Goal: Task Accomplishment & Management: Complete application form

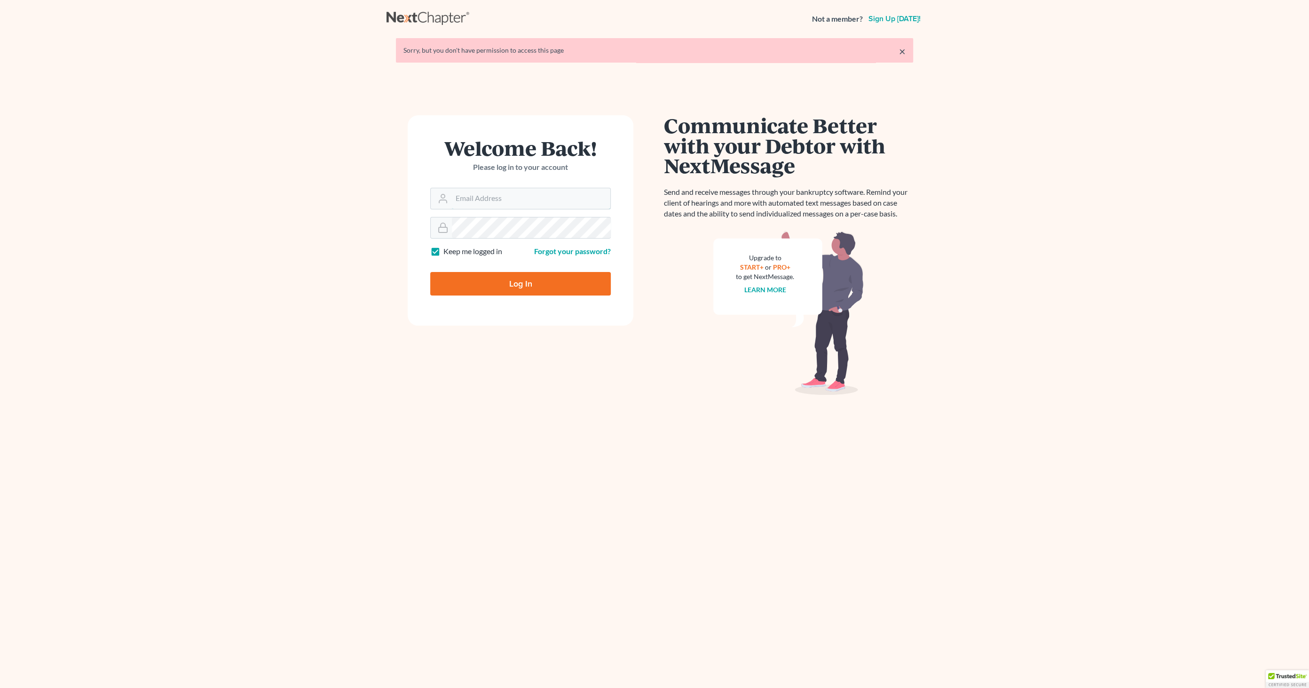
type input "info@emdlawfirm.com"
click at [537, 285] on input "Log In" at bounding box center [520, 284] width 181 height 24
type input "Thinking..."
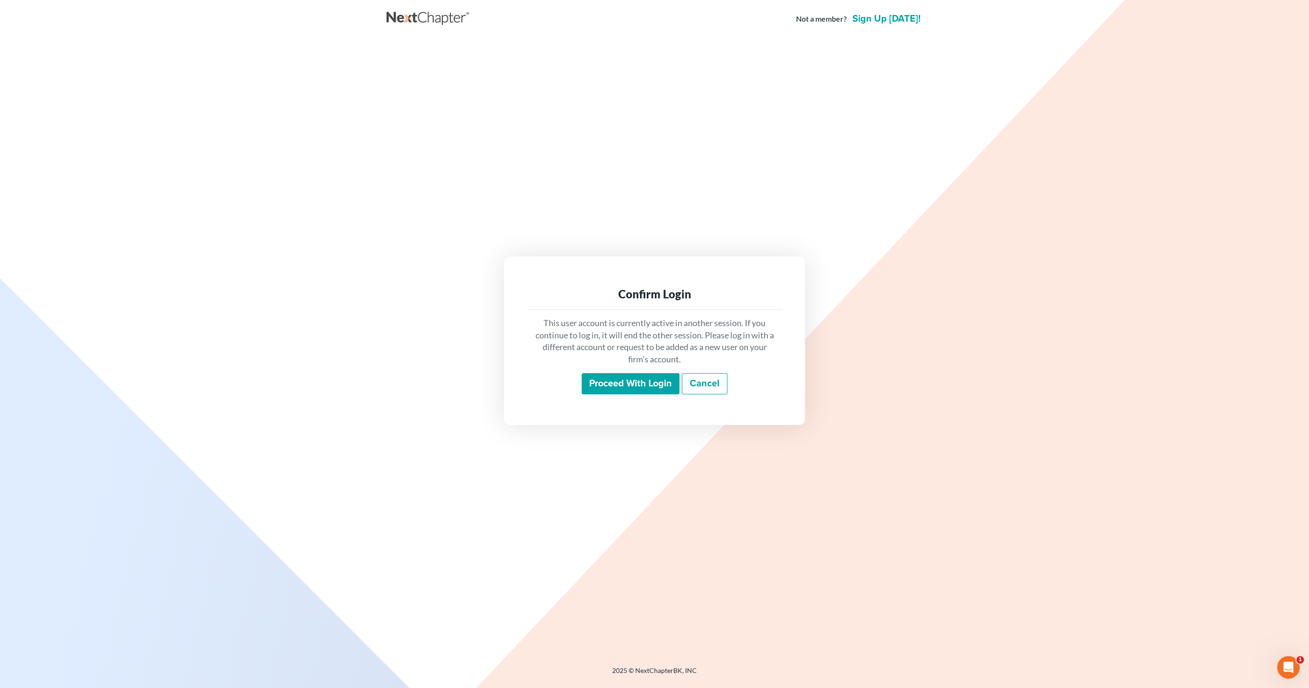
click at [636, 388] on input "Proceed with login" at bounding box center [631, 384] width 98 height 22
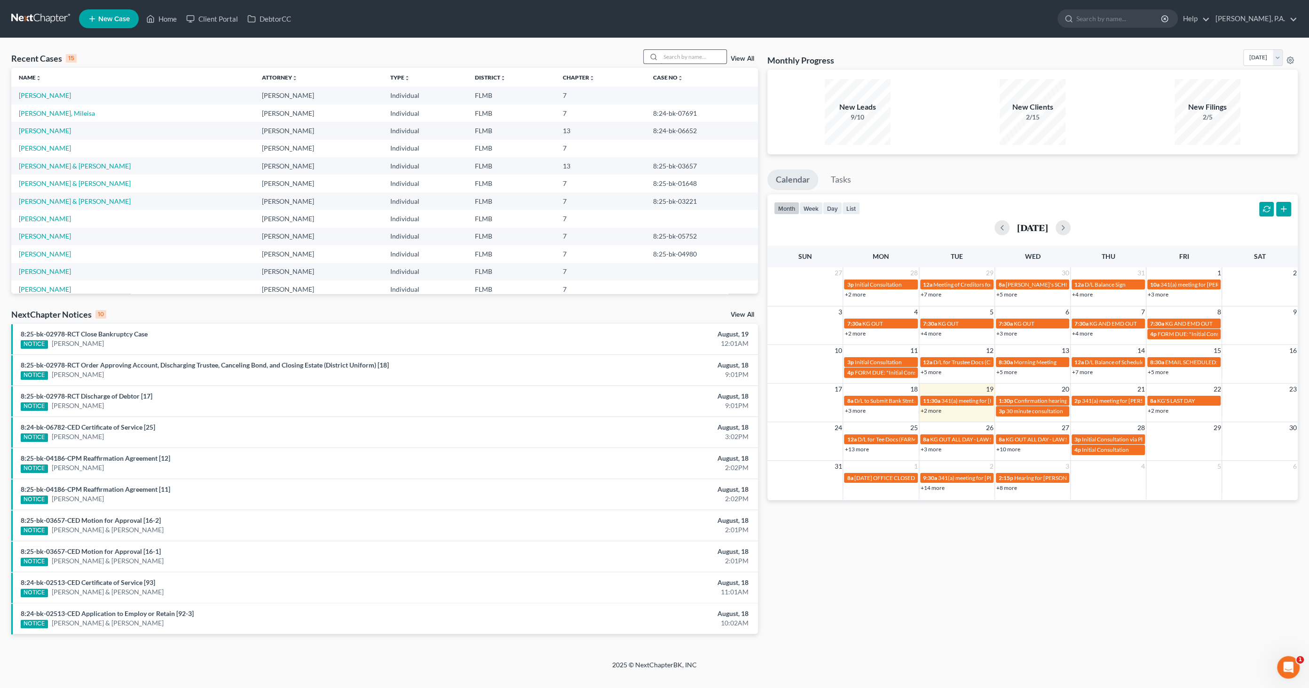
click at [705, 55] on input "search" at bounding box center [694, 57] width 66 height 14
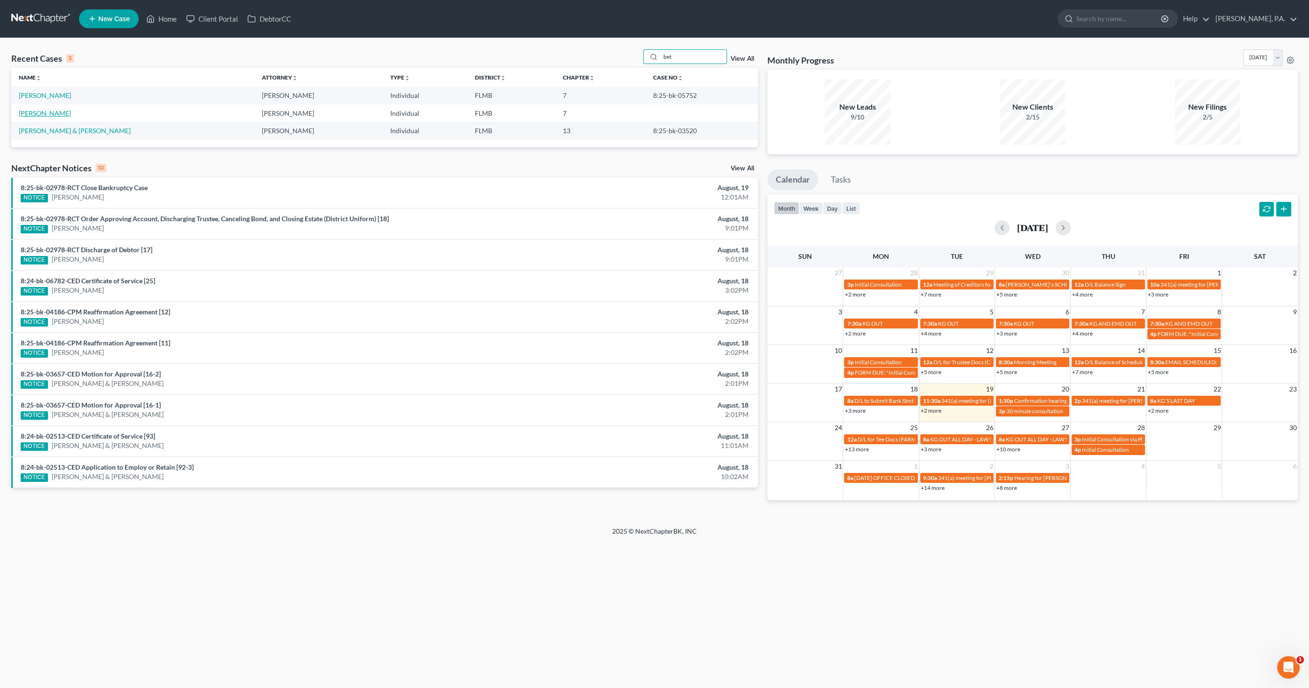
type input "bet"
click at [65, 112] on link "[PERSON_NAME]" at bounding box center [45, 113] width 52 height 8
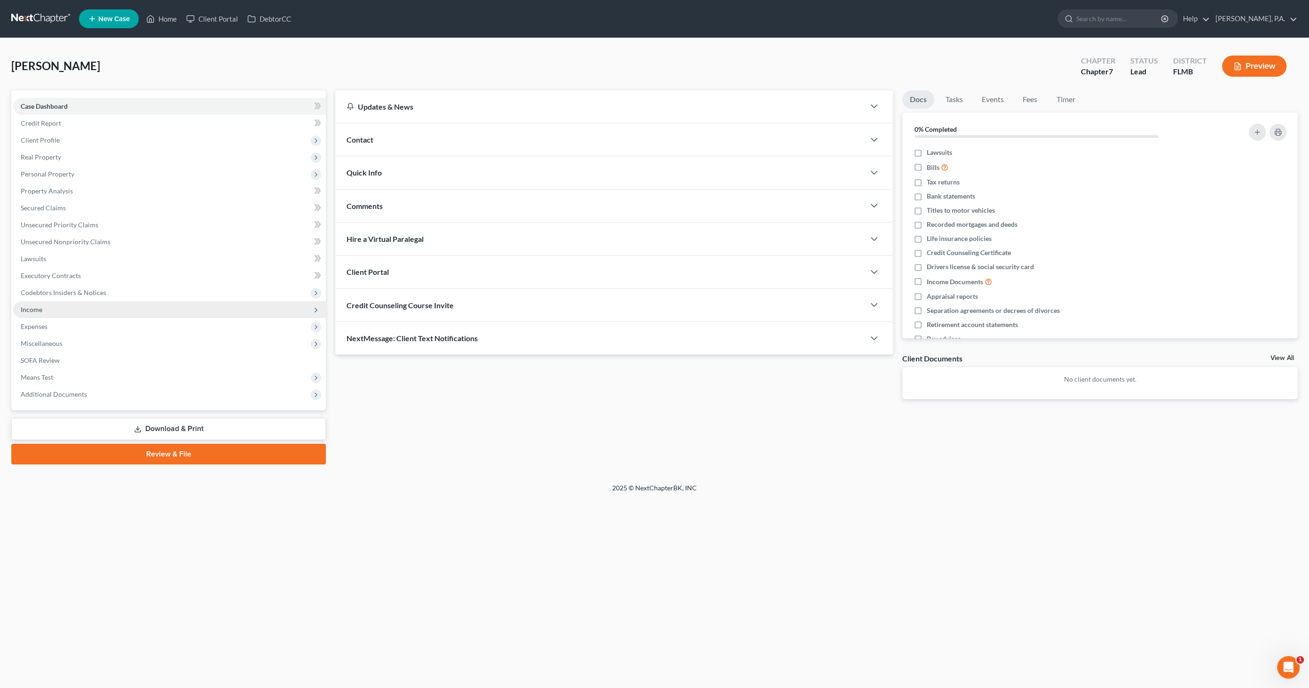
click at [61, 309] on span "Income" at bounding box center [169, 309] width 313 height 17
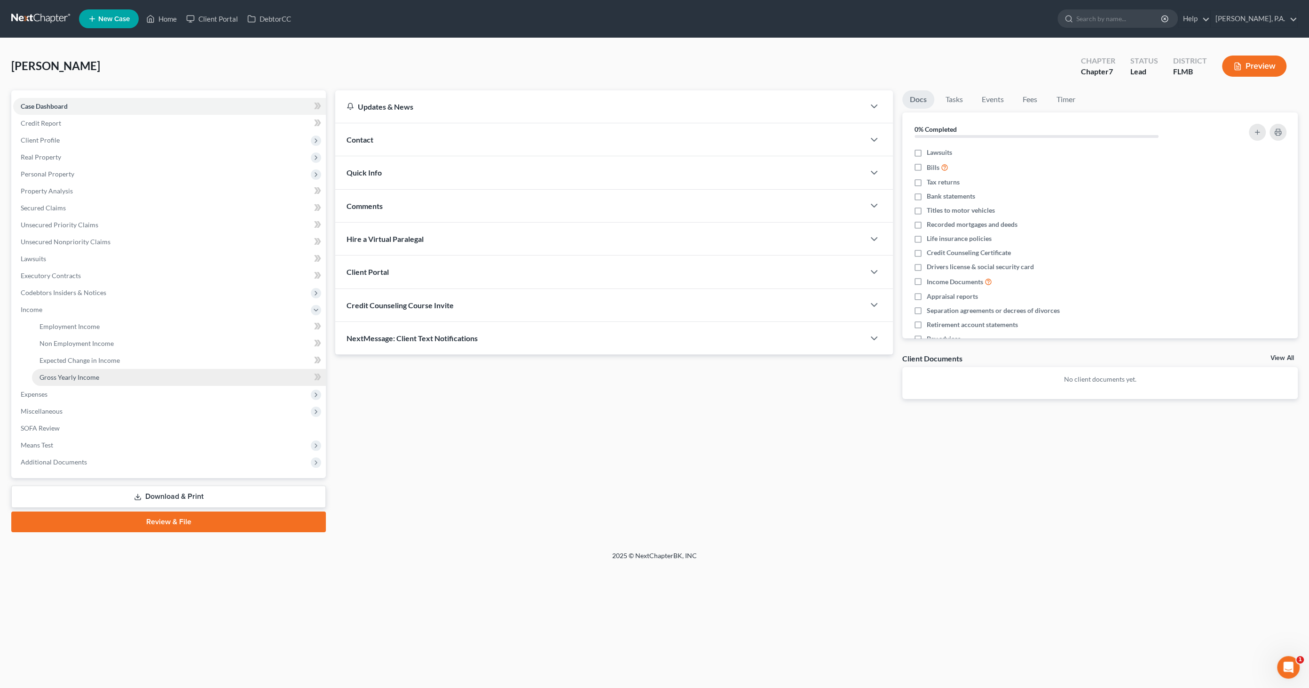
click at [65, 373] on span "Gross Yearly Income" at bounding box center [70, 377] width 60 height 8
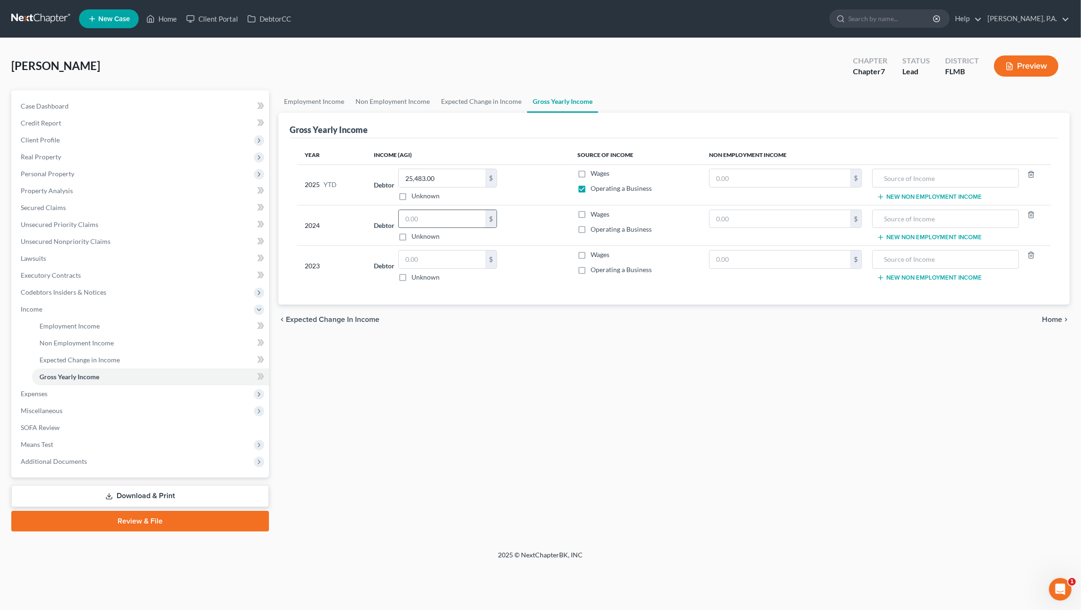
click at [433, 215] on input "text" at bounding box center [442, 219] width 87 height 18
type input "57,800"
click at [433, 254] on input "text" at bounding box center [442, 260] width 87 height 18
type input "55,284"
click at [469, 313] on div "chevron_left Expected Change in Income Home chevron_right" at bounding box center [674, 320] width 792 height 30
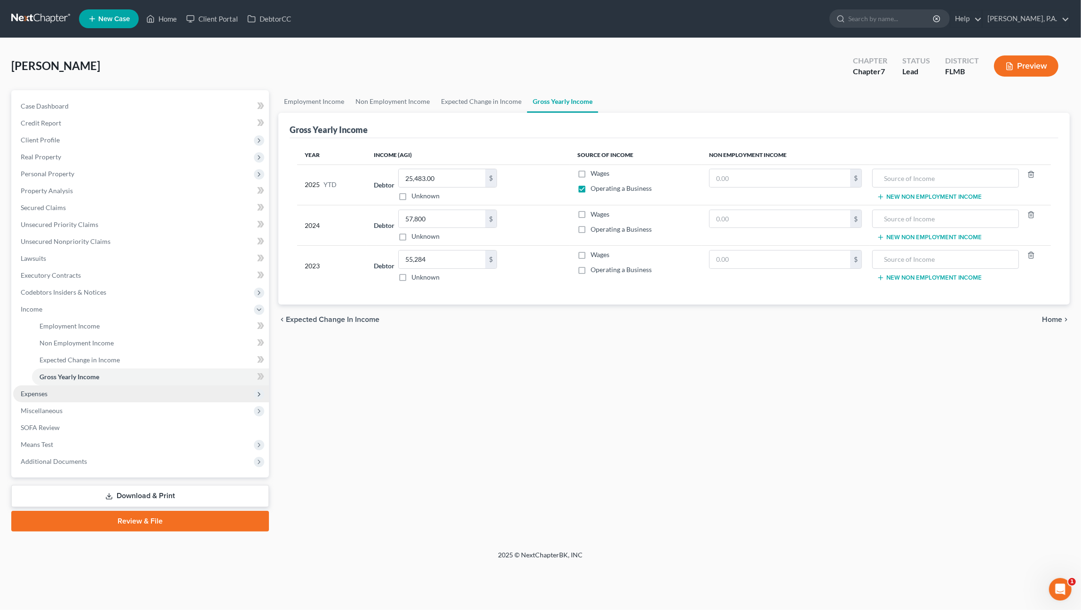
click at [35, 393] on span "Expenses" at bounding box center [34, 394] width 27 height 8
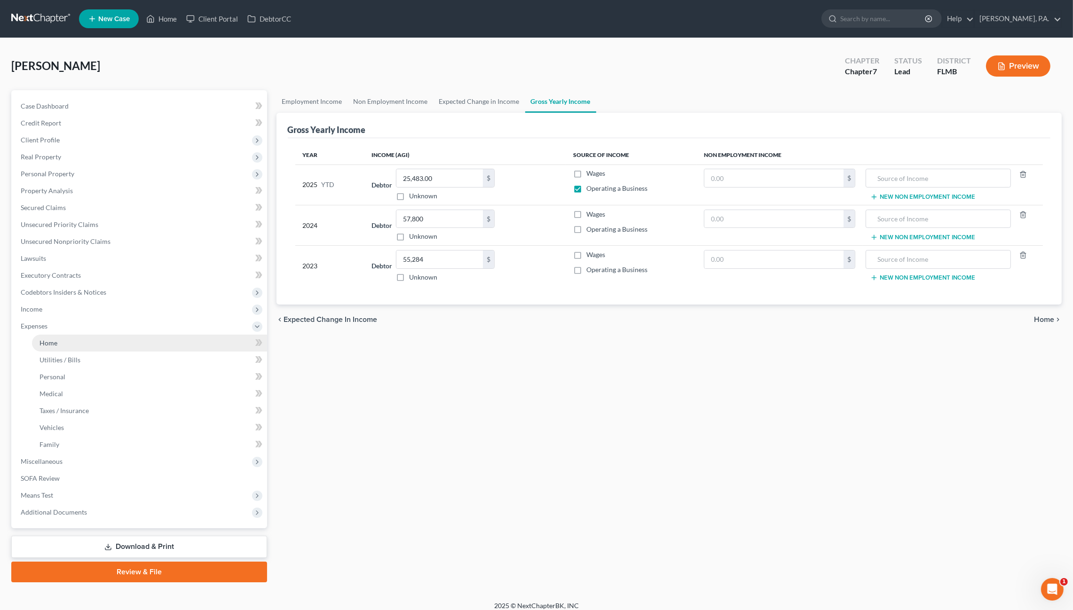
click at [46, 348] on link "Home" at bounding box center [149, 343] width 235 height 17
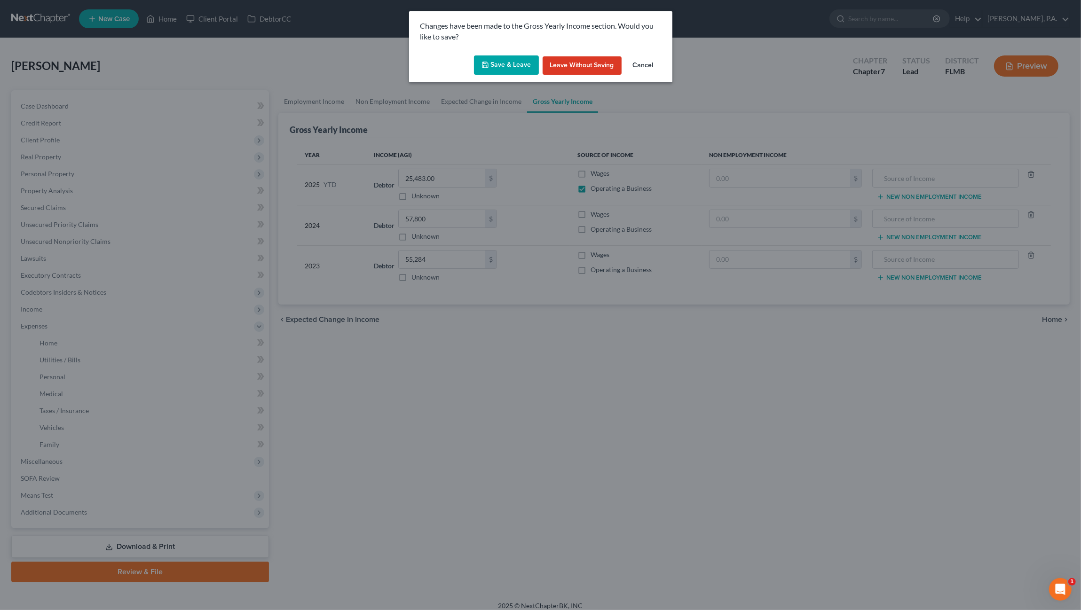
click at [500, 58] on button "Save & Leave" at bounding box center [506, 65] width 65 height 20
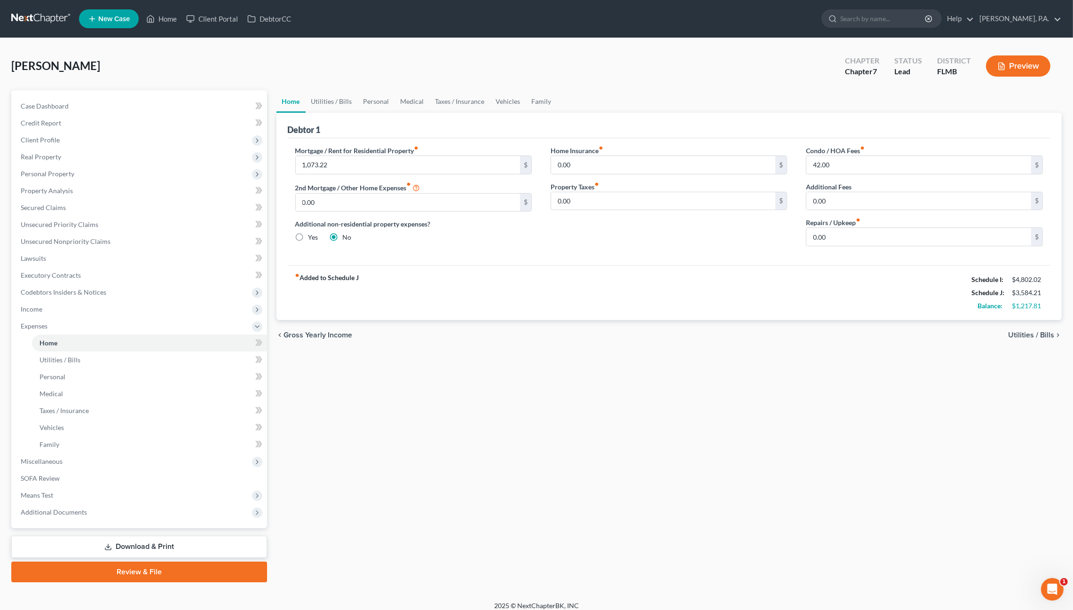
click at [174, 545] on link "Download & Print" at bounding box center [139, 547] width 256 height 22
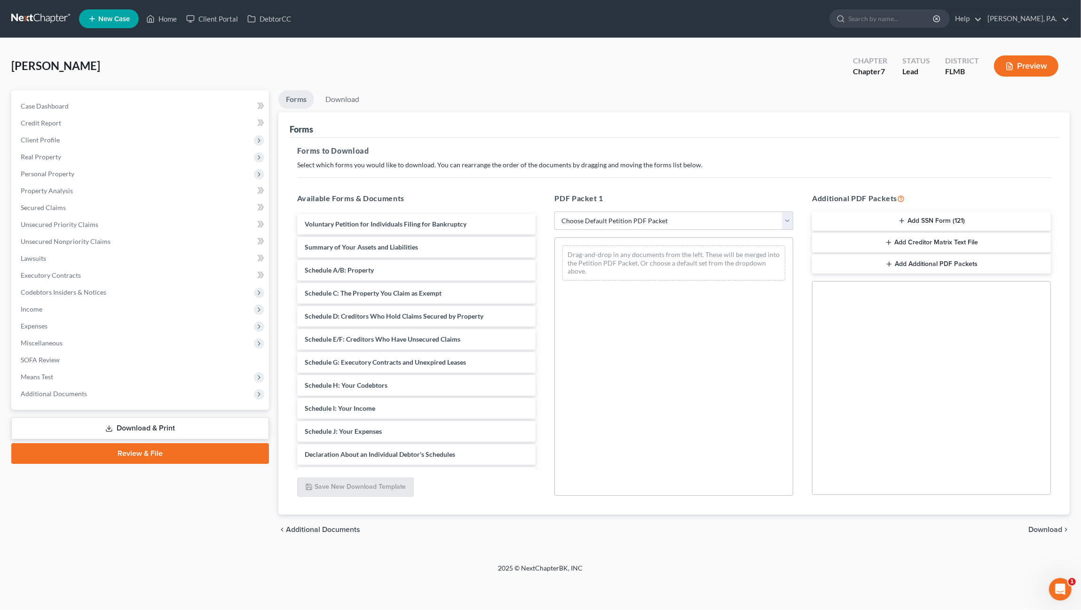
click at [601, 220] on select "Choose Default Petition PDF Packet Complete Bankruptcy Petition (all forms and …" at bounding box center [674, 221] width 239 height 19
select select "0"
click at [555, 212] on select "Choose Default Petition PDF Packet Complete Bankruptcy Petition (all forms and …" at bounding box center [674, 221] width 239 height 19
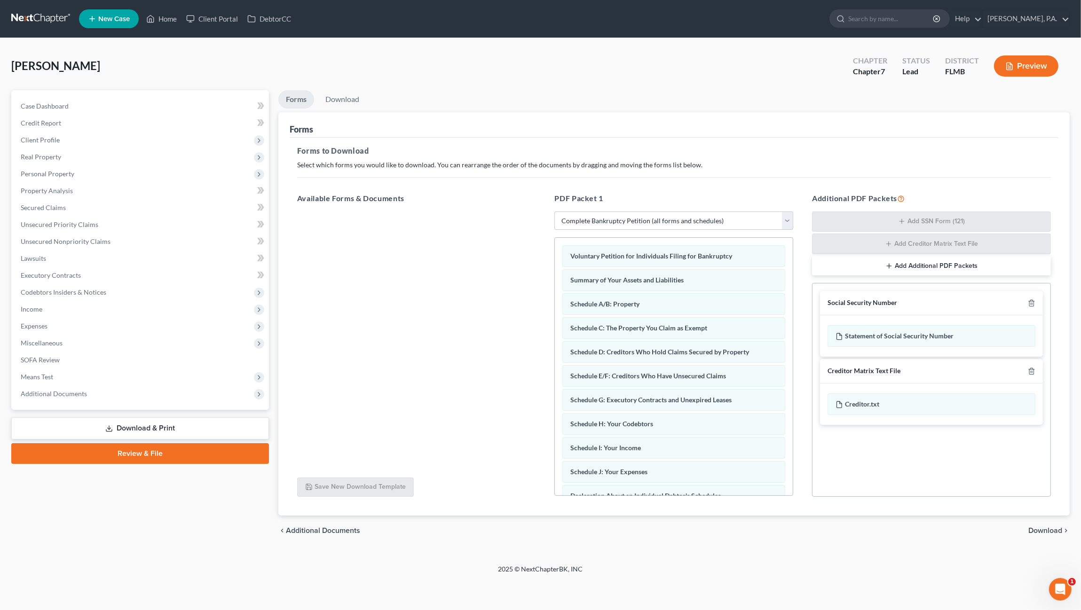
click at [1053, 532] on span "Download" at bounding box center [1046, 531] width 34 height 8
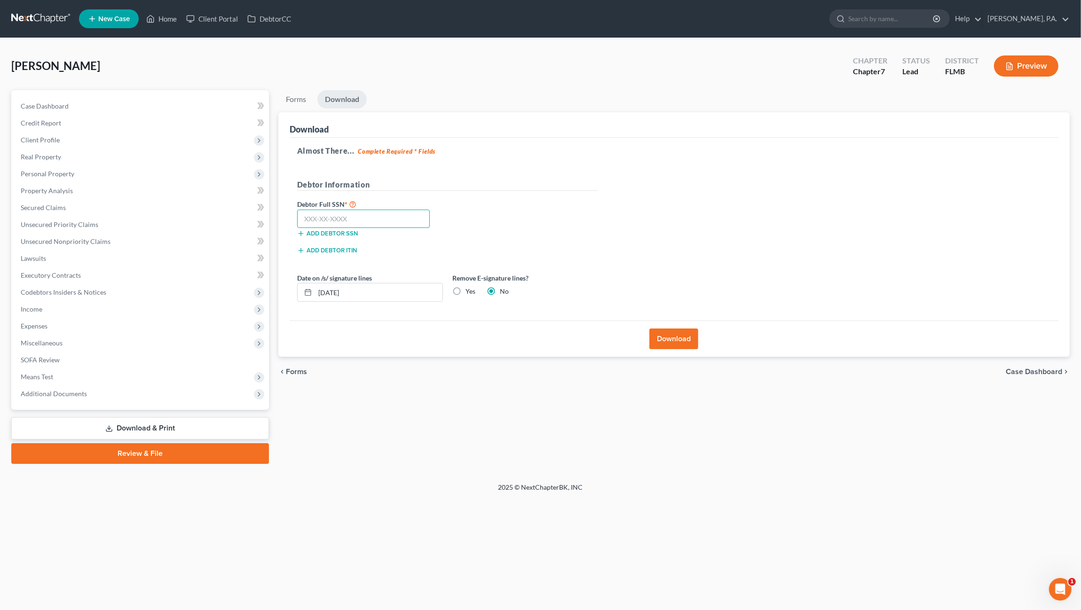
click at [370, 214] on input "text" at bounding box center [363, 219] width 133 height 19
drag, startPoint x: 330, startPoint y: 215, endPoint x: 334, endPoint y: 212, distance: 5.1
click at [330, 215] on input "text" at bounding box center [363, 219] width 133 height 19
type input "592-54-4246"
click at [466, 292] on label "Yes" at bounding box center [471, 291] width 10 height 9
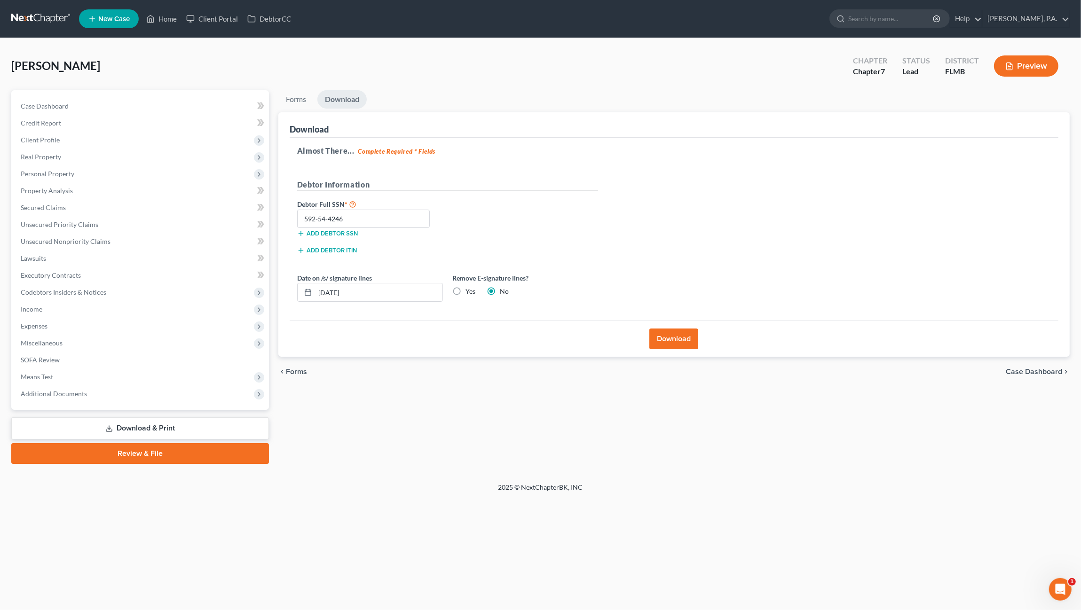
click at [469, 292] on input "Yes" at bounding box center [472, 290] width 6 height 6
radio input "true"
radio input "false"
click at [661, 336] on button "Download" at bounding box center [674, 339] width 49 height 21
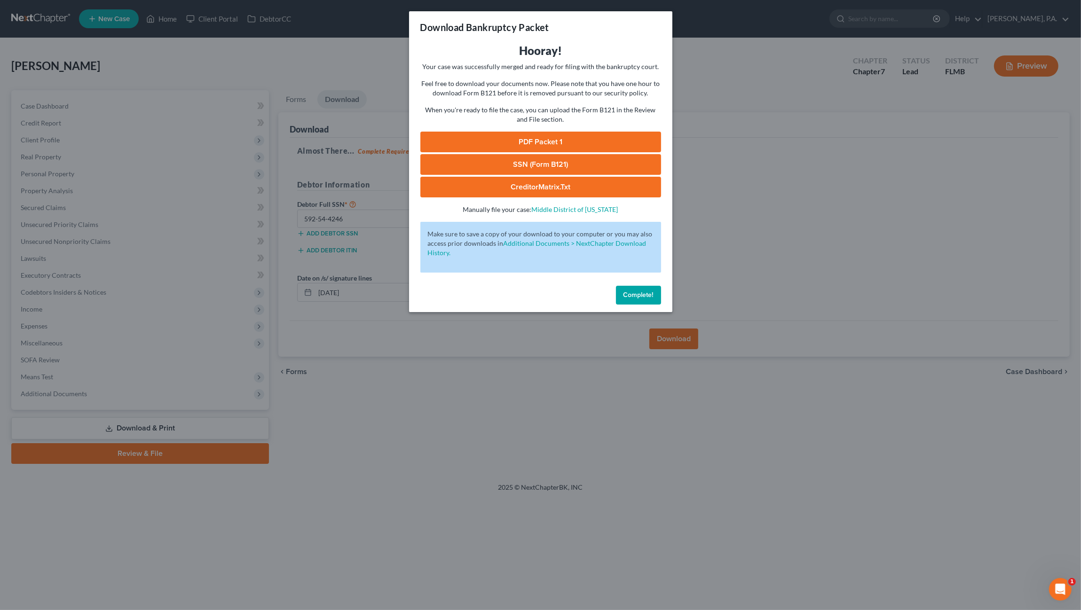
click at [586, 137] on link "PDF Packet 1" at bounding box center [540, 142] width 241 height 21
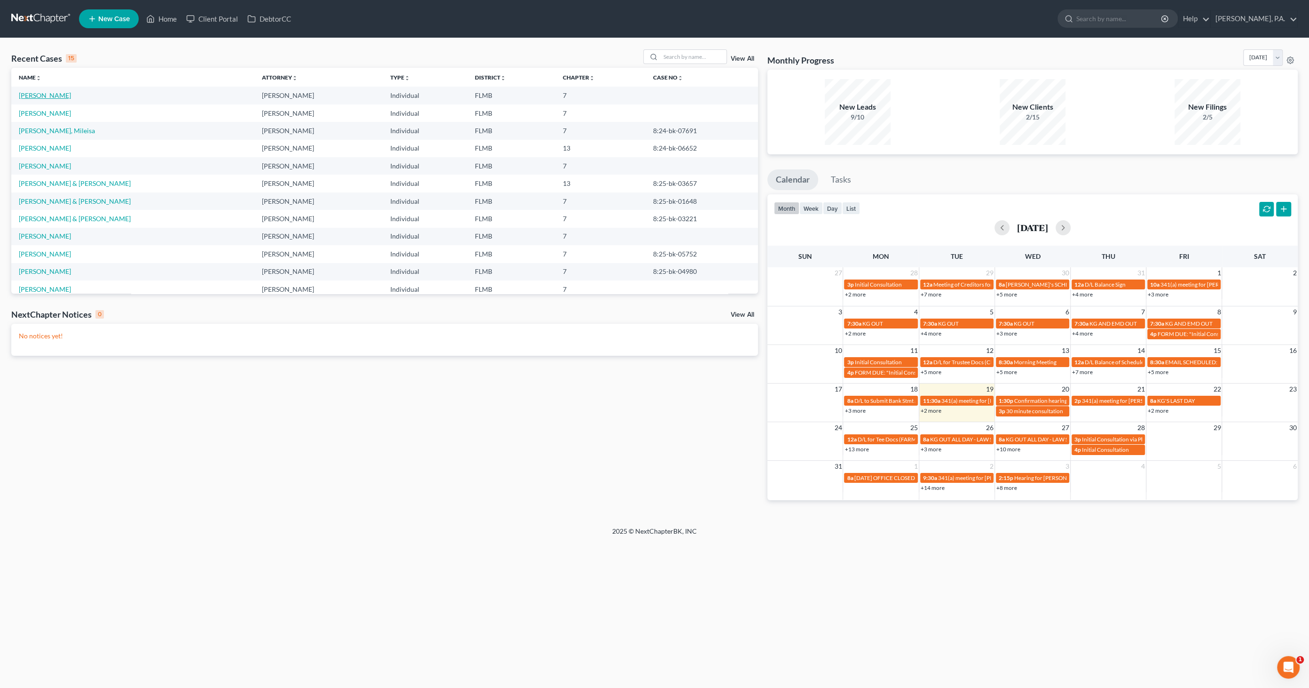
click at [42, 95] on link "[PERSON_NAME]" at bounding box center [45, 95] width 52 height 8
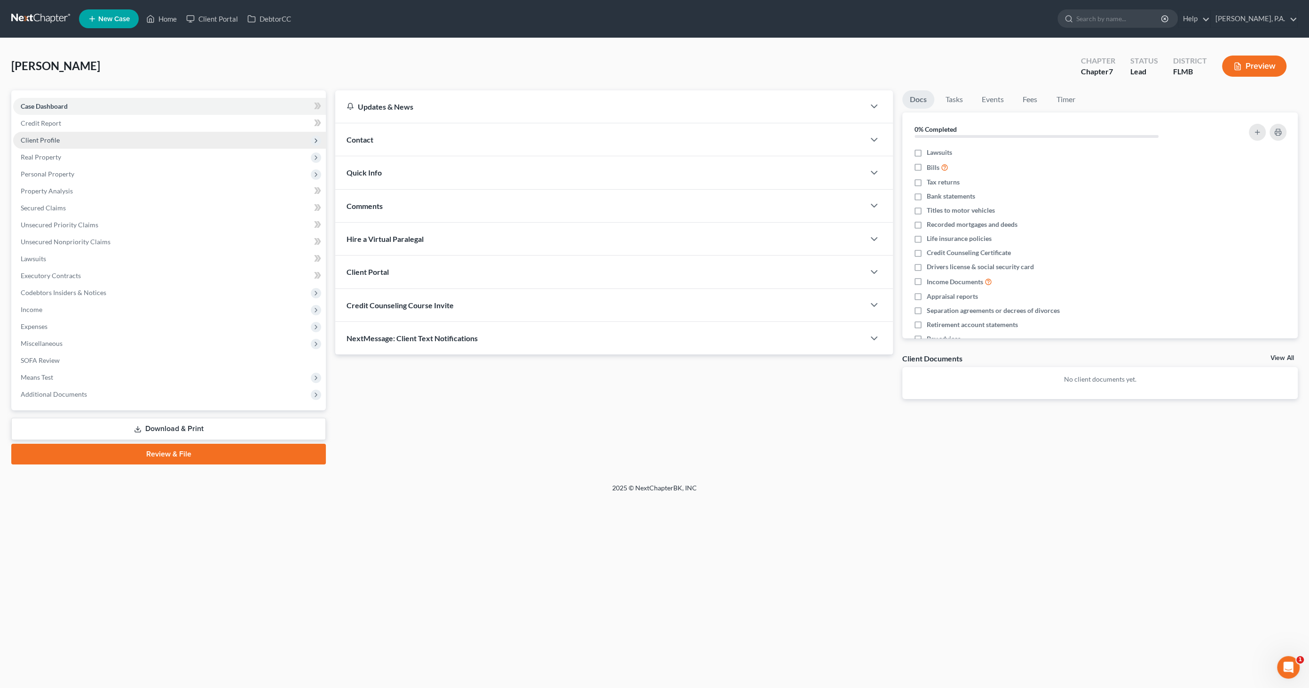
click at [50, 141] on span "Client Profile" at bounding box center [40, 140] width 39 height 8
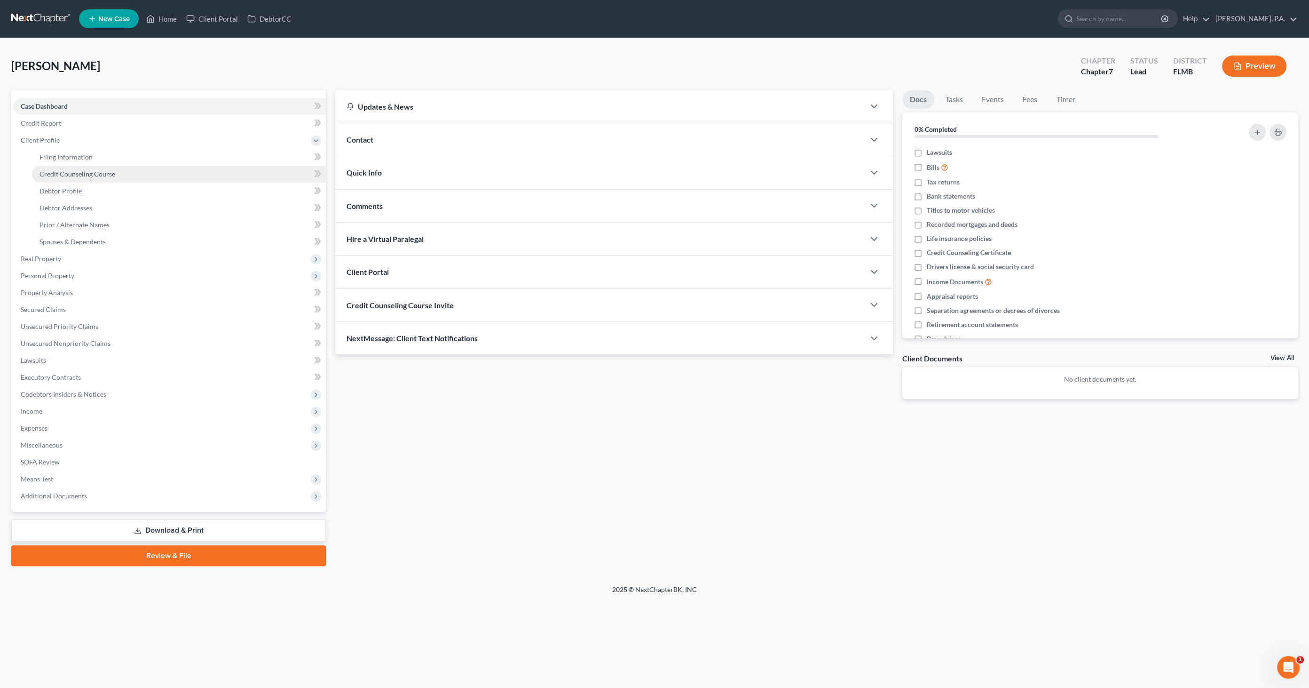
click at [70, 174] on span "Credit Counseling Course" at bounding box center [78, 174] width 76 height 8
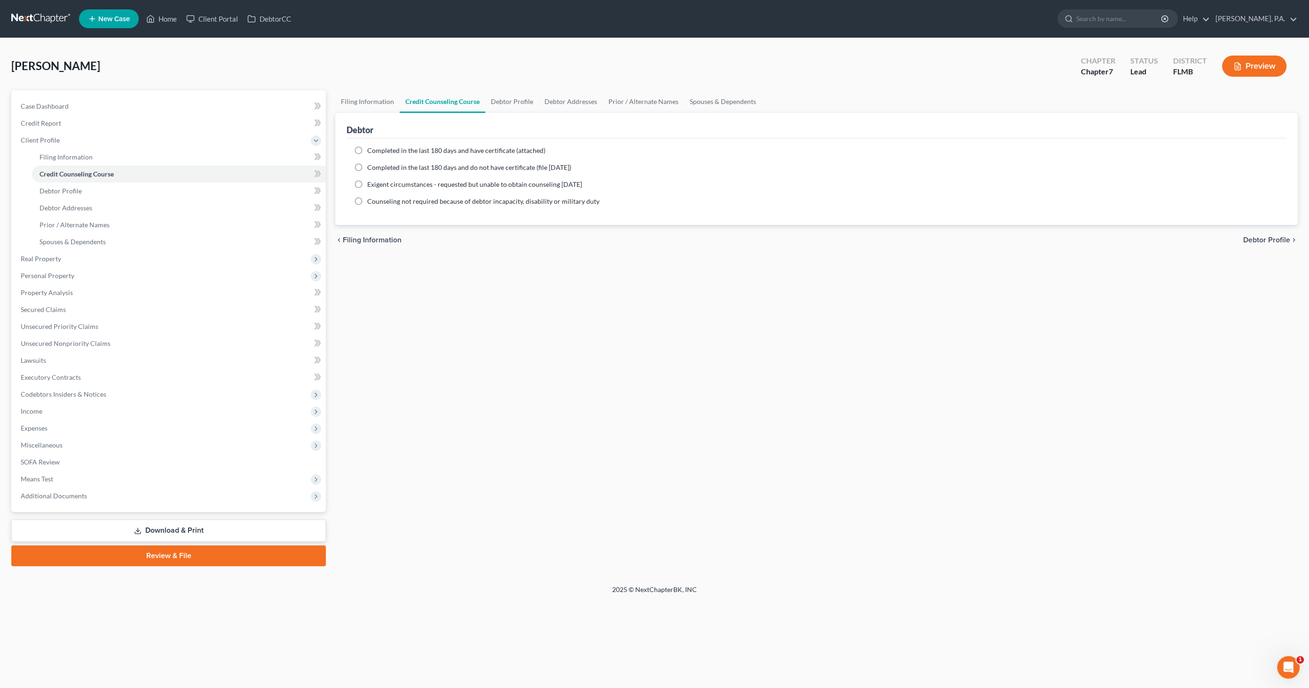
click at [369, 150] on span "Completed in the last 180 days and have certificate (attached)" at bounding box center [456, 150] width 178 height 8
click at [371, 150] on input "Completed in the last 180 days and have certificate (attached)" at bounding box center [374, 149] width 6 height 6
radio input "true"
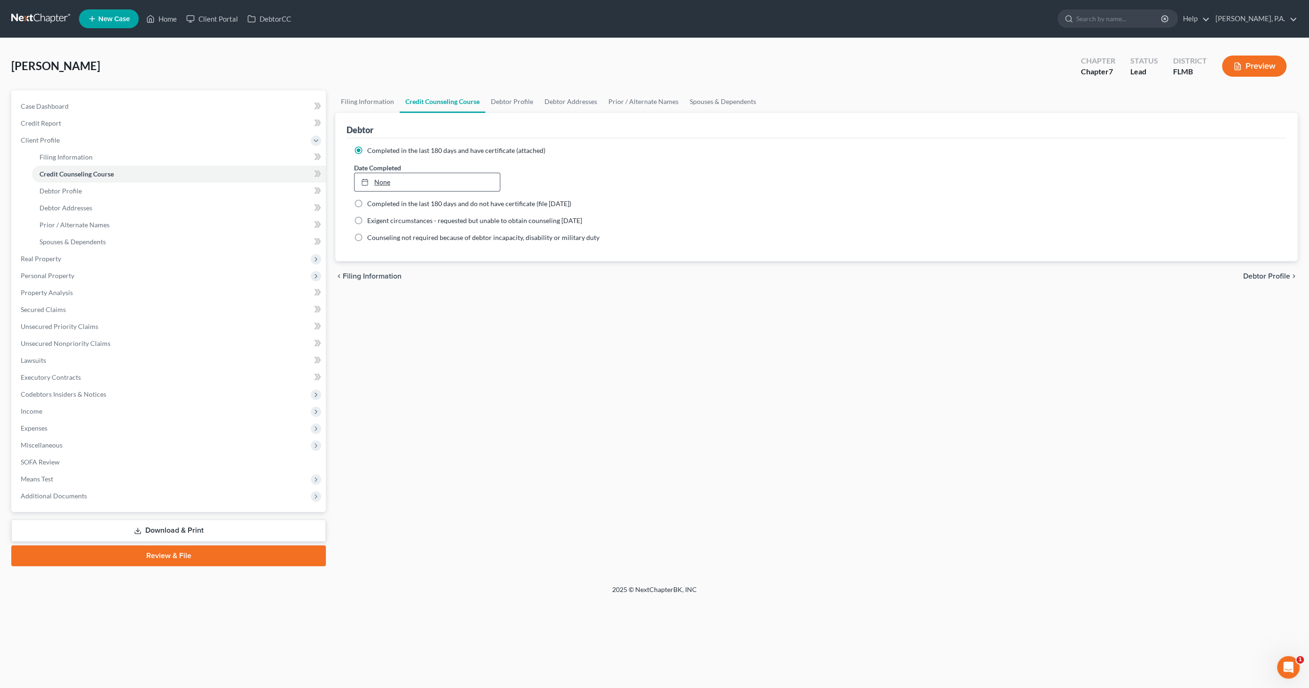
click at [420, 184] on link "None" at bounding box center [427, 182] width 145 height 18
click at [212, 530] on link "Download & Print" at bounding box center [168, 530] width 315 height 22
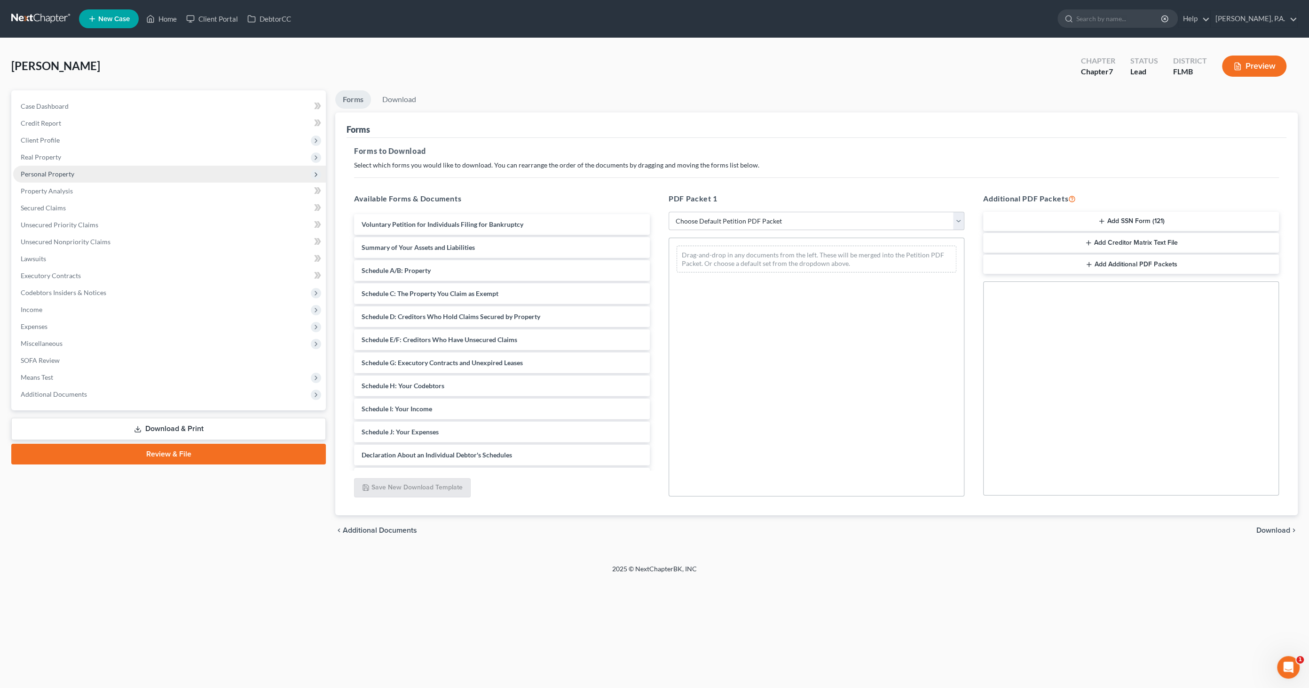
click at [65, 175] on span "Personal Property" at bounding box center [48, 174] width 54 height 8
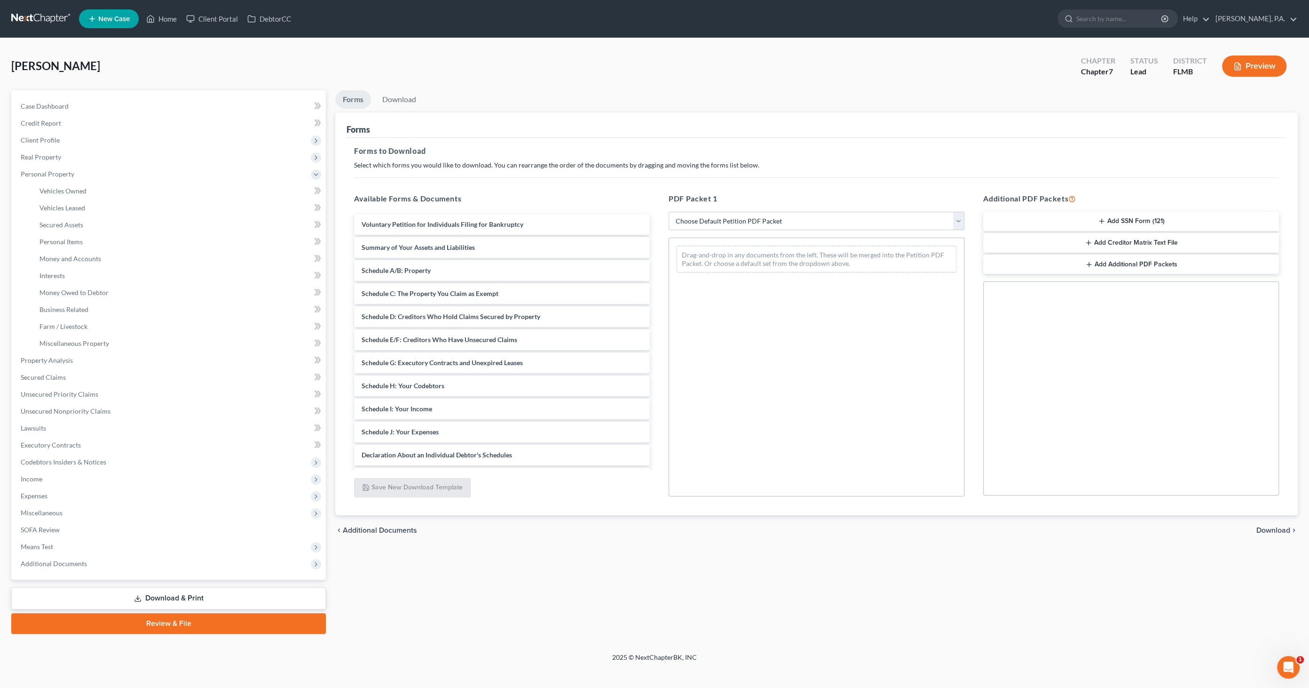
click at [184, 594] on link "Download & Print" at bounding box center [168, 598] width 315 height 22
click at [198, 597] on link "Download & Print" at bounding box center [168, 598] width 315 height 22
click at [781, 222] on select "Choose Default Petition PDF Packet Complete Bankruptcy Petition (all forms and …" at bounding box center [817, 221] width 296 height 19
select select "0"
click at [669, 212] on select "Choose Default Petition PDF Packet Complete Bankruptcy Petition (all forms and …" at bounding box center [817, 221] width 296 height 19
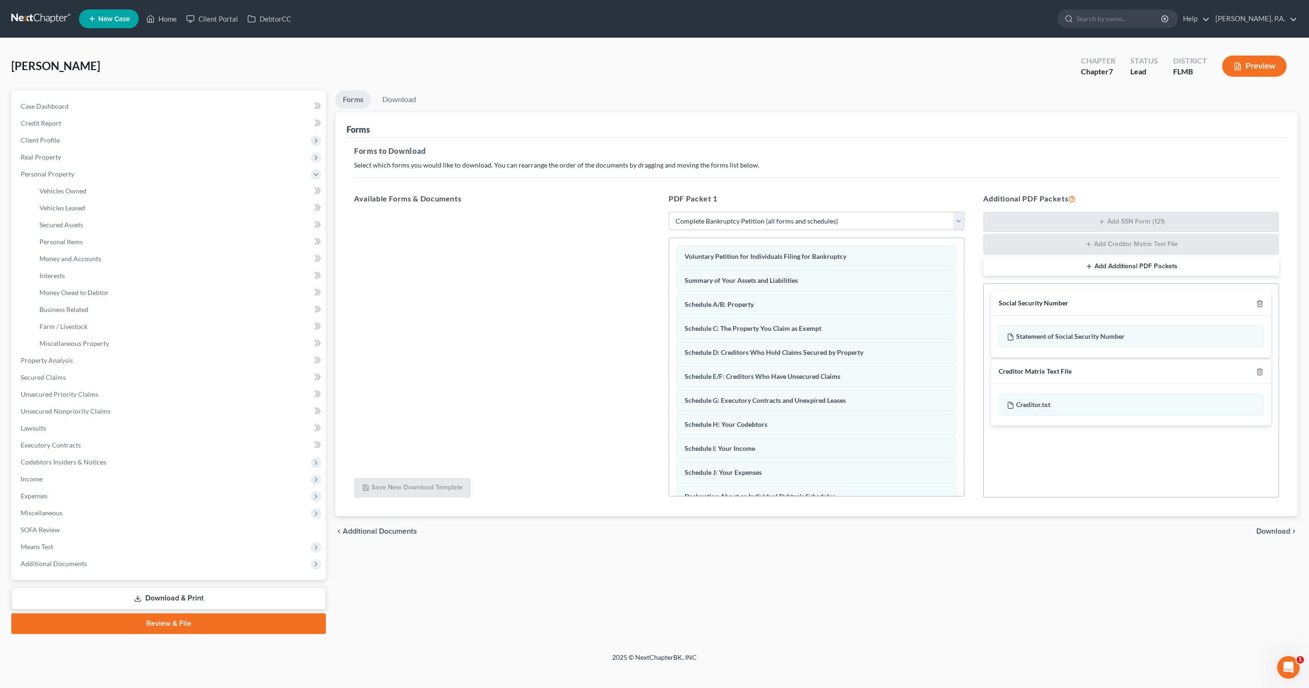
click at [1270, 530] on span "Download" at bounding box center [1274, 531] width 34 height 8
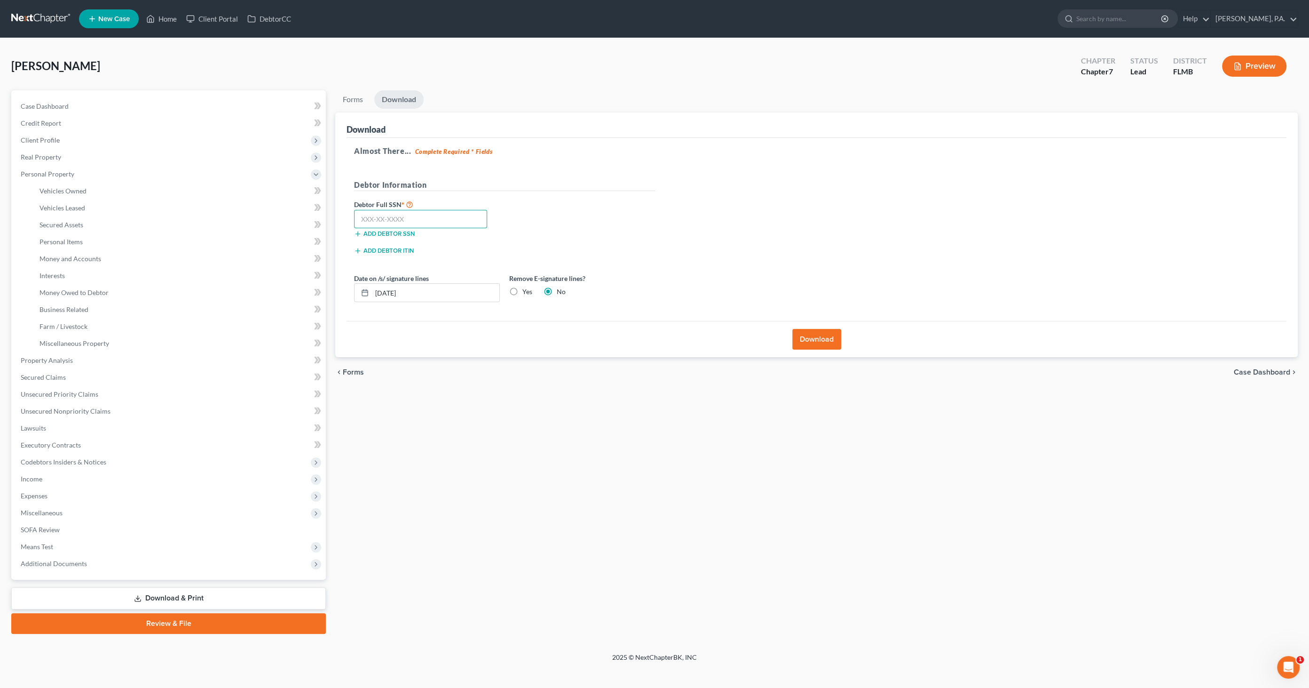
click at [452, 222] on input "text" at bounding box center [420, 219] width 133 height 19
click at [447, 219] on input "text" at bounding box center [420, 219] width 133 height 19
type input "592-54-4246"
click at [523, 292] on label "Yes" at bounding box center [528, 291] width 10 height 9
click at [526, 292] on input "Yes" at bounding box center [529, 290] width 6 height 6
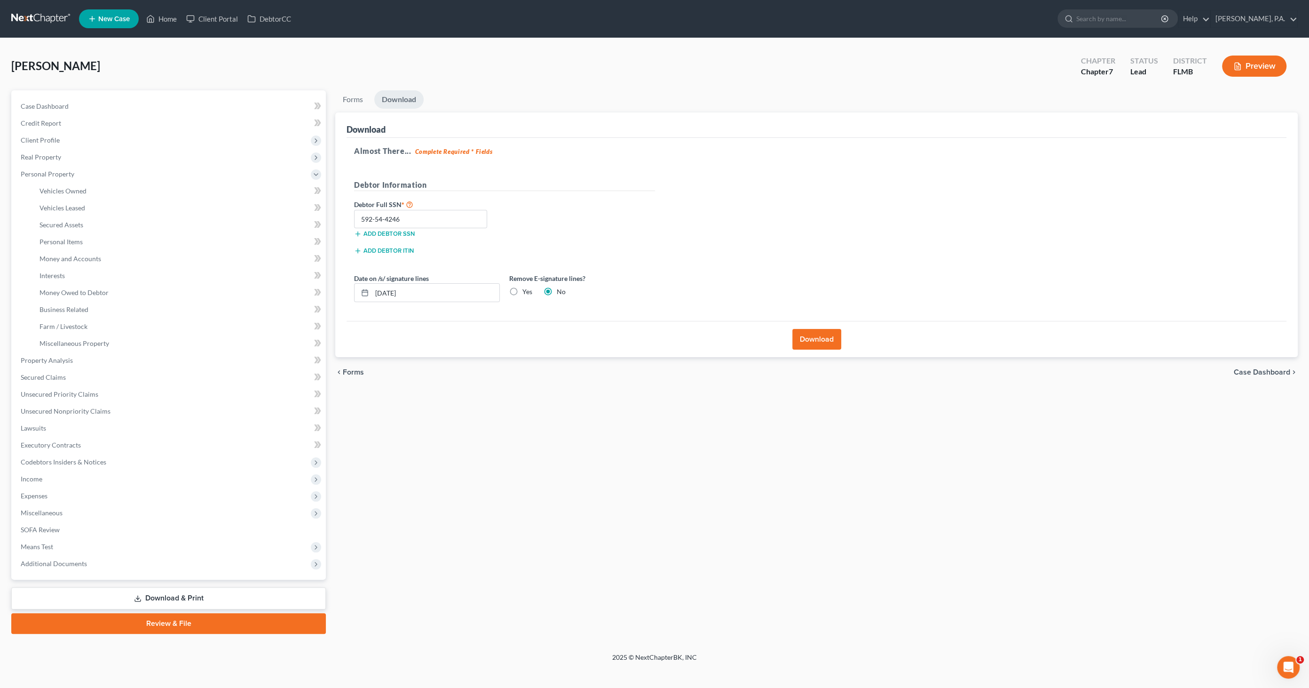
radio input "true"
radio input "false"
click at [838, 333] on button "Download" at bounding box center [816, 339] width 49 height 21
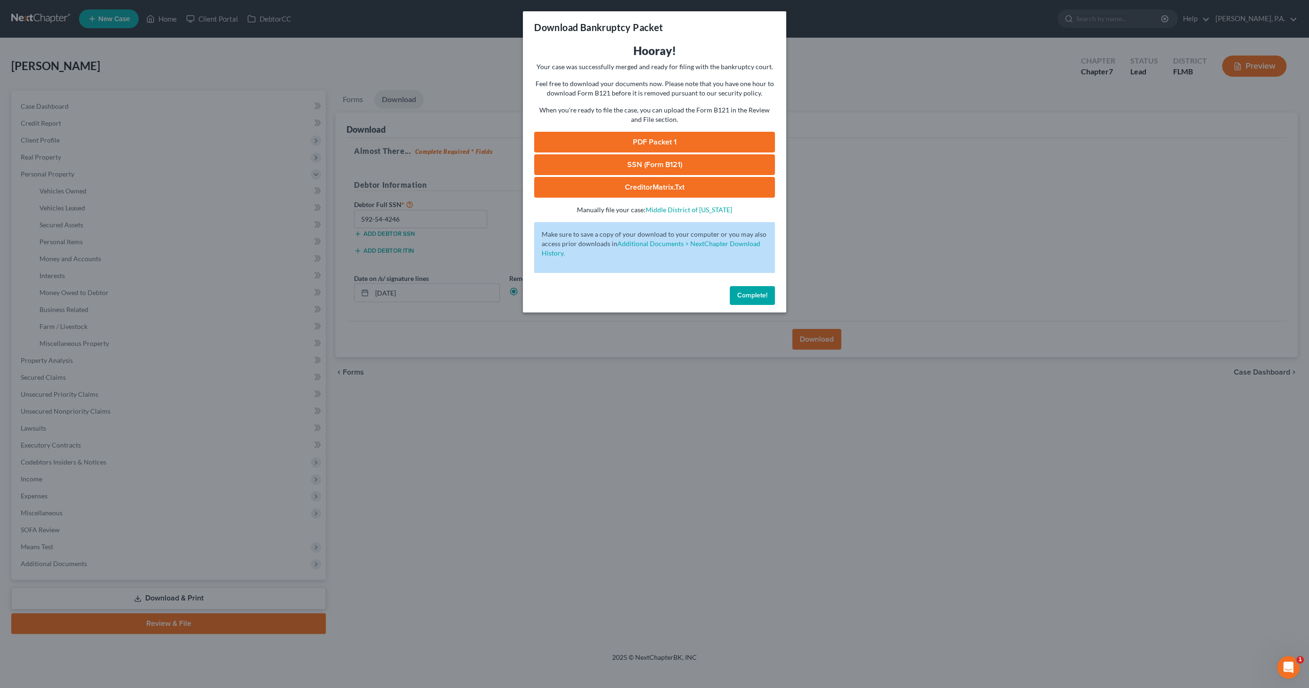
click at [660, 145] on link "PDF Packet 1" at bounding box center [654, 142] width 241 height 21
click at [644, 168] on link "SSN (Form B121)" at bounding box center [654, 164] width 241 height 21
drag, startPoint x: 752, startPoint y: 294, endPoint x: 746, endPoint y: 293, distance: 5.4
click at [752, 294] on span "Complete!" at bounding box center [752, 295] width 30 height 8
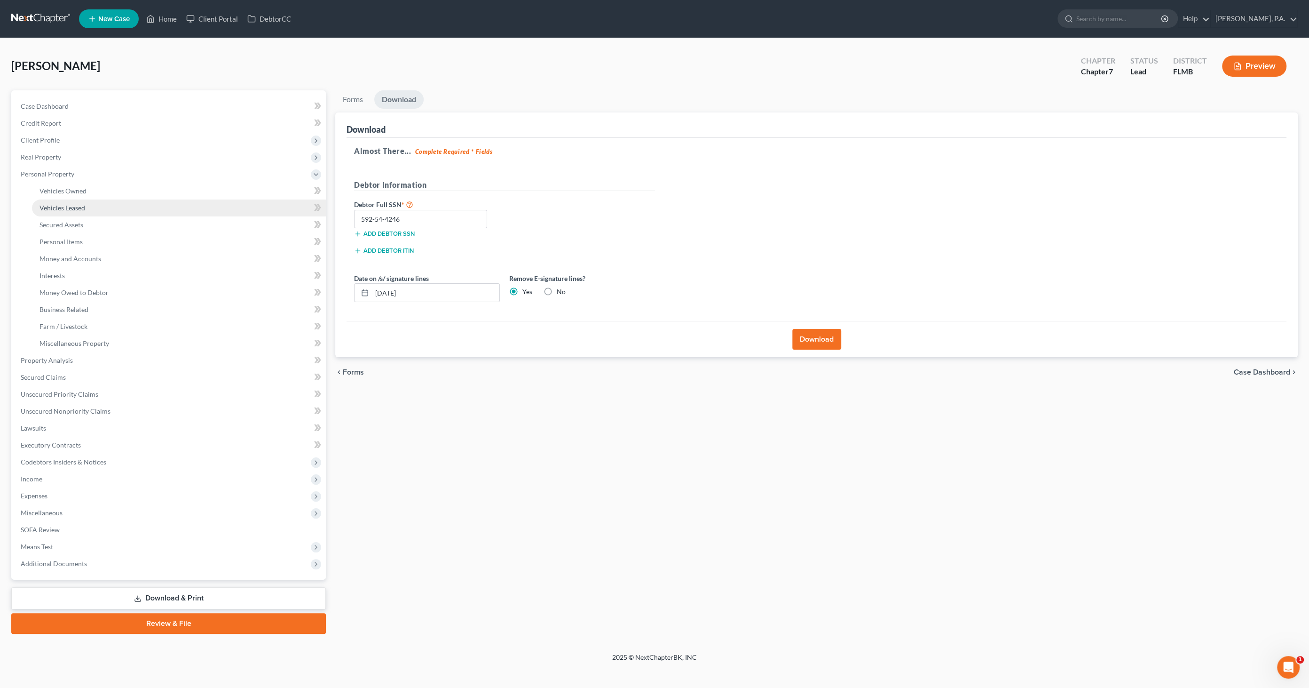
click at [79, 212] on link "Vehicles Leased" at bounding box center [179, 207] width 294 height 17
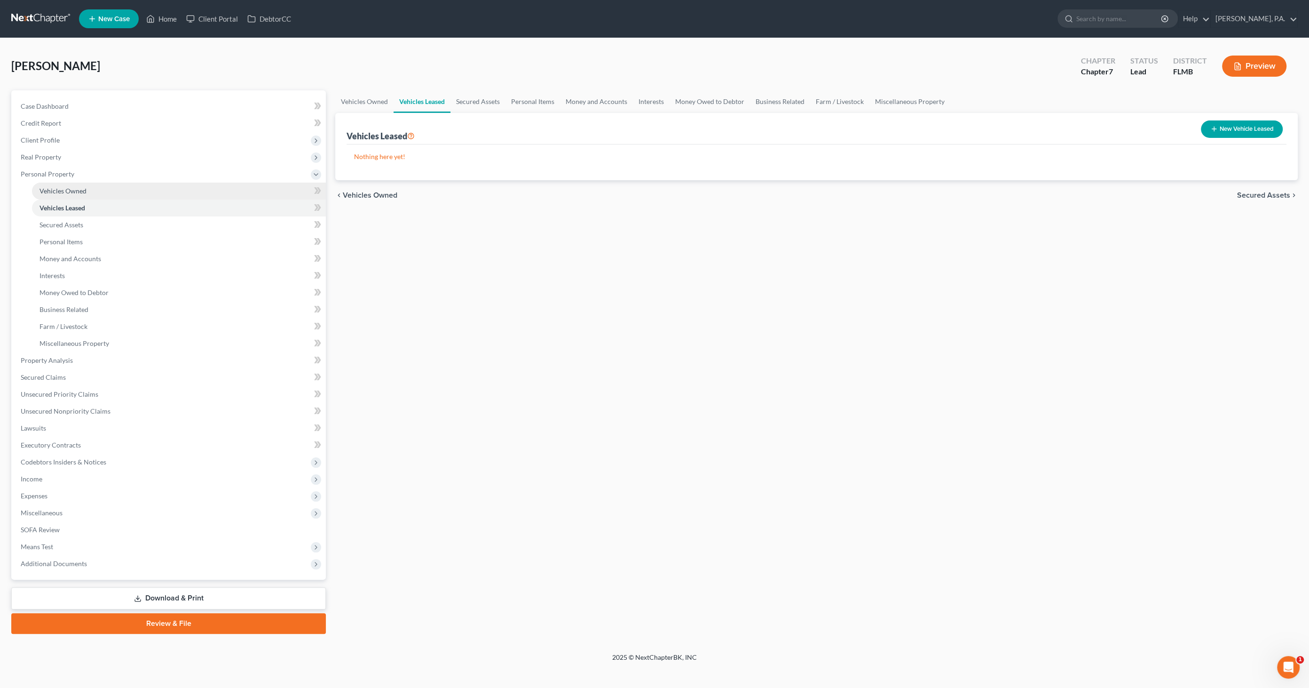
click at [73, 190] on span "Vehicles Owned" at bounding box center [63, 191] width 47 height 8
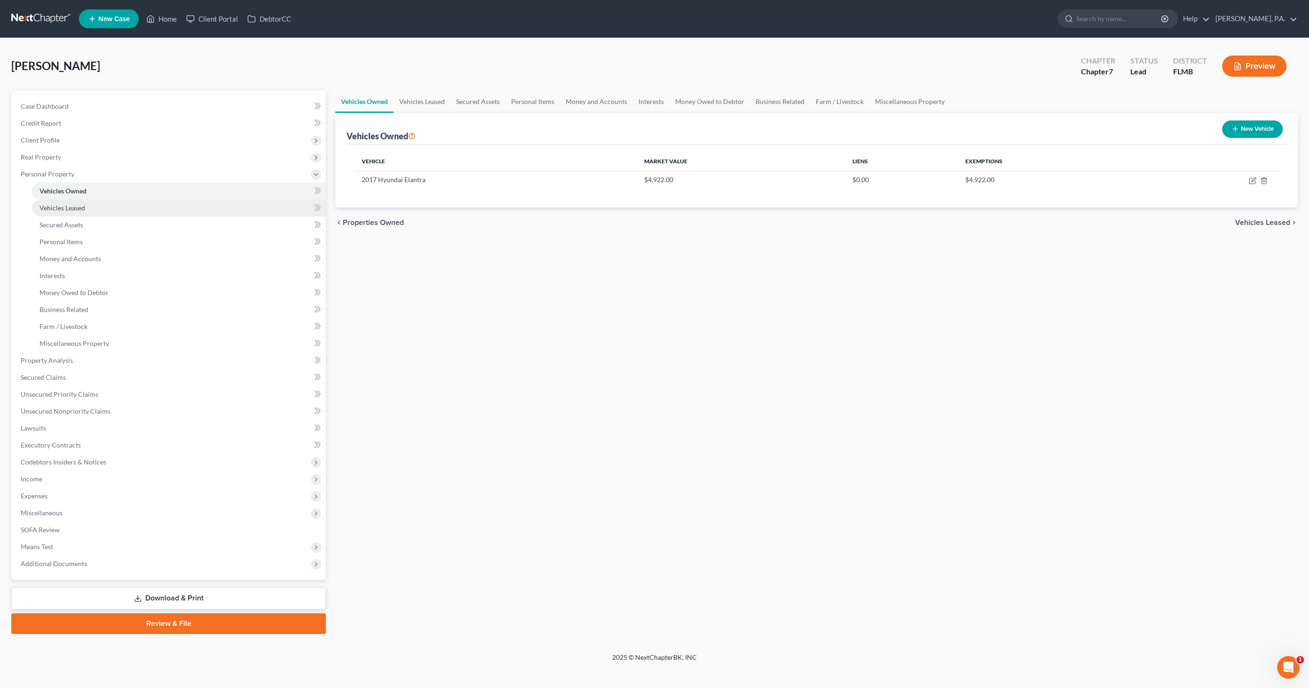
click at [73, 208] on span "Vehicles Leased" at bounding box center [63, 208] width 46 height 8
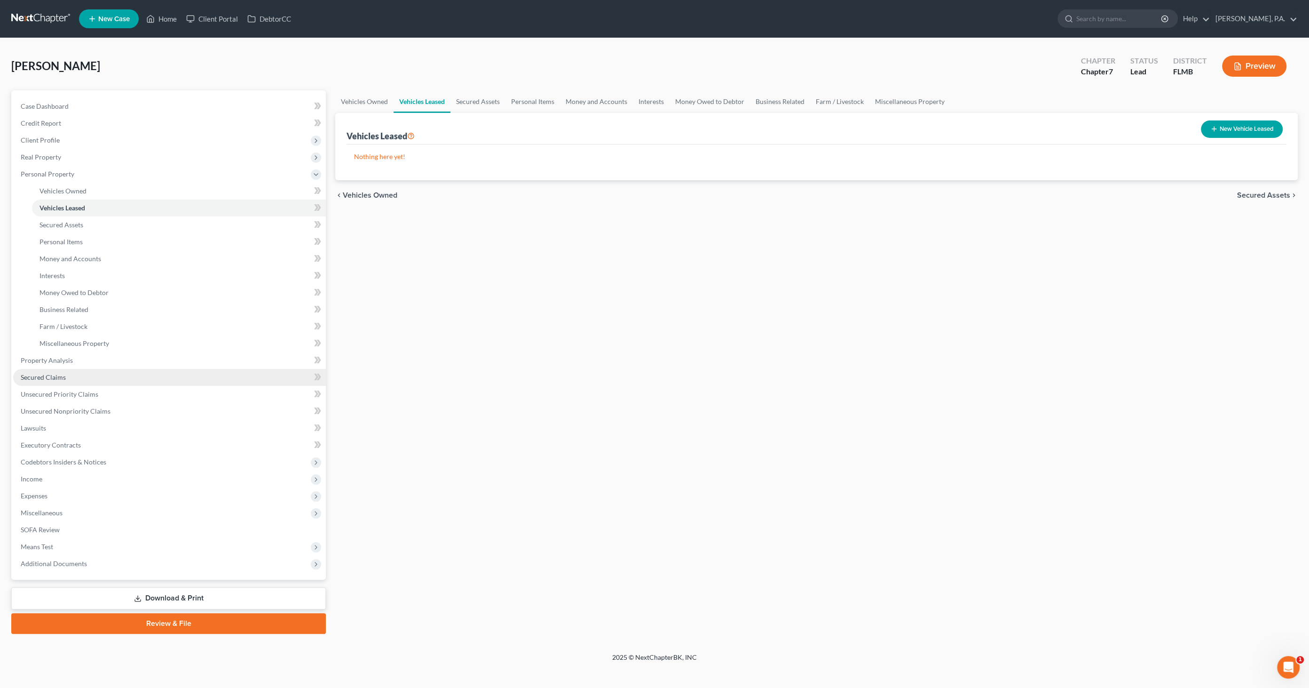
click at [68, 374] on link "Secured Claims" at bounding box center [169, 377] width 313 height 17
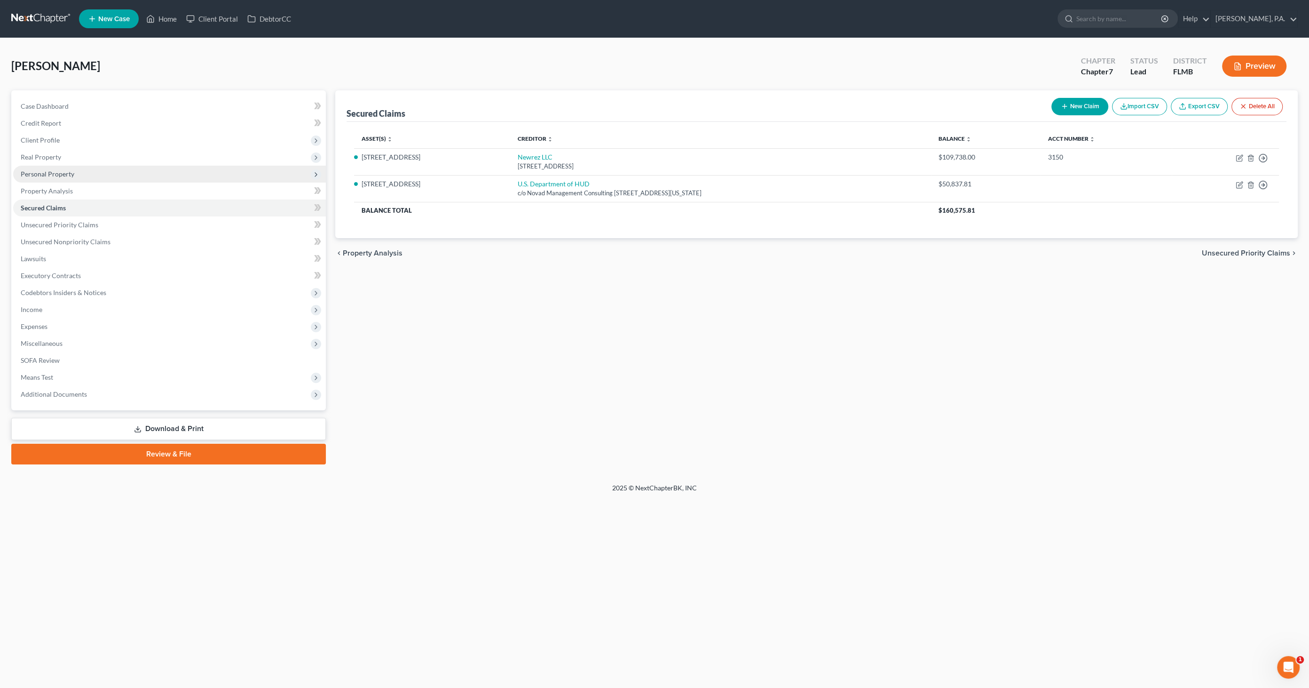
click at [34, 174] on span "Personal Property" at bounding box center [48, 174] width 54 height 8
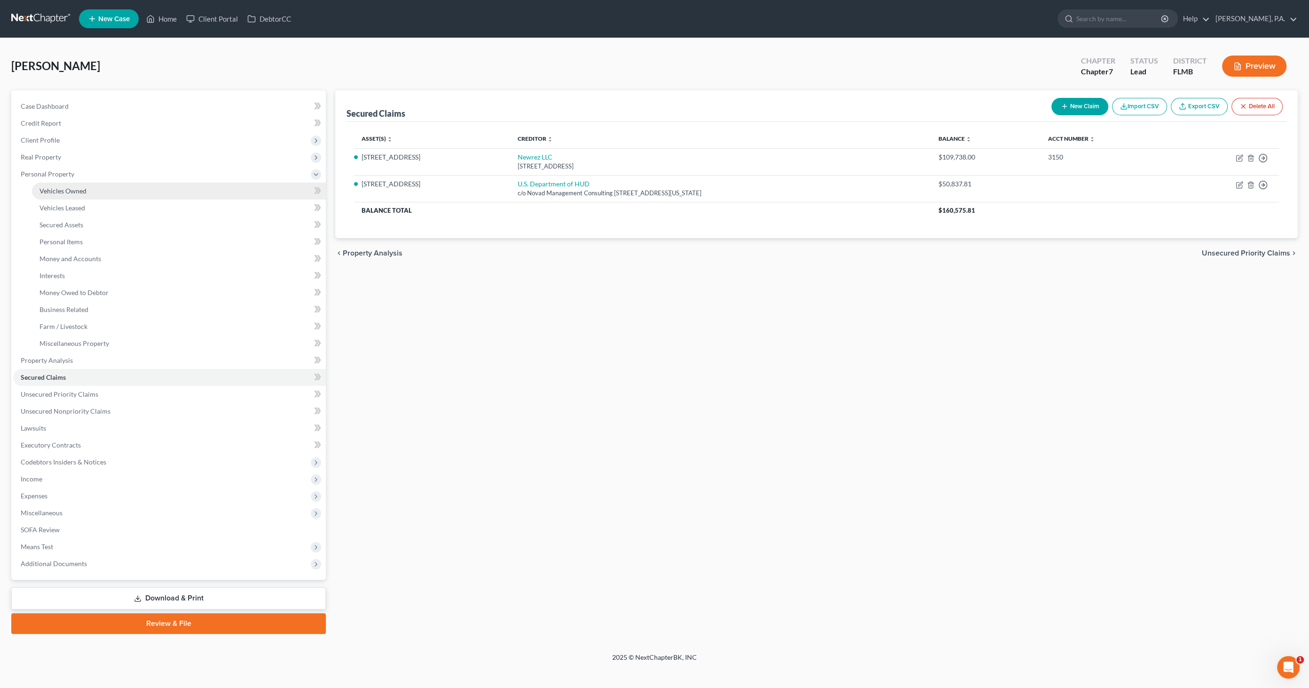
click at [40, 191] on span "Vehicles Owned" at bounding box center [63, 191] width 47 height 8
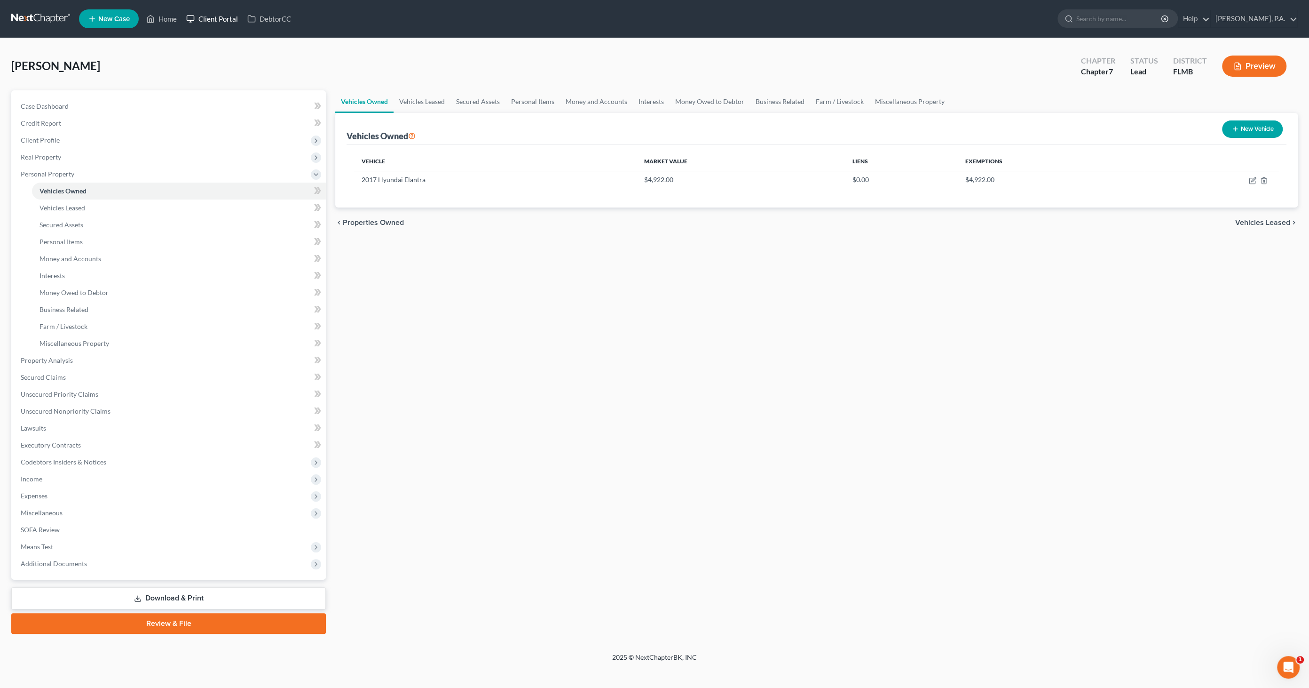
click at [203, 21] on link "Client Portal" at bounding box center [212, 18] width 61 height 17
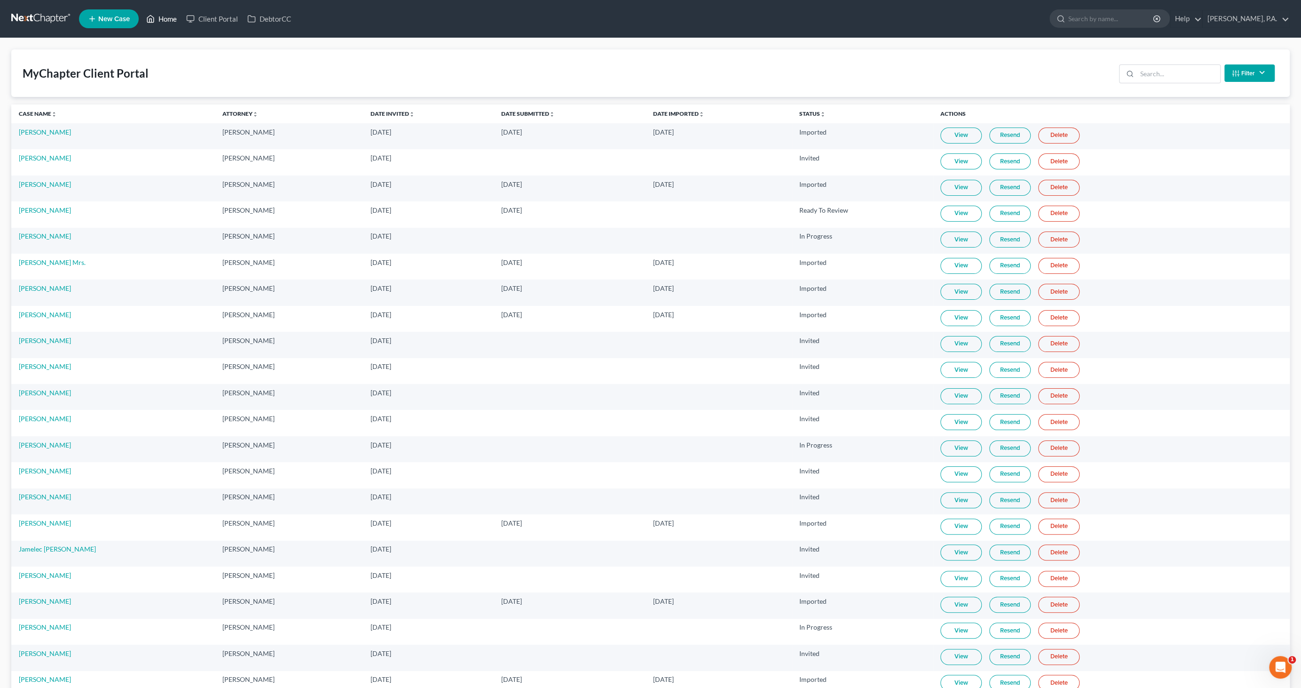
click at [167, 20] on link "Home" at bounding box center [162, 18] width 40 height 17
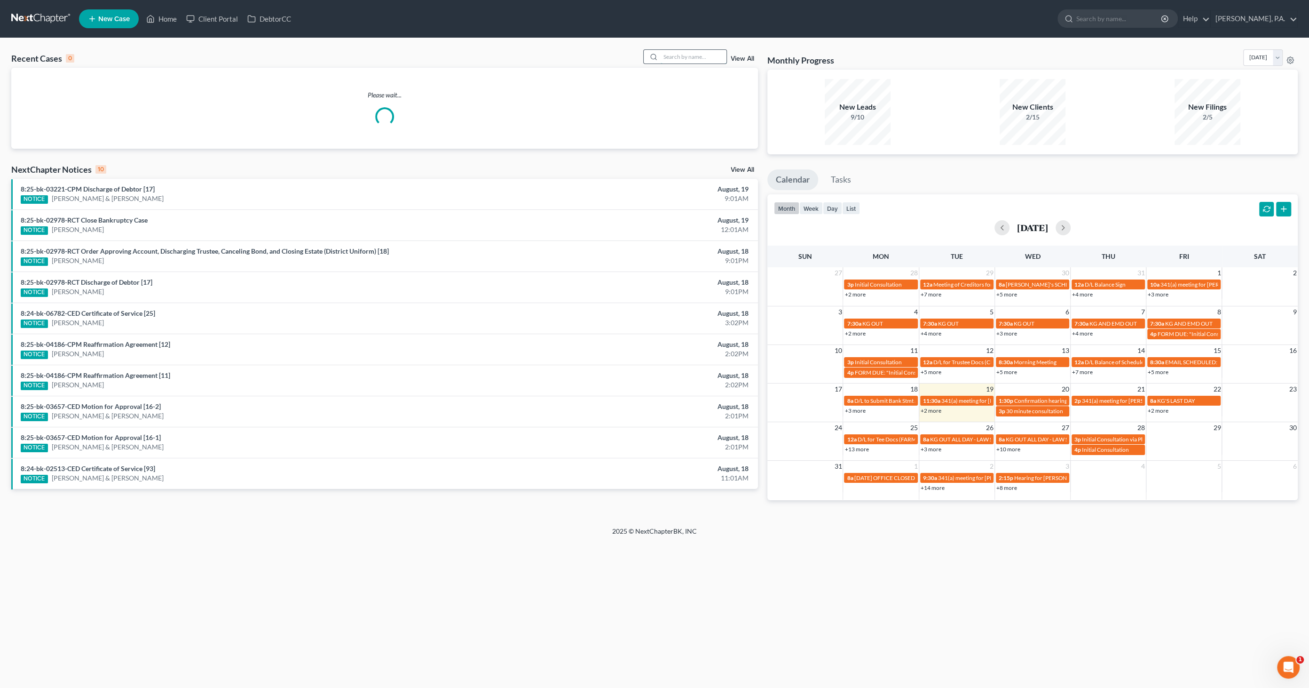
click at [708, 57] on input "search" at bounding box center [694, 57] width 66 height 14
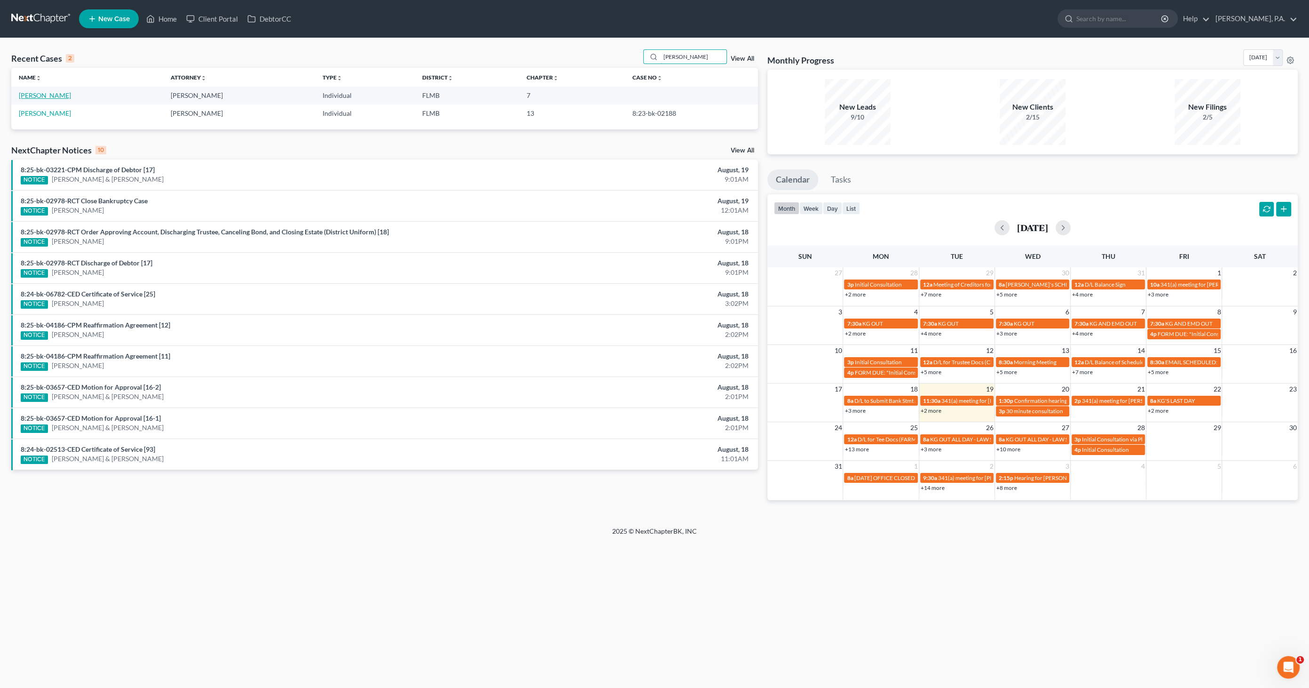
type input "gaines"
click at [56, 95] on link "[PERSON_NAME]" at bounding box center [45, 95] width 52 height 8
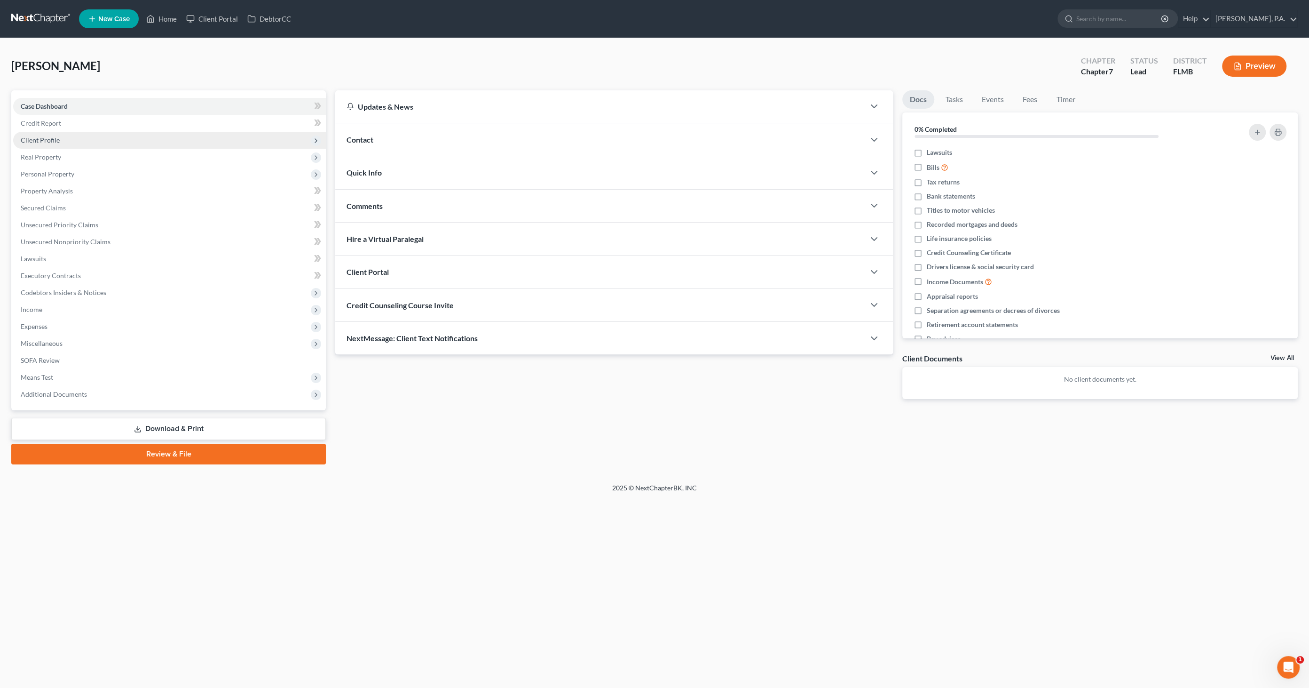
click at [57, 140] on span "Client Profile" at bounding box center [40, 140] width 39 height 8
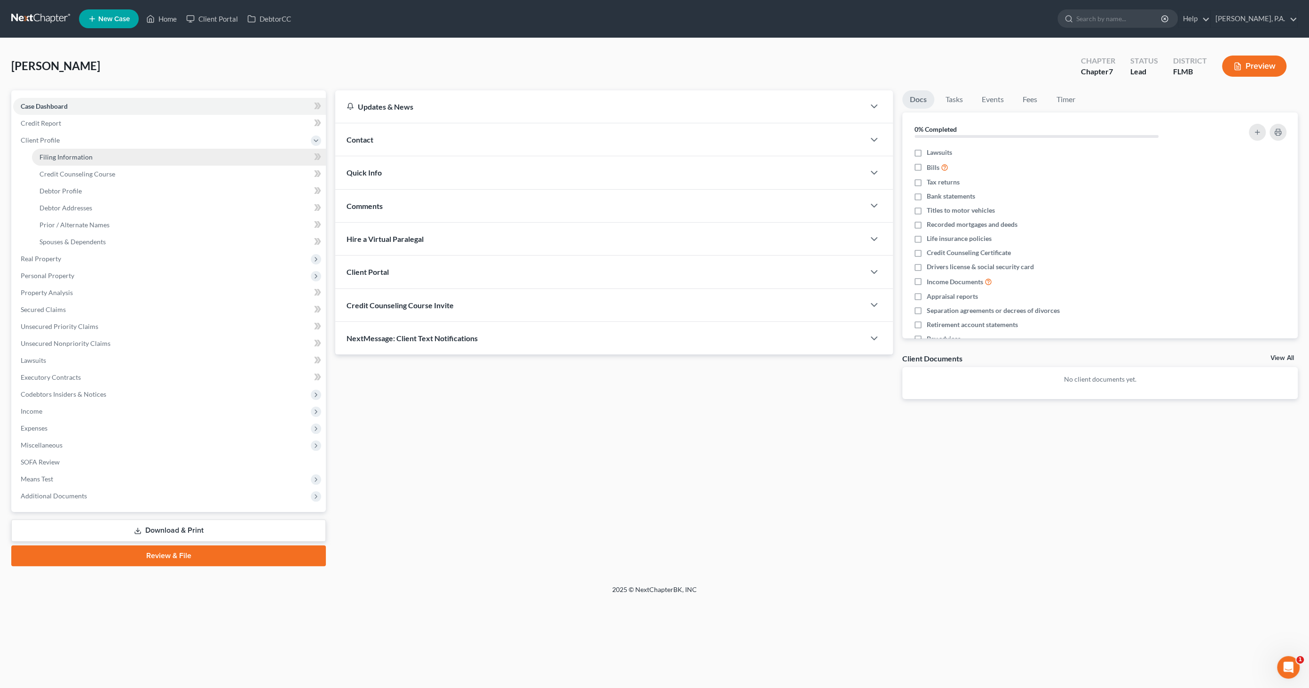
click at [65, 155] on span "Filing Information" at bounding box center [66, 157] width 53 height 8
select select "1"
select select "0"
select select "9"
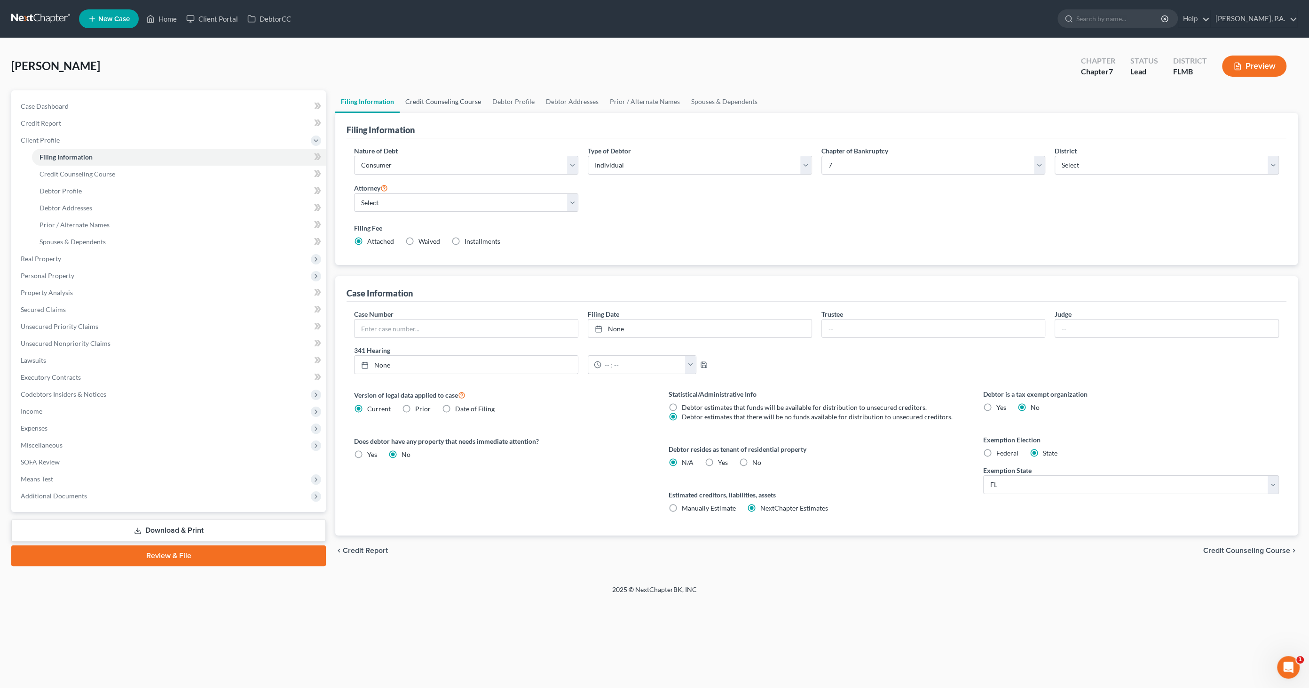
click at [437, 103] on link "Credit Counseling Course" at bounding box center [443, 101] width 87 height 23
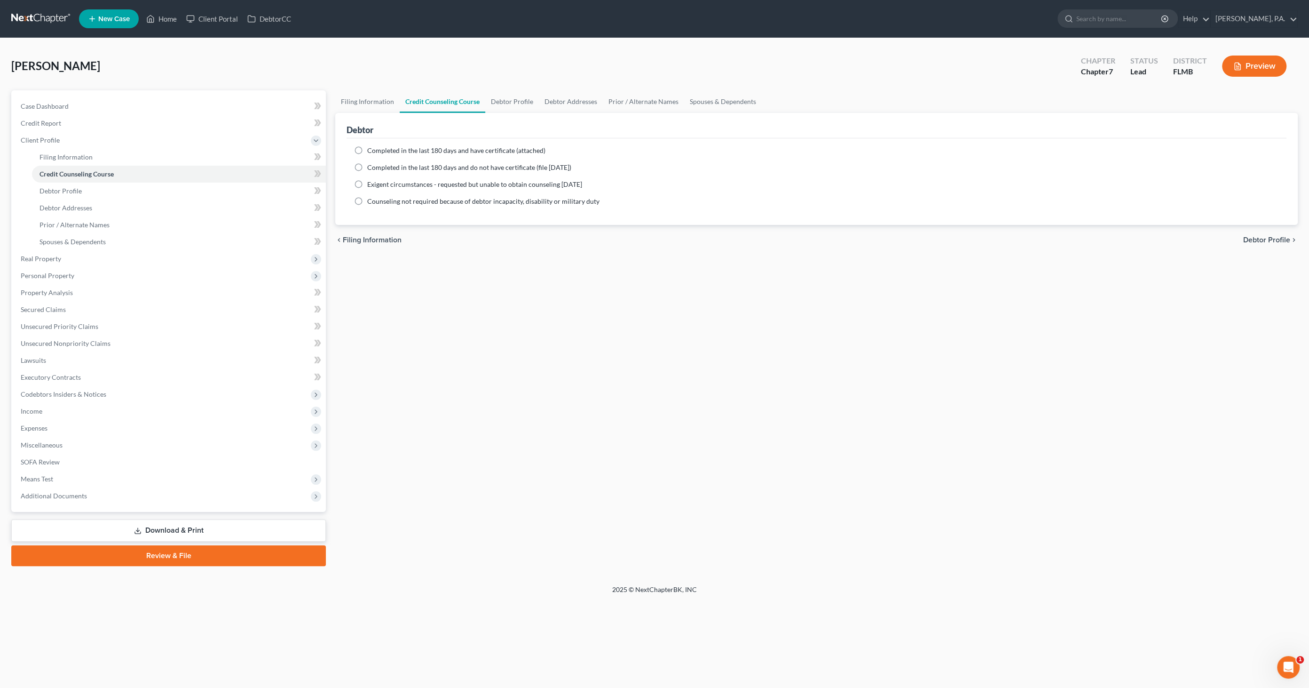
click at [409, 153] on span "Completed in the last 180 days and have certificate (attached)" at bounding box center [456, 150] width 178 height 8
click at [377, 152] on input "Completed in the last 180 days and have certificate (attached)" at bounding box center [374, 149] width 6 height 6
radio input "true"
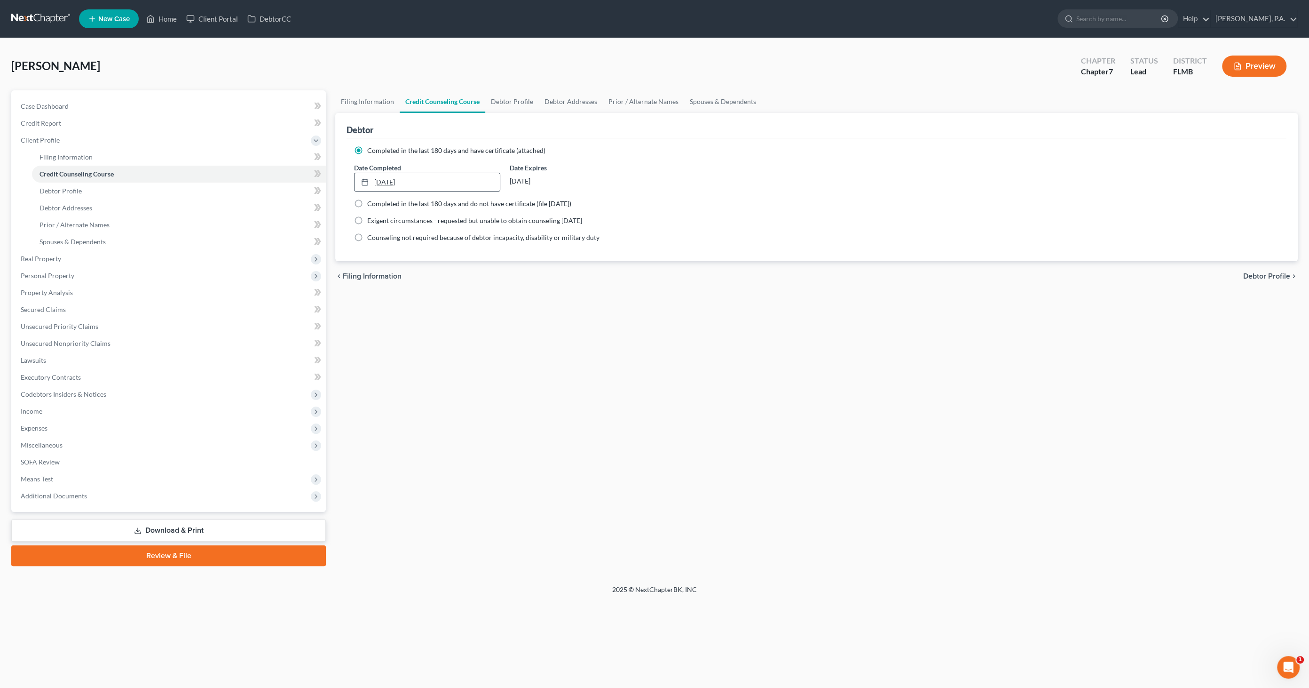
type input "8/19/2025"
click at [395, 182] on link "8/19/2025" at bounding box center [427, 182] width 145 height 18
click at [84, 188] on link "Debtor Profile" at bounding box center [179, 190] width 294 height 17
select select "0"
select select "2"
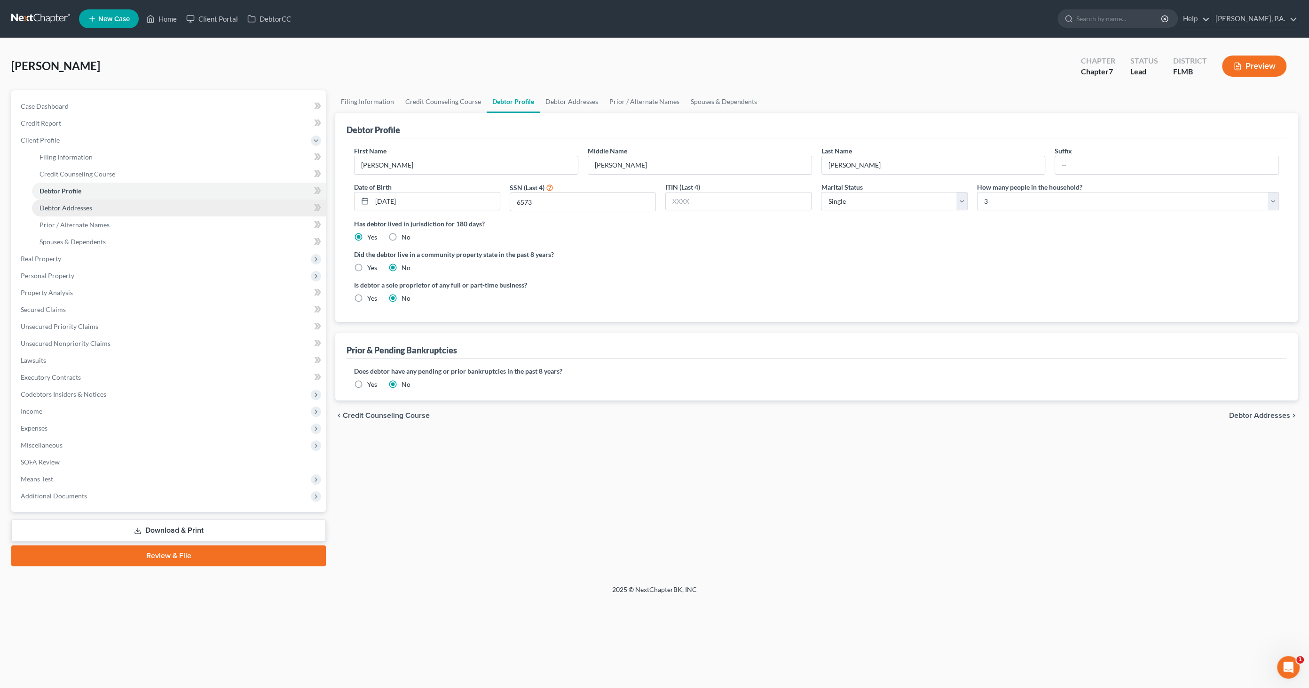
click at [98, 209] on link "Debtor Addresses" at bounding box center [179, 207] width 294 height 17
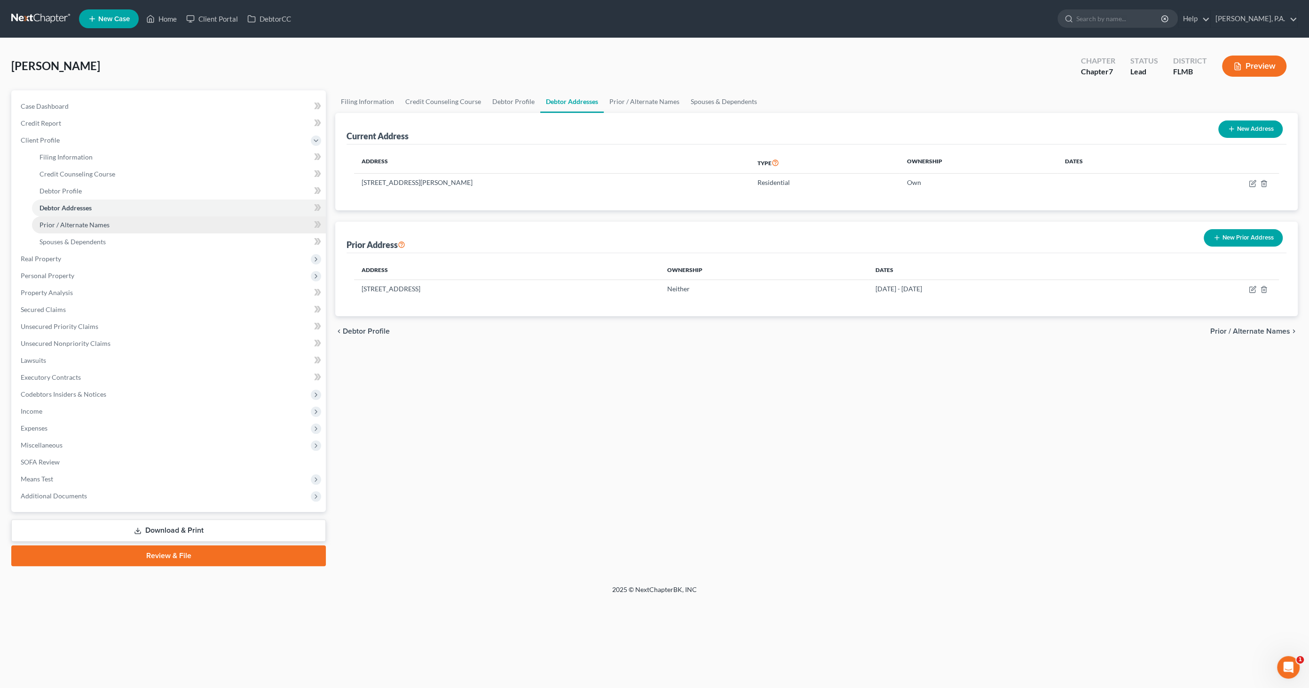
click at [90, 222] on span "Prior / Alternate Names" at bounding box center [75, 225] width 70 height 8
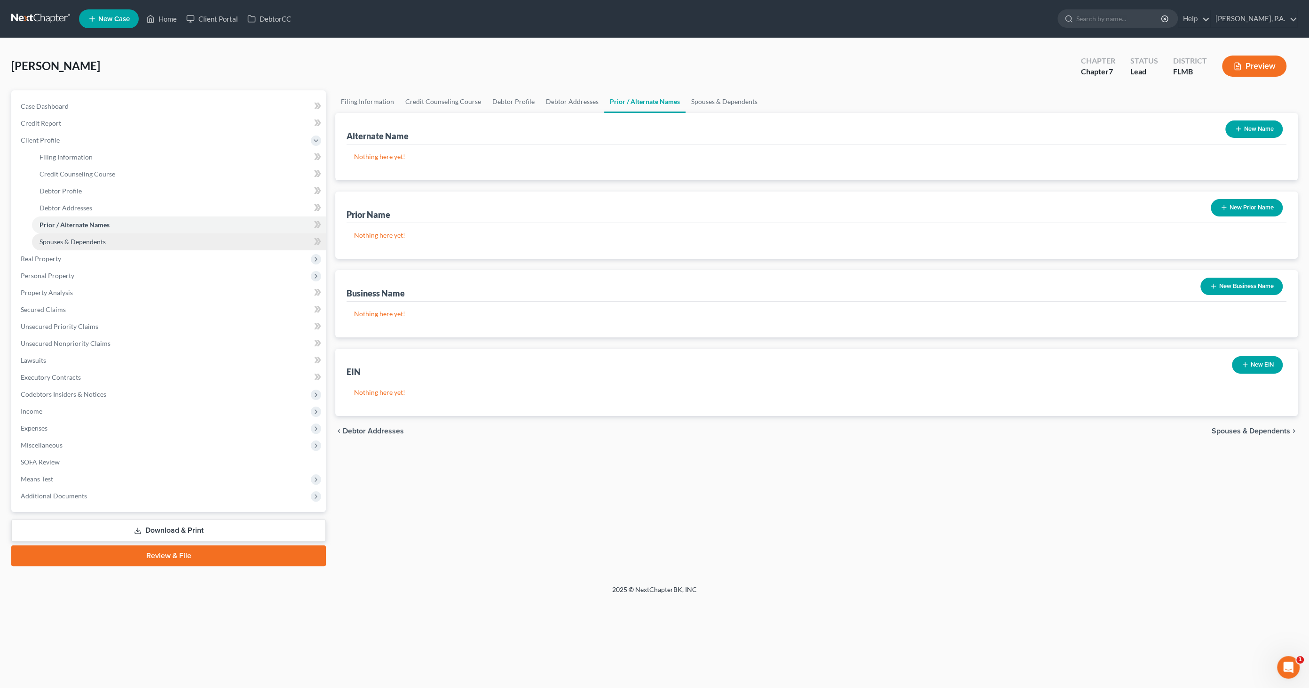
click at [84, 243] on span "Spouses & Dependents" at bounding box center [73, 242] width 66 height 8
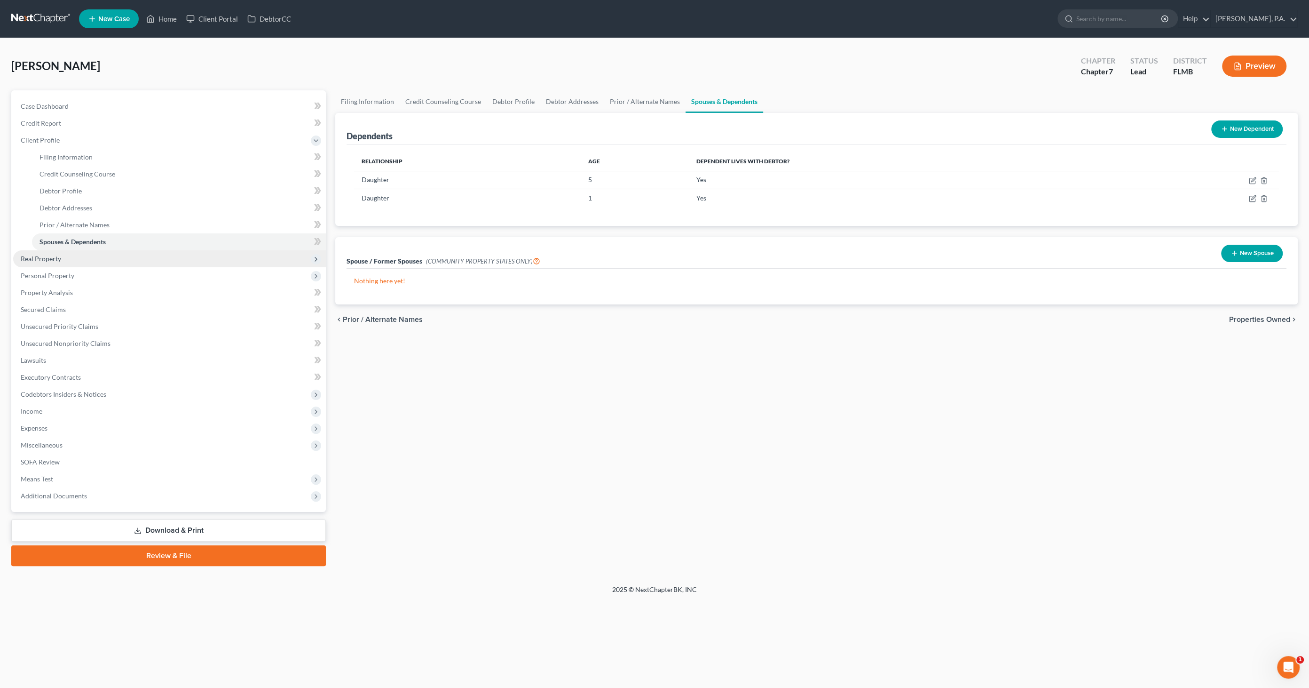
click at [76, 261] on span "Real Property" at bounding box center [169, 258] width 313 height 17
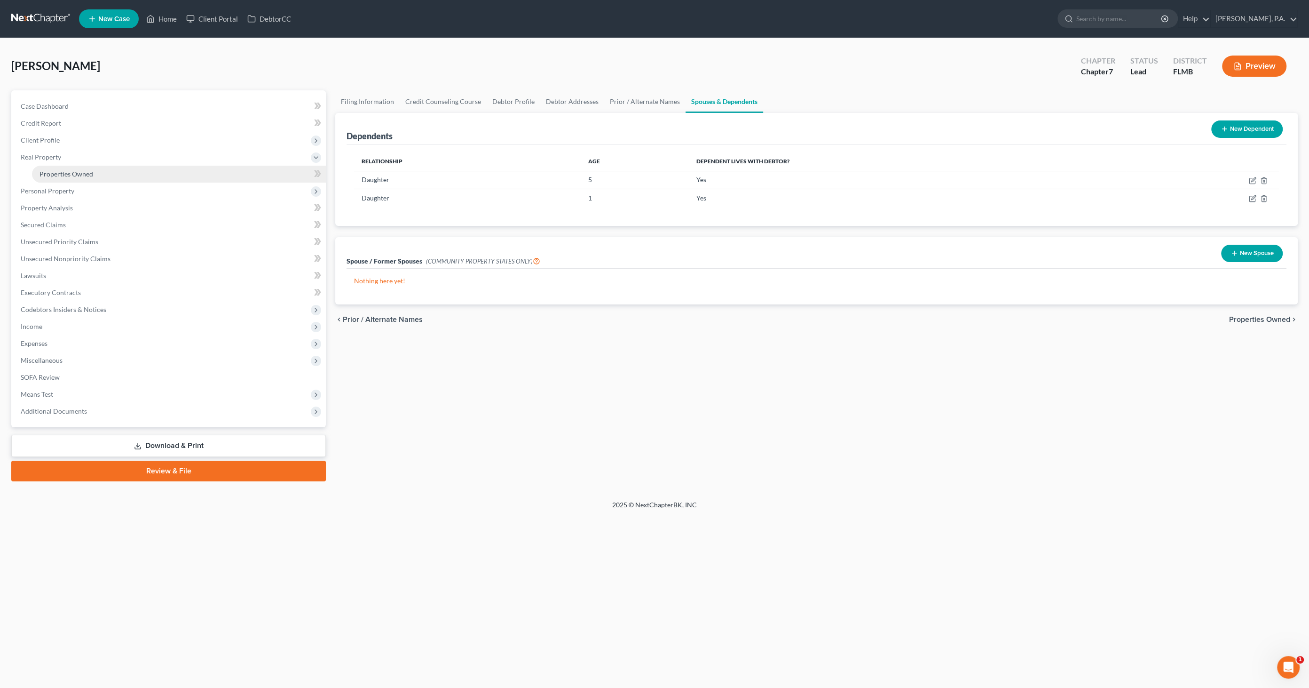
click at [79, 177] on span "Properties Owned" at bounding box center [67, 174] width 54 height 8
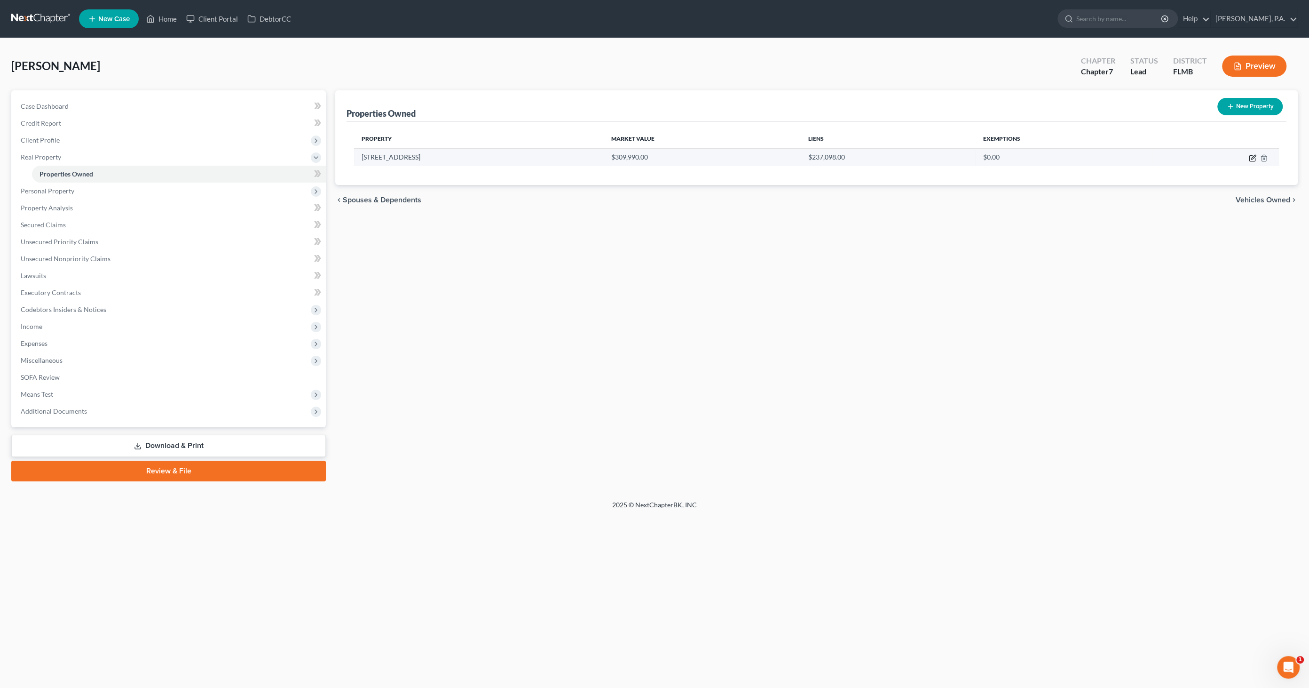
click at [1252, 157] on icon "button" at bounding box center [1253, 158] width 8 height 8
select select "9"
select select "3"
select select "1"
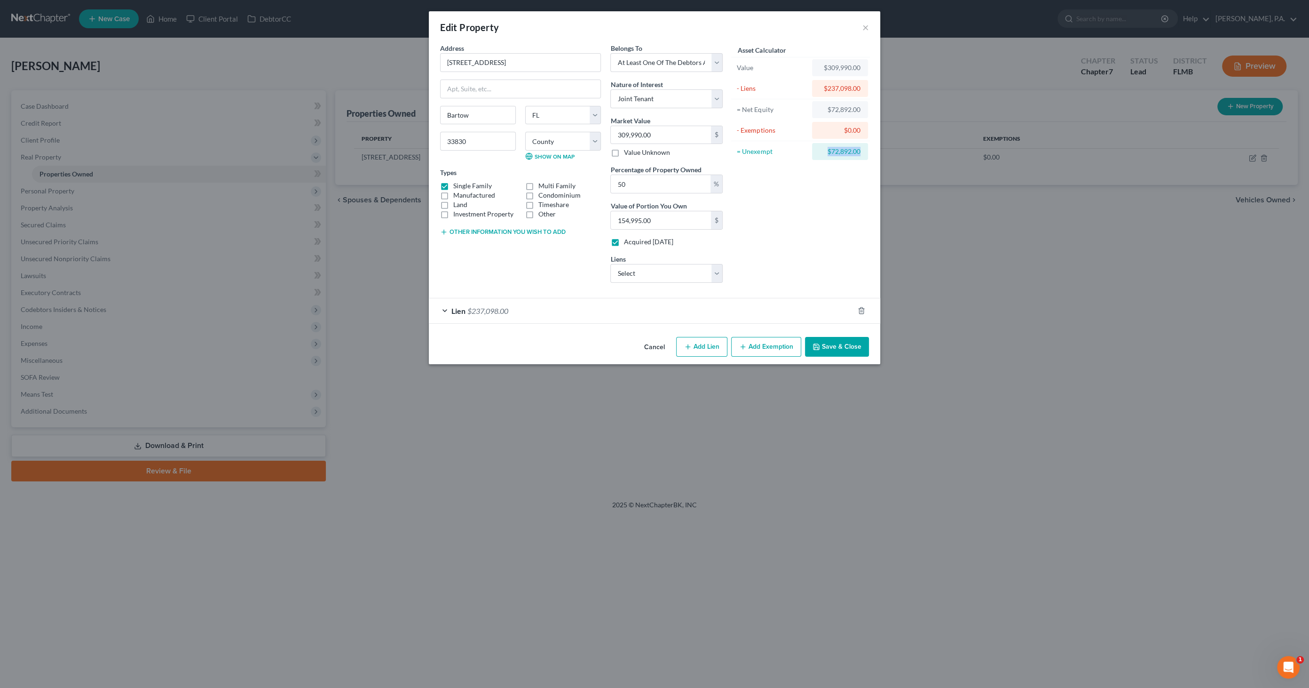
drag, startPoint x: 817, startPoint y: 151, endPoint x: 866, endPoint y: 155, distance: 49.0
click at [866, 155] on div "$72,892.00" at bounding box center [840, 151] width 56 height 17
drag, startPoint x: 866, startPoint y: 154, endPoint x: 845, endPoint y: 153, distance: 21.2
drag, startPoint x: 845, startPoint y: 153, endPoint x: 822, endPoint y: 185, distance: 39.4
click at [822, 185] on div "Asset Calculator Value $309,990.00 - Liens $237,098.00 = Net Equity $72,892.00 …" at bounding box center [801, 166] width 146 height 247
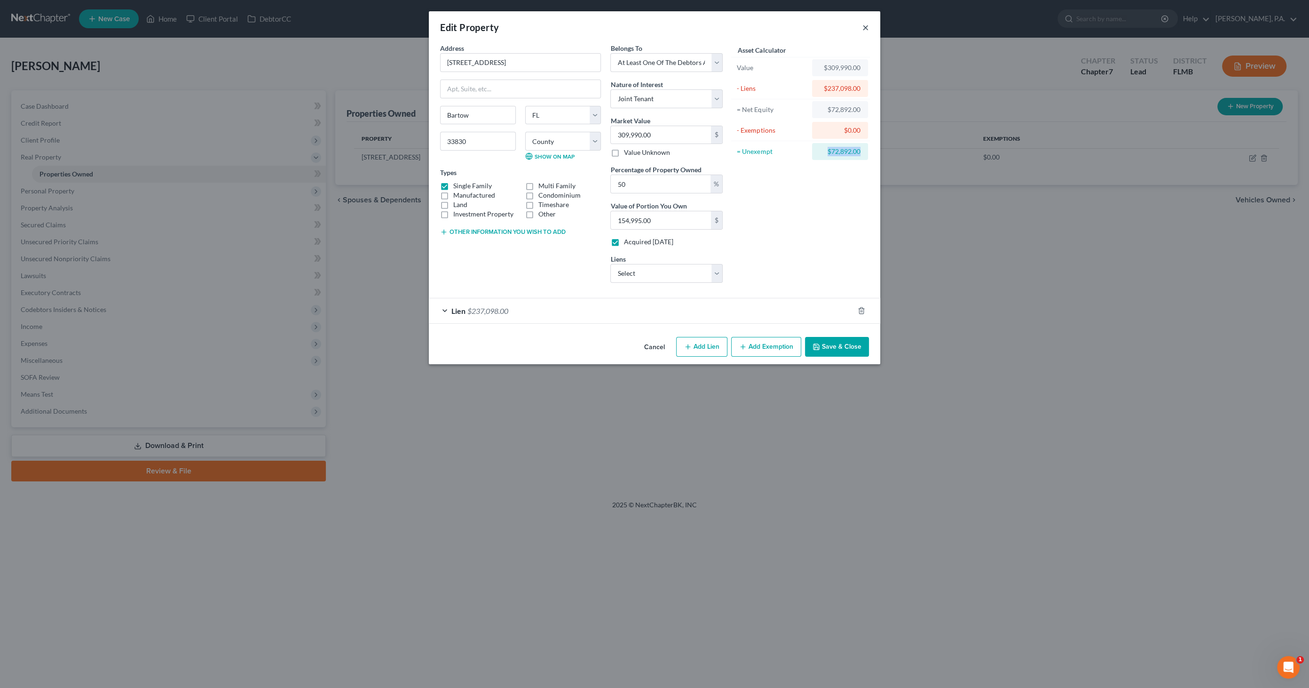
click at [864, 25] on button "×" at bounding box center [866, 27] width 7 height 11
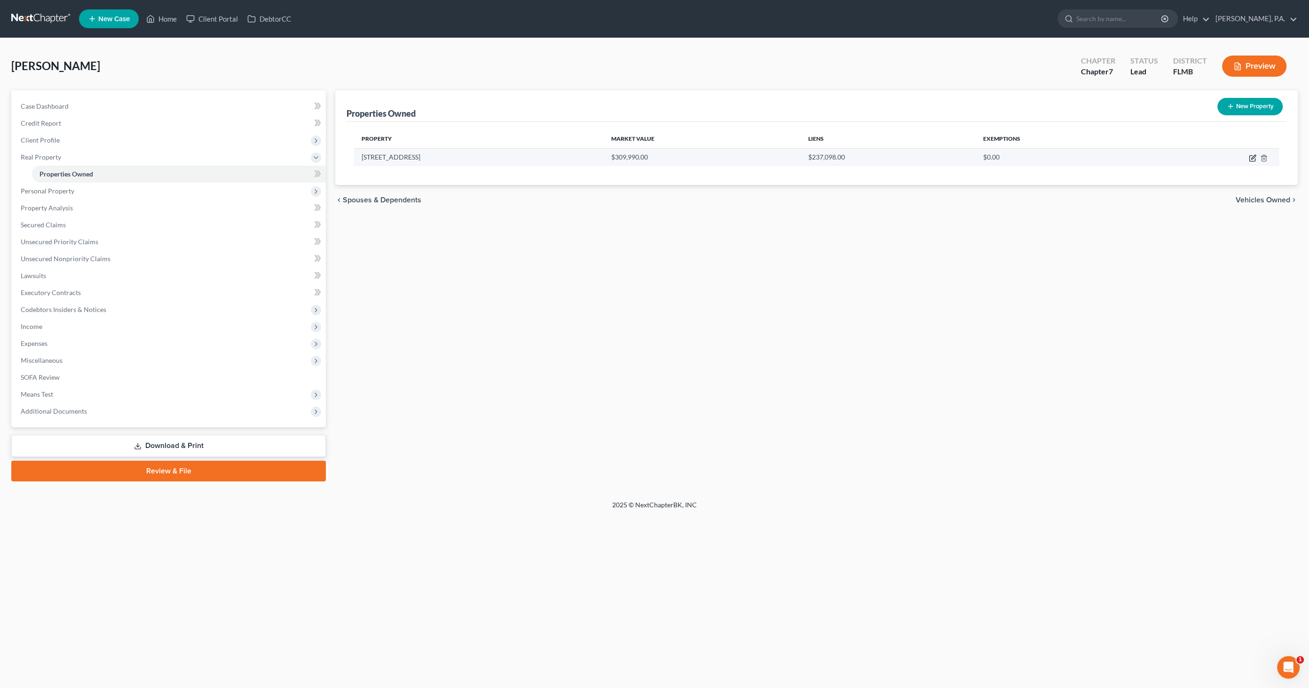
click at [1252, 158] on icon "button" at bounding box center [1253, 158] width 8 height 8
select select "9"
select select "52"
select select "3"
select select "1"
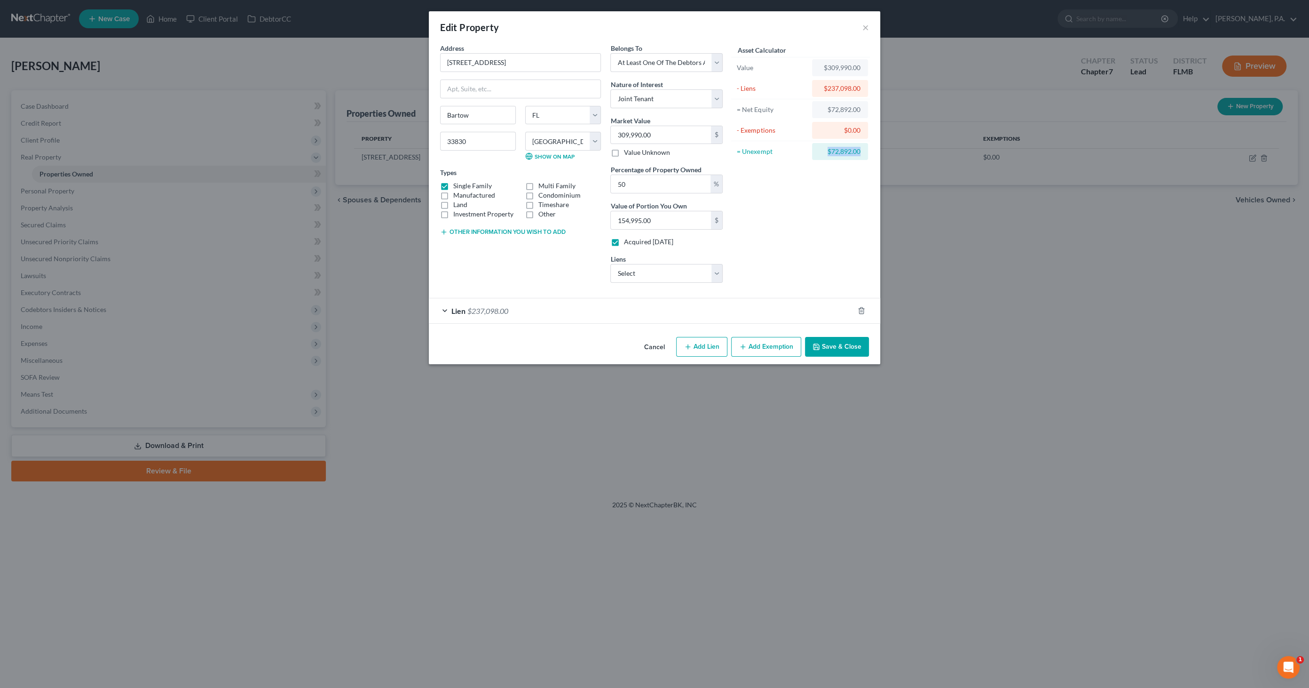
drag, startPoint x: 827, startPoint y: 151, endPoint x: 865, endPoint y: 151, distance: 38.1
click at [867, 152] on div "$72,892.00" at bounding box center [840, 151] width 56 height 17
drag, startPoint x: 865, startPoint y: 151, endPoint x: 852, endPoint y: 151, distance: 12.7
copy div "$72,892.00"
click at [762, 342] on button "Add Exemption" at bounding box center [766, 347] width 70 height 20
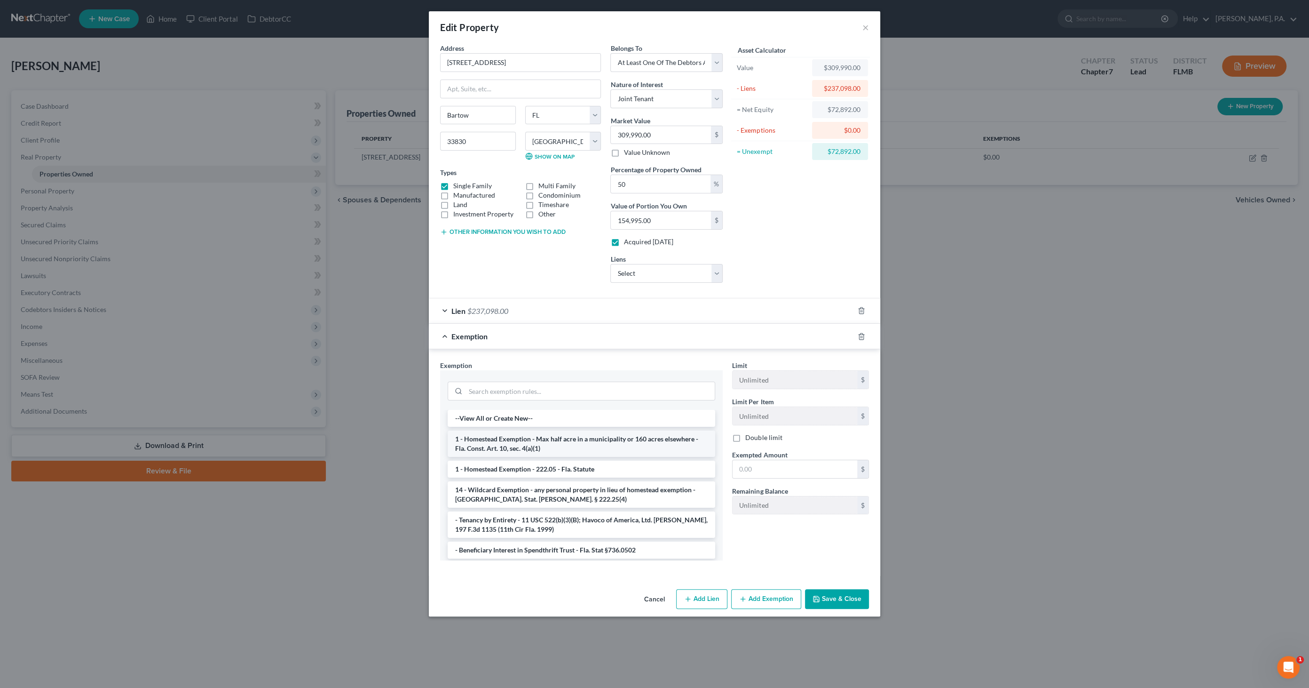
click at [557, 442] on li "1 - Homestead Exemption - Max half acre in a municipality or 160 acres elsewher…" at bounding box center [582, 443] width 268 height 26
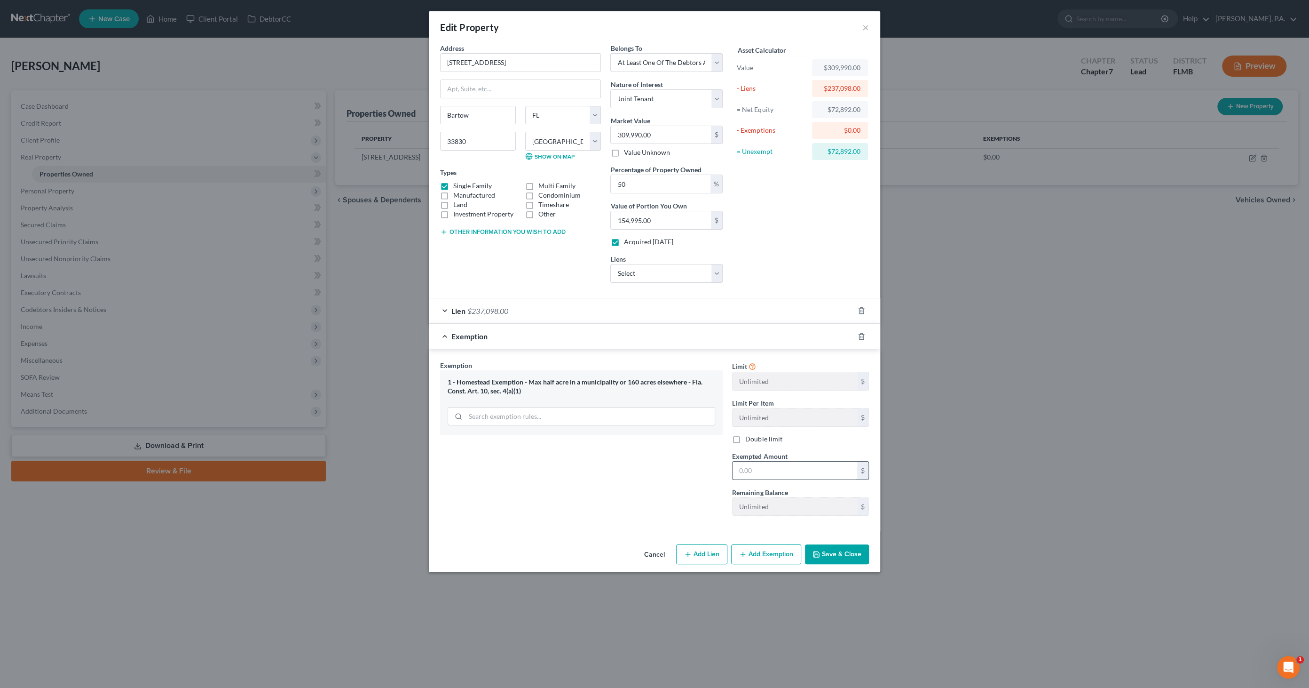
click at [785, 473] on input "text" at bounding box center [795, 470] width 125 height 18
click at [767, 466] on input "text" at bounding box center [795, 470] width 125 height 18
paste input "$72,892.00"
type input "$72,892.00"
click at [838, 550] on button "Save & Close" at bounding box center [837, 554] width 64 height 20
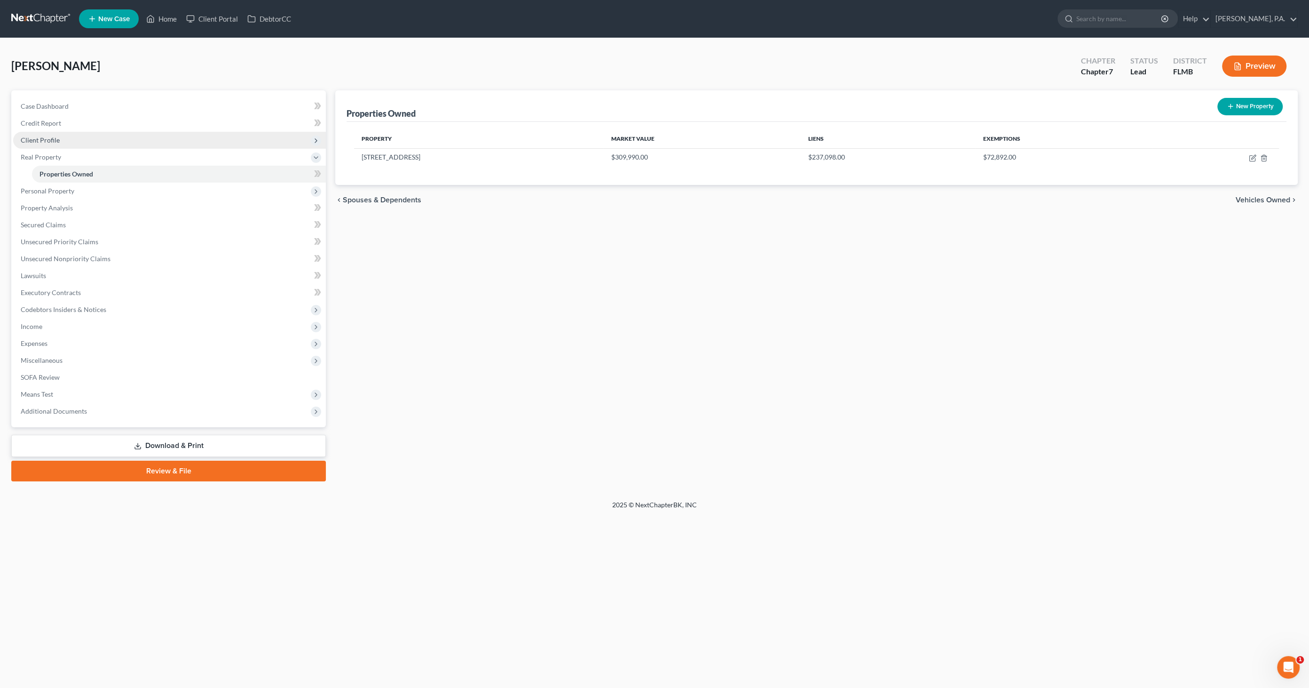
click at [49, 141] on span "Client Profile" at bounding box center [40, 140] width 39 height 8
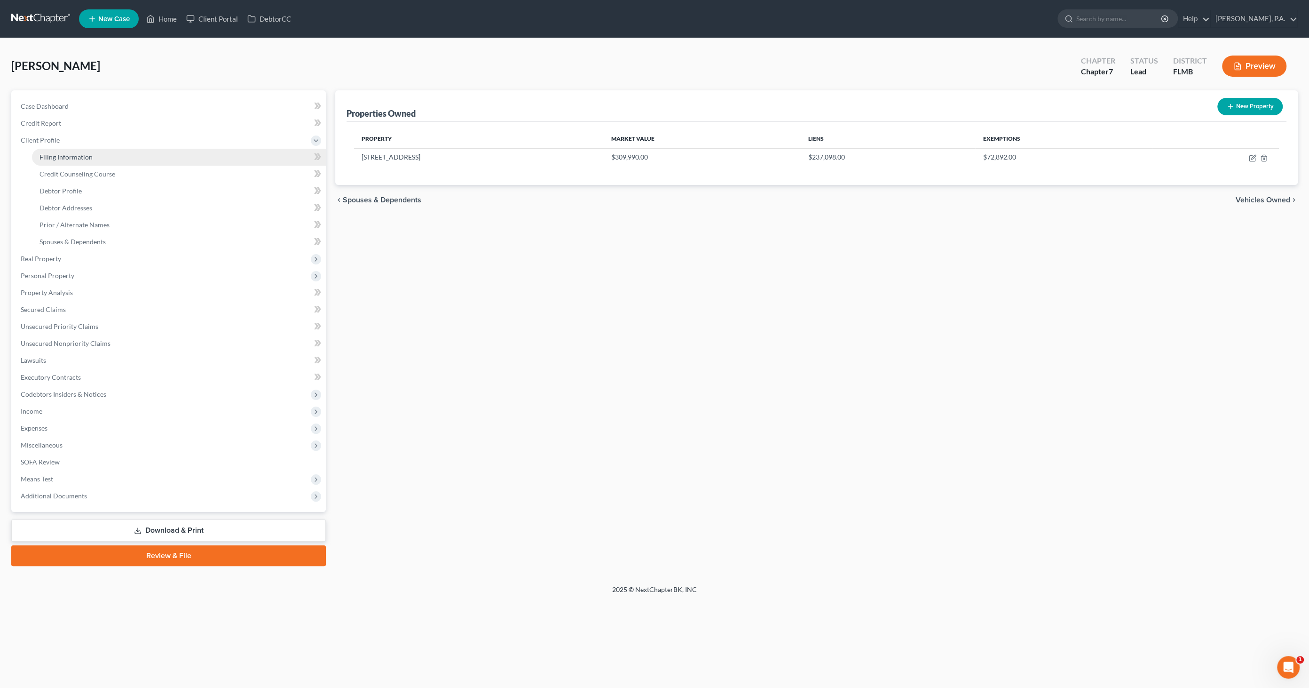
click at [61, 158] on span "Filing Information" at bounding box center [66, 157] width 53 height 8
select select "1"
select select "0"
select select "15"
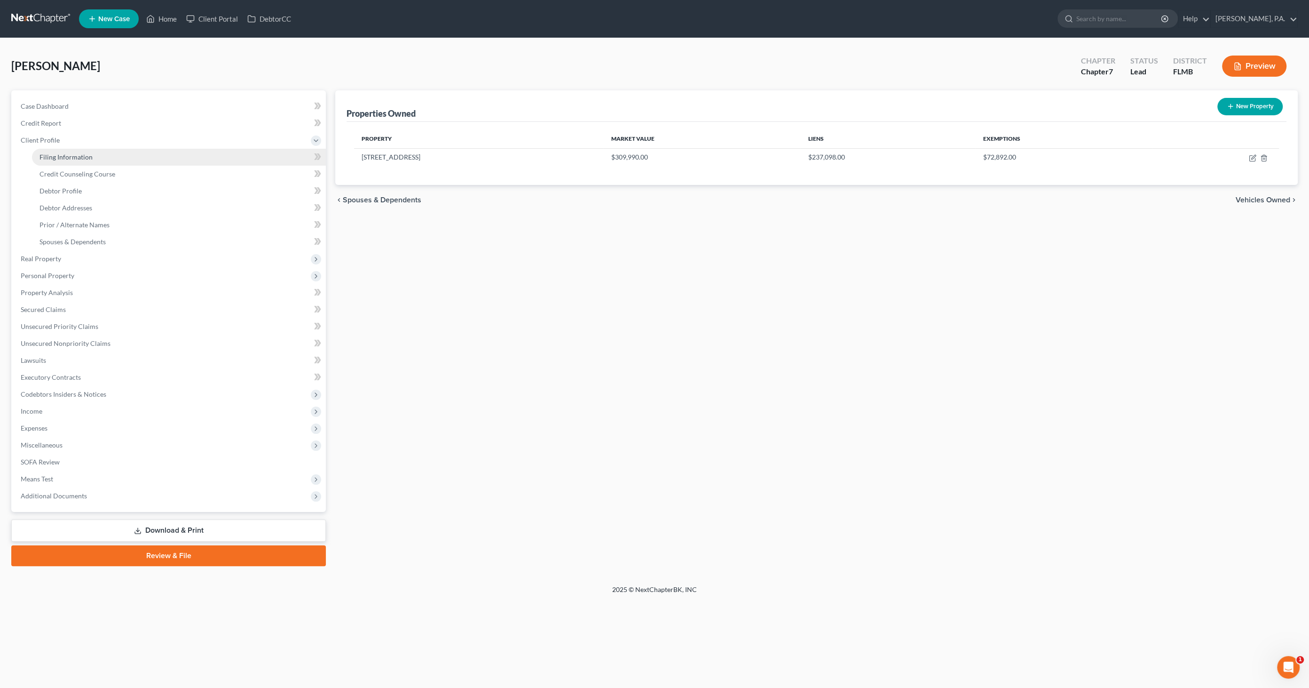
select select "0"
select select "9"
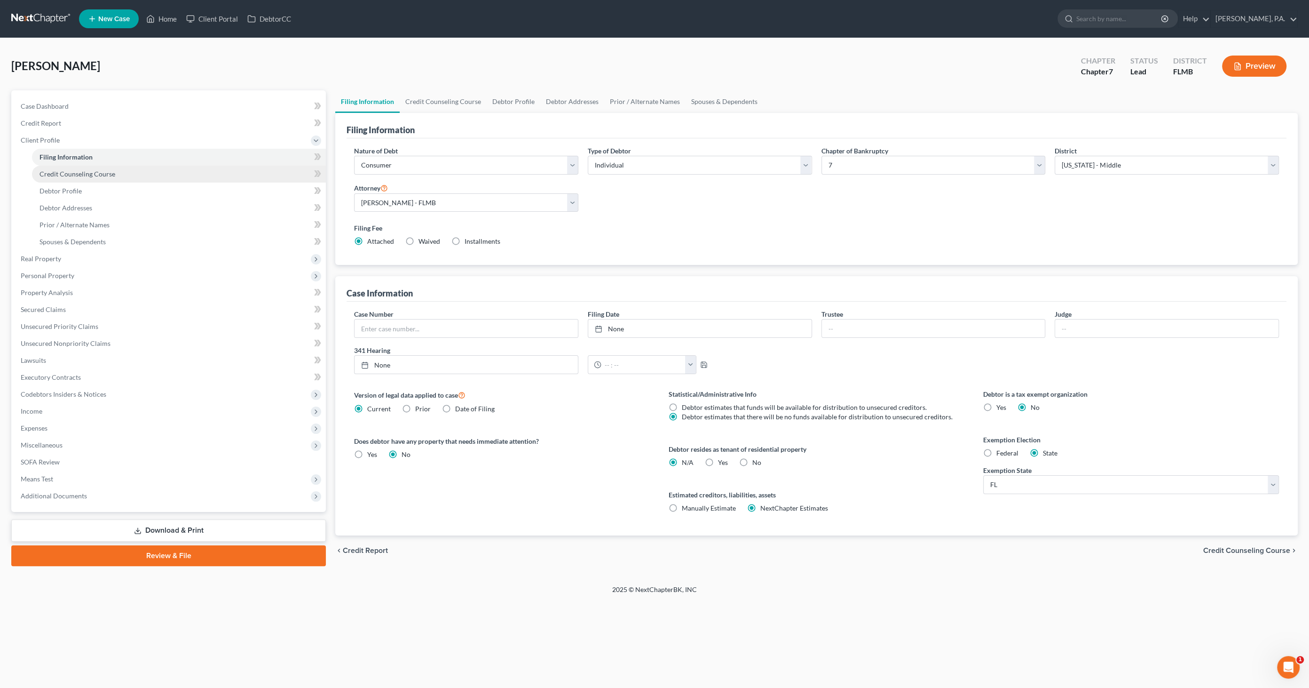
click at [59, 171] on span "Credit Counseling Course" at bounding box center [78, 174] width 76 height 8
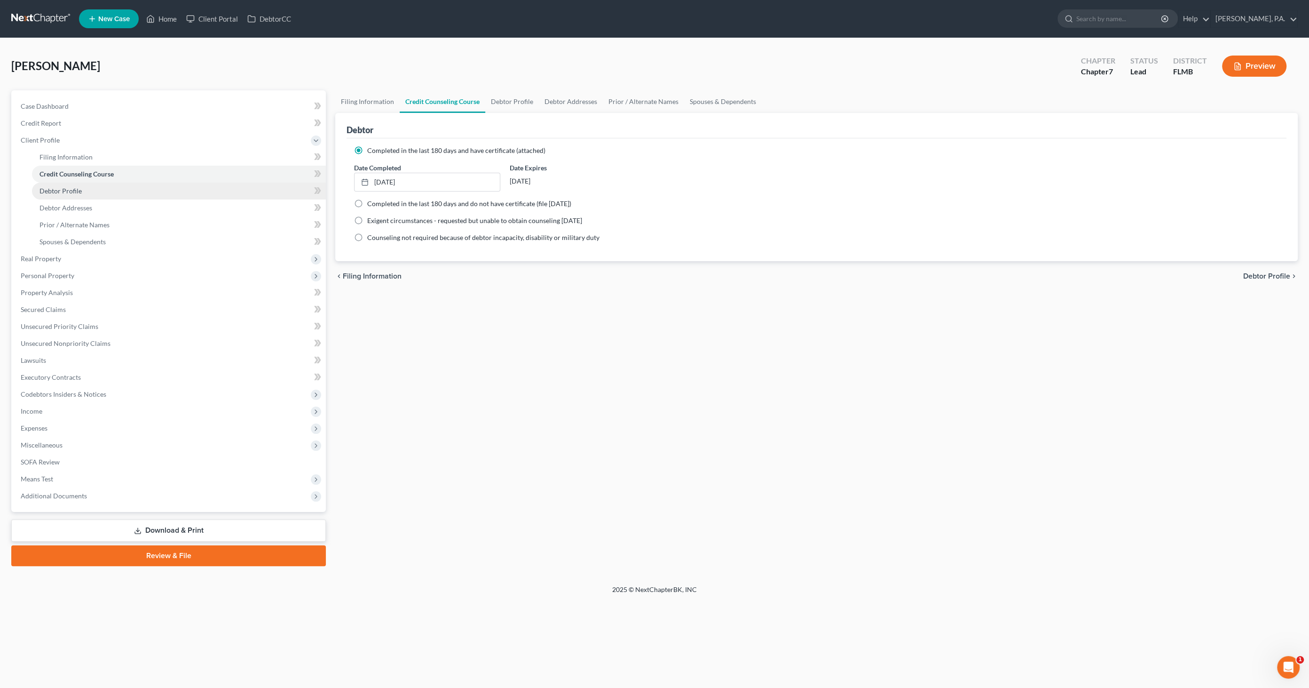
click at [57, 189] on span "Debtor Profile" at bounding box center [61, 191] width 42 height 8
select select "0"
select select "2"
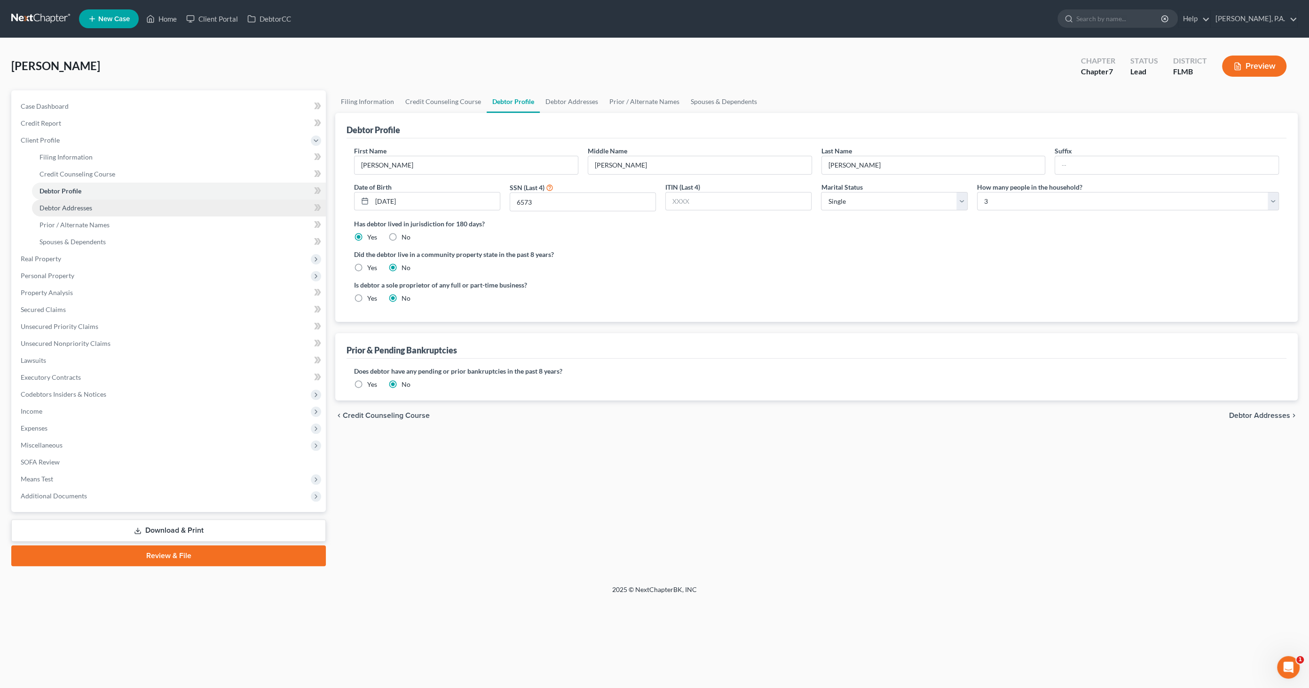
click at [53, 201] on link "Debtor Addresses" at bounding box center [179, 207] width 294 height 17
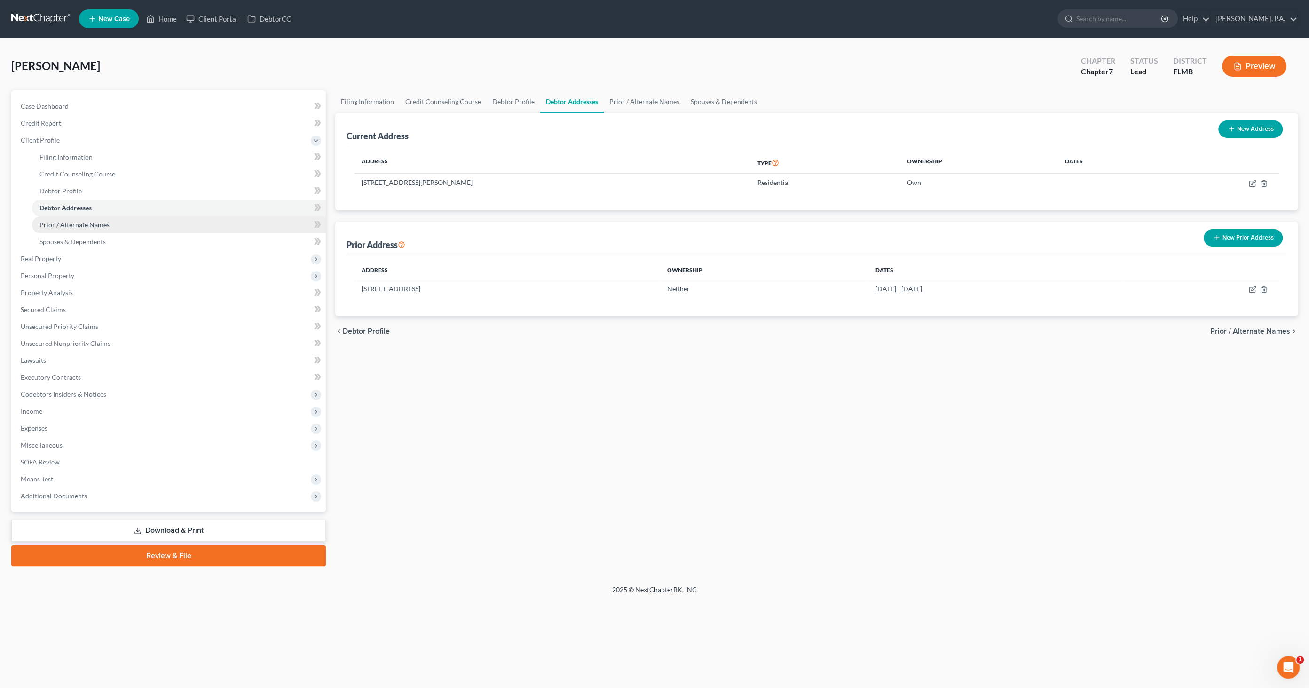
click at [48, 218] on link "Prior / Alternate Names" at bounding box center [179, 224] width 294 height 17
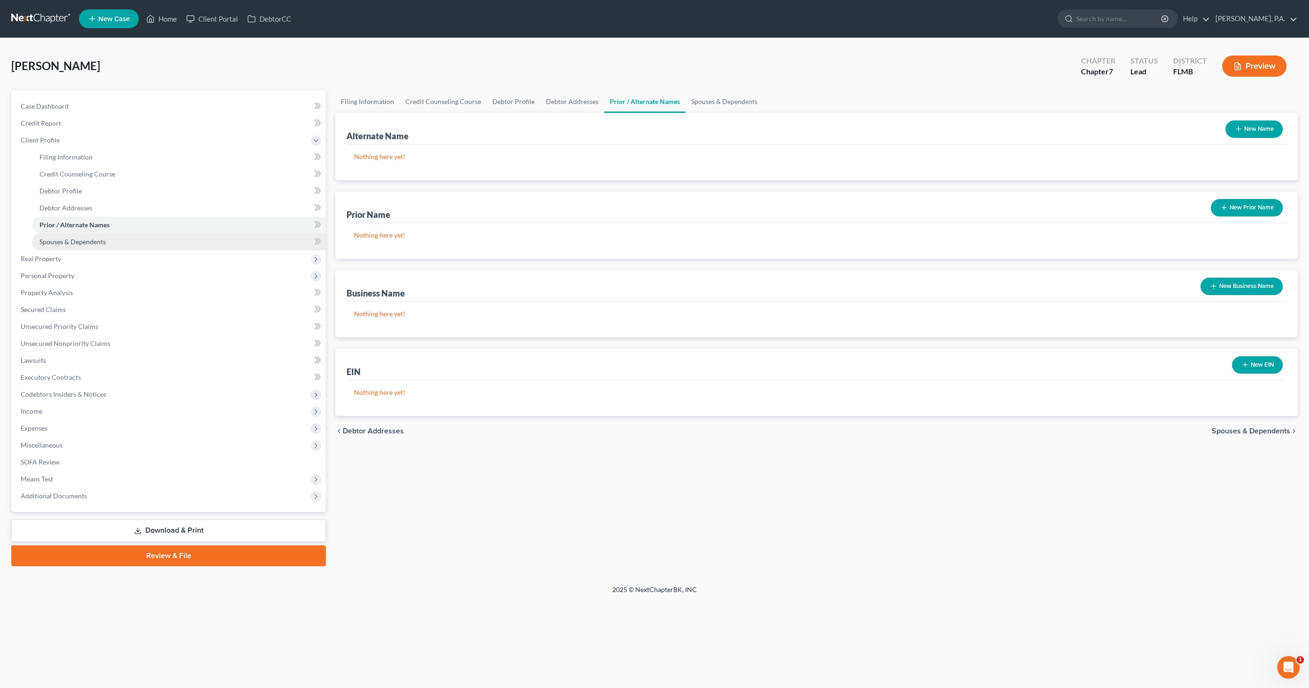
click at [46, 237] on link "Spouses & Dependents" at bounding box center [179, 241] width 294 height 17
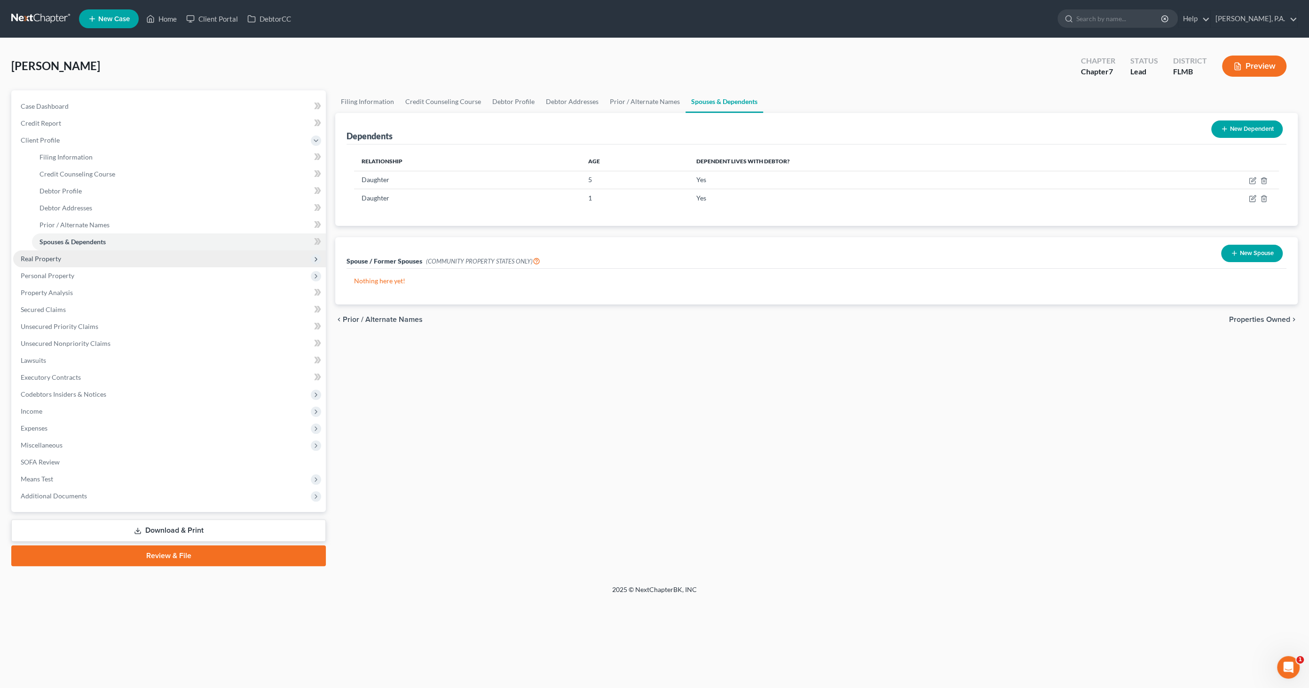
click at [44, 262] on span "Real Property" at bounding box center [41, 258] width 40 height 8
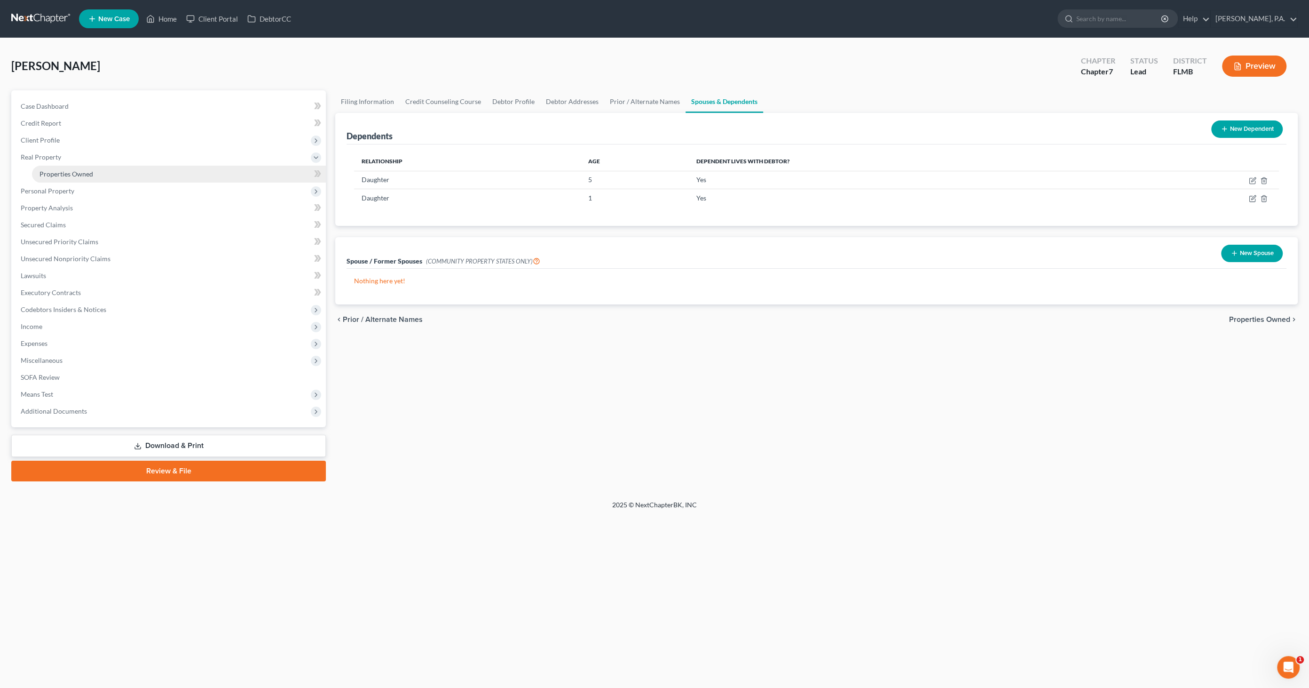
click at [72, 173] on span "Properties Owned" at bounding box center [67, 174] width 54 height 8
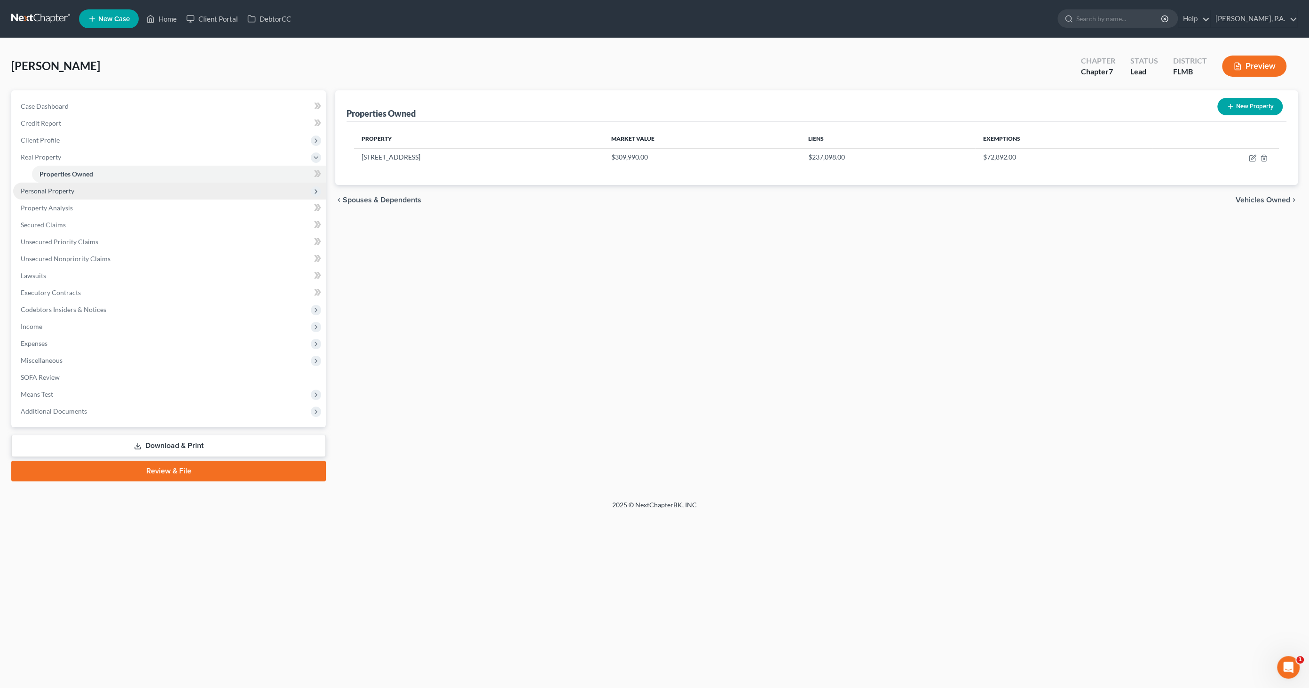
click at [61, 190] on span "Personal Property" at bounding box center [48, 191] width 54 height 8
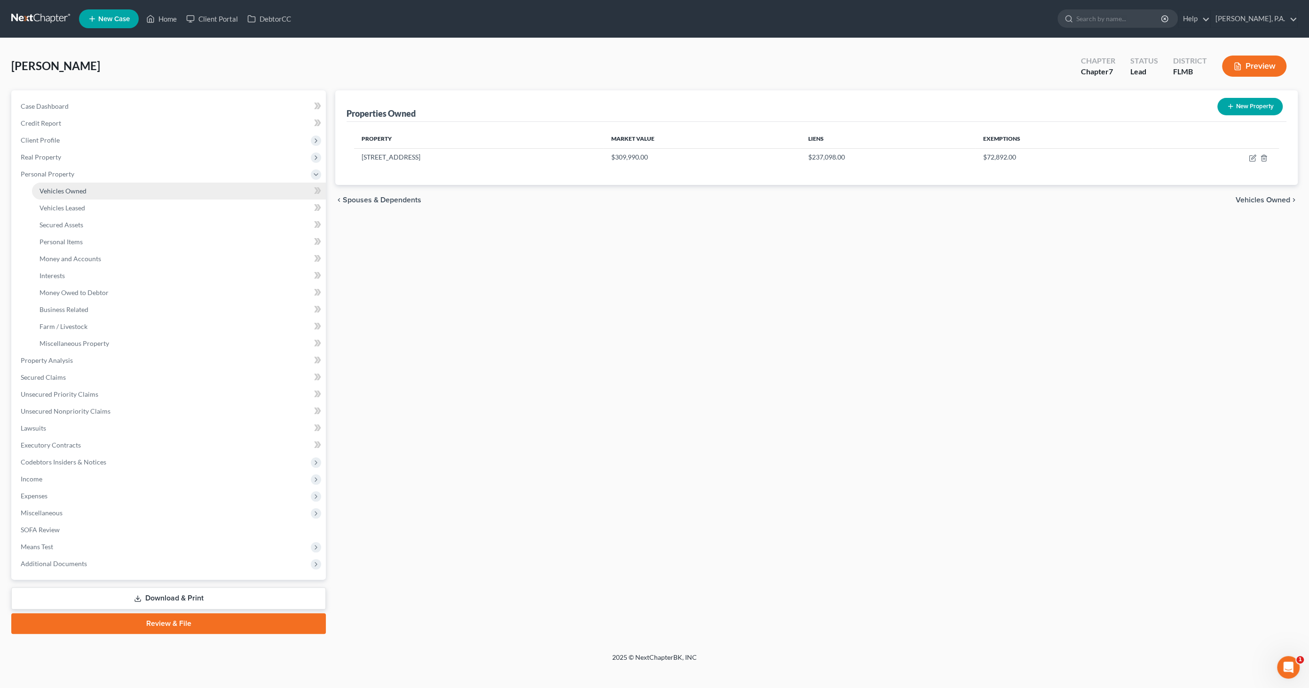
click at [65, 188] on span "Vehicles Owned" at bounding box center [63, 191] width 47 height 8
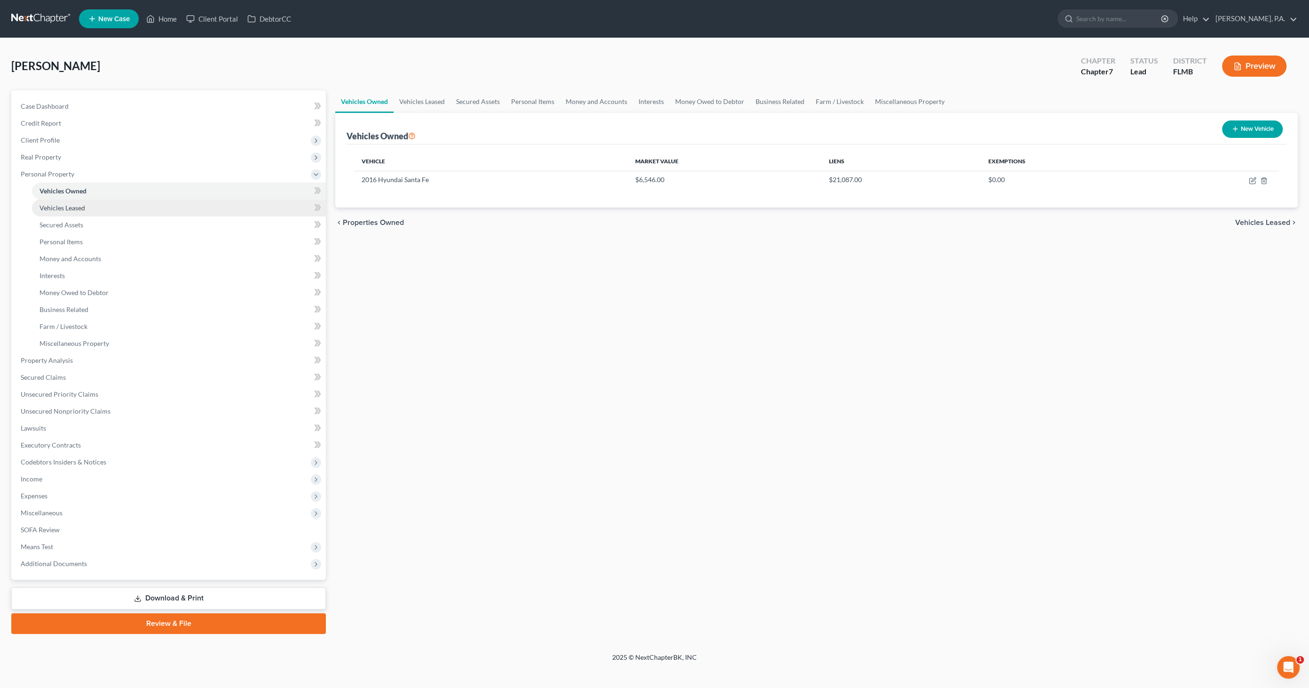
click at [47, 203] on link "Vehicles Leased" at bounding box center [179, 207] width 294 height 17
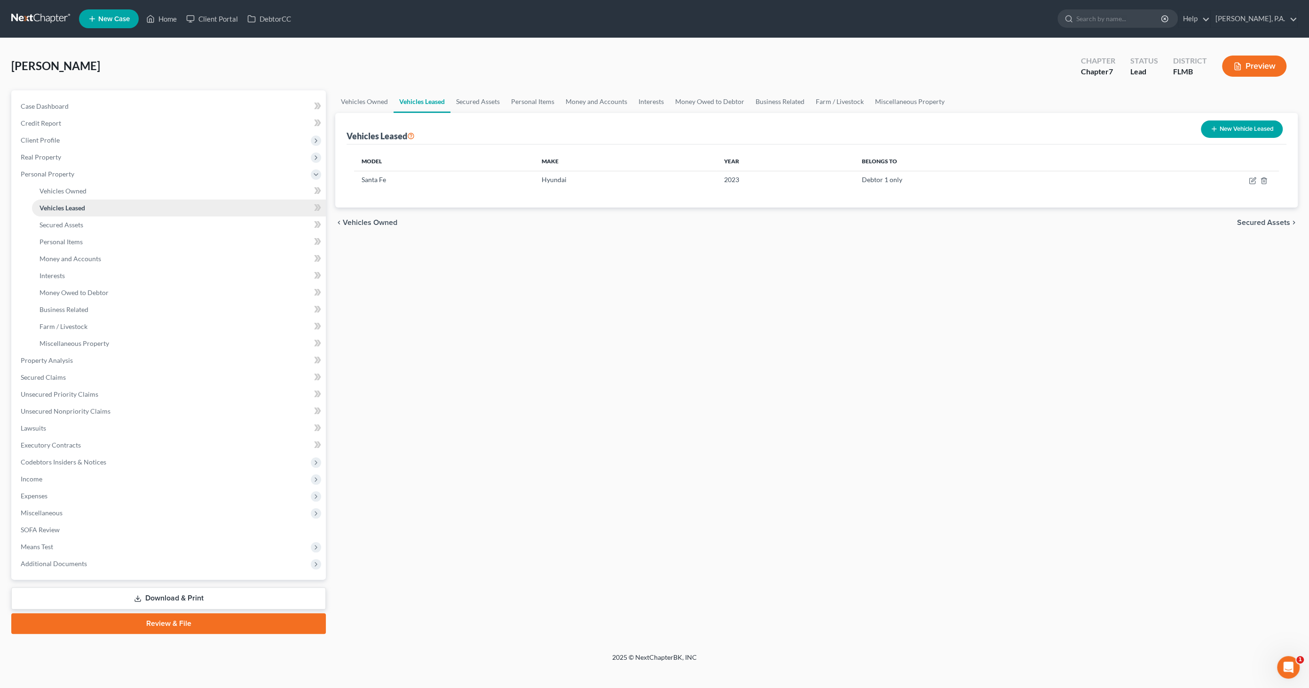
click at [82, 205] on span "Vehicles Leased" at bounding box center [63, 208] width 46 height 8
click at [70, 226] on span "Secured Assets" at bounding box center [62, 225] width 44 height 8
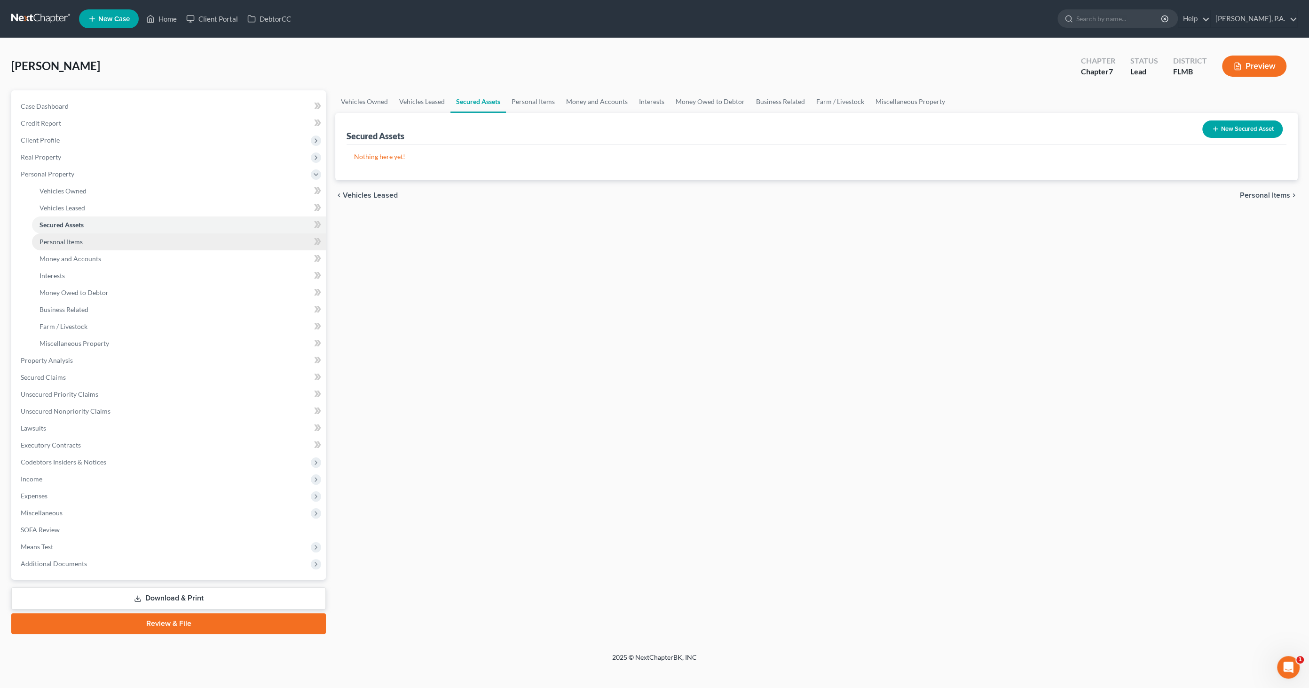
click at [65, 243] on span "Personal Items" at bounding box center [61, 242] width 43 height 8
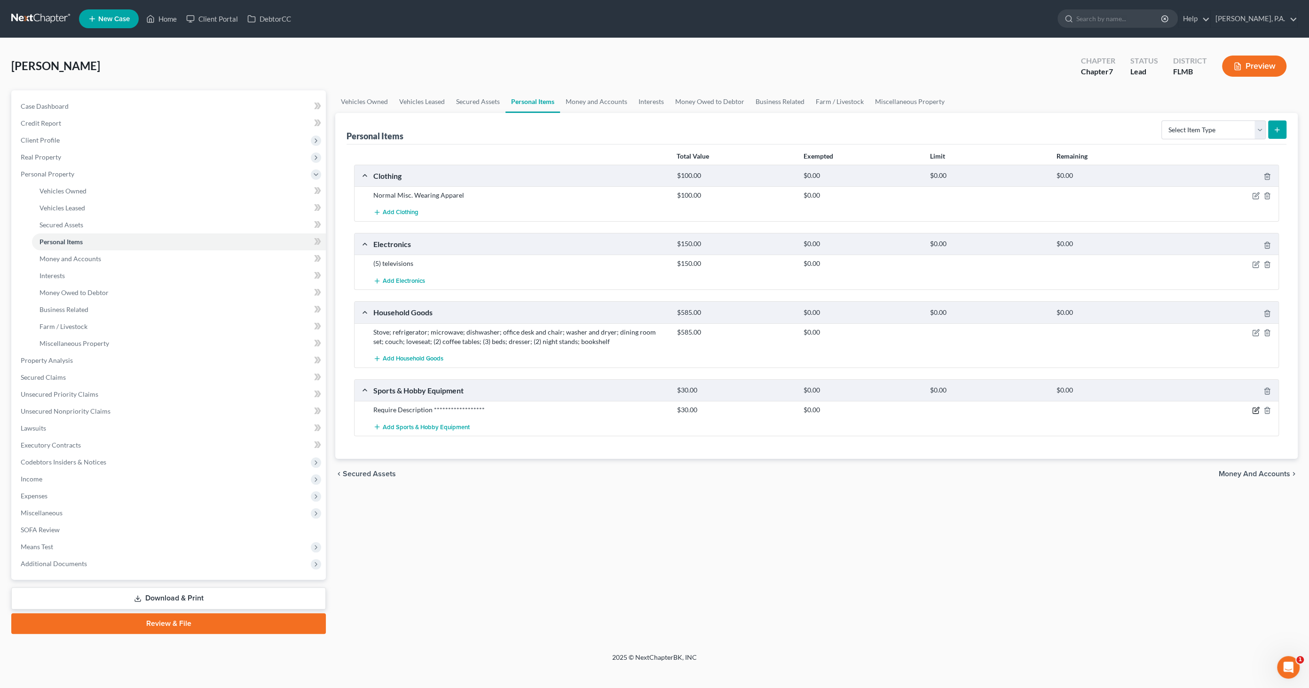
click at [1254, 407] on icon "button" at bounding box center [1256, 410] width 8 height 8
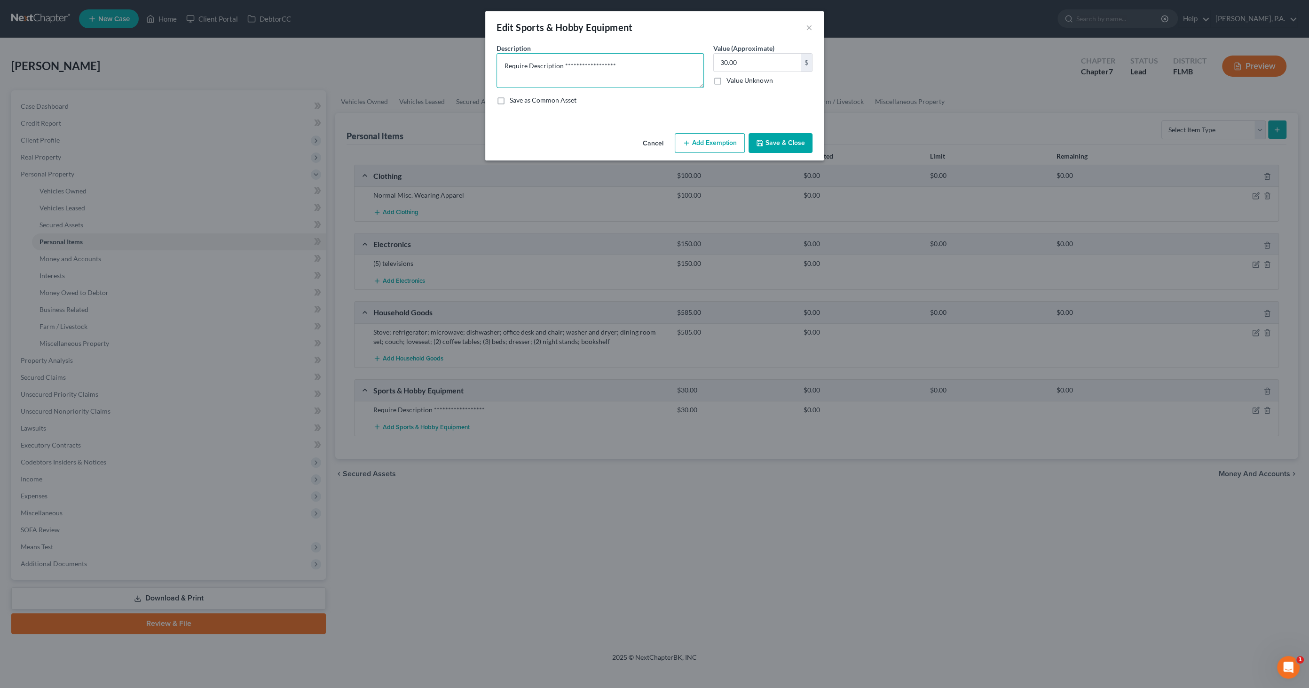
click at [634, 64] on textarea "**********" at bounding box center [600, 70] width 207 height 35
drag, startPoint x: 562, startPoint y: 55, endPoint x: 398, endPoint y: 46, distance: 164.4
click at [389, 54] on div "**********" at bounding box center [654, 344] width 1309 height 688
type textarea "small set of golf clubs"
click at [786, 141] on button "Save & Close" at bounding box center [781, 143] width 64 height 20
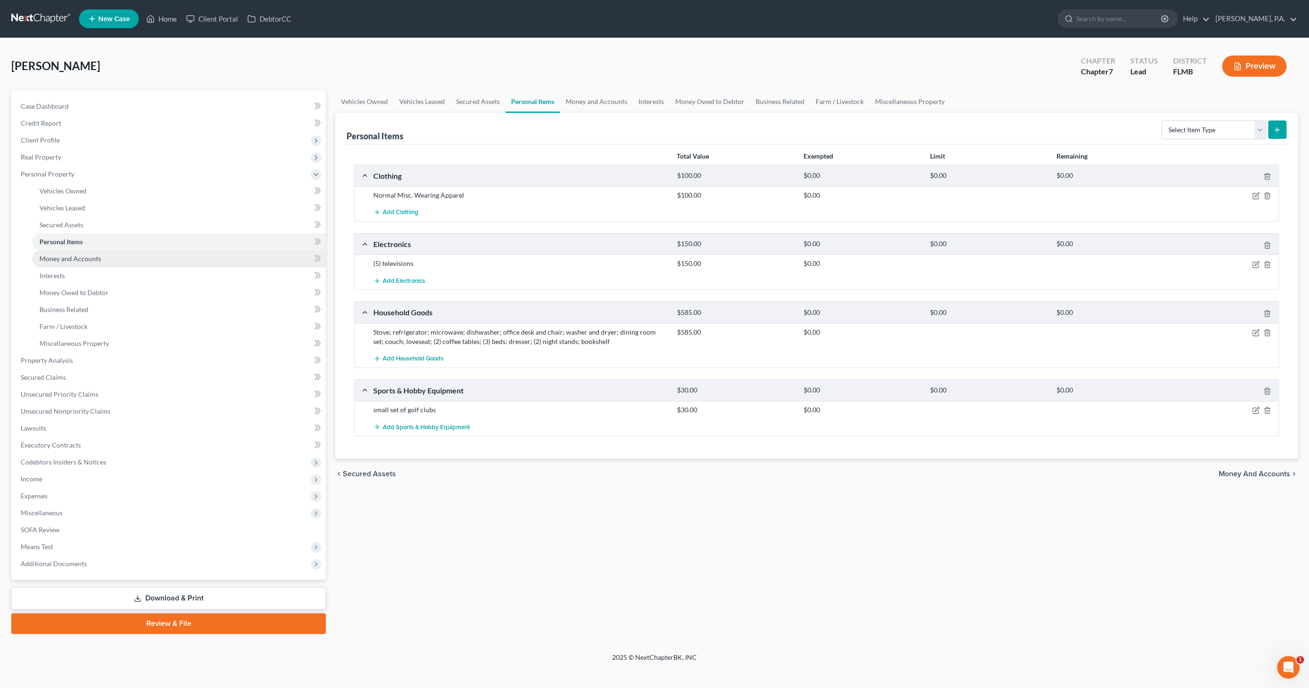
click at [65, 256] on span "Money and Accounts" at bounding box center [71, 258] width 62 height 8
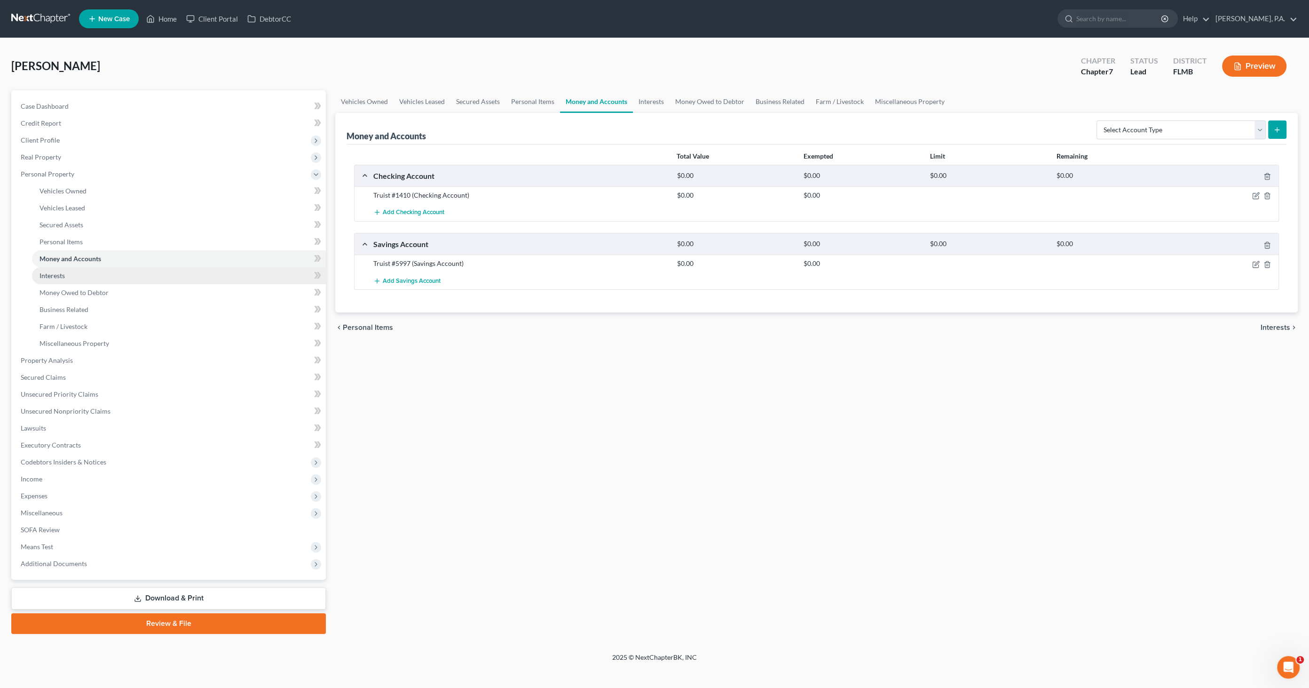
click at [80, 269] on link "Interests" at bounding box center [179, 275] width 294 height 17
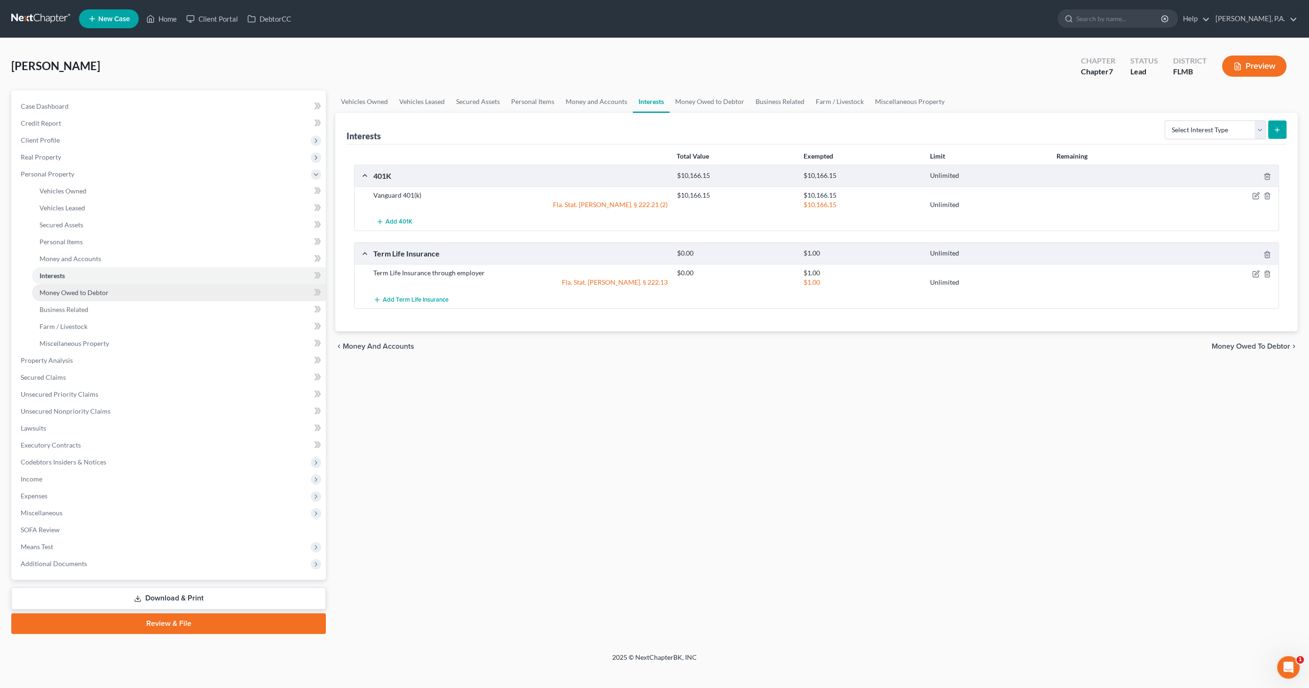
click at [83, 292] on span "Money Owed to Debtor" at bounding box center [74, 292] width 69 height 8
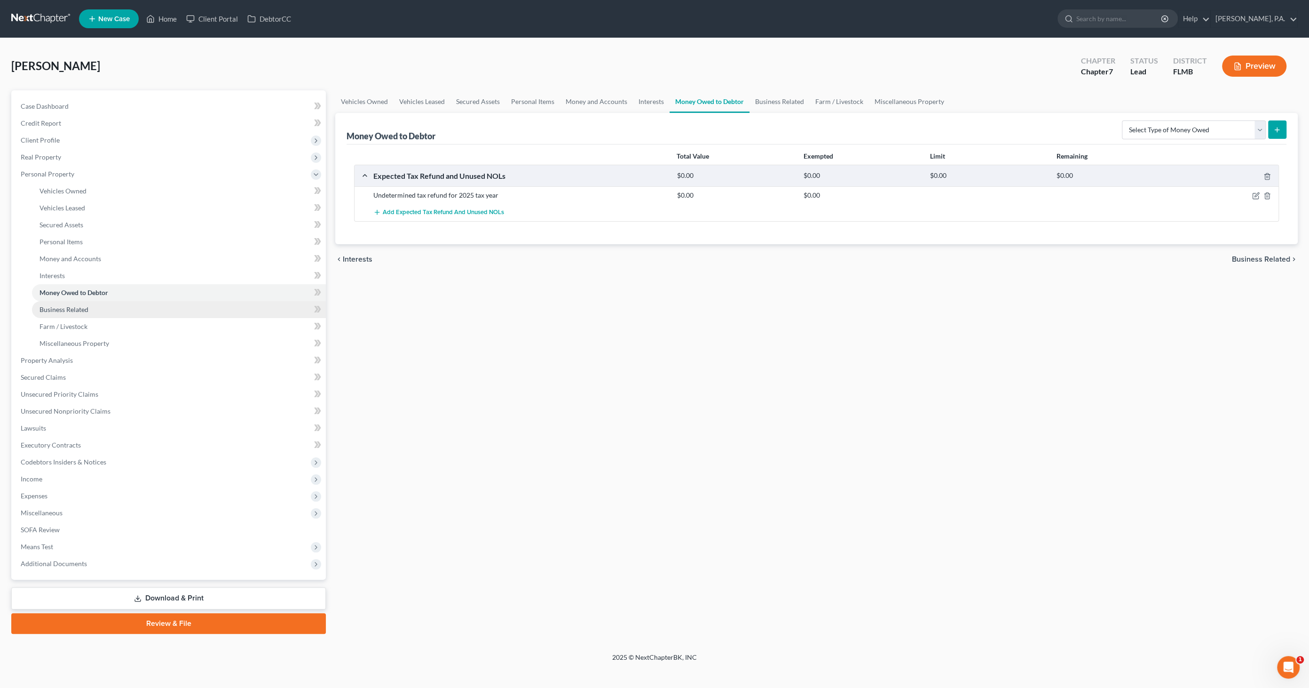
click at [74, 311] on span "Business Related" at bounding box center [64, 309] width 49 height 8
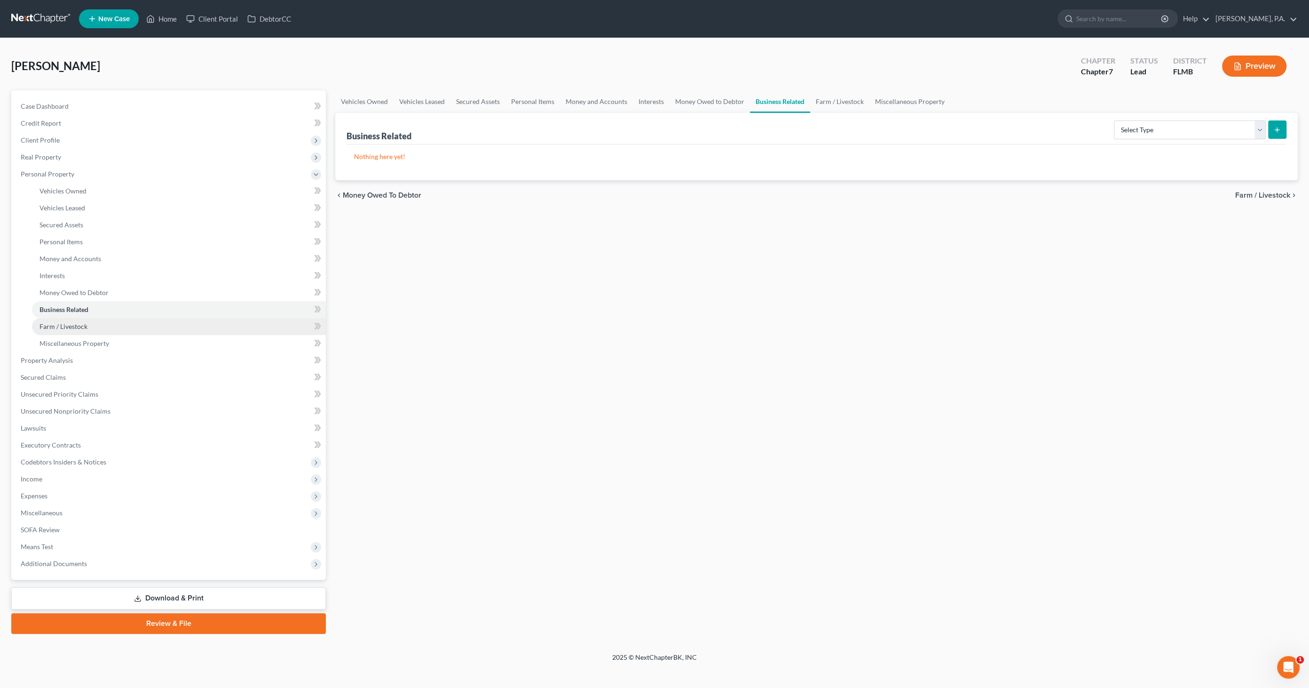
click at [66, 325] on span "Farm / Livestock" at bounding box center [64, 326] width 48 height 8
click at [76, 252] on link "Money and Accounts" at bounding box center [179, 258] width 294 height 17
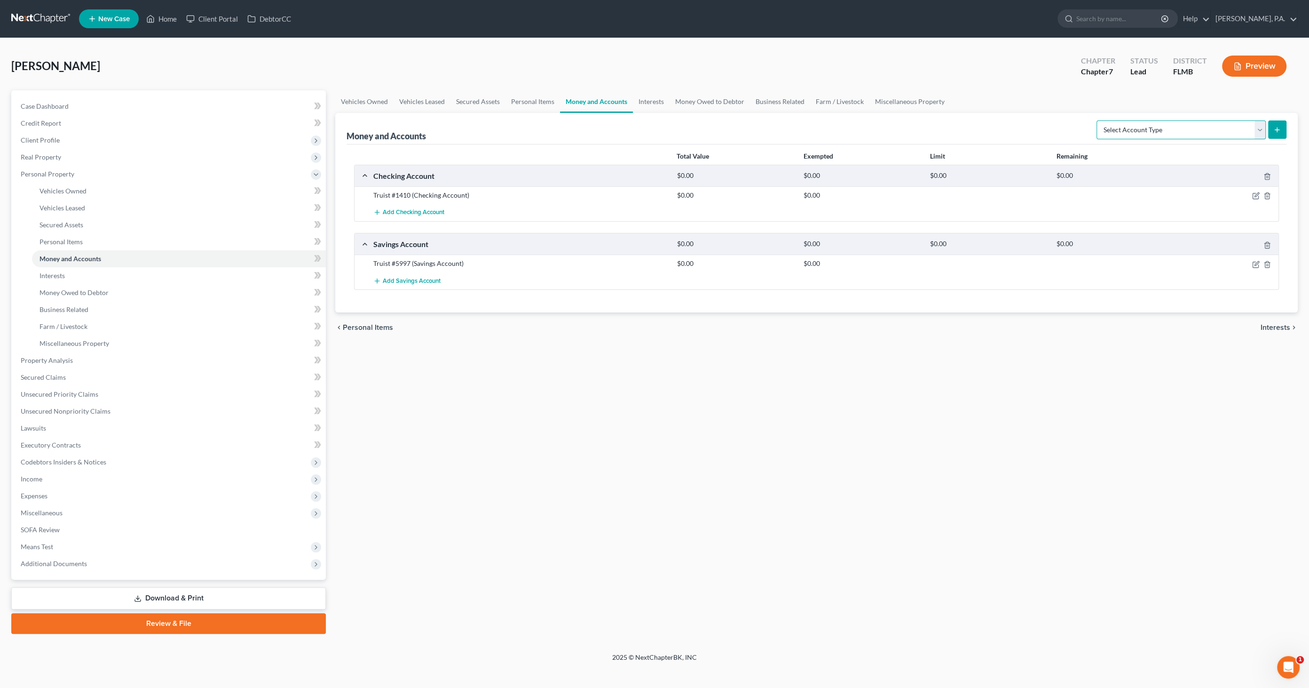
click at [1228, 133] on select "Select Account Type Brokerage Cash on Hand Certificates of Deposit Checking Acc…" at bounding box center [1181, 129] width 169 height 19
select select "other"
click at [1099, 120] on select "Select Account Type Brokerage Cash on Hand Certificates of Deposit Checking Acc…" at bounding box center [1181, 129] width 169 height 19
click at [1277, 130] on line "submit" at bounding box center [1278, 130] width 4 height 0
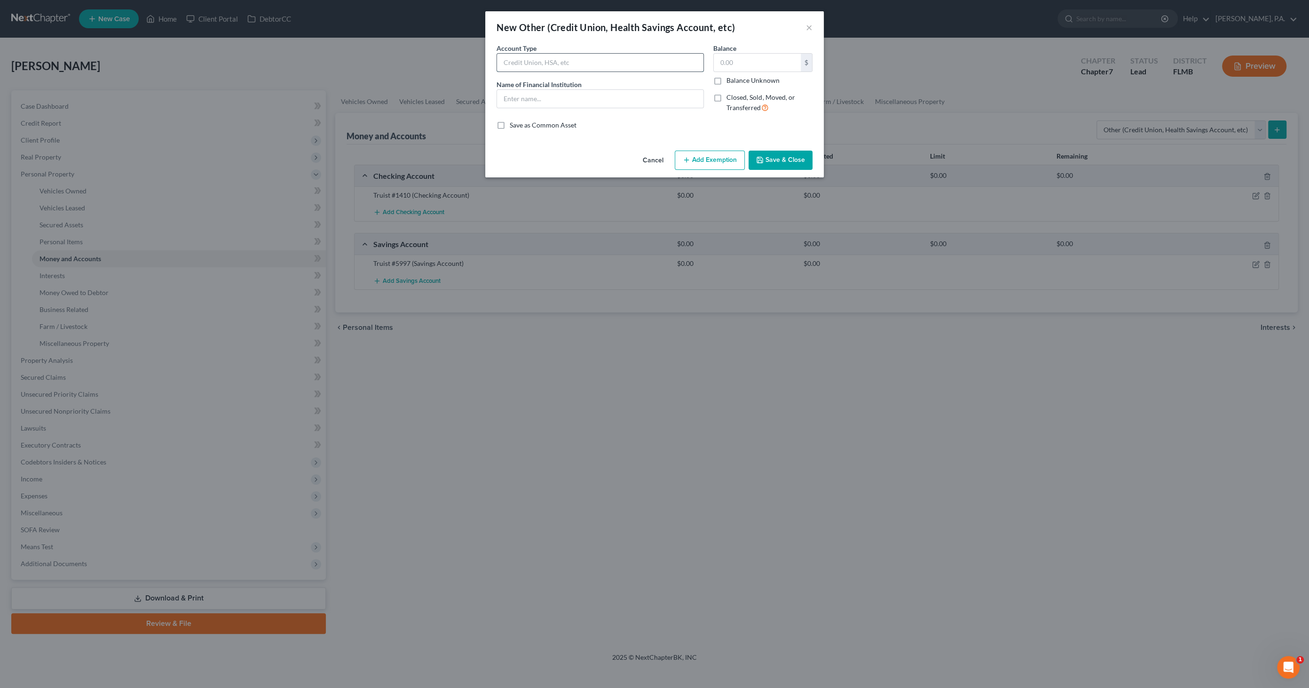
click at [535, 59] on input "text" at bounding box center [600, 63] width 206 height 18
click at [531, 57] on input "text" at bounding box center [600, 63] width 206 height 18
type input "Healthcare FSA"
click at [747, 65] on input "text" at bounding box center [757, 63] width 87 height 18
type input "679.81"
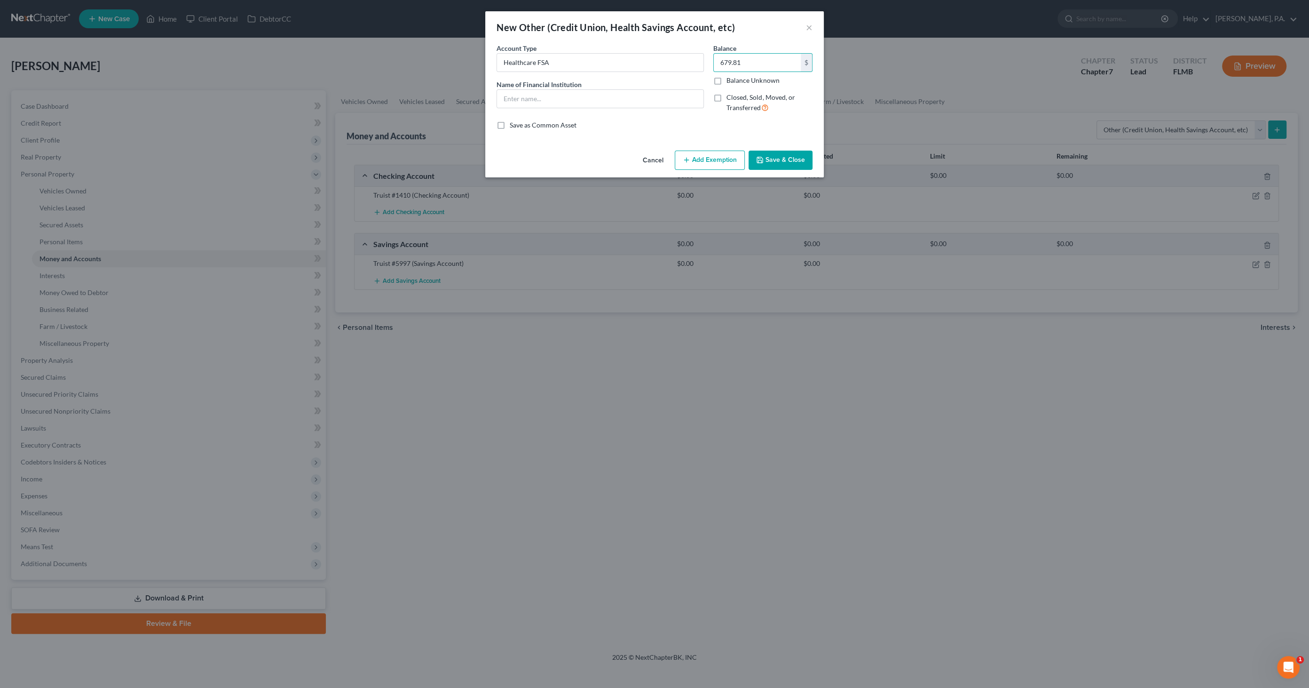
click at [725, 159] on button "Add Exemption" at bounding box center [710, 161] width 70 height 20
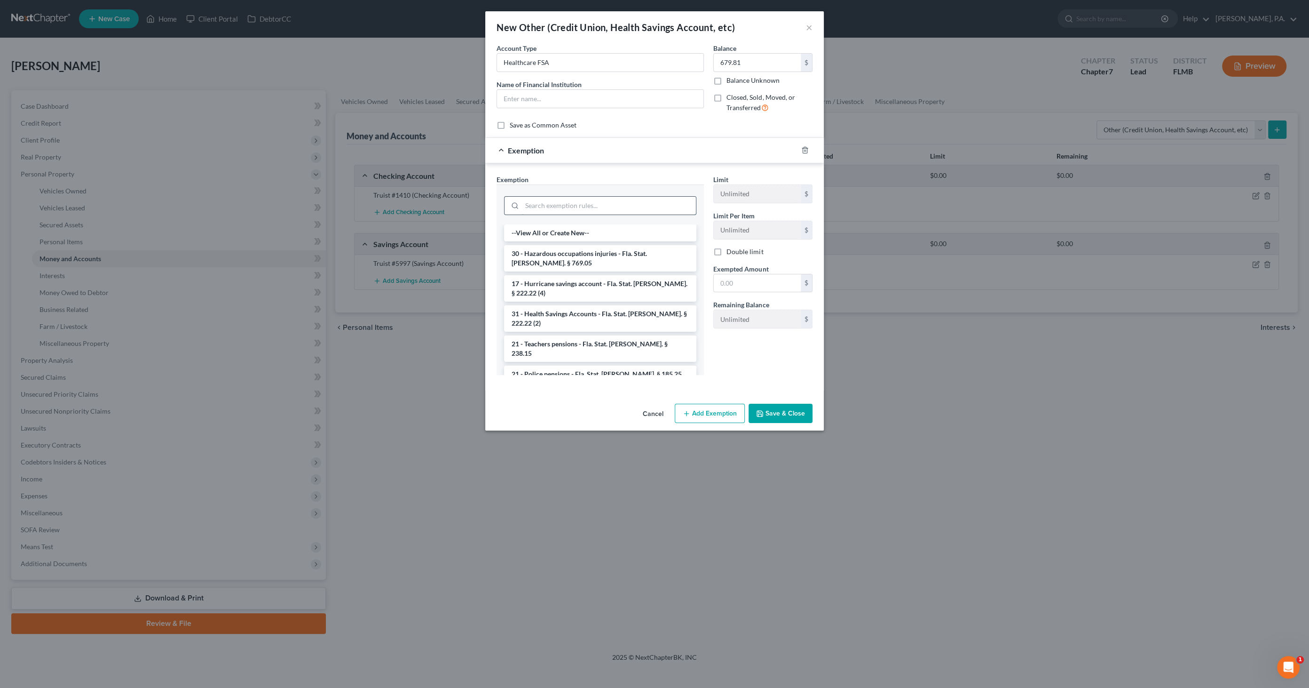
click at [550, 204] on input "search" at bounding box center [609, 206] width 174 height 18
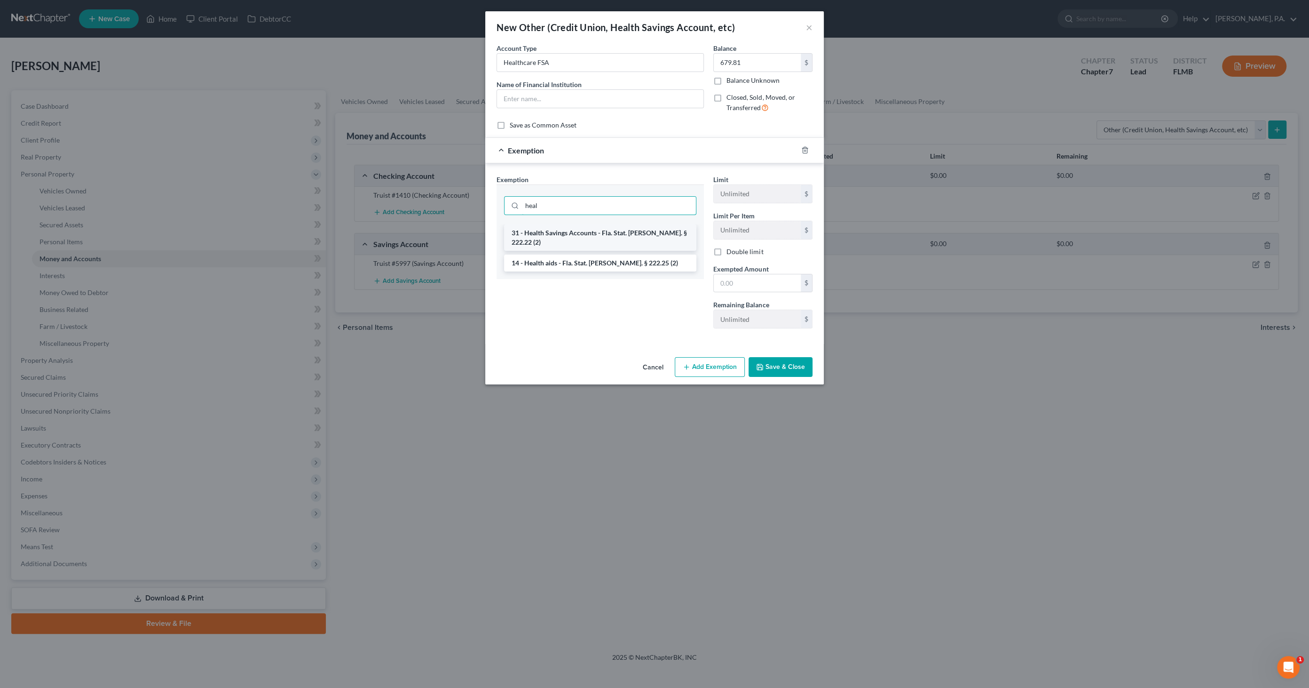
type input "heal"
click at [584, 231] on li "31 - Health Savings Accounts - Fla. Stat. Ann. § 222.22 (2)" at bounding box center [600, 237] width 192 height 26
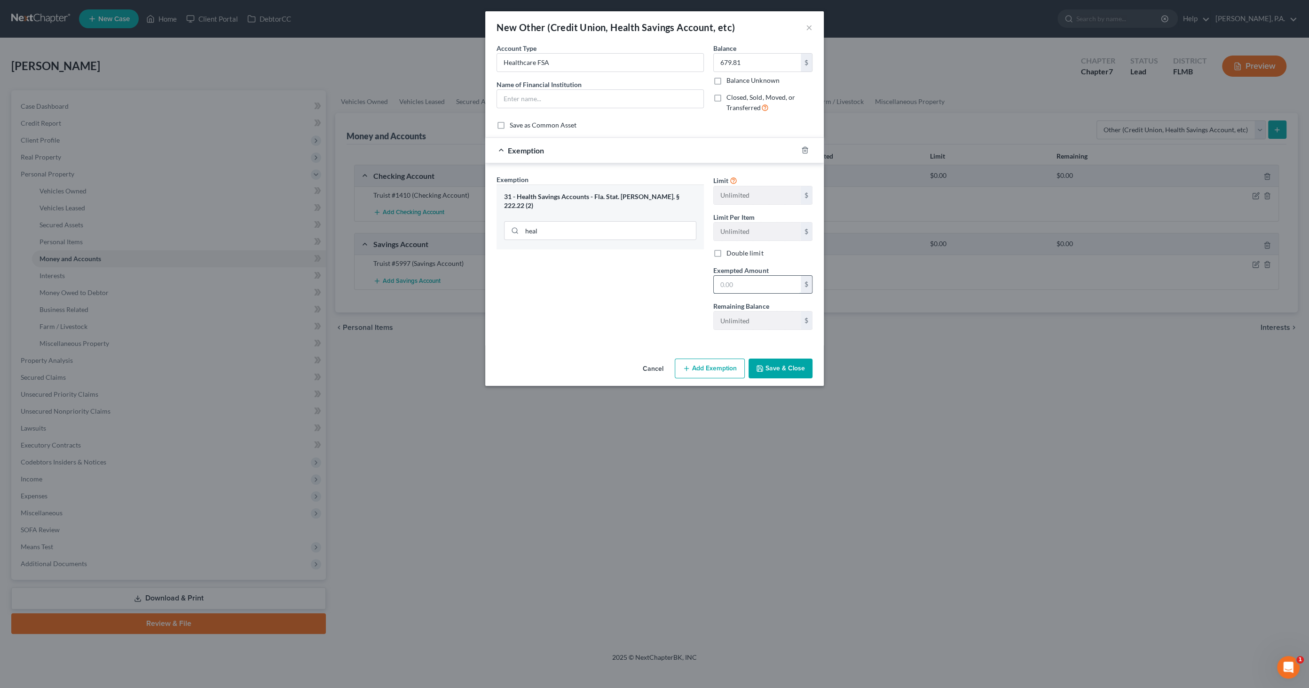
click at [726, 283] on input "text" at bounding box center [757, 285] width 87 height 18
type input "679.81"
click at [781, 365] on button "Save & Close" at bounding box center [781, 368] width 64 height 20
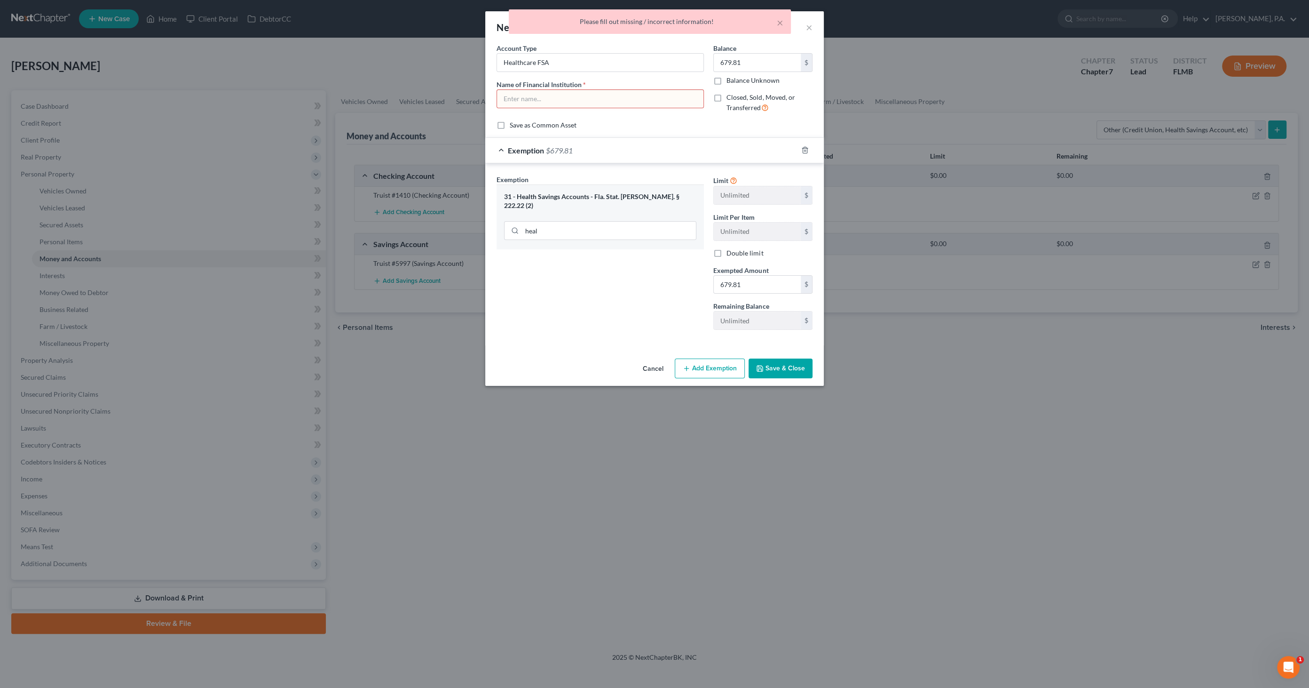
click at [534, 94] on input "text" at bounding box center [600, 99] width 206 height 18
drag, startPoint x: 555, startPoint y: 59, endPoint x: 483, endPoint y: 61, distance: 72.0
click at [483, 61] on div "New Other (Credit Union, Health Savings Account, etc) × An exemption set must f…" at bounding box center [654, 344] width 1309 height 688
click at [537, 101] on input "text" at bounding box center [600, 99] width 206 height 18
paste input "Healthcare FSA"
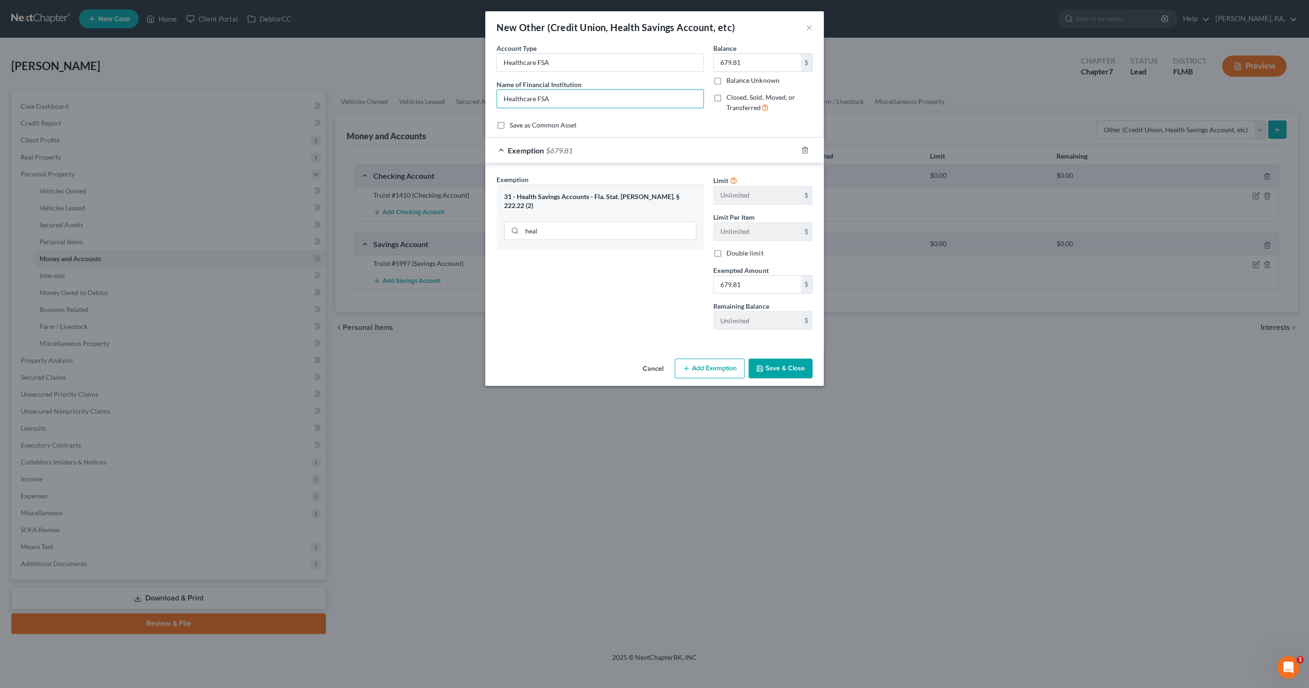
type input "Healthcare FSA"
drag, startPoint x: 786, startPoint y: 365, endPoint x: 799, endPoint y: 358, distance: 14.1
click at [787, 365] on button "Save & Close" at bounding box center [781, 368] width 64 height 20
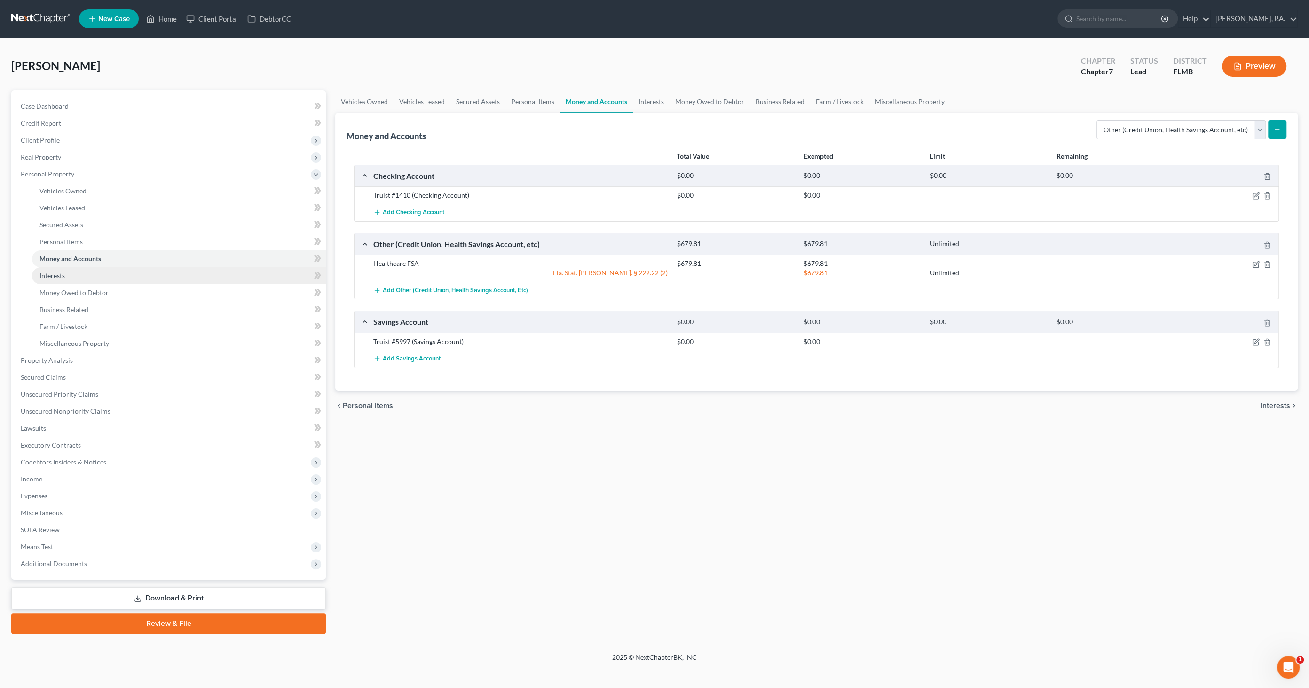
click at [75, 274] on link "Interests" at bounding box center [179, 275] width 294 height 17
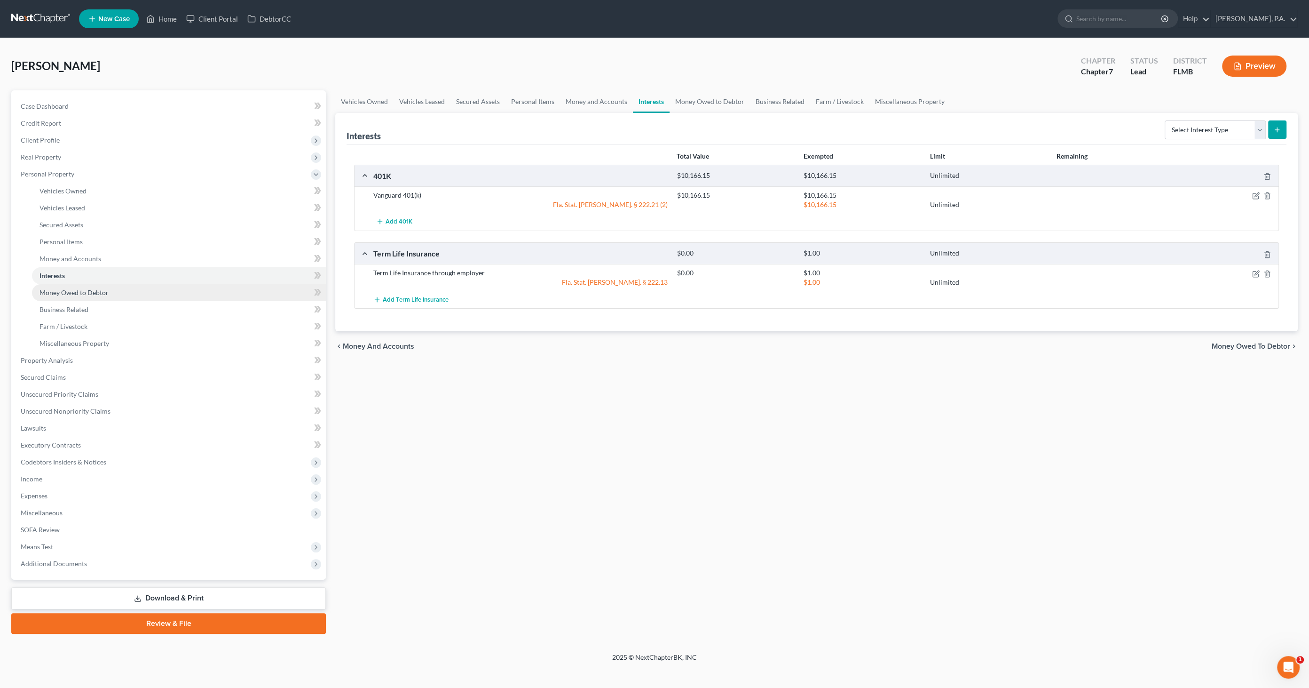
click at [71, 297] on link "Money Owed to Debtor" at bounding box center [179, 292] width 294 height 17
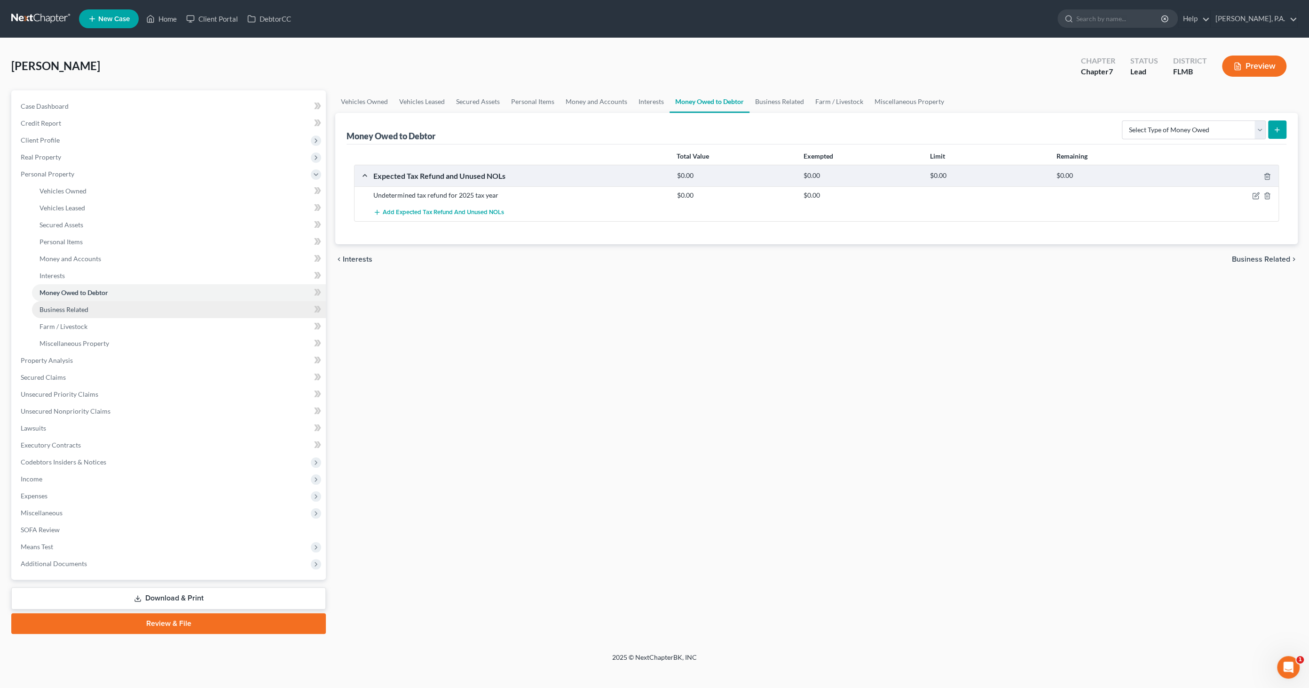
click at [73, 309] on span "Business Related" at bounding box center [64, 309] width 49 height 8
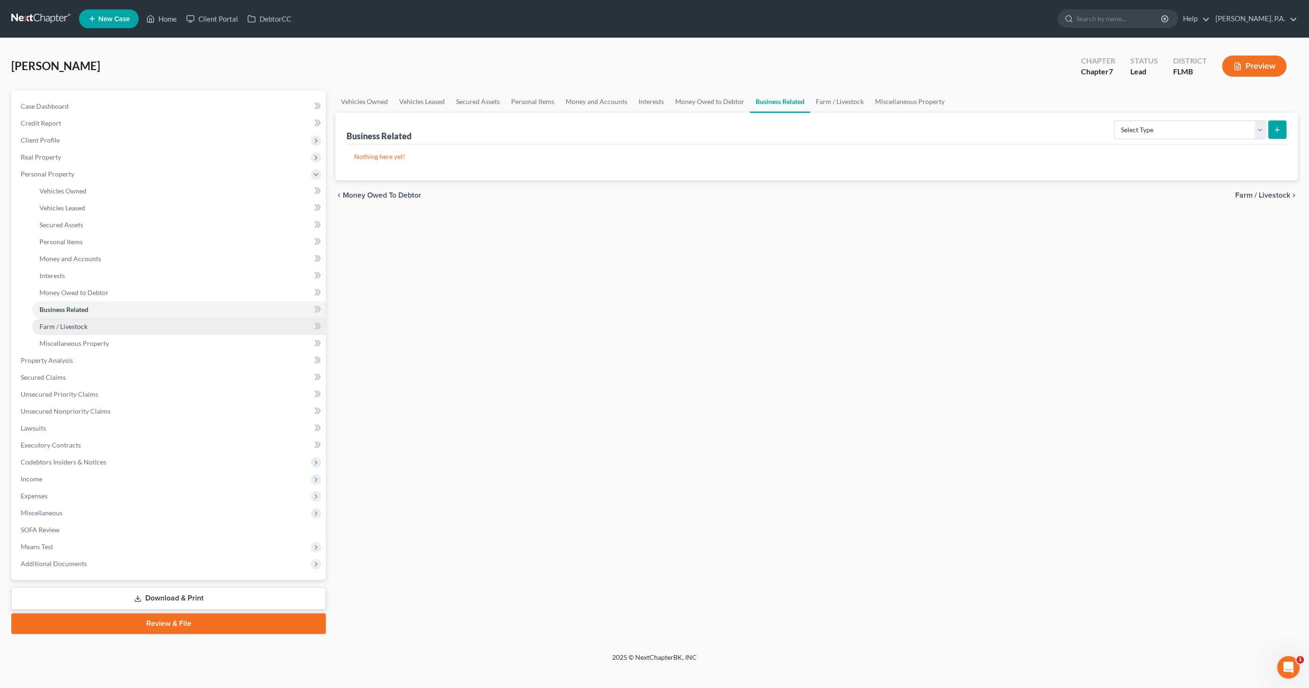
click at [68, 323] on span "Farm / Livestock" at bounding box center [64, 326] width 48 height 8
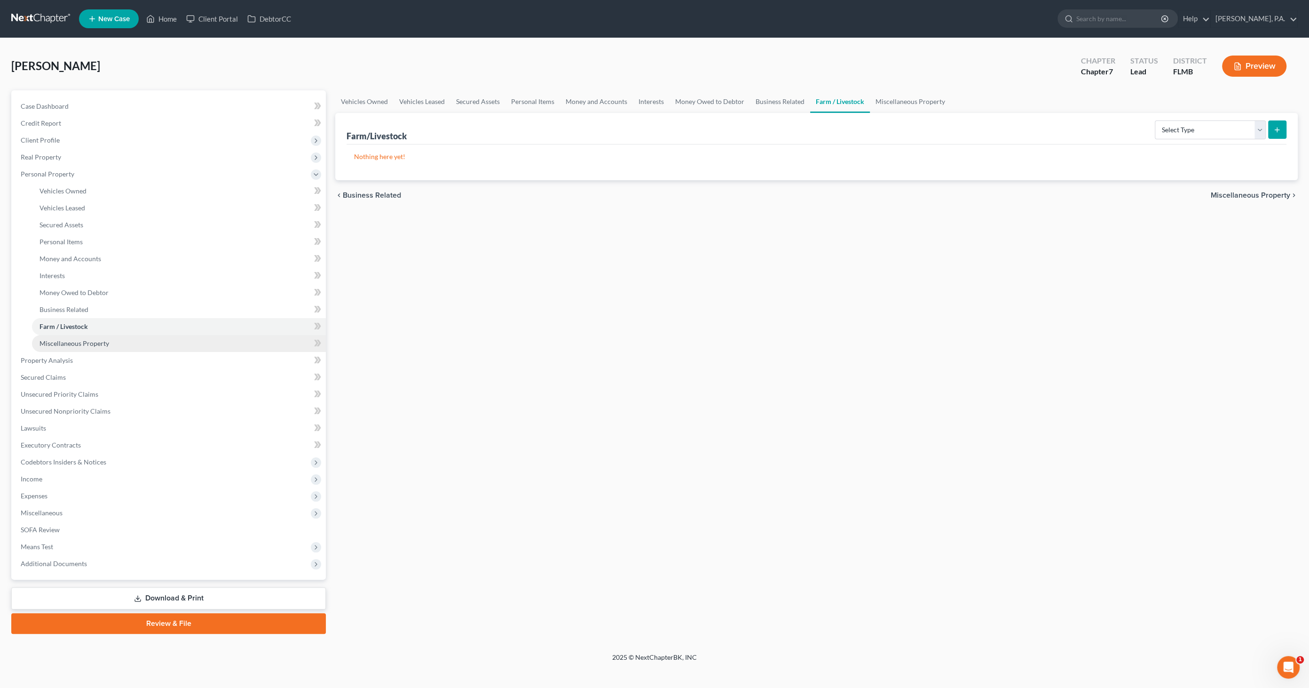
click at [101, 339] on span "Miscellaneous Property" at bounding box center [75, 343] width 70 height 8
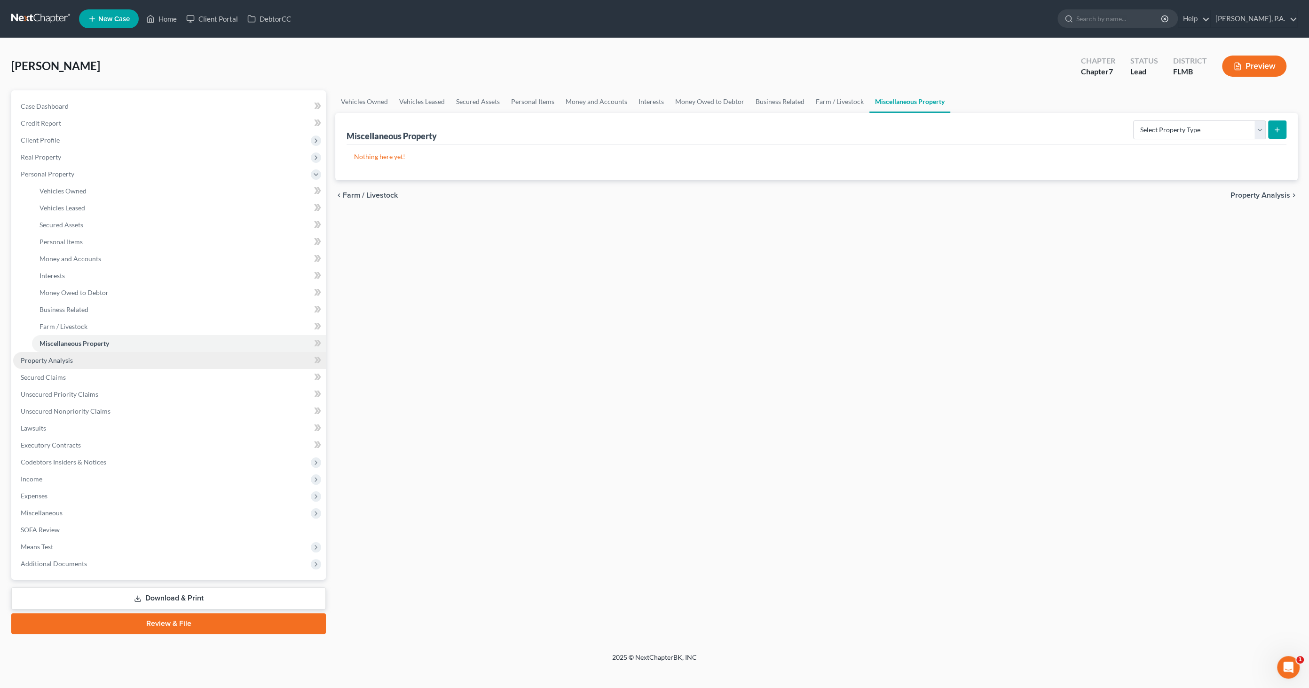
click at [49, 366] on link "Property Analysis" at bounding box center [169, 360] width 313 height 17
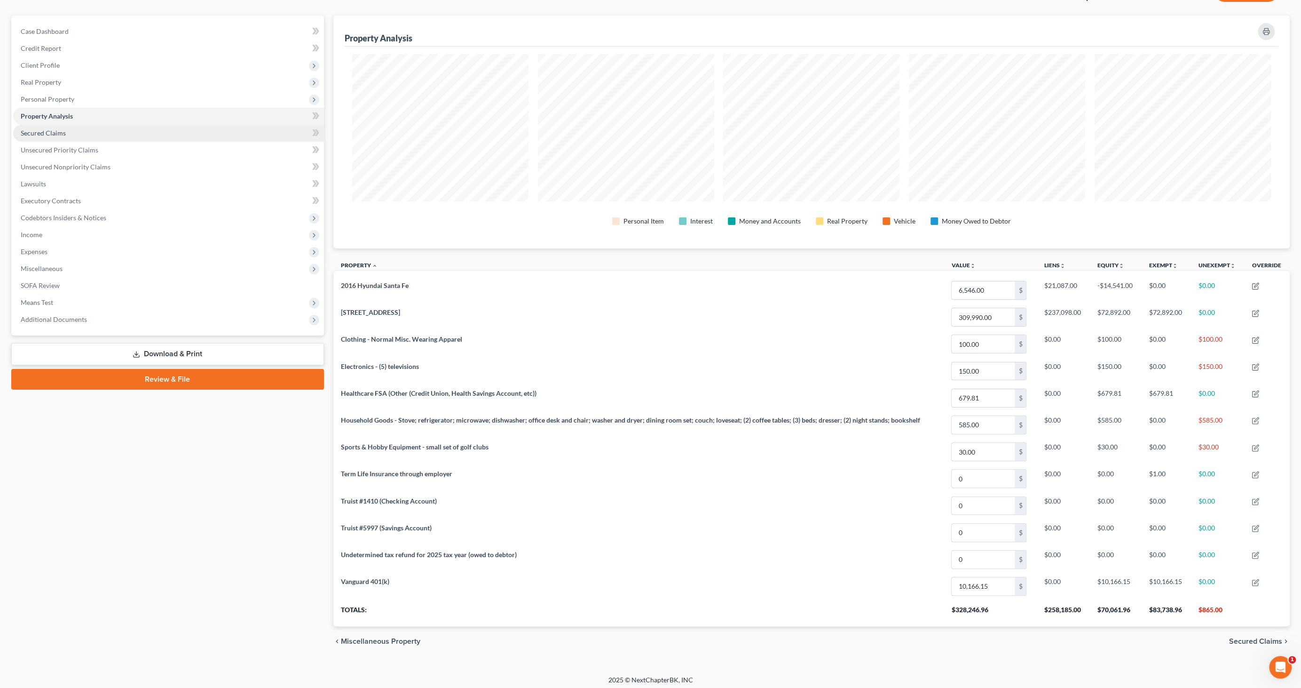
click at [55, 136] on link "Secured Claims" at bounding box center [168, 133] width 311 height 17
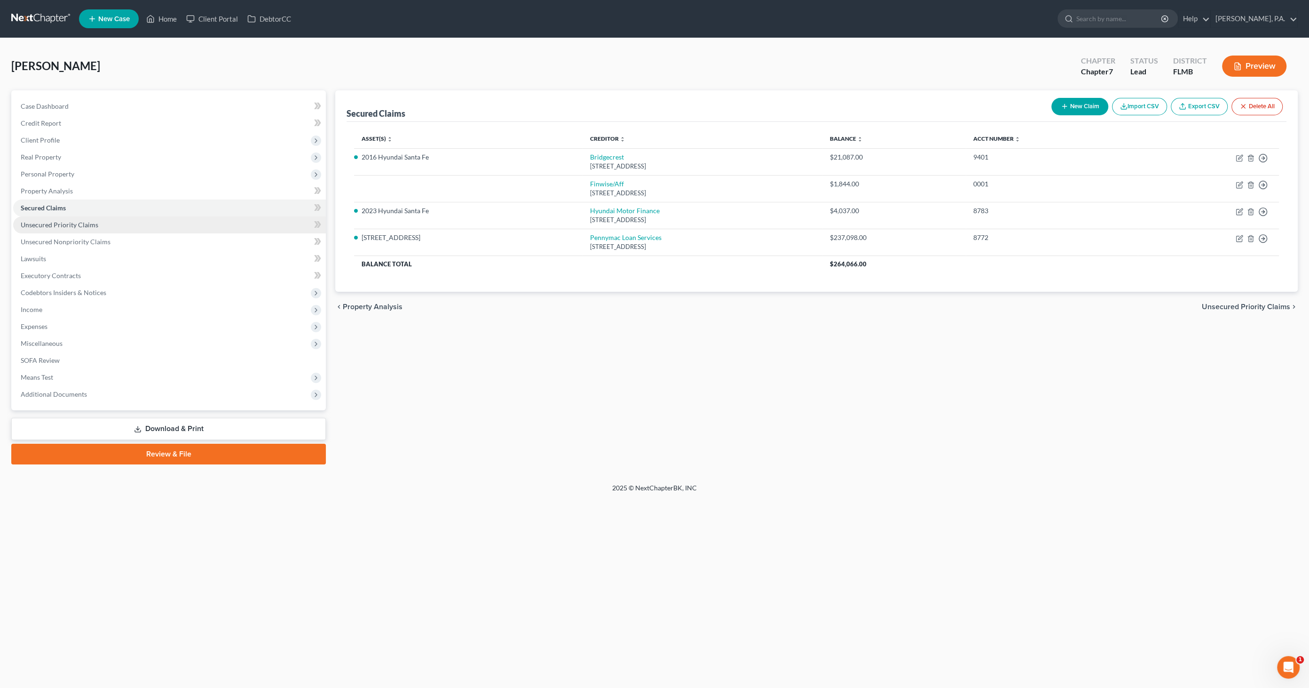
click at [49, 228] on span "Unsecured Priority Claims" at bounding box center [60, 225] width 78 height 8
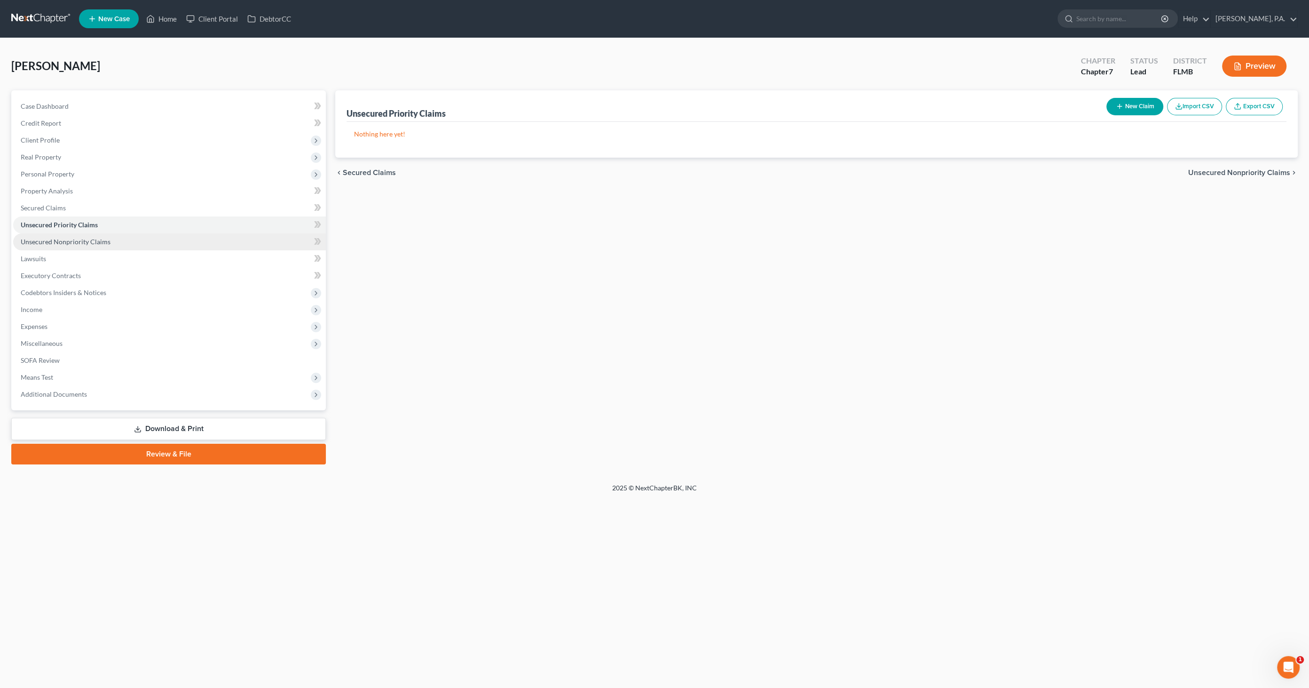
click at [52, 238] on span "Unsecured Nonpriority Claims" at bounding box center [66, 242] width 90 height 8
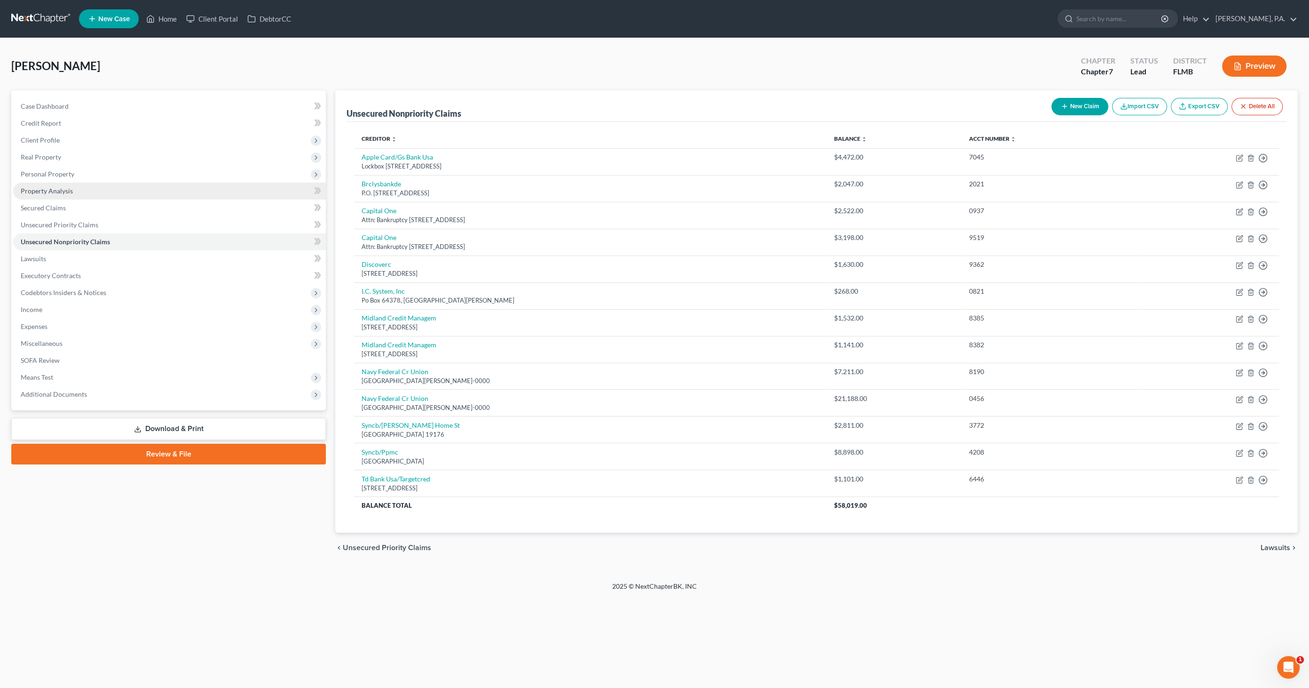
click at [50, 192] on span "Property Analysis" at bounding box center [47, 191] width 52 height 8
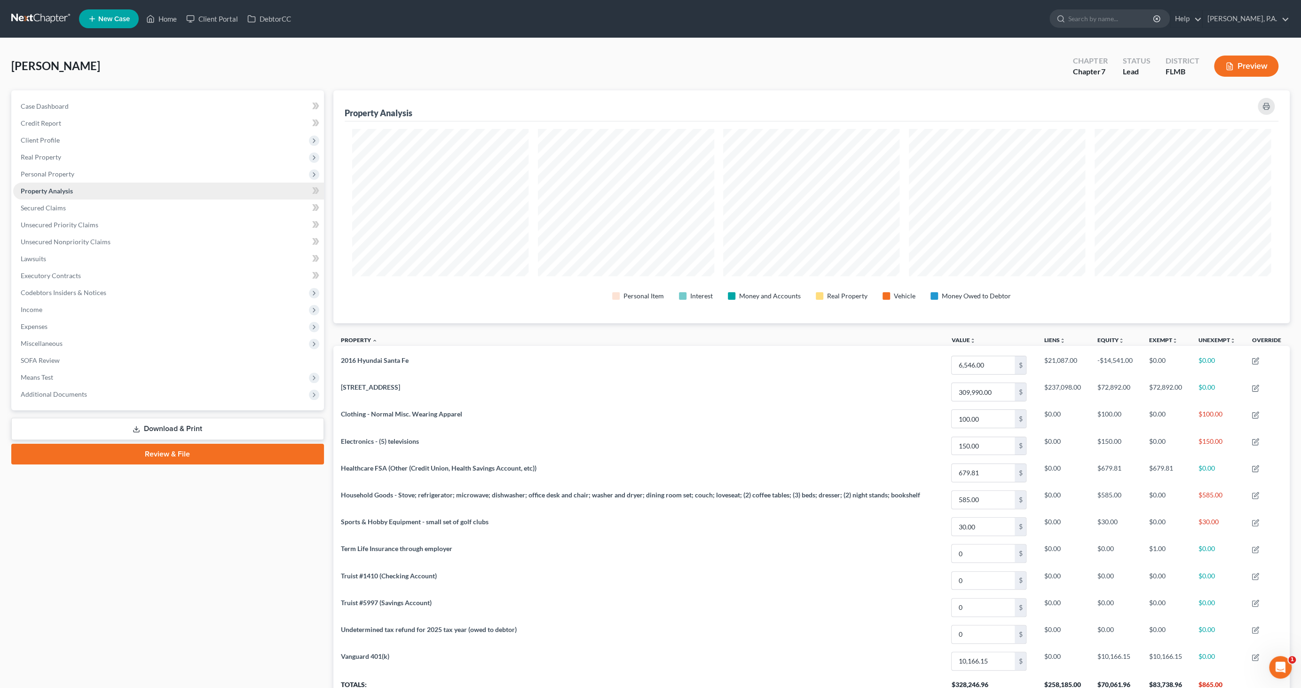
scroll to position [232, 957]
click at [56, 174] on span "Personal Property" at bounding box center [48, 174] width 54 height 8
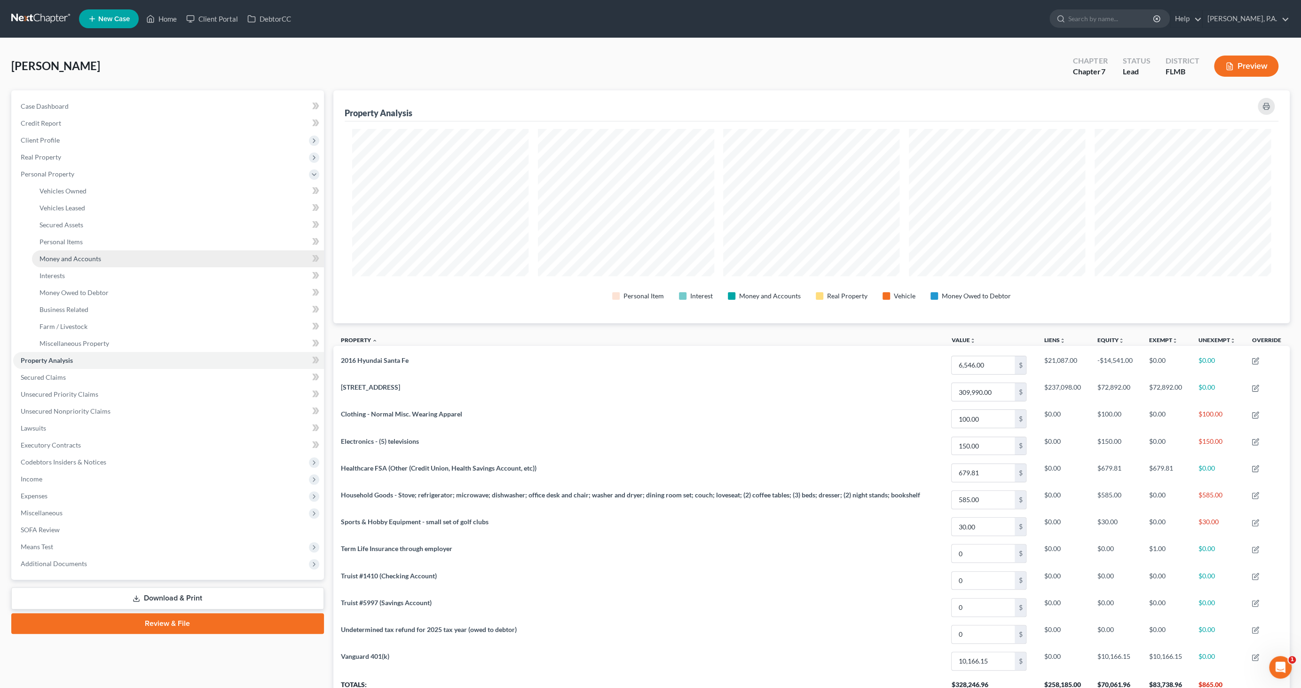
click at [59, 256] on span "Money and Accounts" at bounding box center [71, 258] width 62 height 8
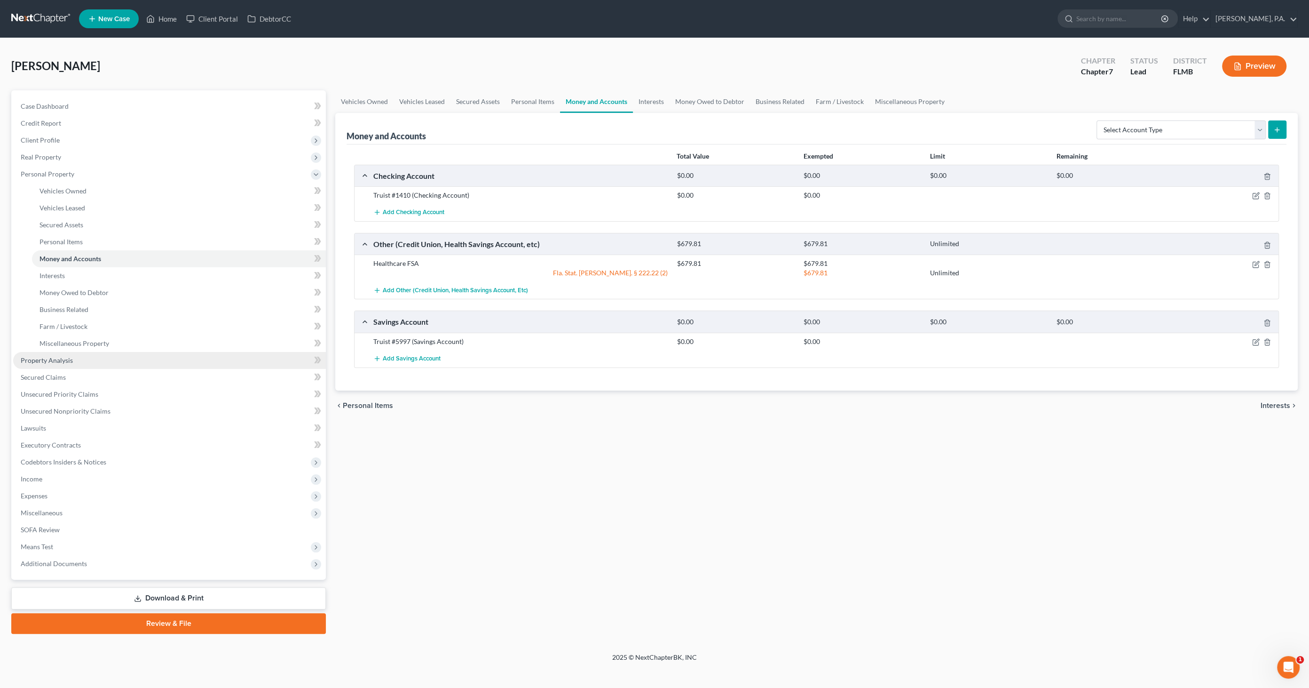
click at [61, 358] on span "Property Analysis" at bounding box center [47, 360] width 52 height 8
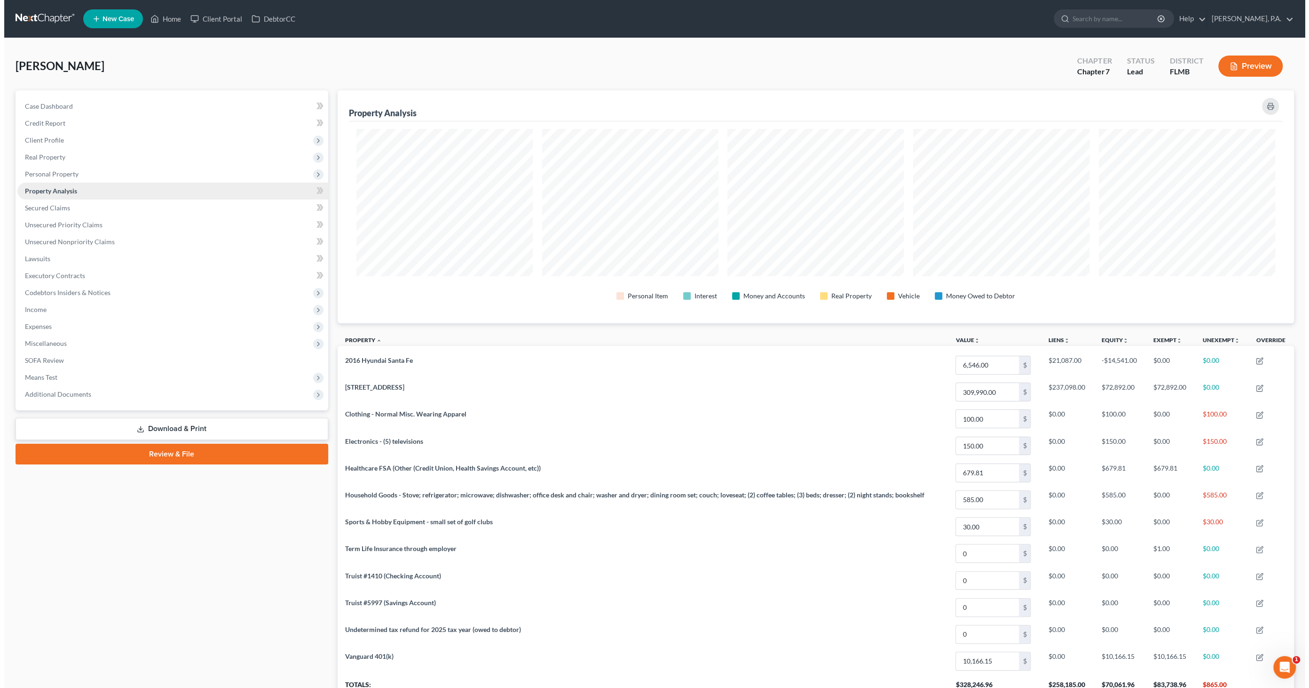
scroll to position [232, 957]
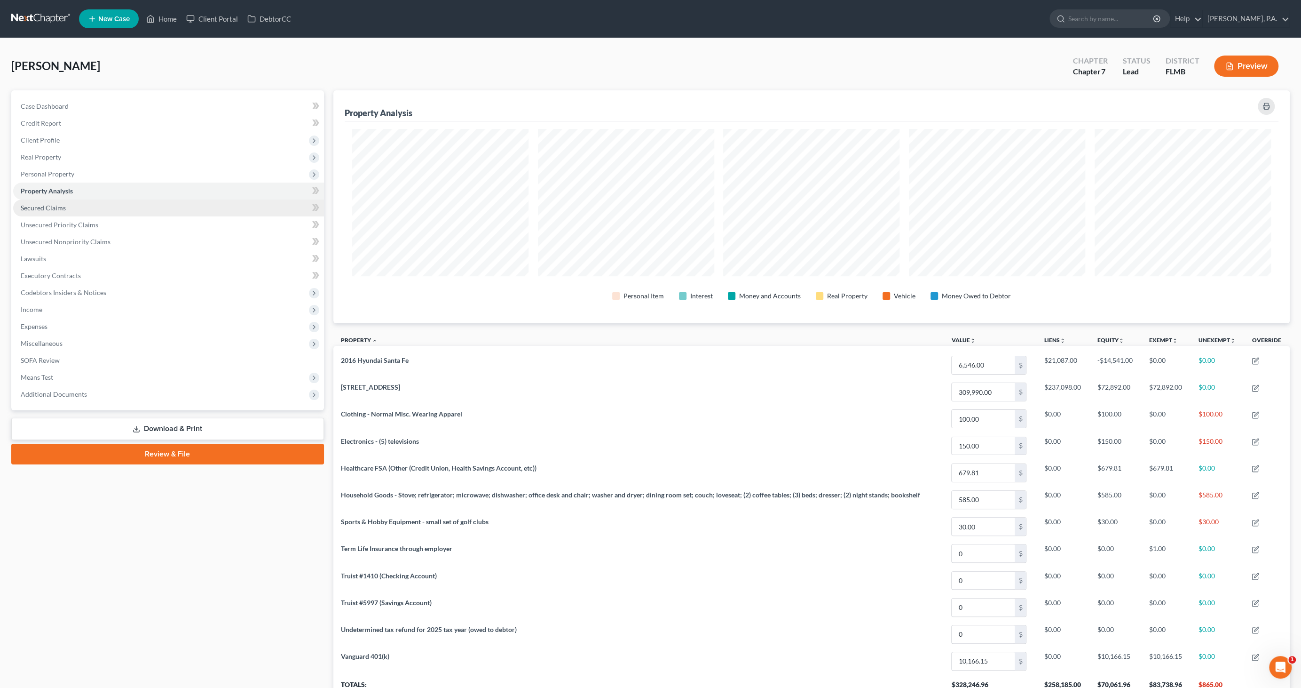
click at [40, 204] on span "Secured Claims" at bounding box center [43, 208] width 45 height 8
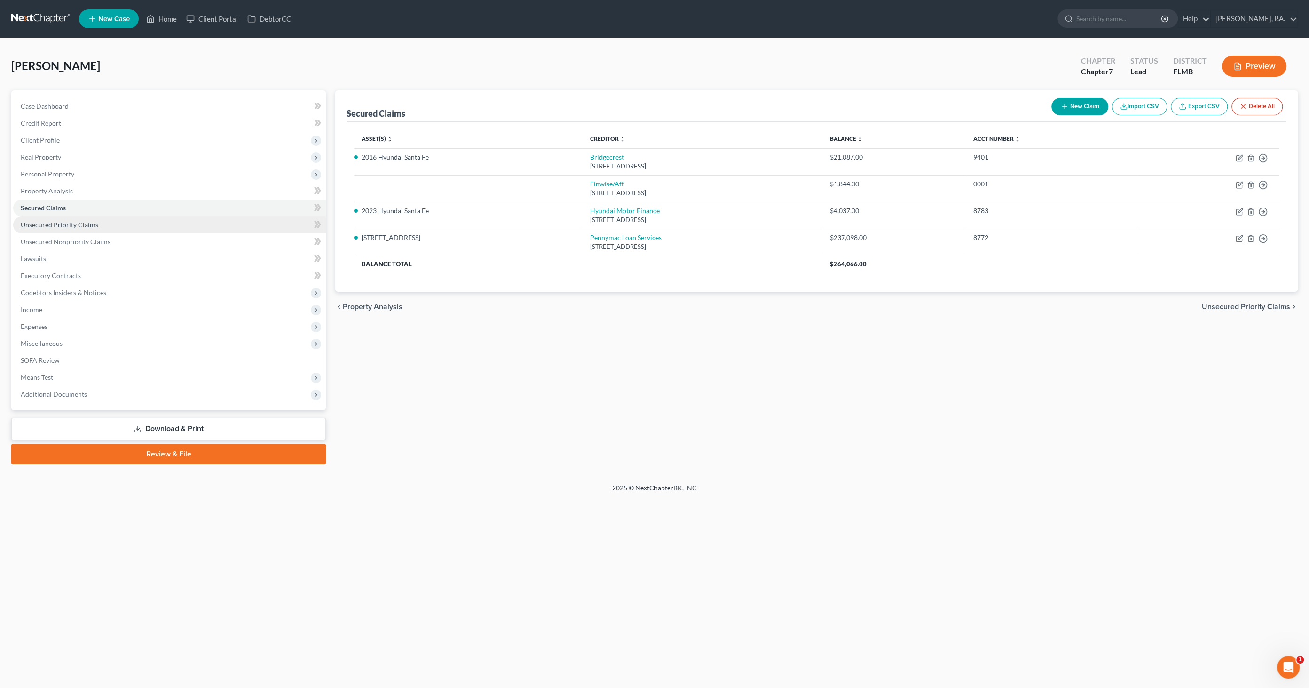
click at [42, 218] on link "Unsecured Priority Claims" at bounding box center [169, 224] width 313 height 17
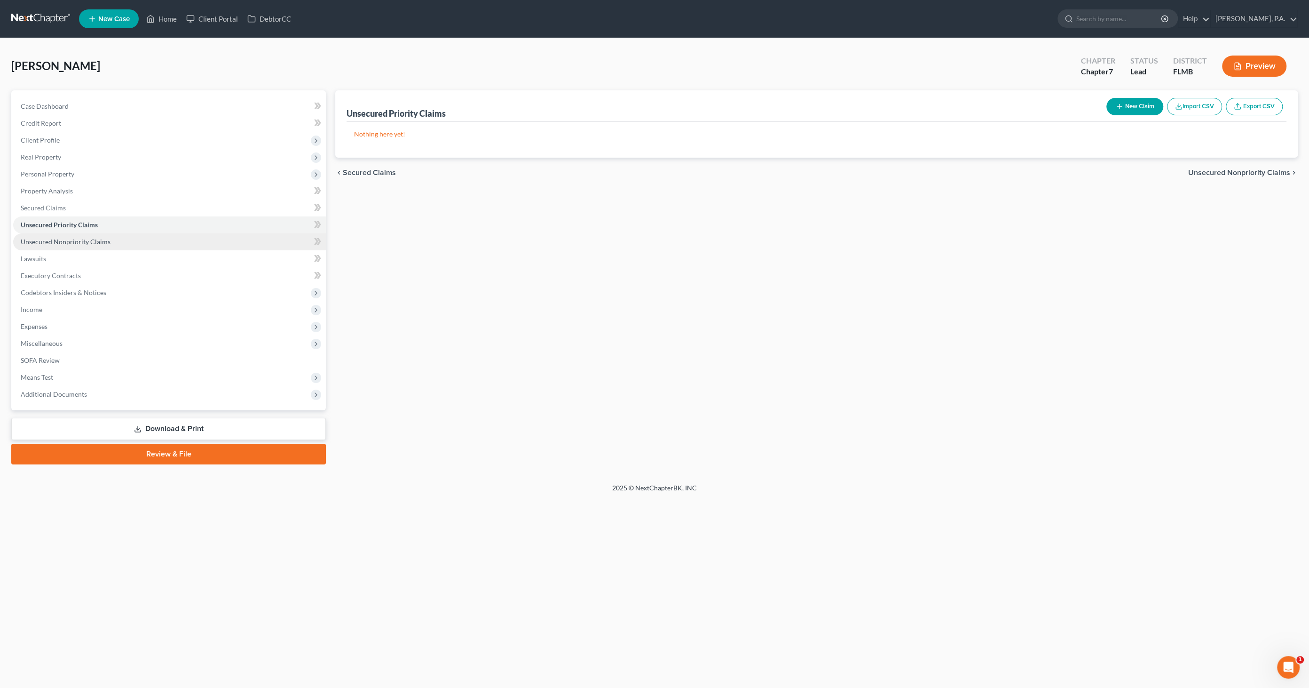
click at [42, 238] on span "Unsecured Nonpriority Claims" at bounding box center [66, 242] width 90 height 8
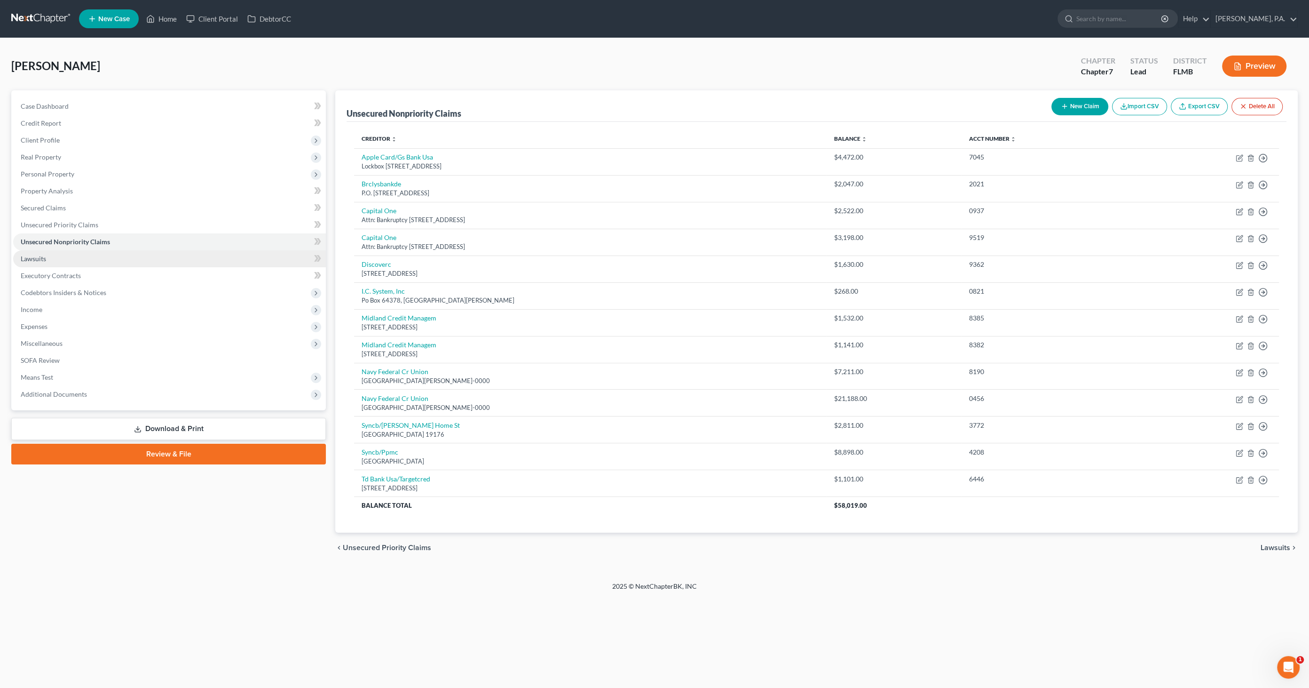
click at [41, 256] on span "Lawsuits" at bounding box center [33, 258] width 25 height 8
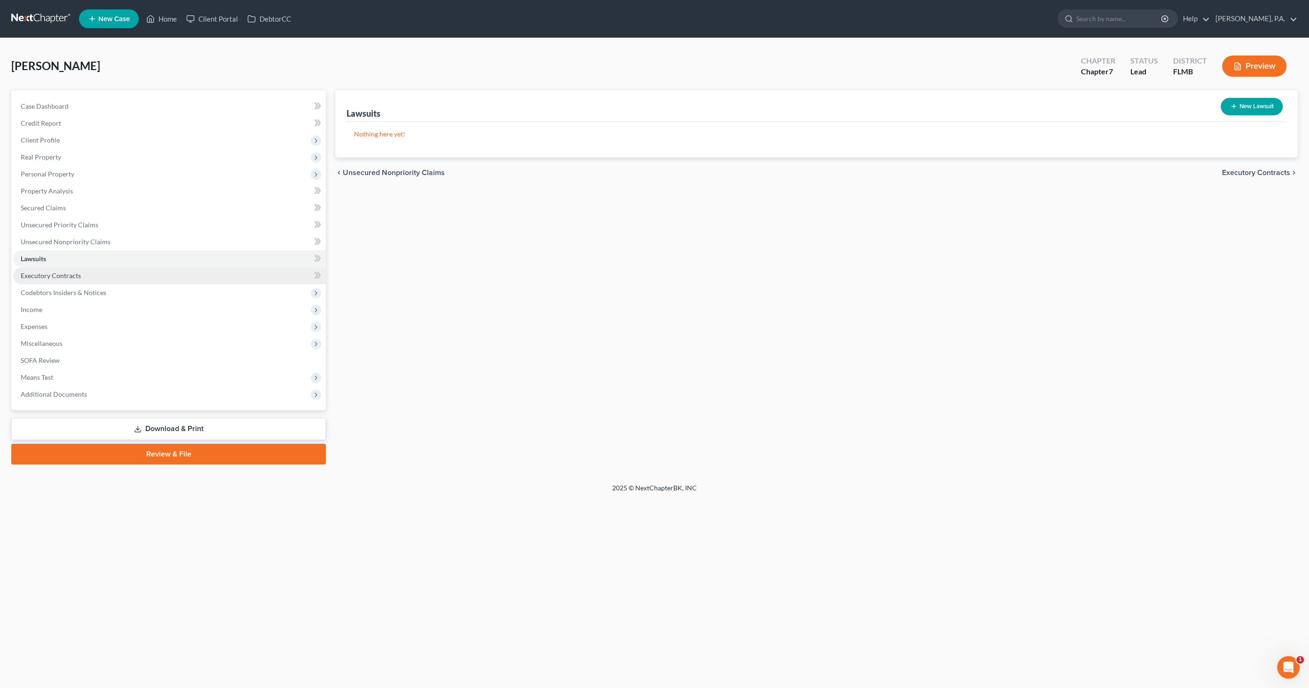
click at [36, 274] on span "Executory Contracts" at bounding box center [51, 275] width 60 height 8
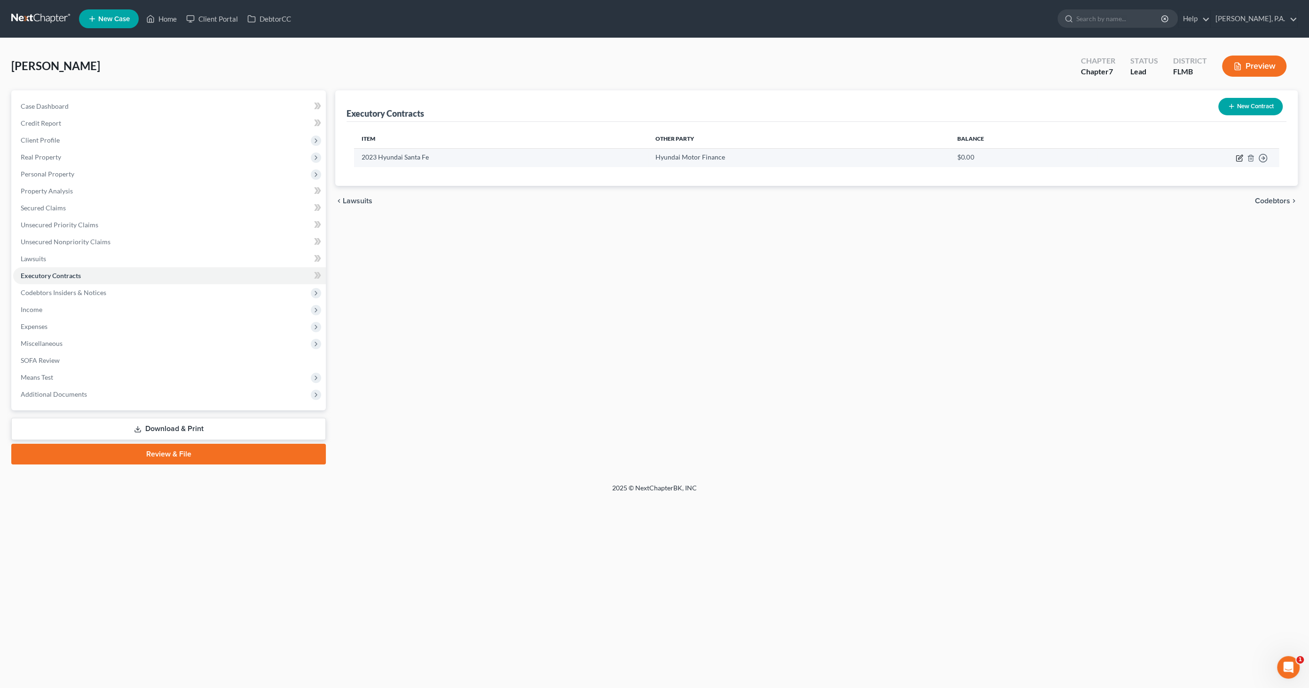
click at [1238, 157] on icon "button" at bounding box center [1240, 158] width 8 height 8
select select "3"
select select "4"
select select "0"
select select "1"
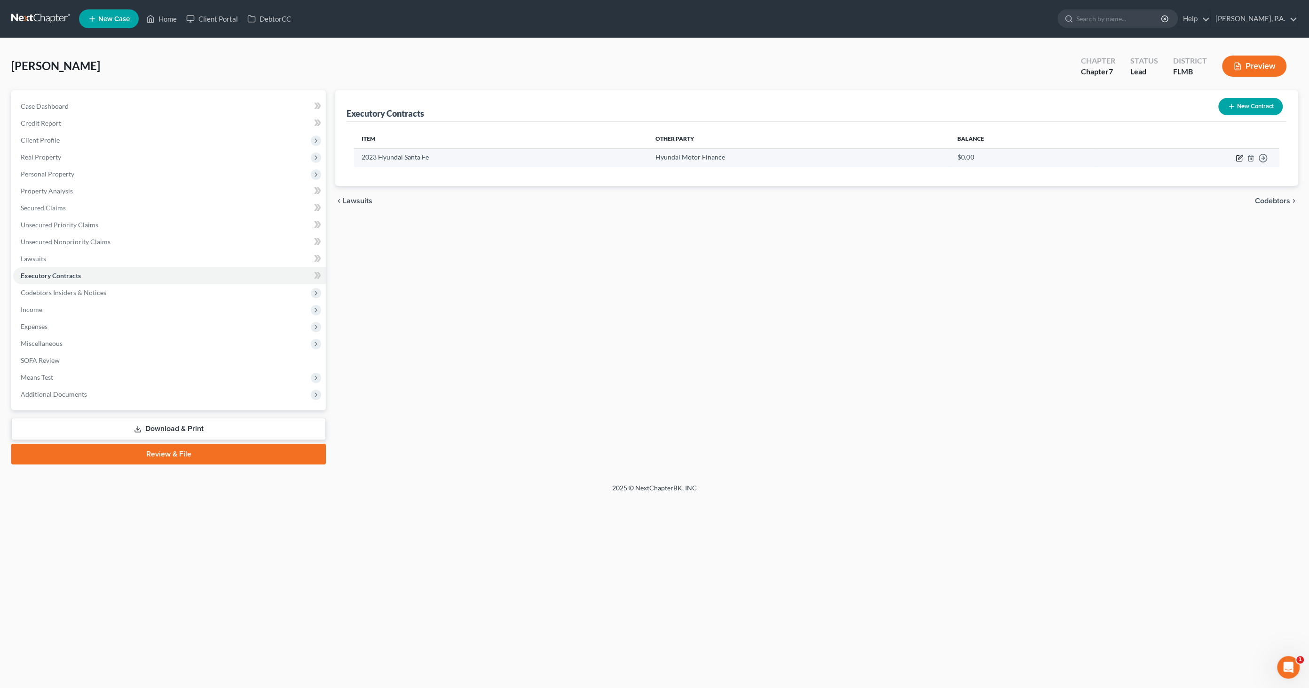
select select "0"
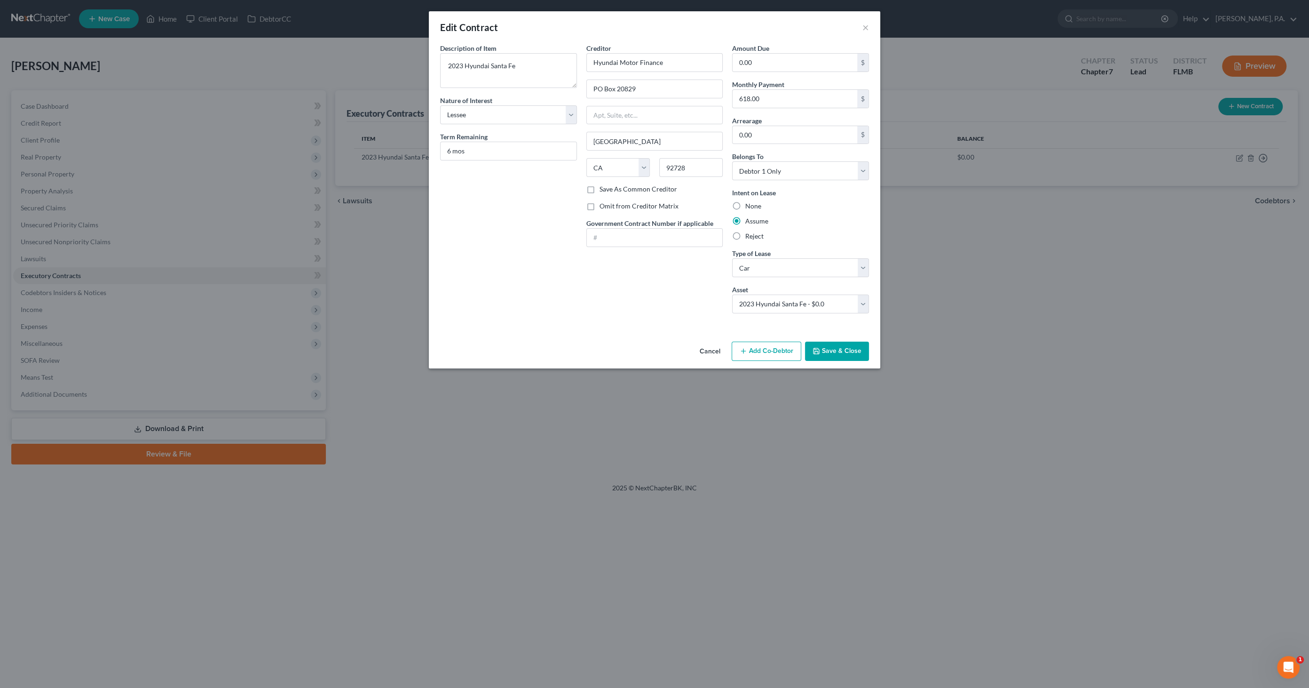
click at [857, 355] on button "Save & Close" at bounding box center [837, 351] width 64 height 20
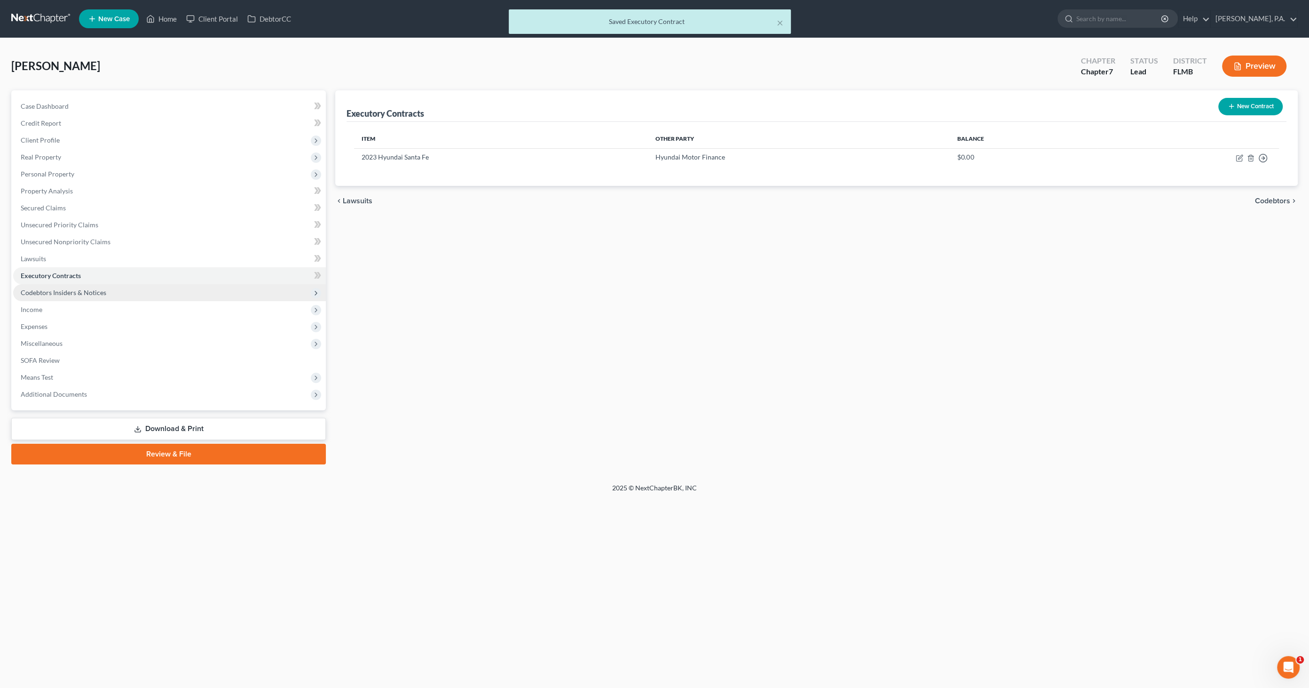
click at [71, 298] on span "Codebtors Insiders & Notices" at bounding box center [169, 292] width 313 height 17
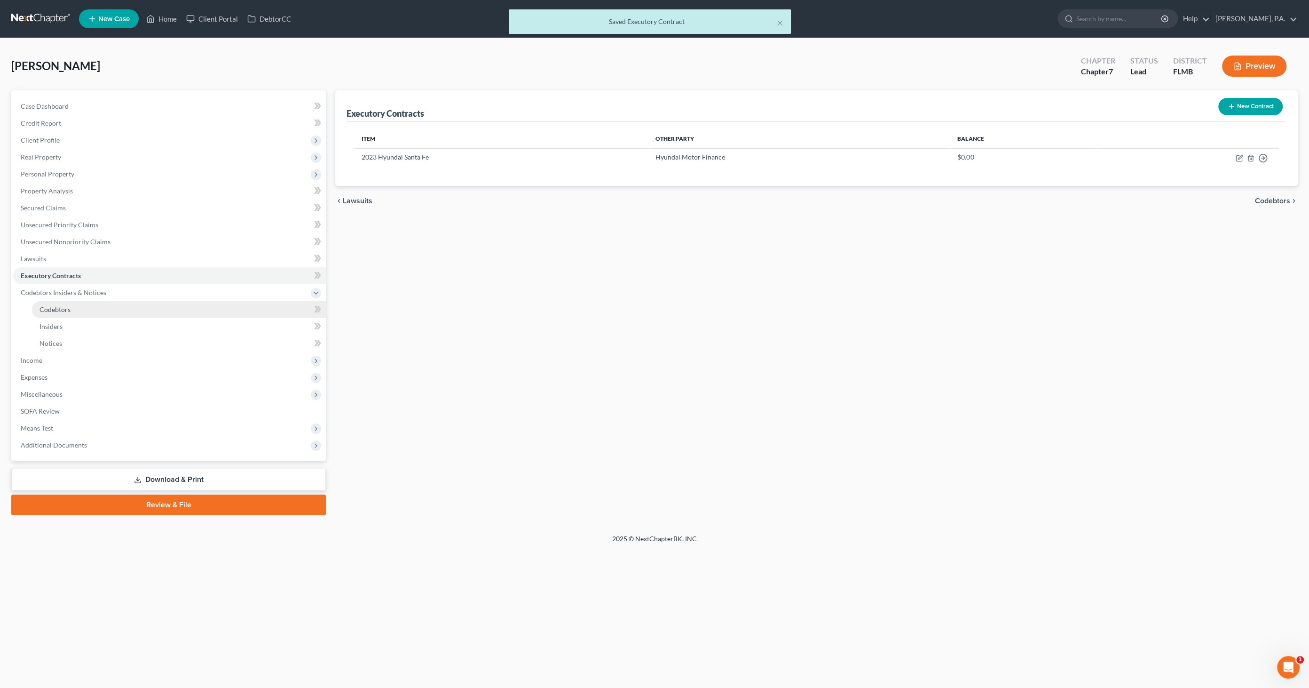
click at [66, 306] on span "Codebtors" at bounding box center [55, 309] width 31 height 8
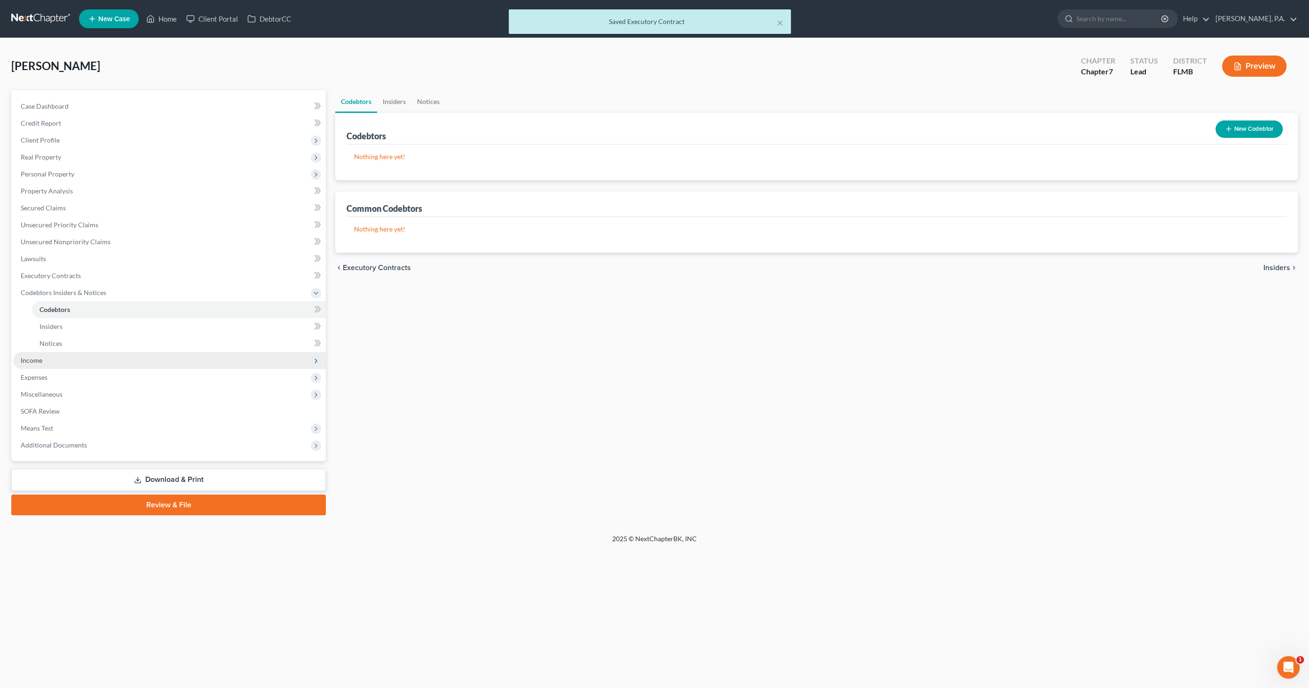
click at [42, 355] on span "Income" at bounding box center [169, 360] width 313 height 17
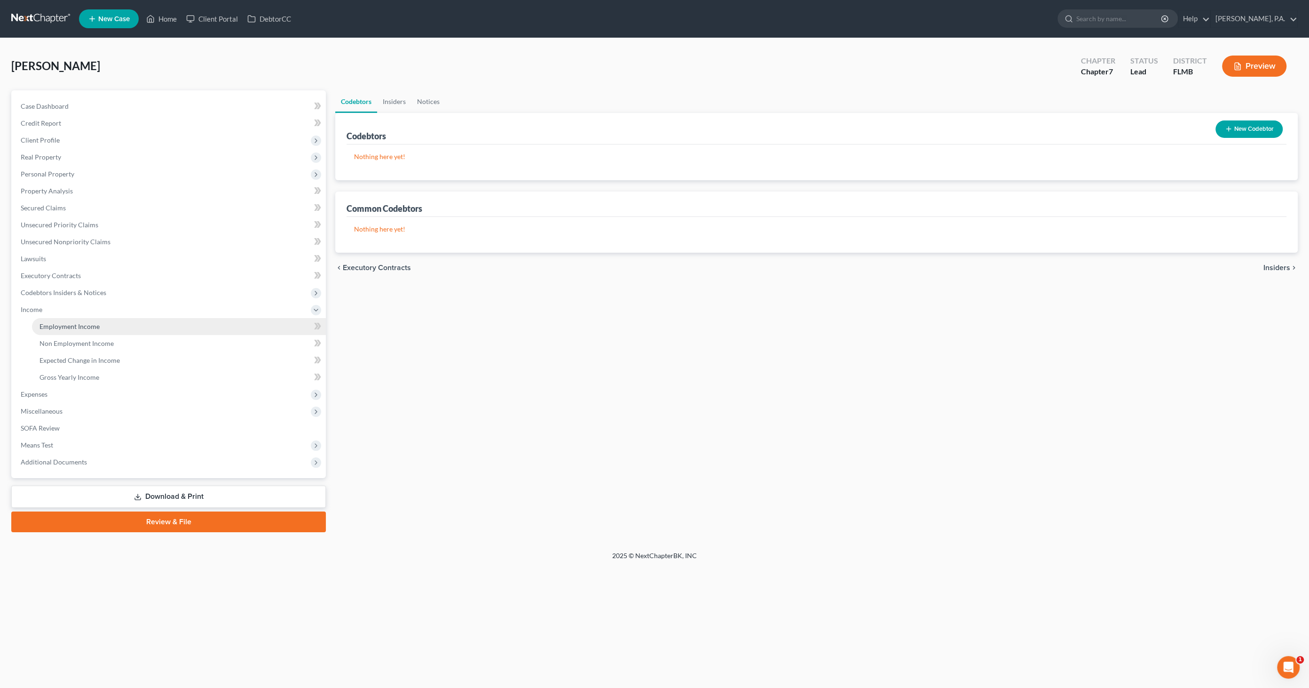
click at [54, 325] on span "Employment Income" at bounding box center [70, 326] width 60 height 8
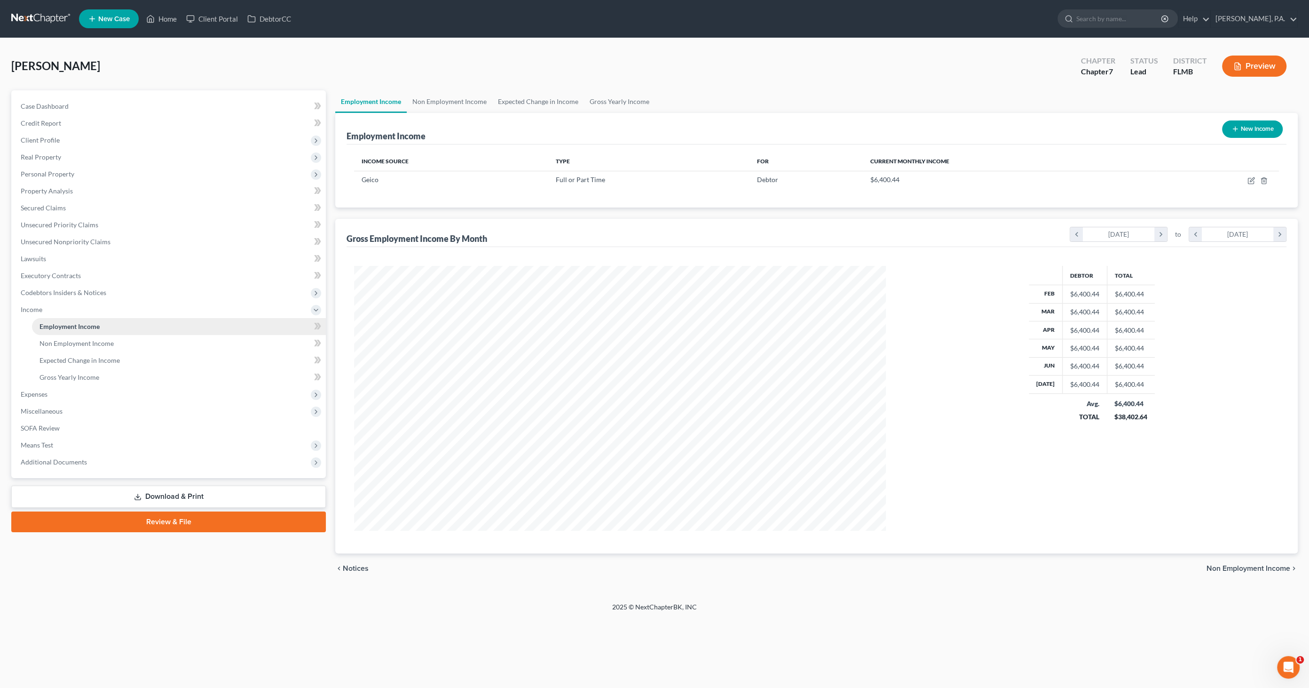
scroll to position [264, 551]
click at [50, 342] on span "Non Employment Income" at bounding box center [77, 343] width 74 height 8
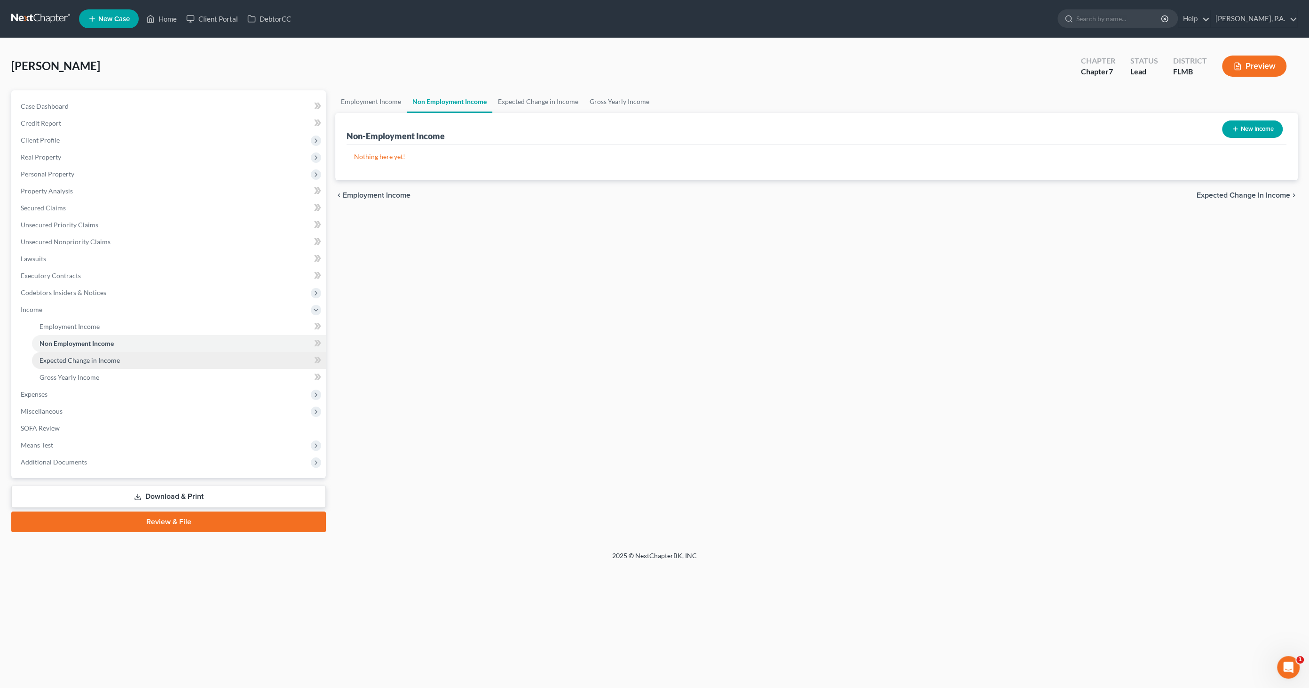
click at [45, 359] on span "Expected Change in Income" at bounding box center [80, 360] width 80 height 8
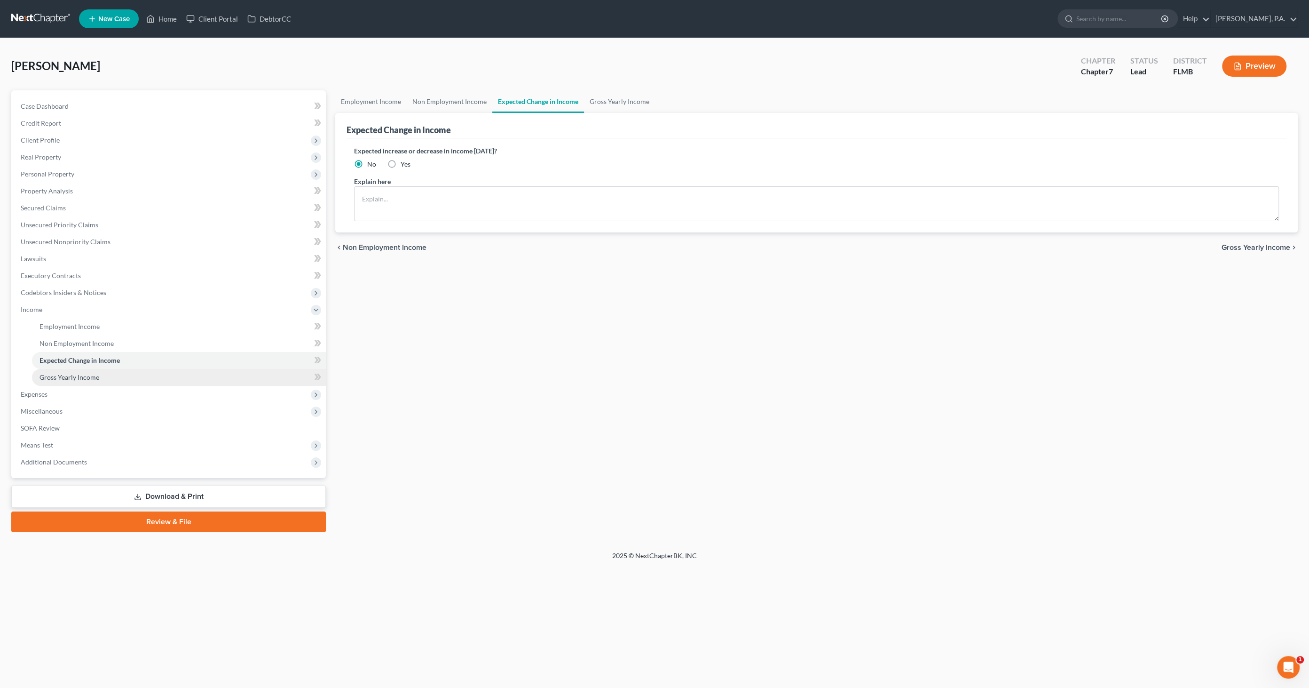
click at [43, 376] on span "Gross Yearly Income" at bounding box center [70, 377] width 60 height 8
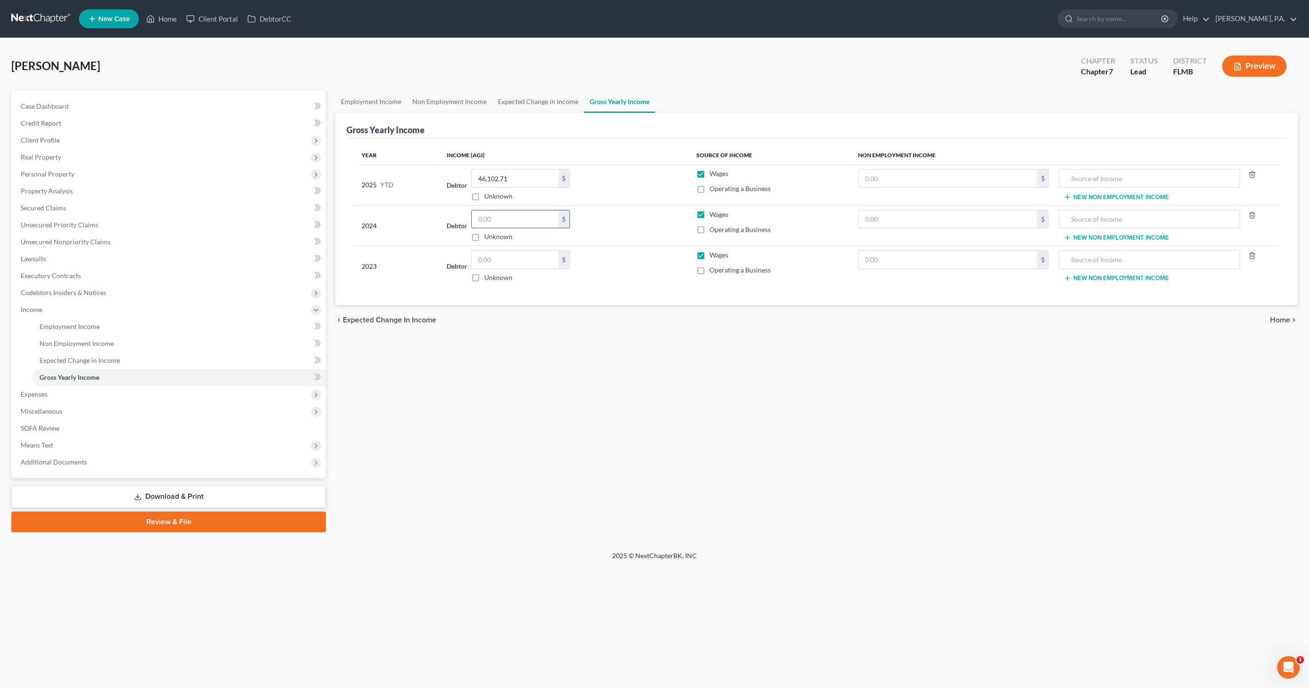
click at [523, 213] on input "text" at bounding box center [515, 219] width 87 height 18
type input "57,800"
click at [504, 259] on input "text" at bounding box center [515, 260] width 87 height 18
type input "55,284"
click at [40, 387] on span "Expenses" at bounding box center [169, 394] width 313 height 17
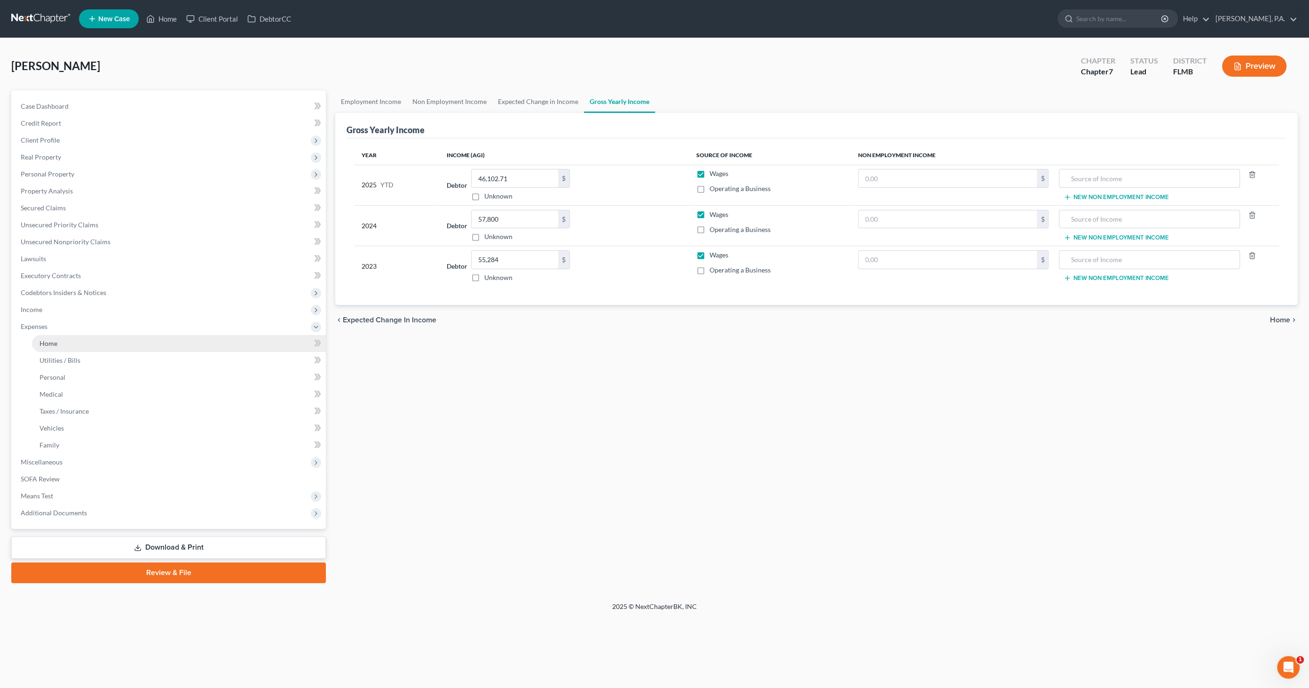
click at [50, 350] on link "Home" at bounding box center [179, 343] width 294 height 17
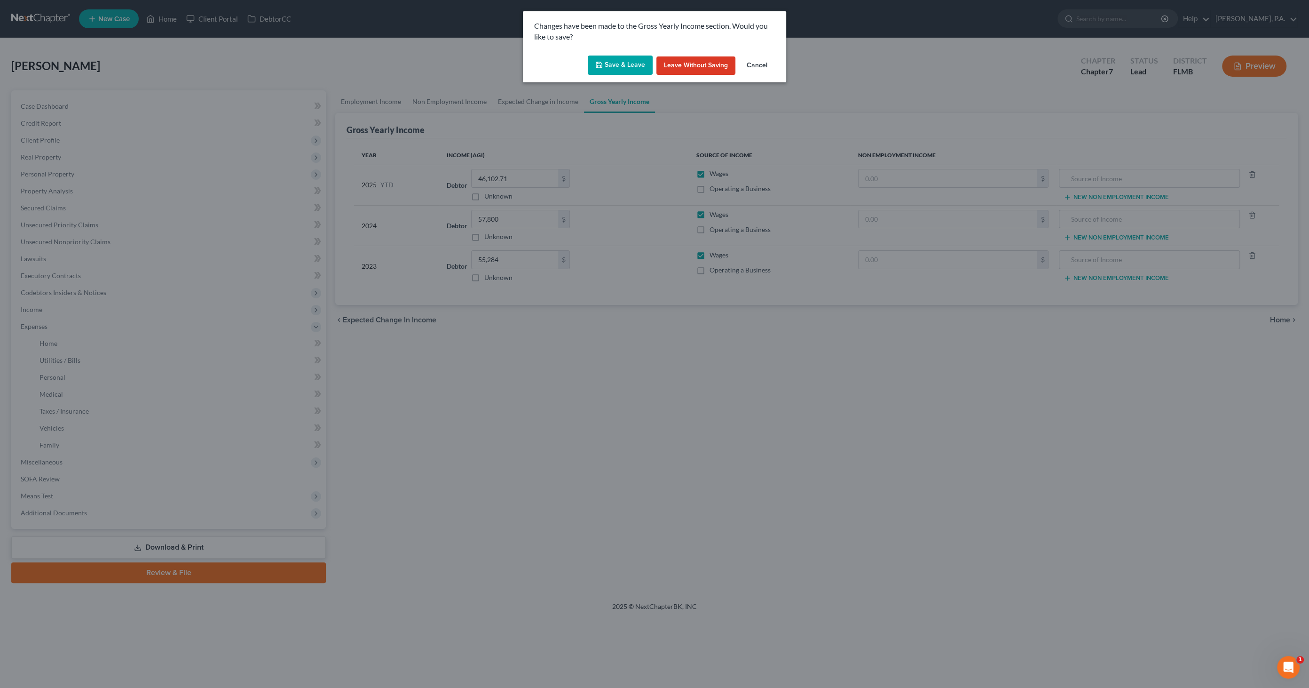
click at [610, 61] on button "Save & Leave" at bounding box center [620, 65] width 65 height 20
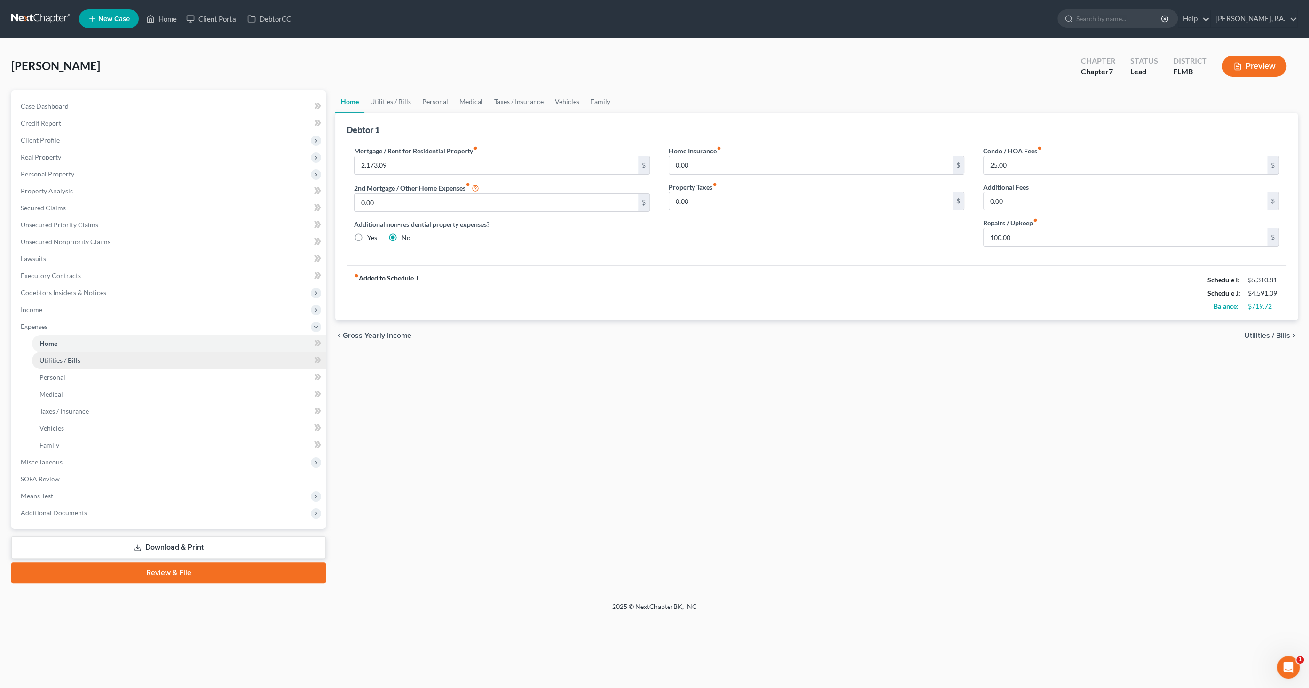
click at [69, 362] on span "Utilities / Bills" at bounding box center [60, 360] width 41 height 8
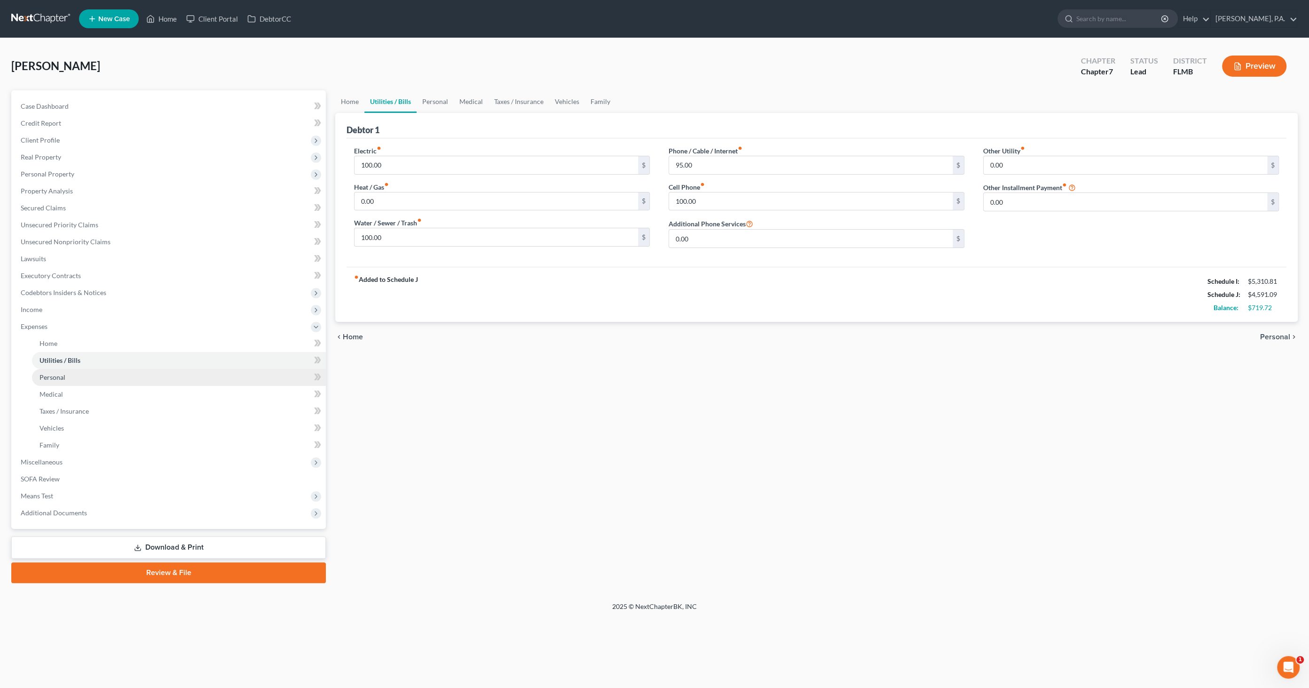
click at [65, 378] on link "Personal" at bounding box center [179, 377] width 294 height 17
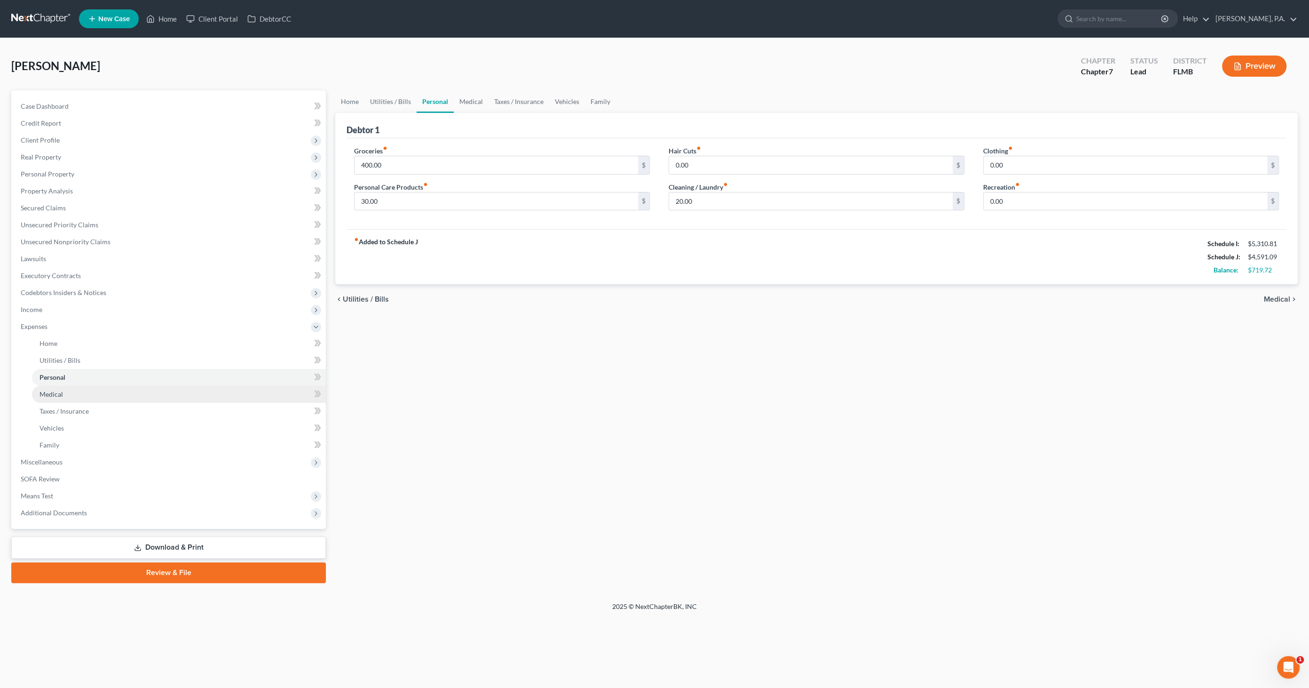
click at [58, 390] on span "Medical" at bounding box center [52, 394] width 24 height 8
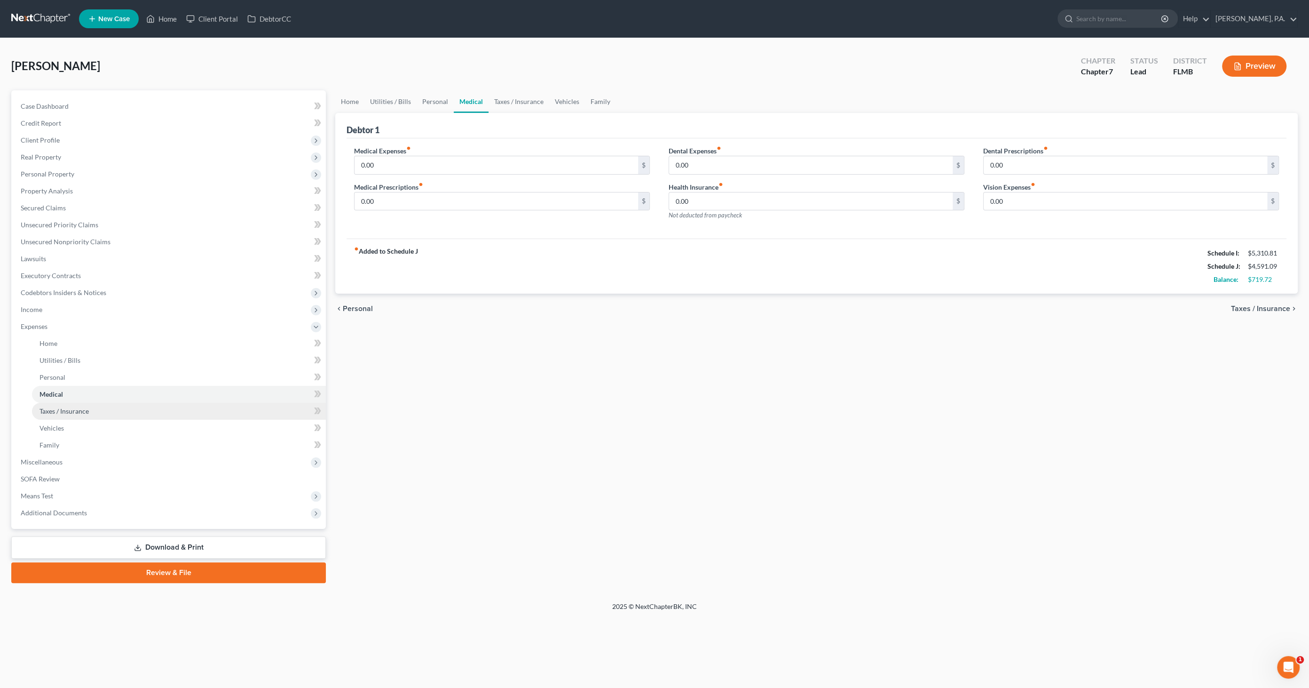
click at [55, 411] on span "Taxes / Insurance" at bounding box center [64, 411] width 49 height 8
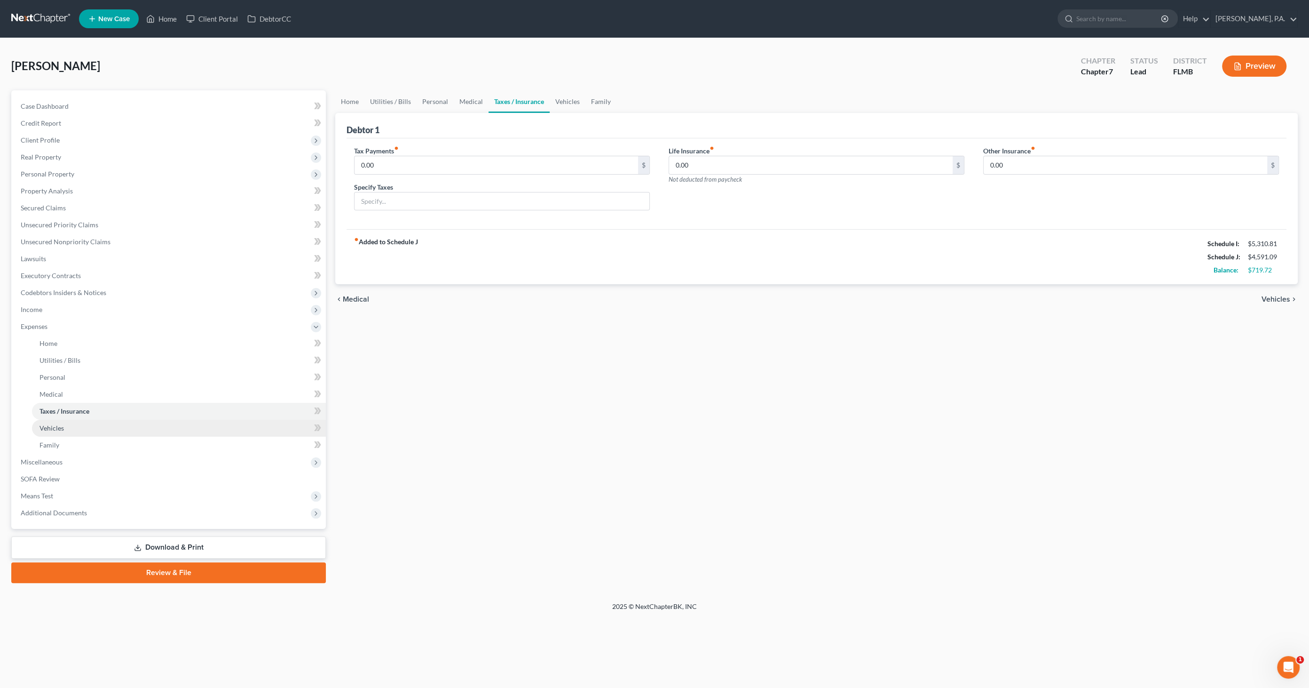
click at [48, 428] on span "Vehicles" at bounding box center [52, 428] width 24 height 8
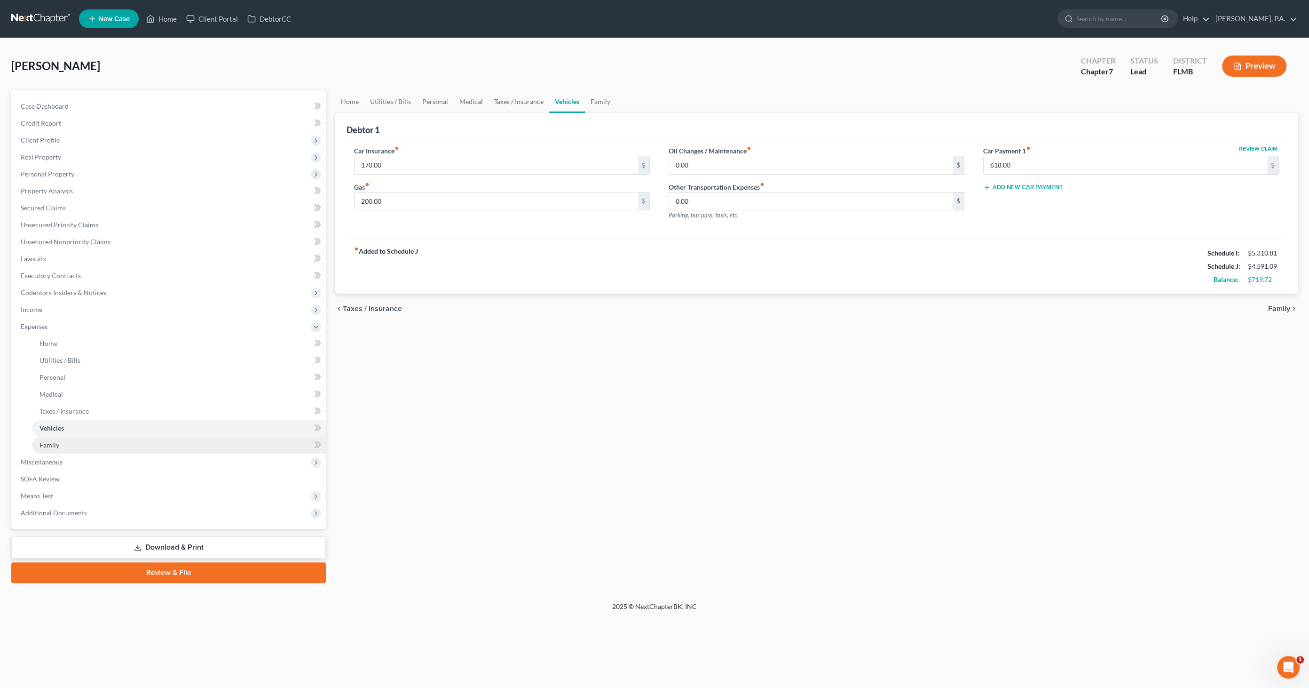
click at [44, 439] on link "Family" at bounding box center [179, 444] width 294 height 17
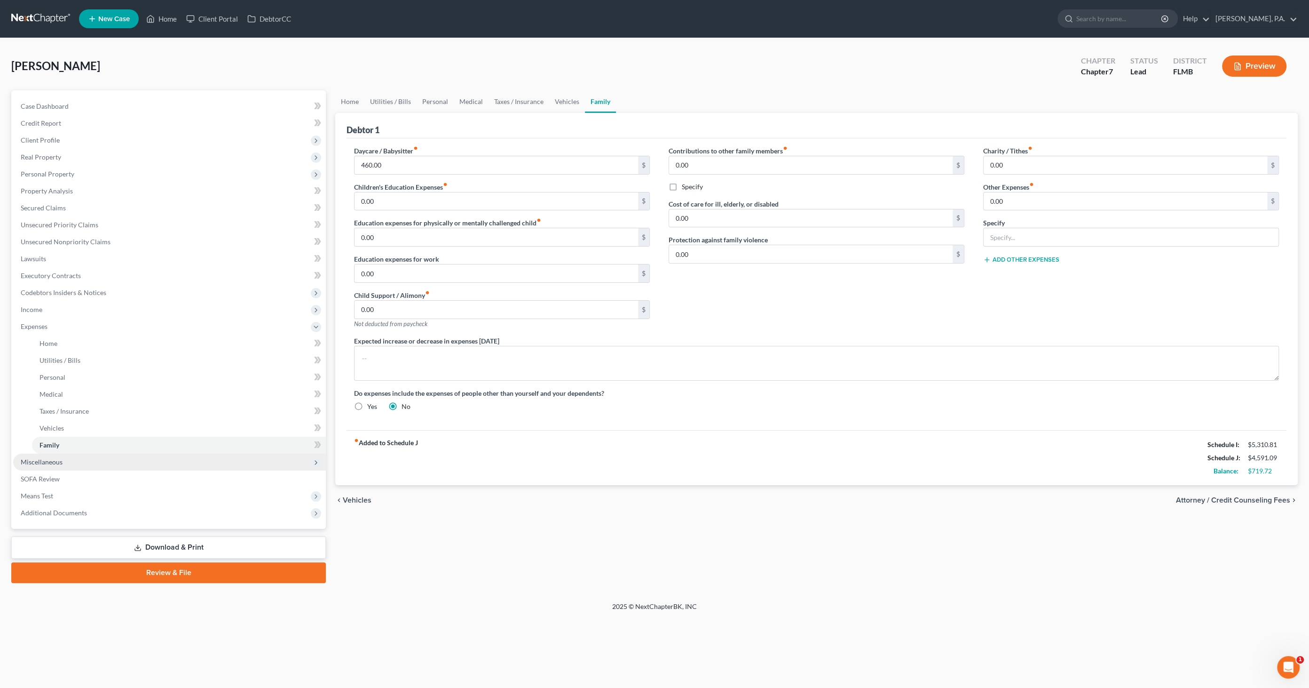
click at [40, 458] on span "Miscellaneous" at bounding box center [42, 462] width 42 height 8
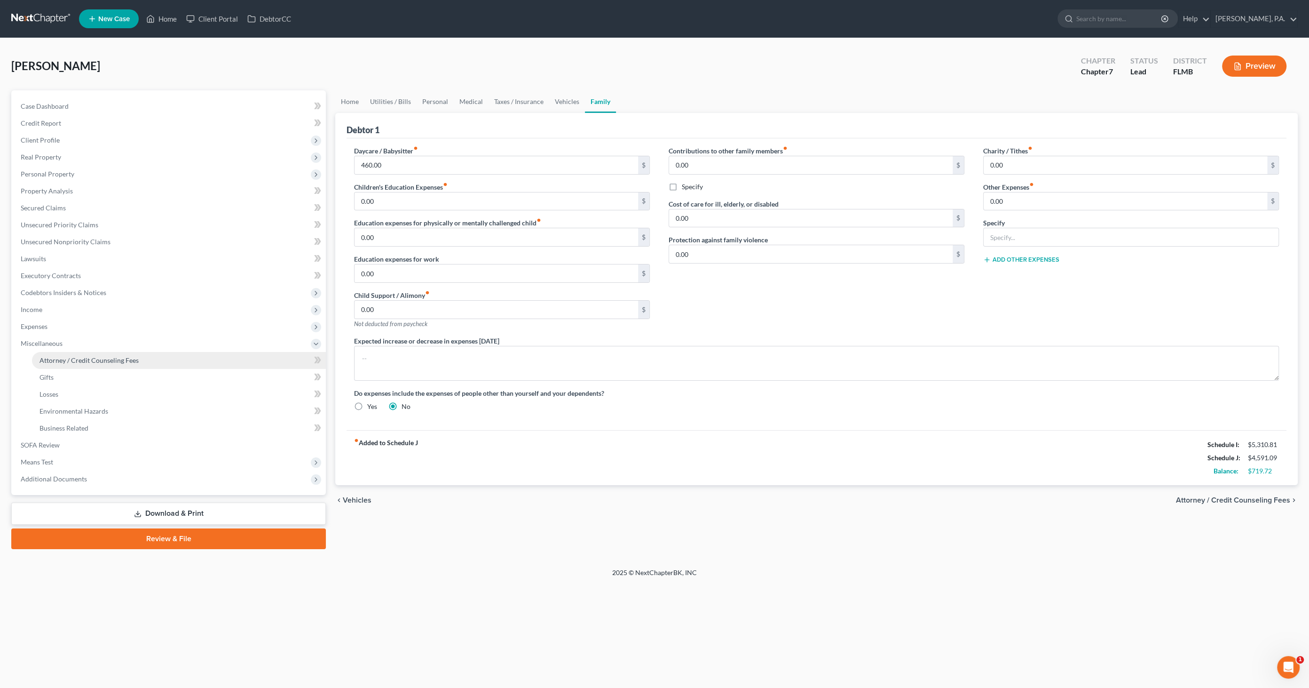
click at [38, 357] on link "Attorney / Credit Counseling Fees" at bounding box center [179, 360] width 294 height 17
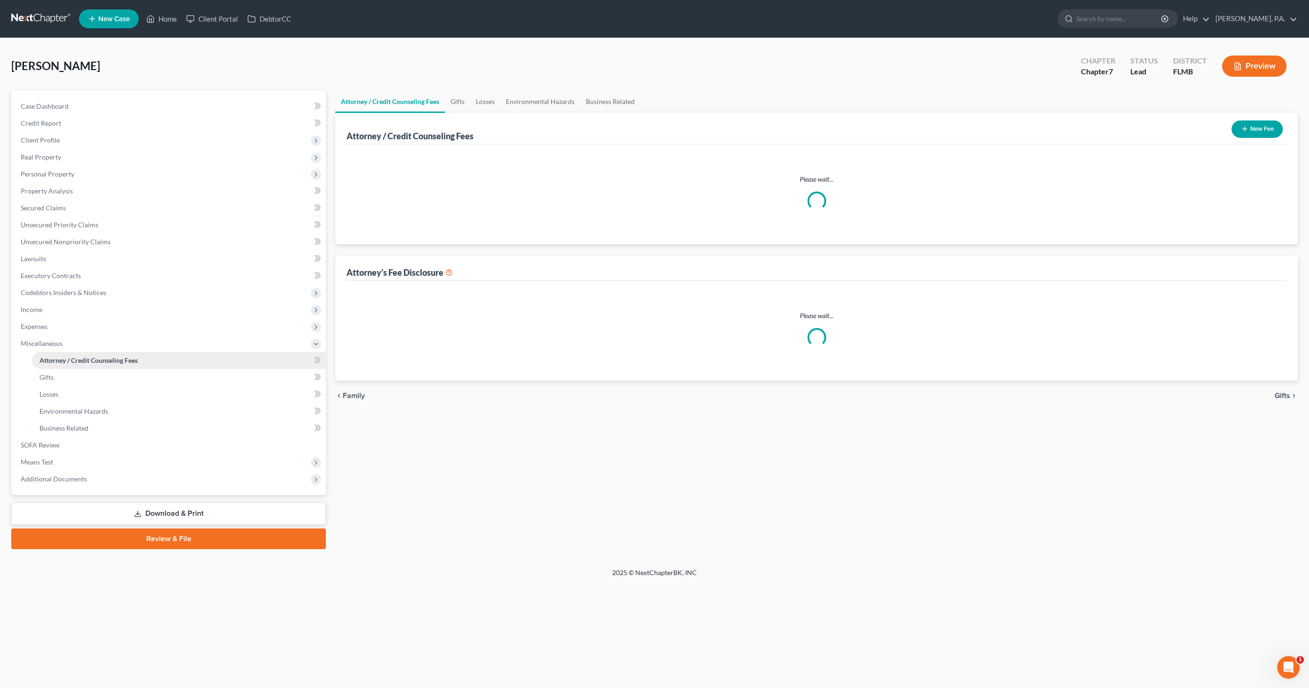
select select "2"
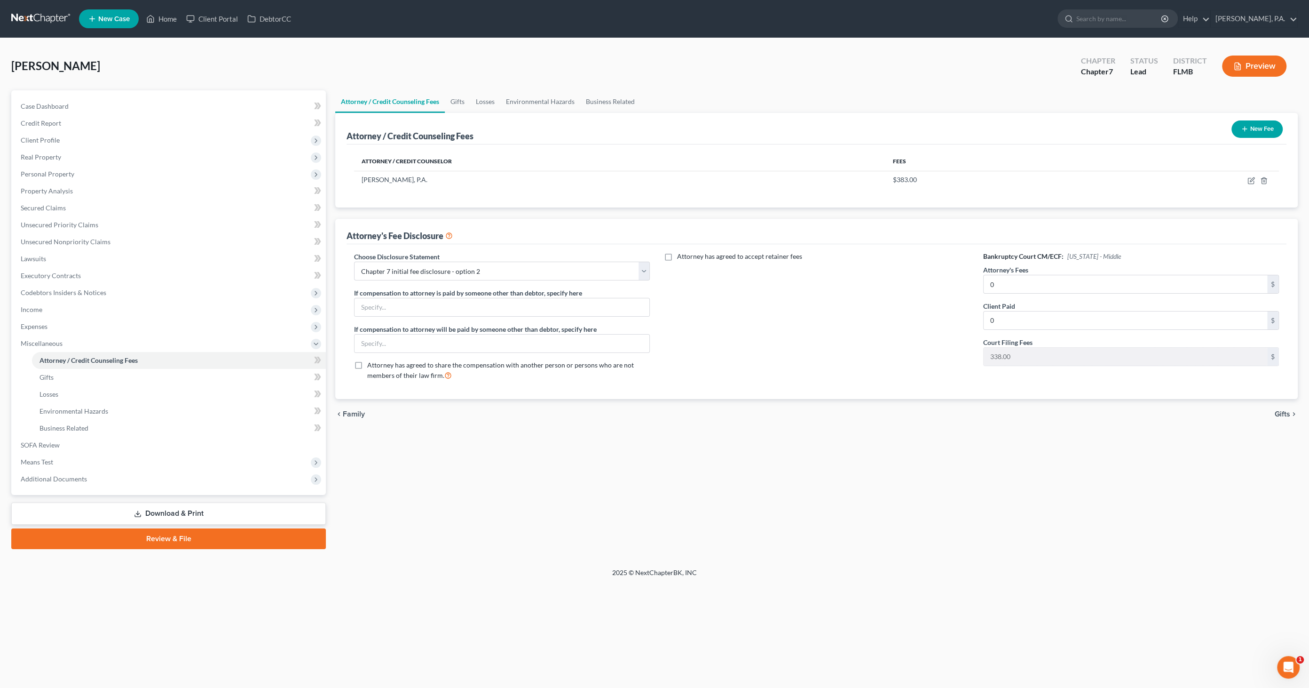
click at [1247, 126] on icon "button" at bounding box center [1245, 129] width 8 height 8
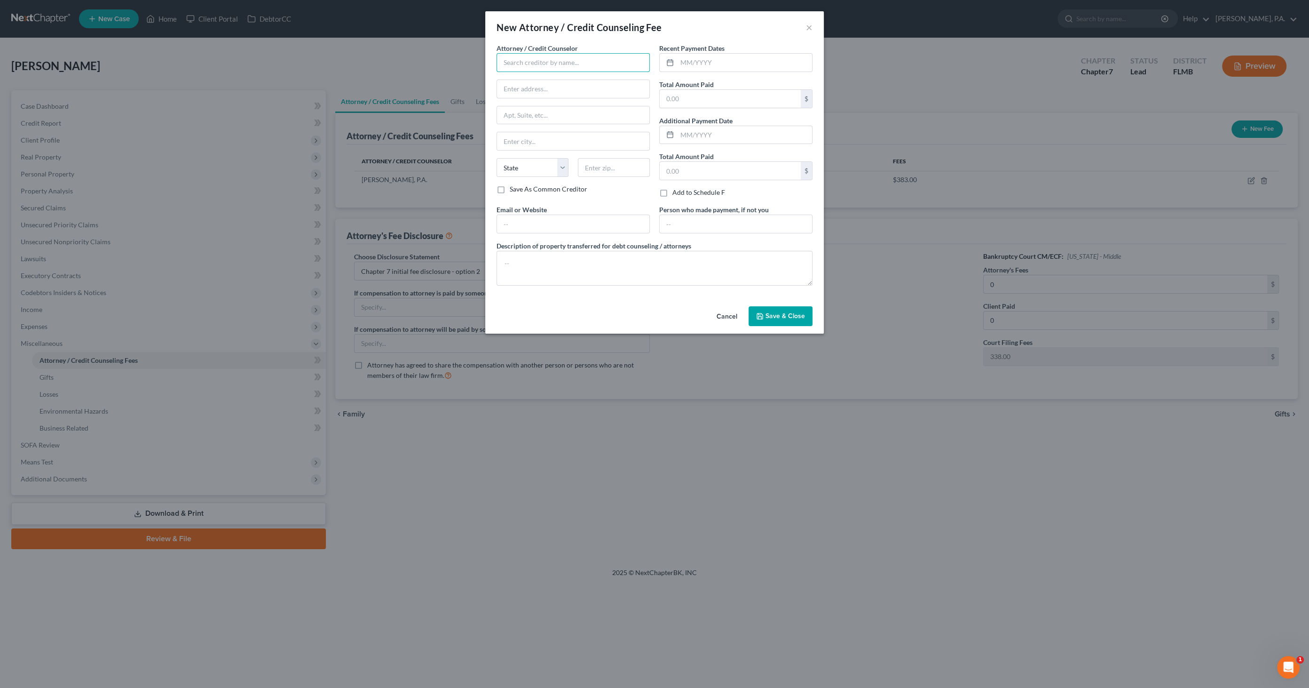
click at [550, 57] on input "text" at bounding box center [573, 62] width 153 height 19
type input "s"
type input "Summit Financial Education, Inc."
drag, startPoint x: 731, startPoint y: 65, endPoint x: 742, endPoint y: 64, distance: 10.8
click at [731, 65] on input "text" at bounding box center [744, 63] width 135 height 18
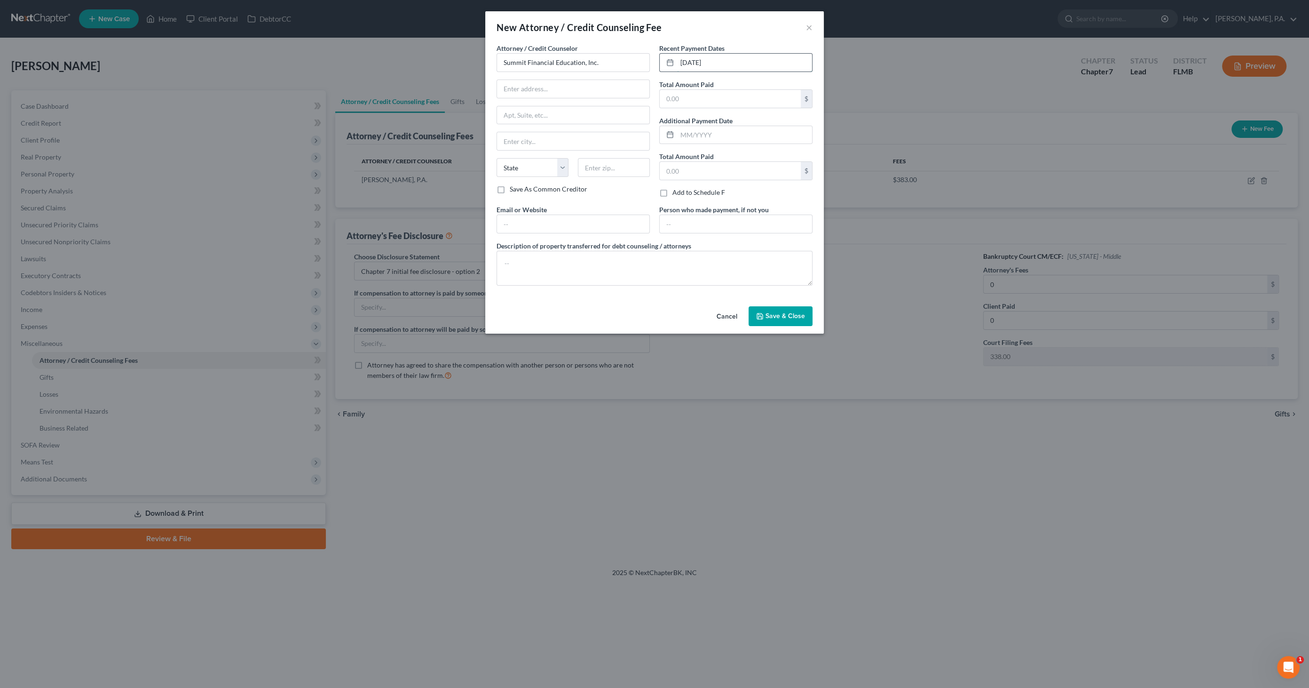
type input "08/18/2025"
type input "14.95"
click at [559, 256] on textarea at bounding box center [655, 268] width 316 height 35
type textarea "Credit Counseling"
click at [792, 316] on span "Save & Close" at bounding box center [786, 316] width 40 height 8
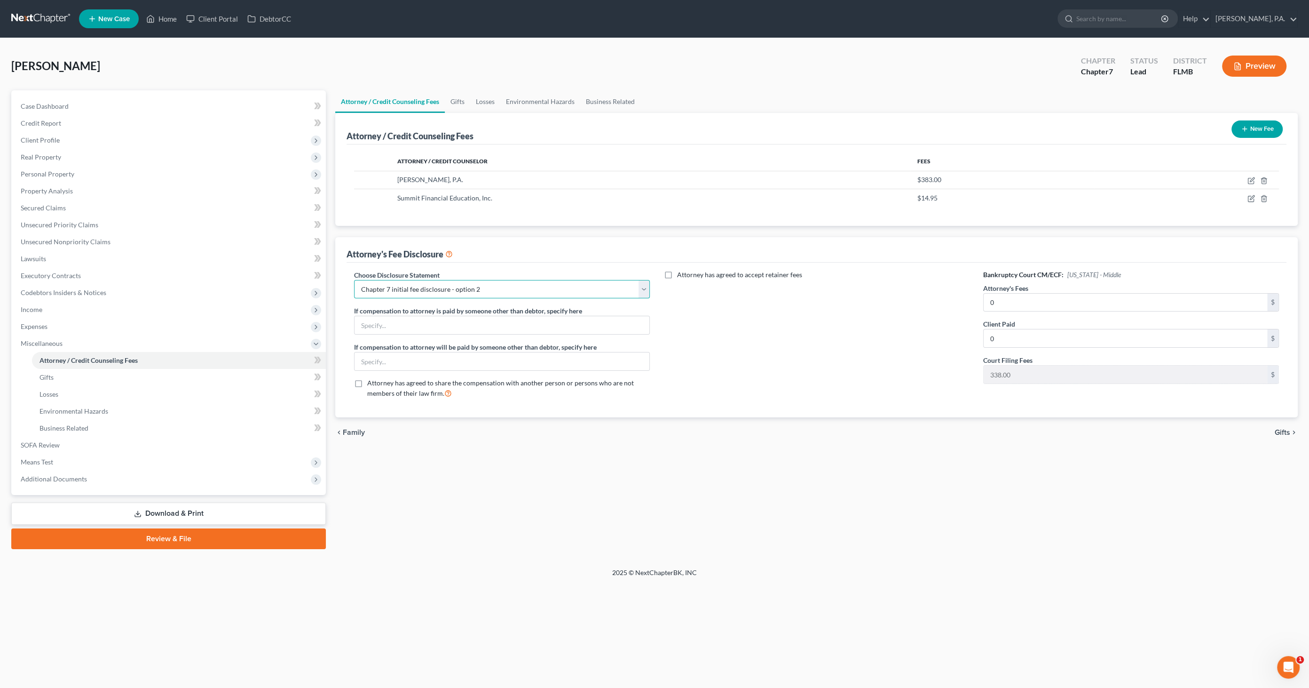
click at [489, 289] on select "Select Full Chapter 7 Fee Chapter 7 - Amended Post-Petition Fee Chapter 7 initi…" at bounding box center [502, 289] width 296 height 19
click at [354, 280] on select "Select Full Chapter 7 Fee Chapter 7 - Amended Post-Petition Fee Chapter 7 initi…" at bounding box center [502, 289] width 296 height 19
click at [63, 377] on link "Gifts" at bounding box center [179, 377] width 294 height 17
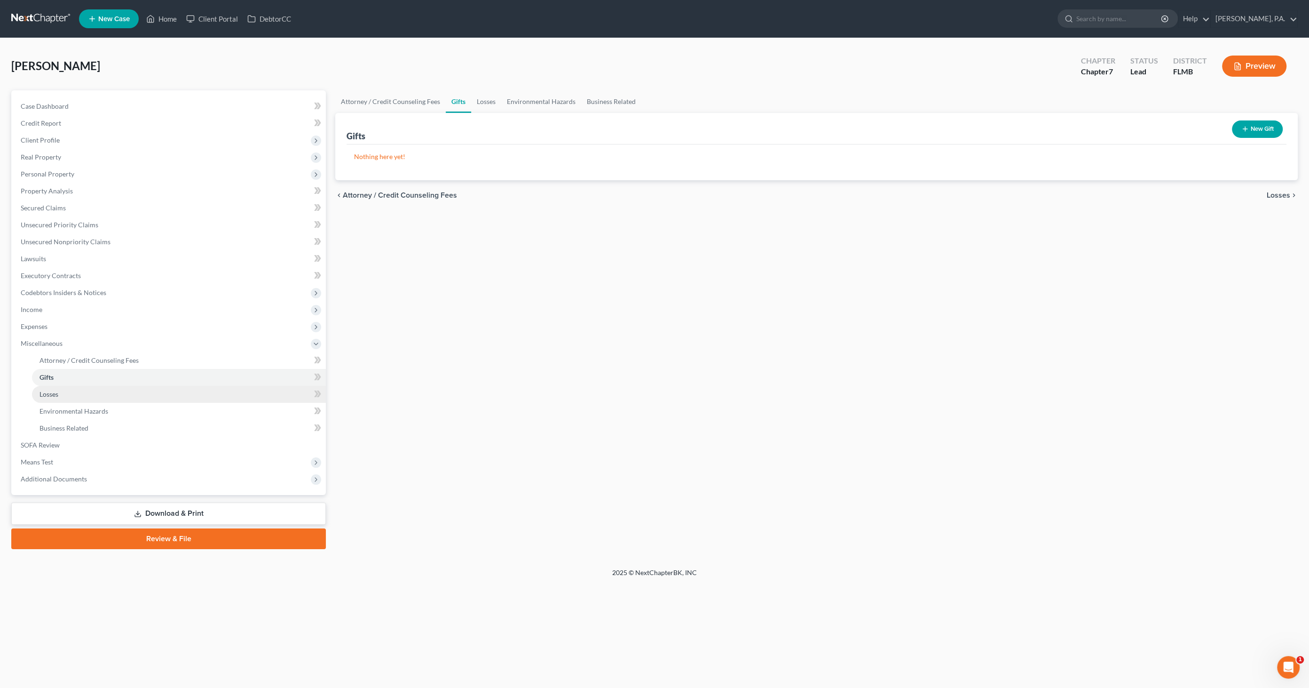
click at [63, 388] on link "Losses" at bounding box center [179, 394] width 294 height 17
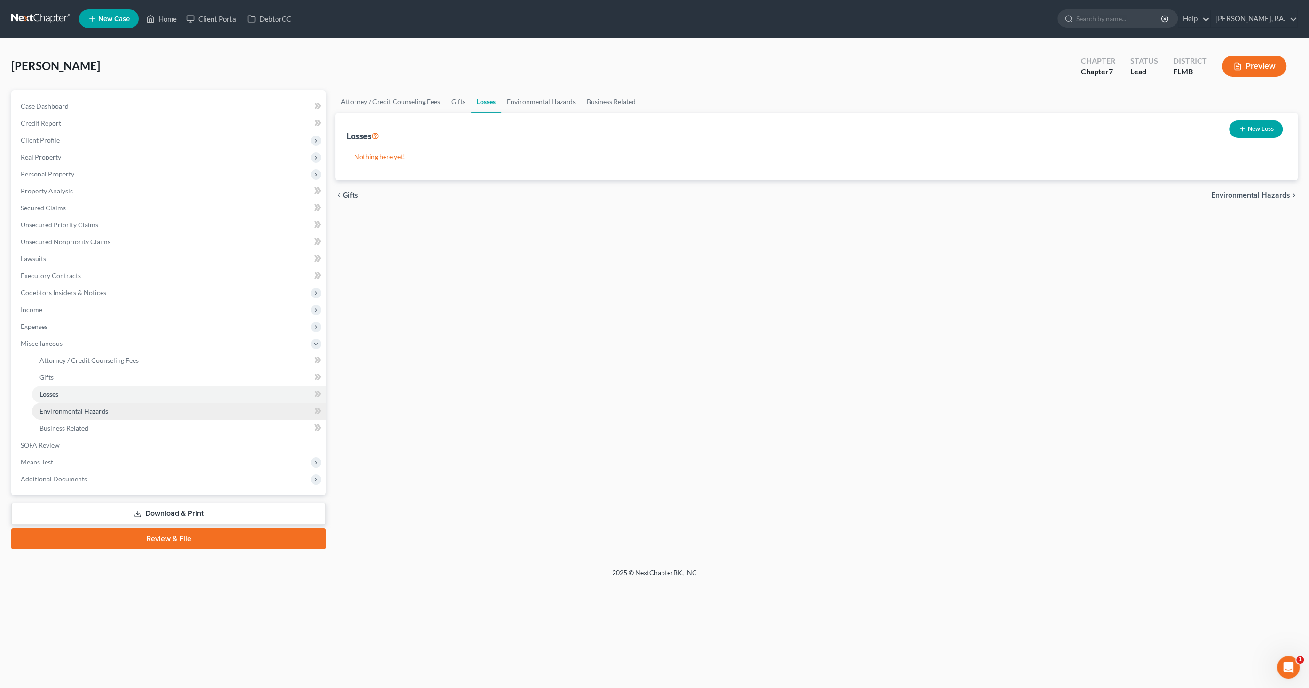
click at [77, 412] on span "Environmental Hazards" at bounding box center [74, 411] width 69 height 8
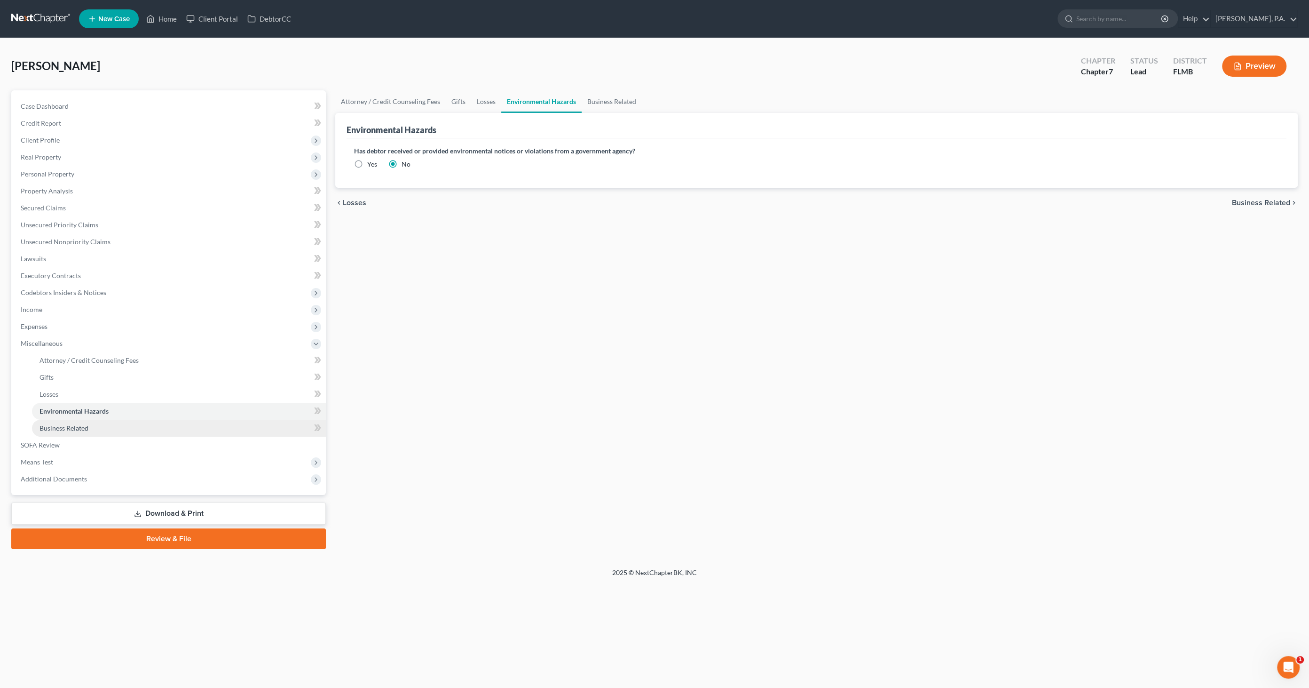
click at [73, 429] on span "Business Related" at bounding box center [64, 428] width 49 height 8
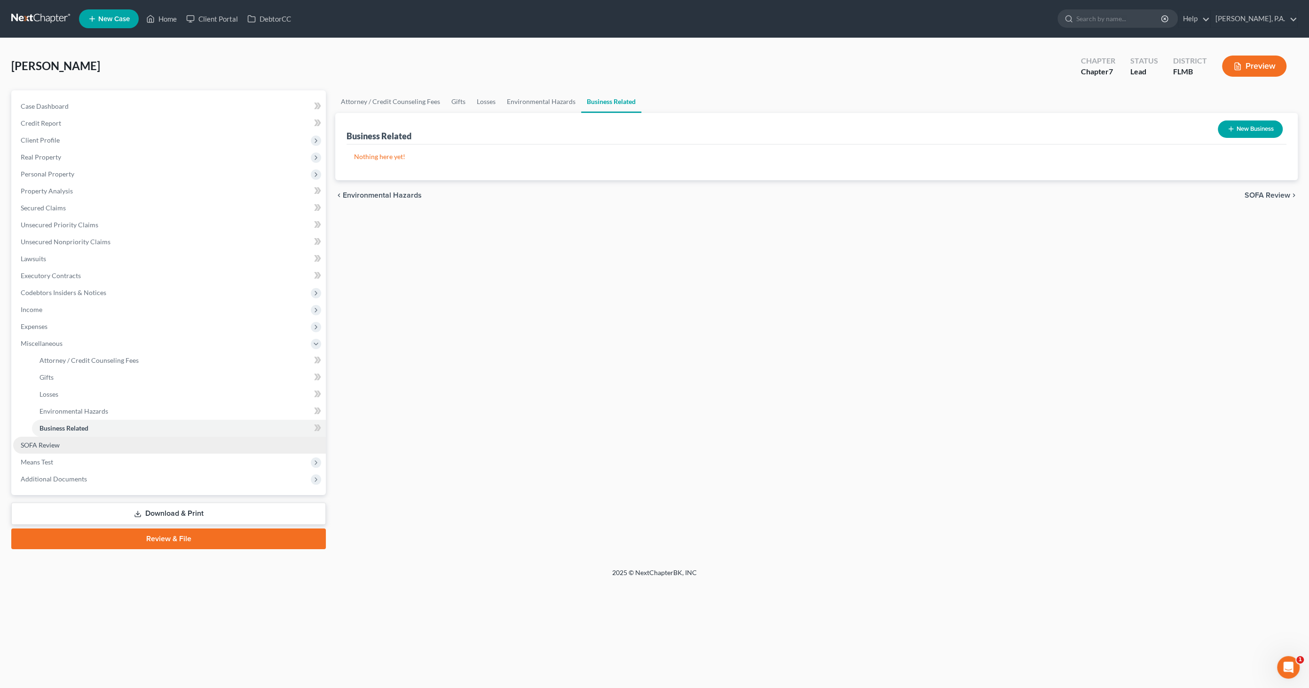
click at [70, 447] on link "SOFA Review" at bounding box center [169, 444] width 313 height 17
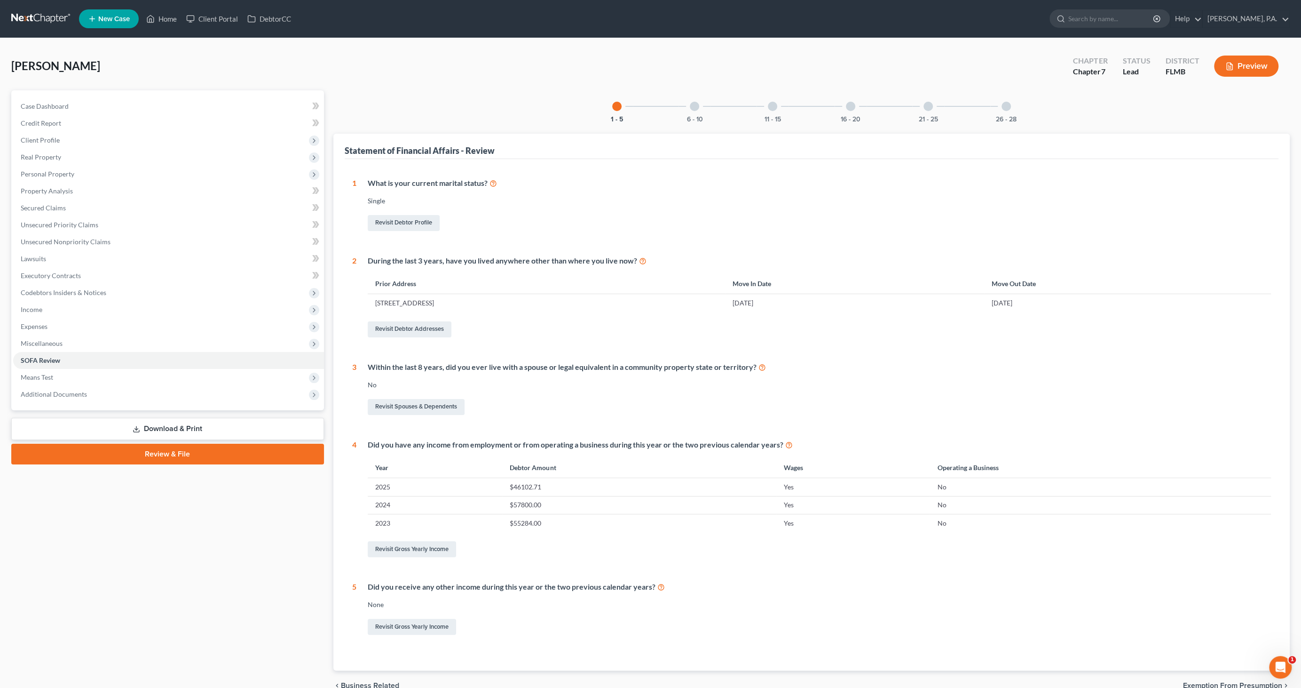
click at [852, 104] on div at bounding box center [850, 106] width 9 height 9
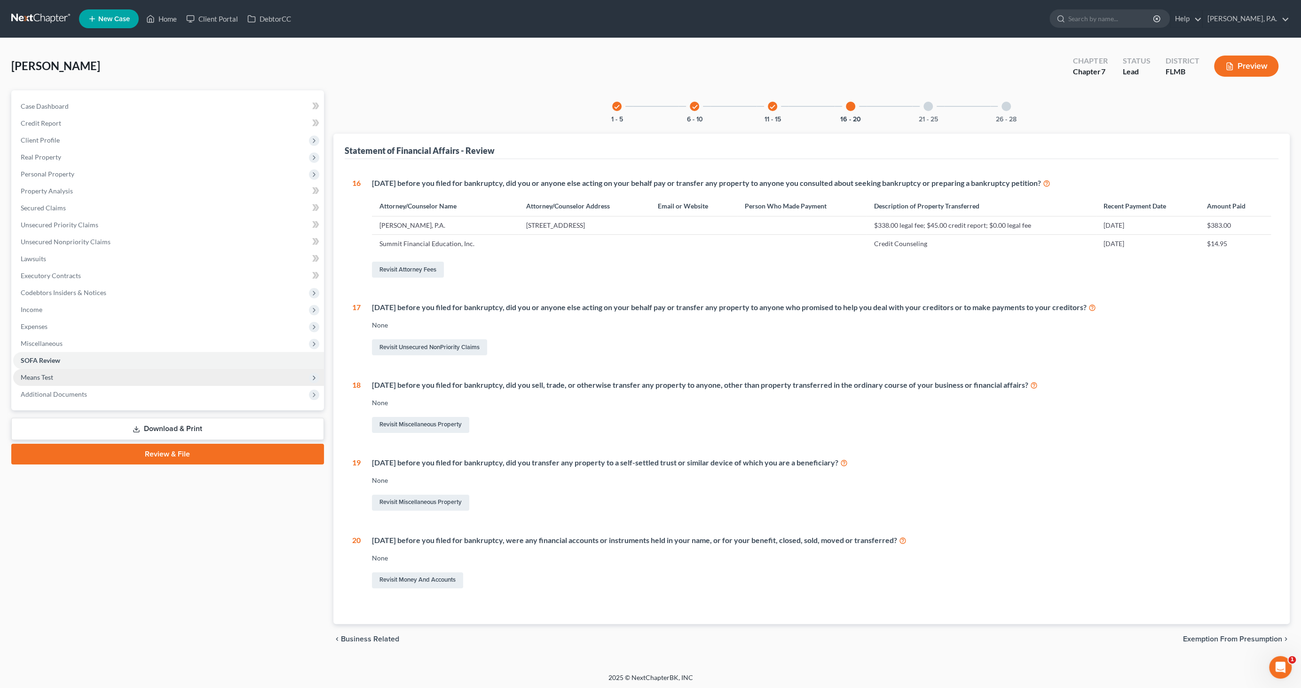
click at [35, 377] on span "Means Test" at bounding box center [37, 377] width 32 height 8
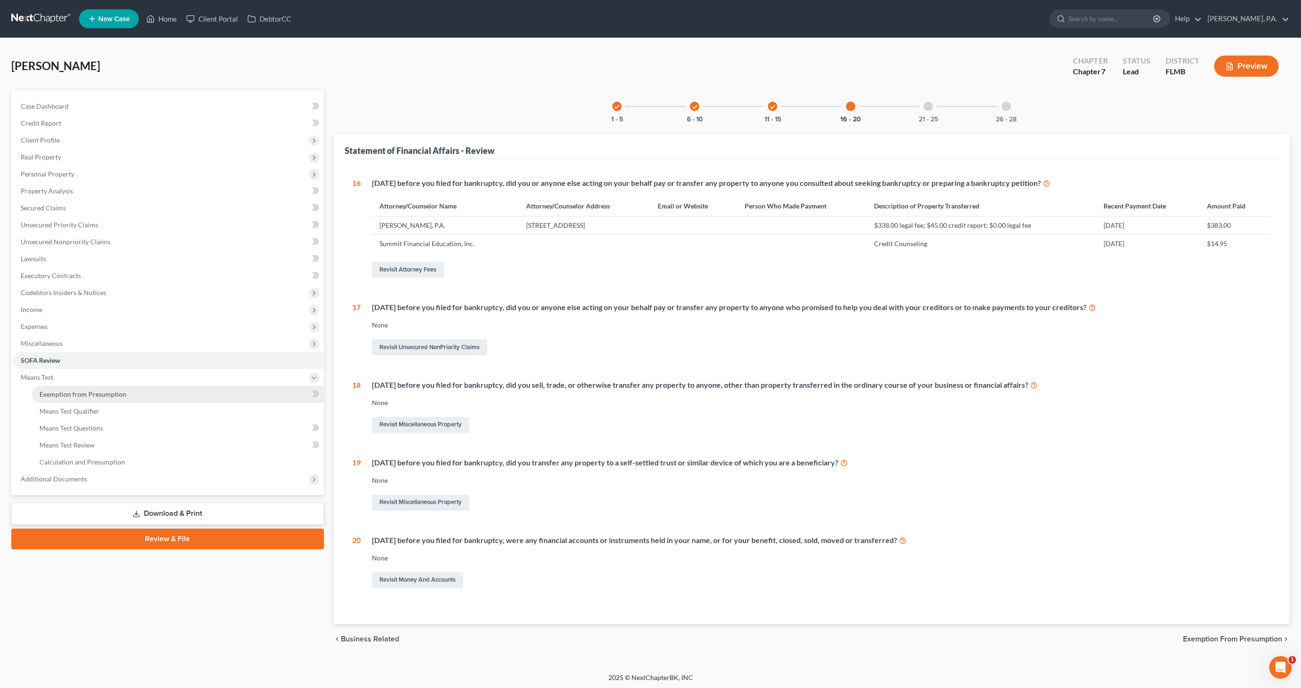
click at [50, 388] on link "Exemption from Presumption" at bounding box center [178, 394] width 292 height 17
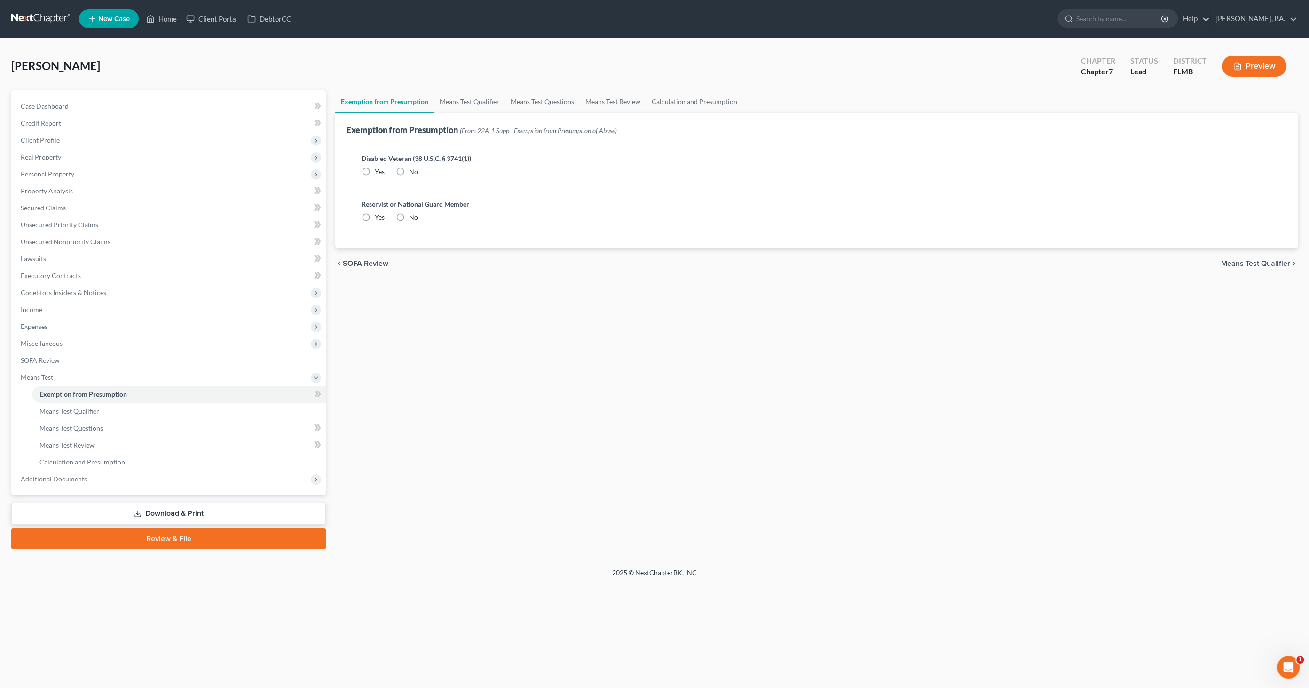
click at [409, 169] on label "No" at bounding box center [413, 171] width 9 height 9
click at [413, 169] on input "No" at bounding box center [416, 170] width 6 height 6
radio input "true"
click at [409, 216] on label "No" at bounding box center [413, 217] width 9 height 9
click at [413, 216] on input "No" at bounding box center [416, 216] width 6 height 6
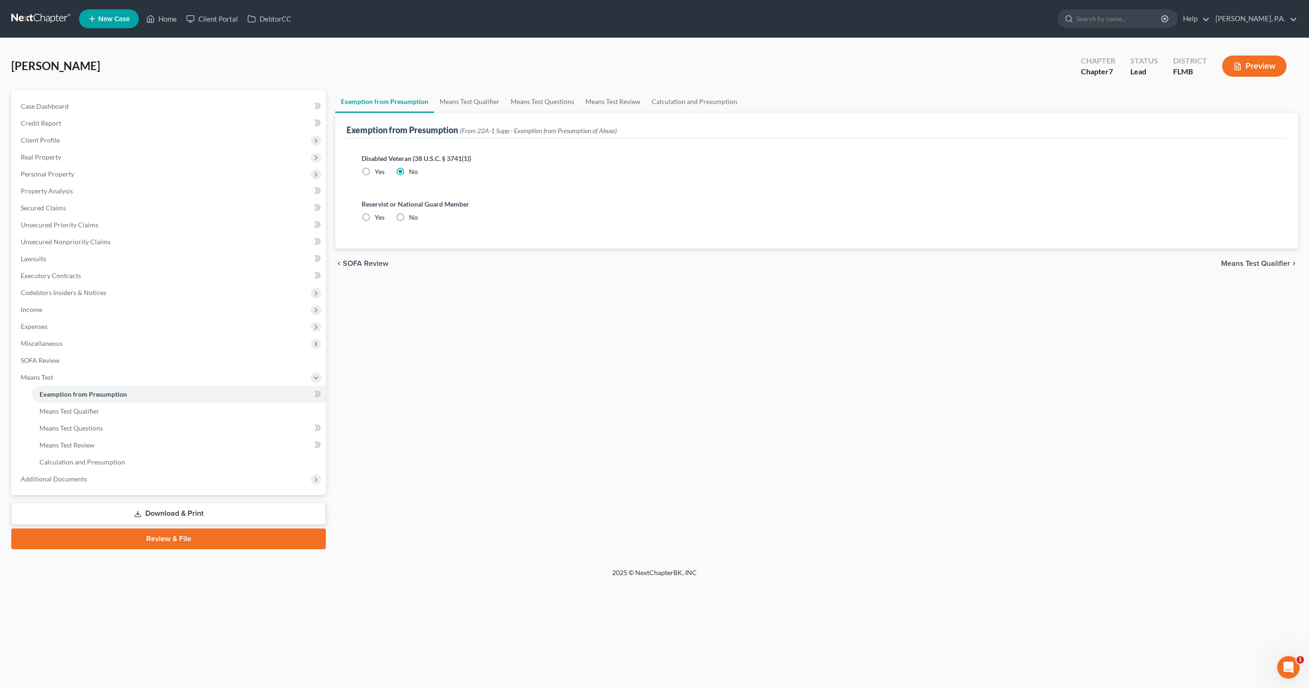
radio input "true"
click at [495, 99] on link "Means Test Qualifier" at bounding box center [469, 101] width 71 height 23
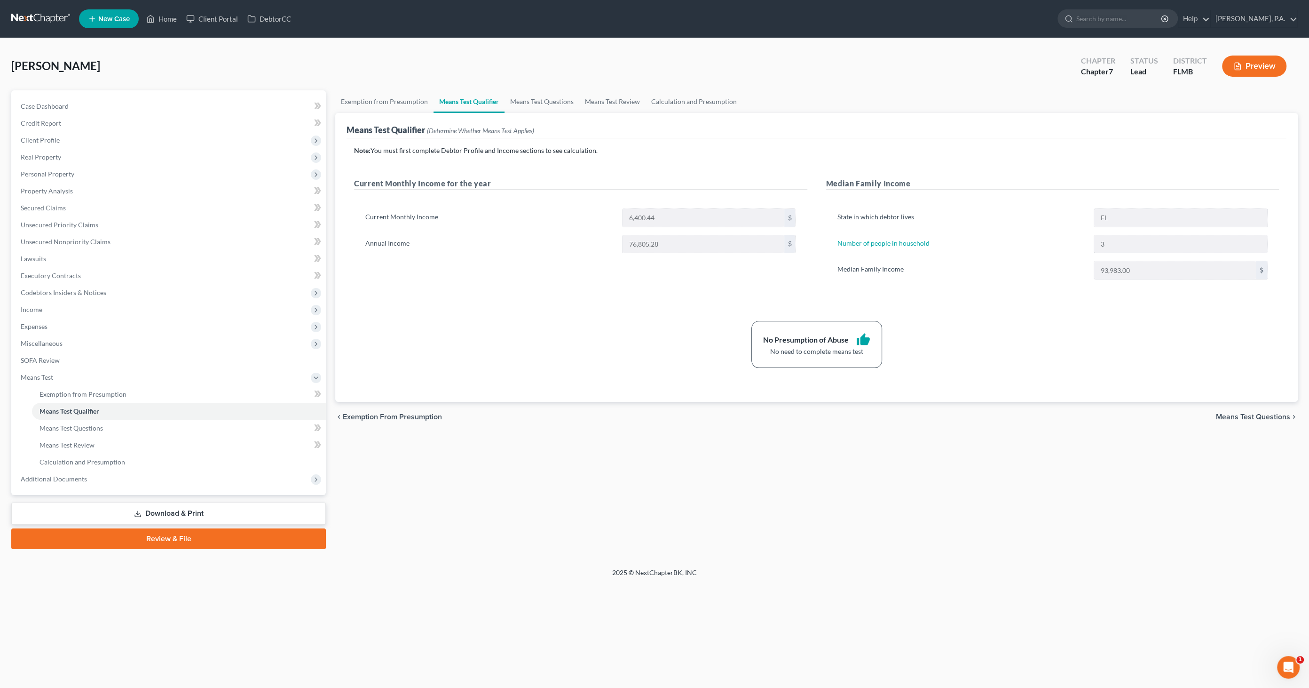
click at [155, 507] on link "Download & Print" at bounding box center [168, 513] width 315 height 22
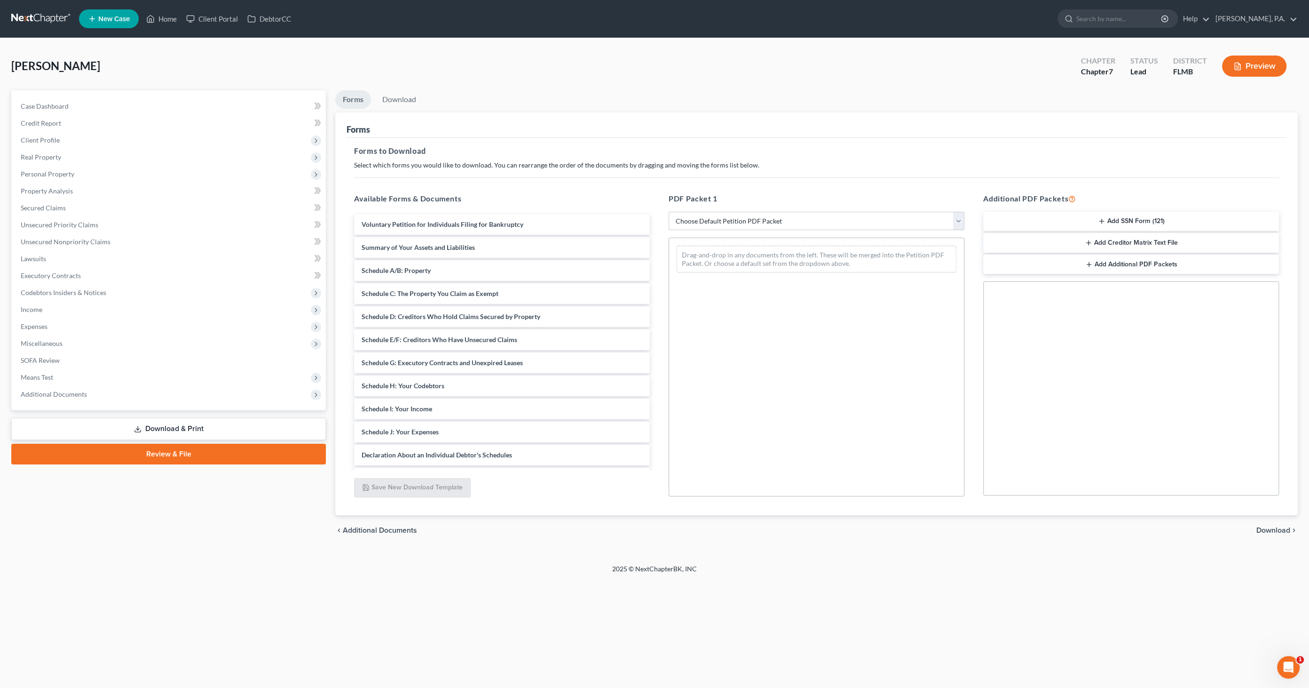
click at [728, 220] on select "Choose Default Petition PDF Packet Complete Bankruptcy Petition (all forms and …" at bounding box center [817, 221] width 296 height 19
select select "0"
click at [669, 212] on select "Choose Default Petition PDF Packet Complete Bankruptcy Petition (all forms and …" at bounding box center [817, 221] width 296 height 19
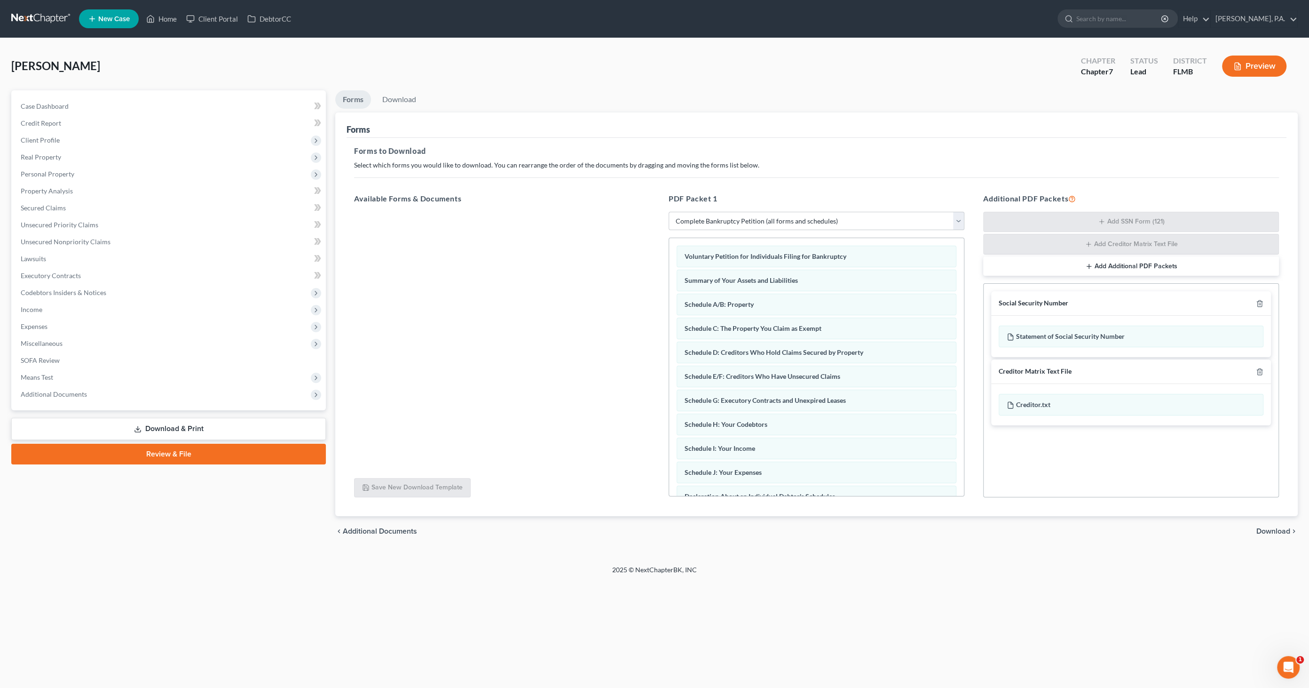
click at [1275, 527] on span "Download" at bounding box center [1274, 531] width 34 height 8
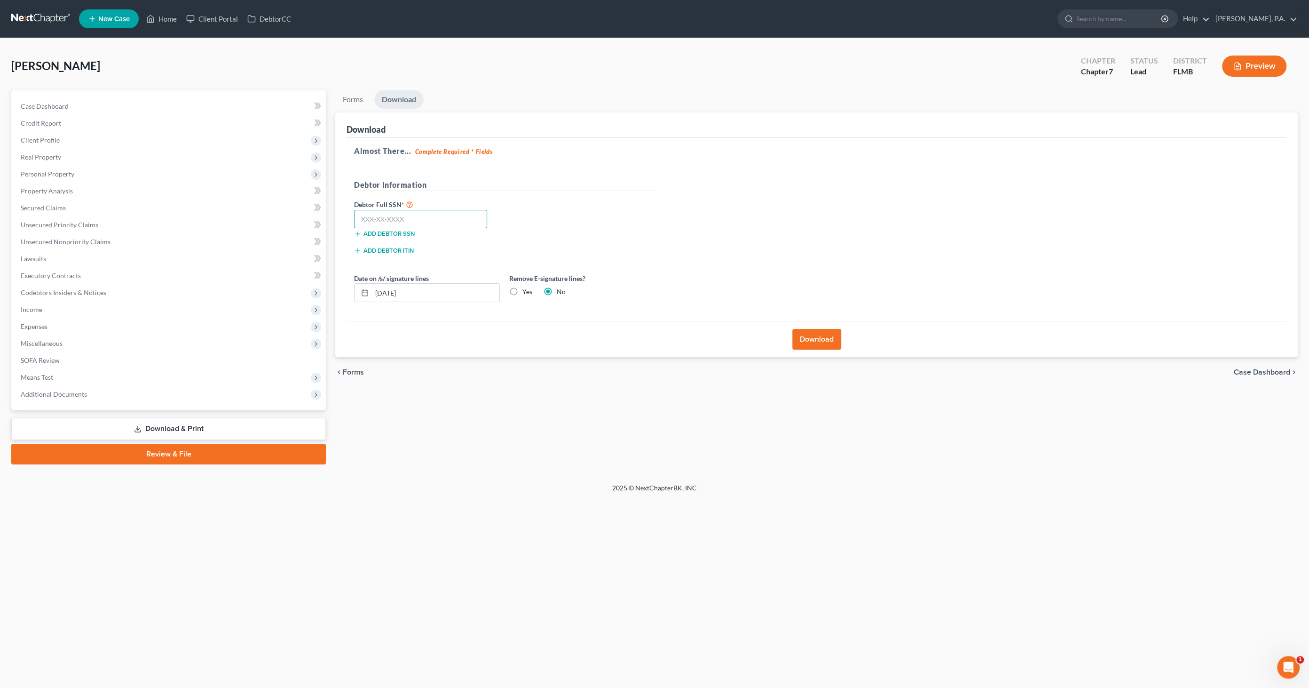
click at [448, 221] on input "text" at bounding box center [420, 219] width 133 height 19
type input "5"
type input "594-63-6573"
click at [523, 288] on label "Yes" at bounding box center [528, 291] width 10 height 9
click at [526, 288] on input "Yes" at bounding box center [529, 290] width 6 height 6
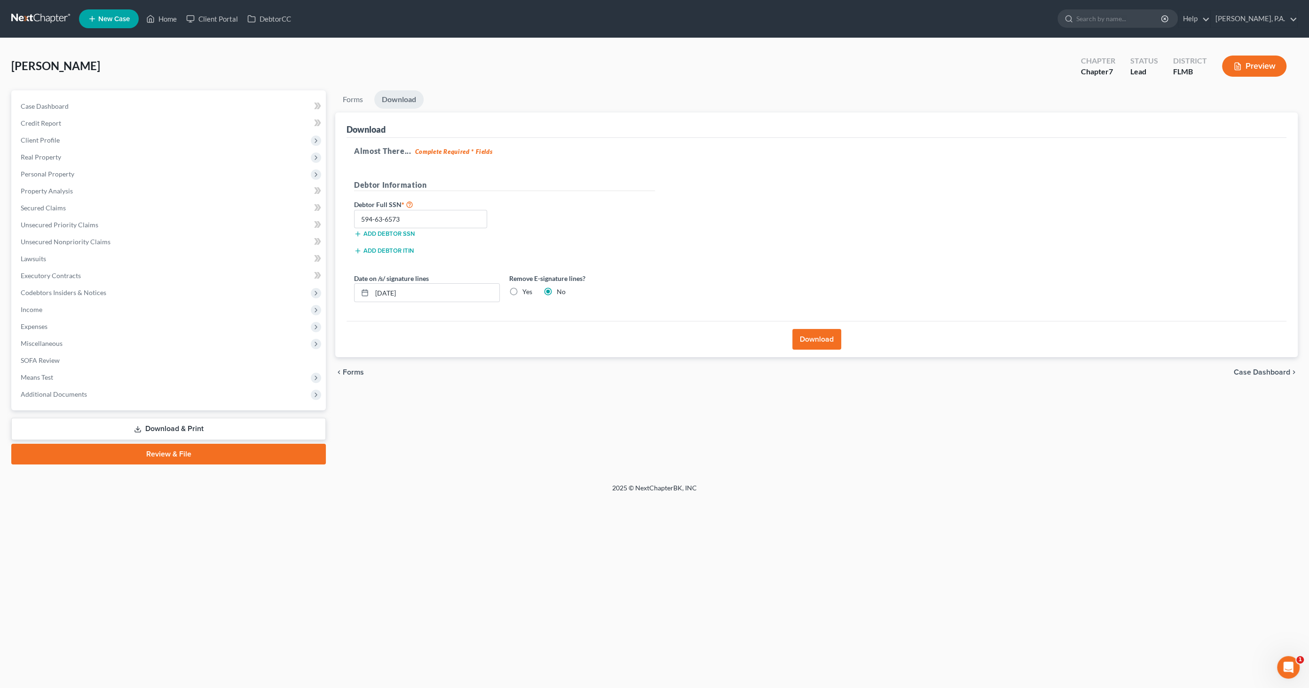
radio input "true"
radio input "false"
click at [832, 340] on button "Download" at bounding box center [816, 339] width 49 height 21
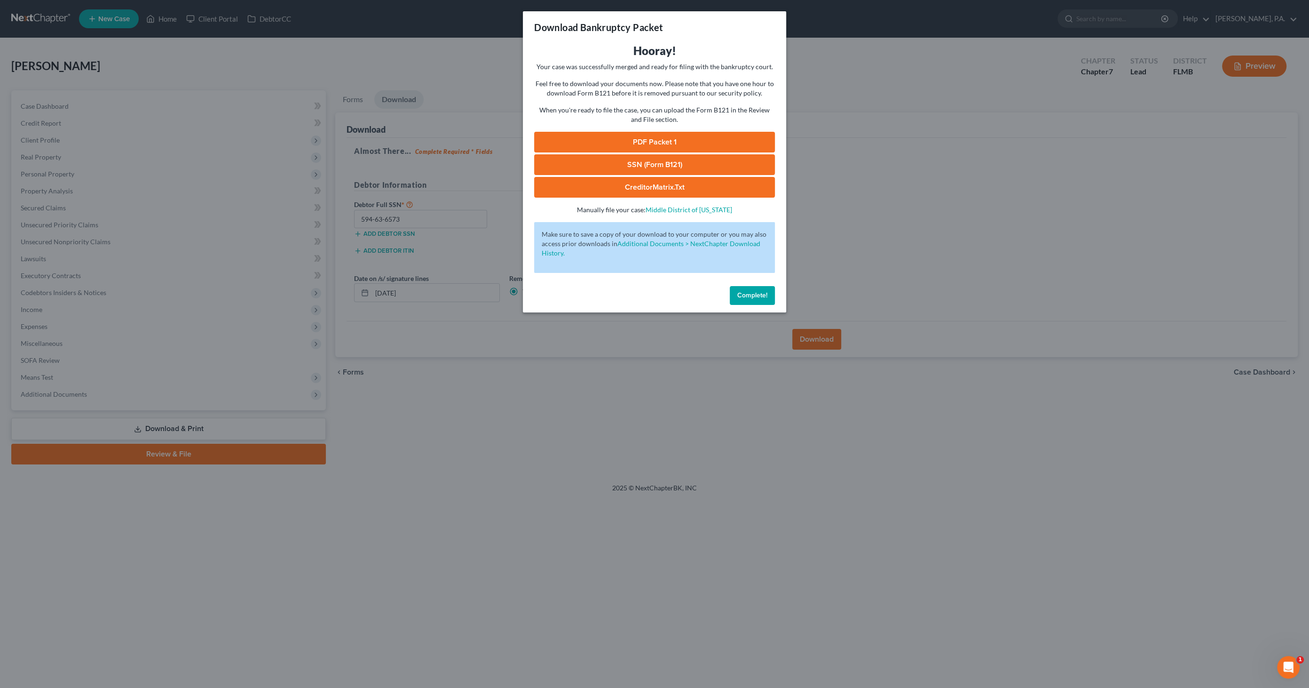
click at [664, 143] on link "PDF Packet 1" at bounding box center [654, 142] width 241 height 21
drag, startPoint x: 652, startPoint y: 162, endPoint x: 663, endPoint y: 172, distance: 14.3
click at [652, 162] on link "SSN (Form B121)" at bounding box center [654, 164] width 241 height 21
click at [767, 298] on span "Complete!" at bounding box center [752, 295] width 30 height 8
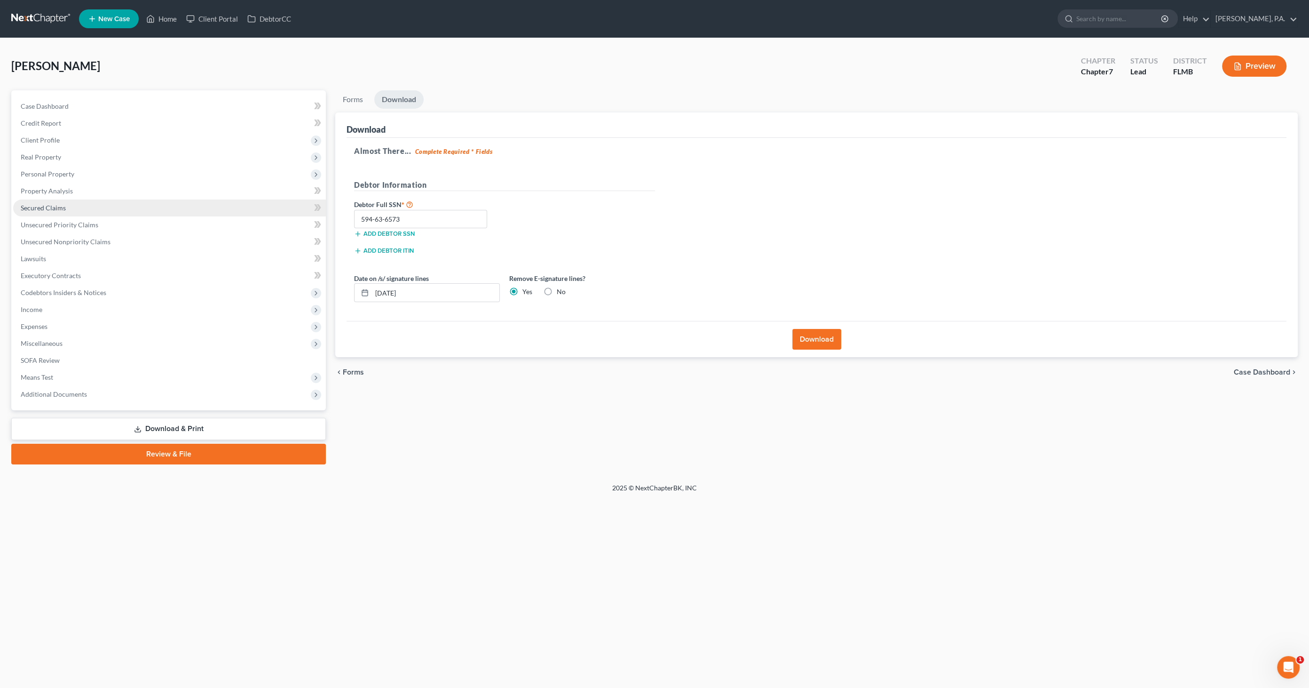
click at [43, 206] on span "Secured Claims" at bounding box center [43, 208] width 45 height 8
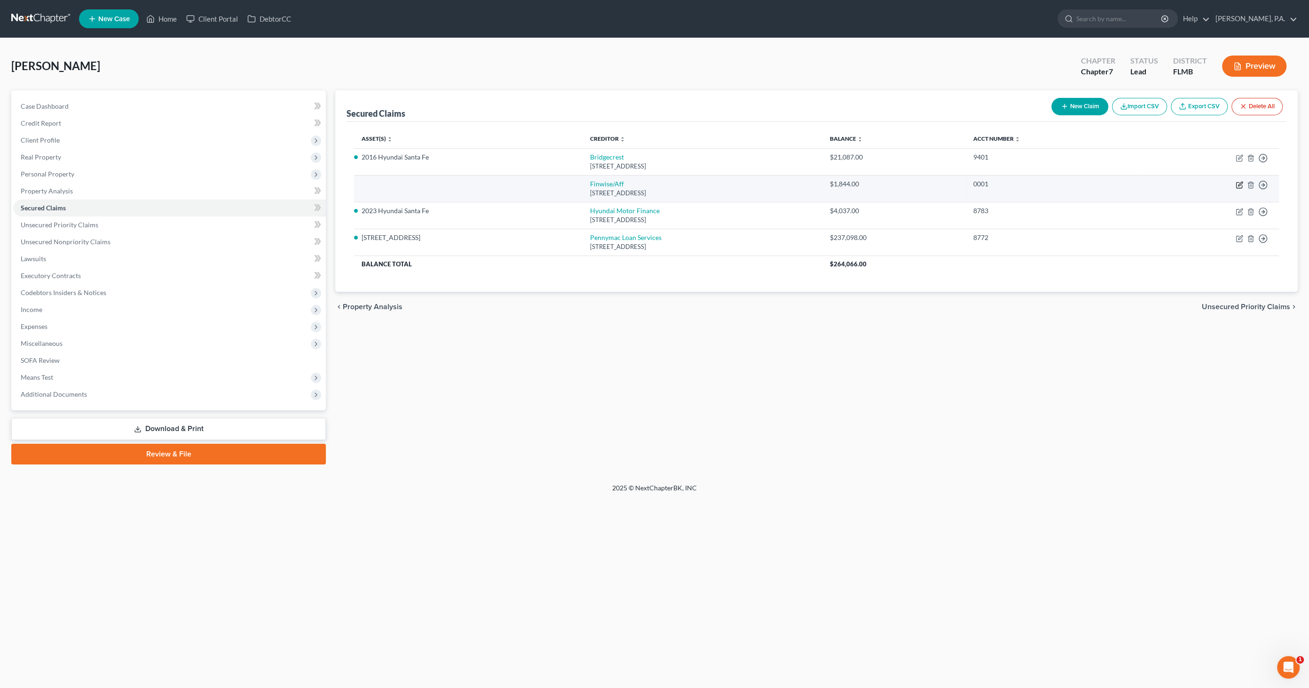
click at [1238, 183] on icon "button" at bounding box center [1240, 185] width 8 height 8
select select "45"
select select "0"
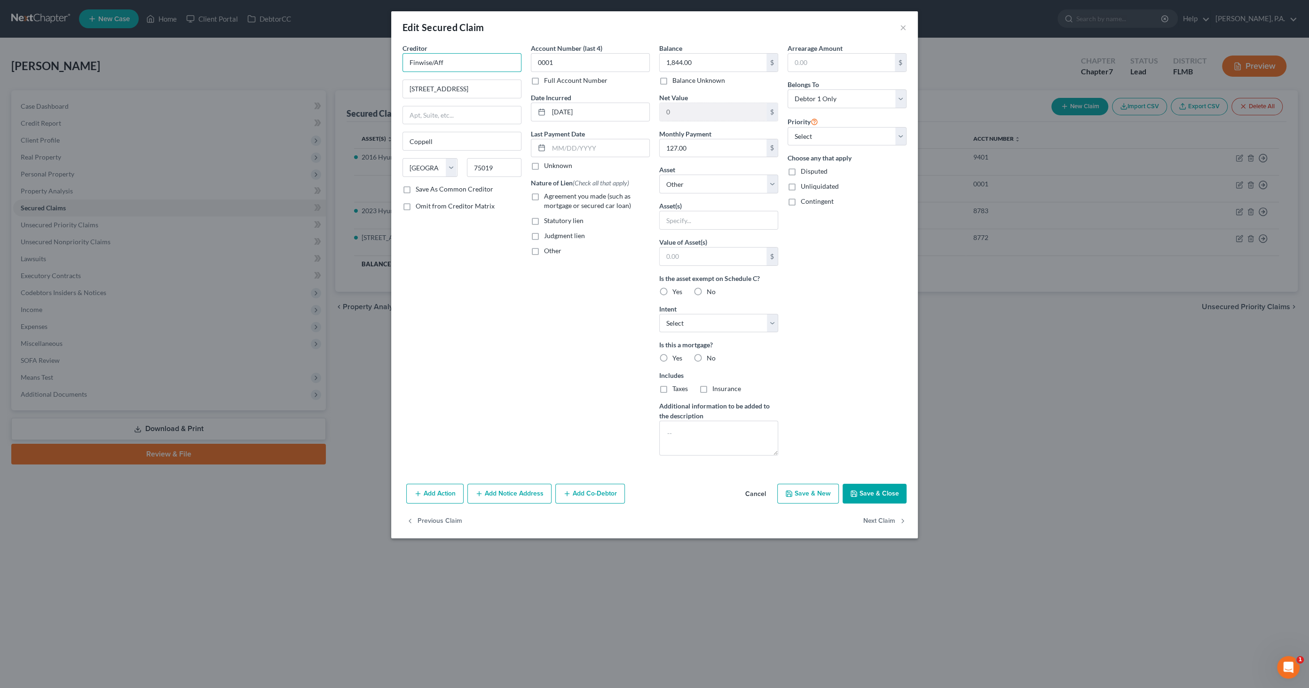
click at [456, 62] on input "Finwise/Aff" at bounding box center [462, 62] width 119 height 19
drag, startPoint x: 464, startPoint y: 63, endPoint x: 340, endPoint y: 57, distance: 124.3
click at [340, 57] on div "Edit Secured Claim × Creditor * Finwise/Aff 3100 Olympus Blvd. Coppell State AL…" at bounding box center [654, 344] width 1309 height 688
type input "American First Finance, LLC"
click at [871, 490] on button "Save & Close" at bounding box center [875, 493] width 64 height 20
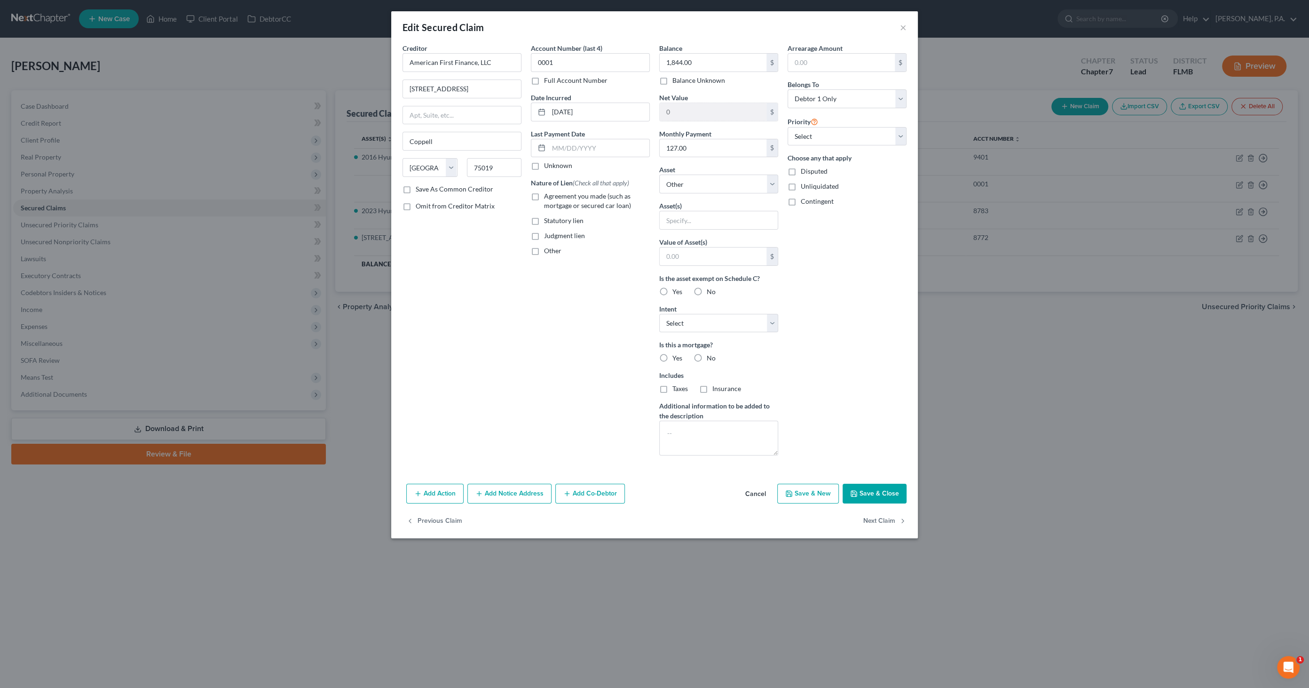
select select
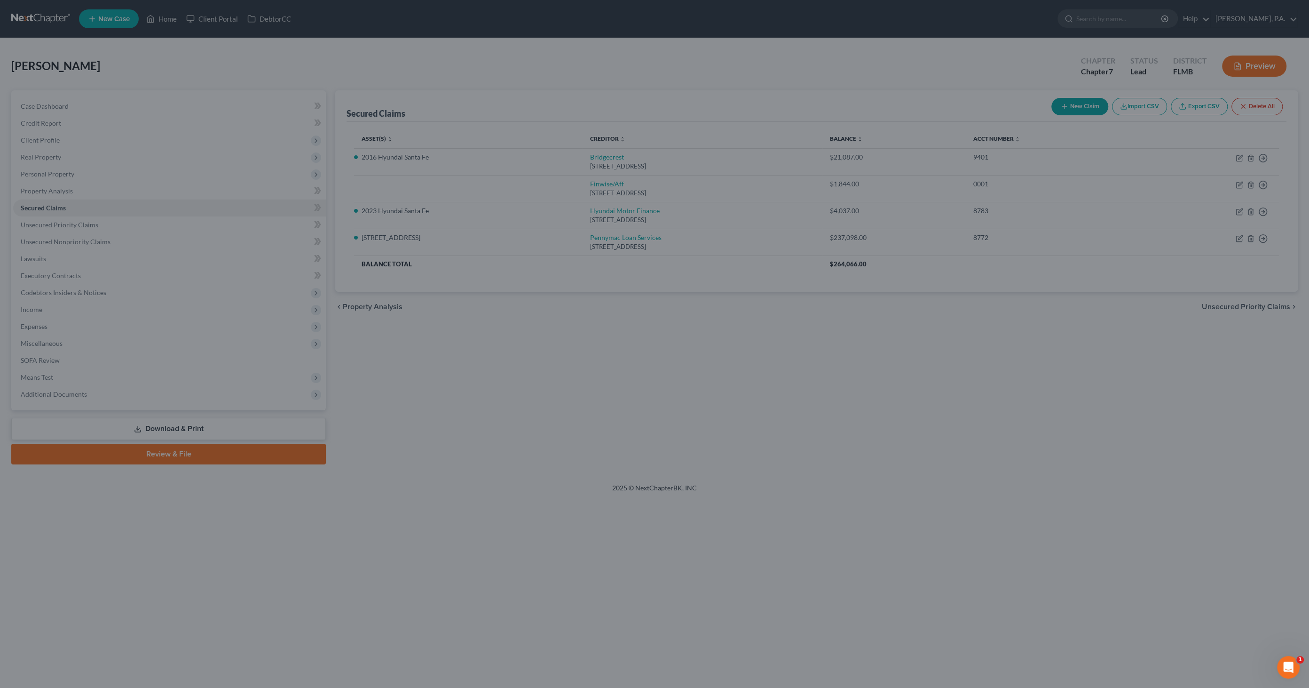
type input "0"
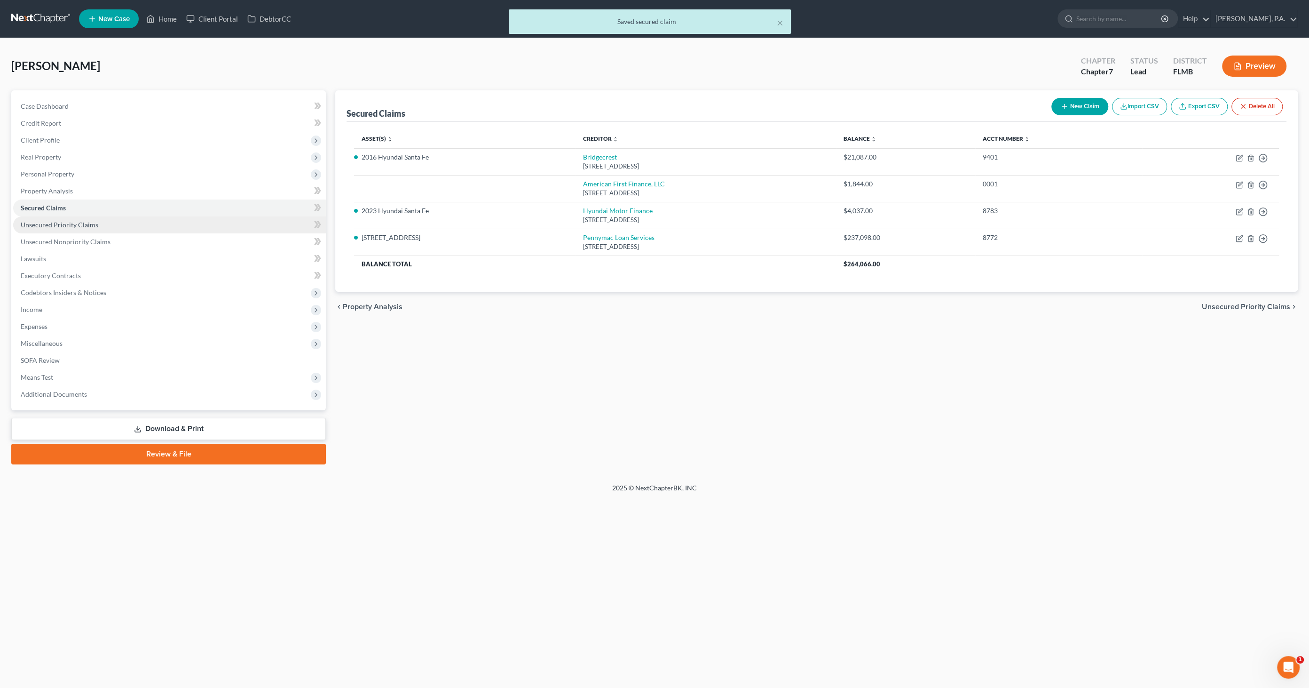
click at [83, 225] on span "Unsecured Priority Claims" at bounding box center [60, 225] width 78 height 8
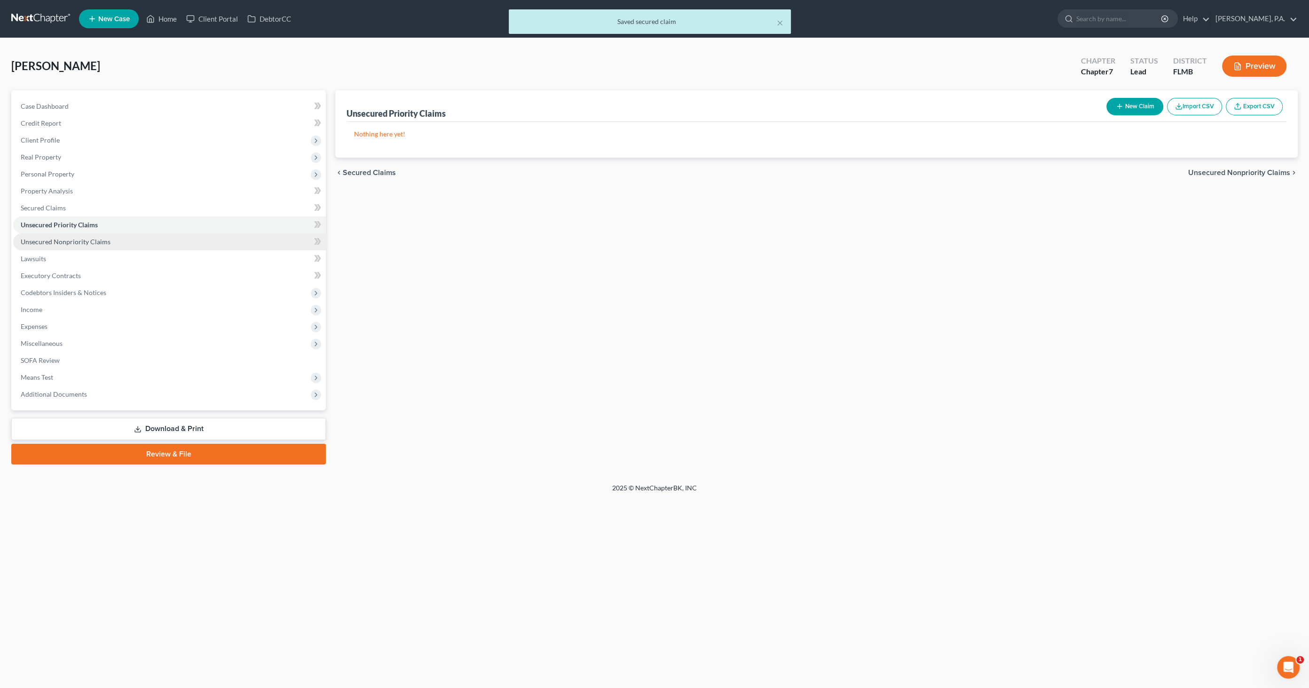
click at [83, 241] on span "Unsecured Nonpriority Claims" at bounding box center [66, 242] width 90 height 8
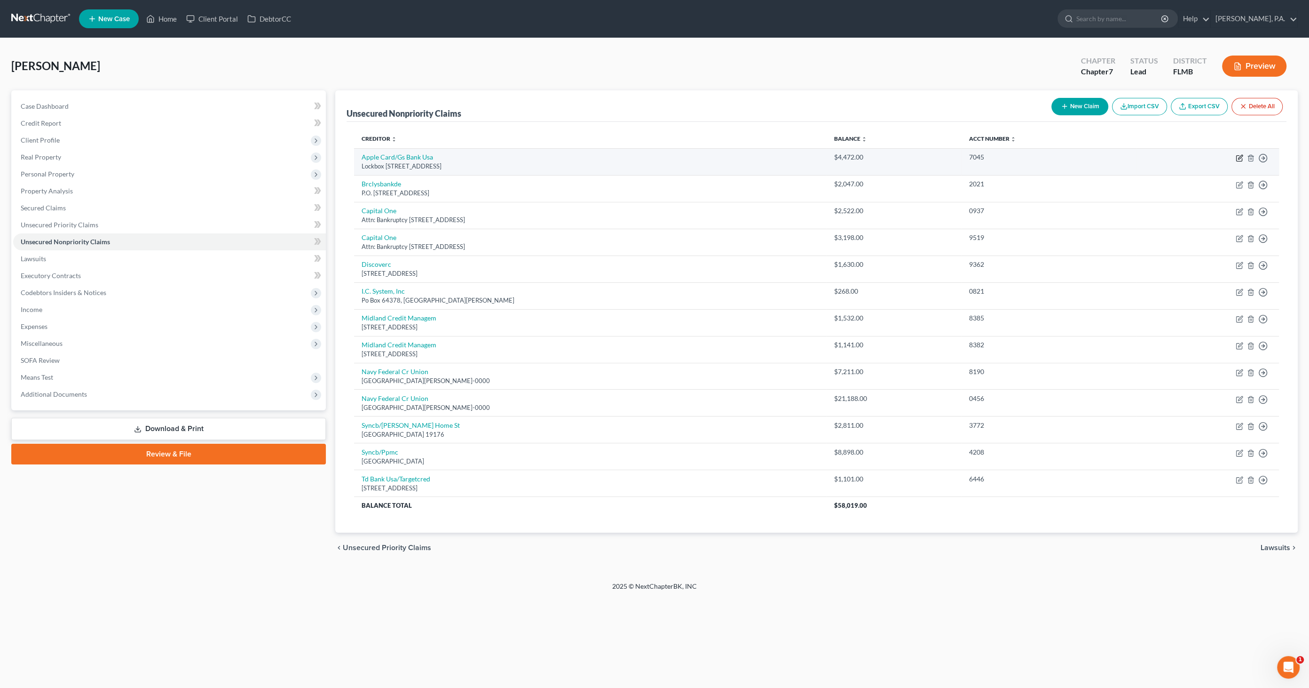
click at [1239, 157] on icon "button" at bounding box center [1240, 157] width 4 height 4
select select "39"
select select "2"
select select "0"
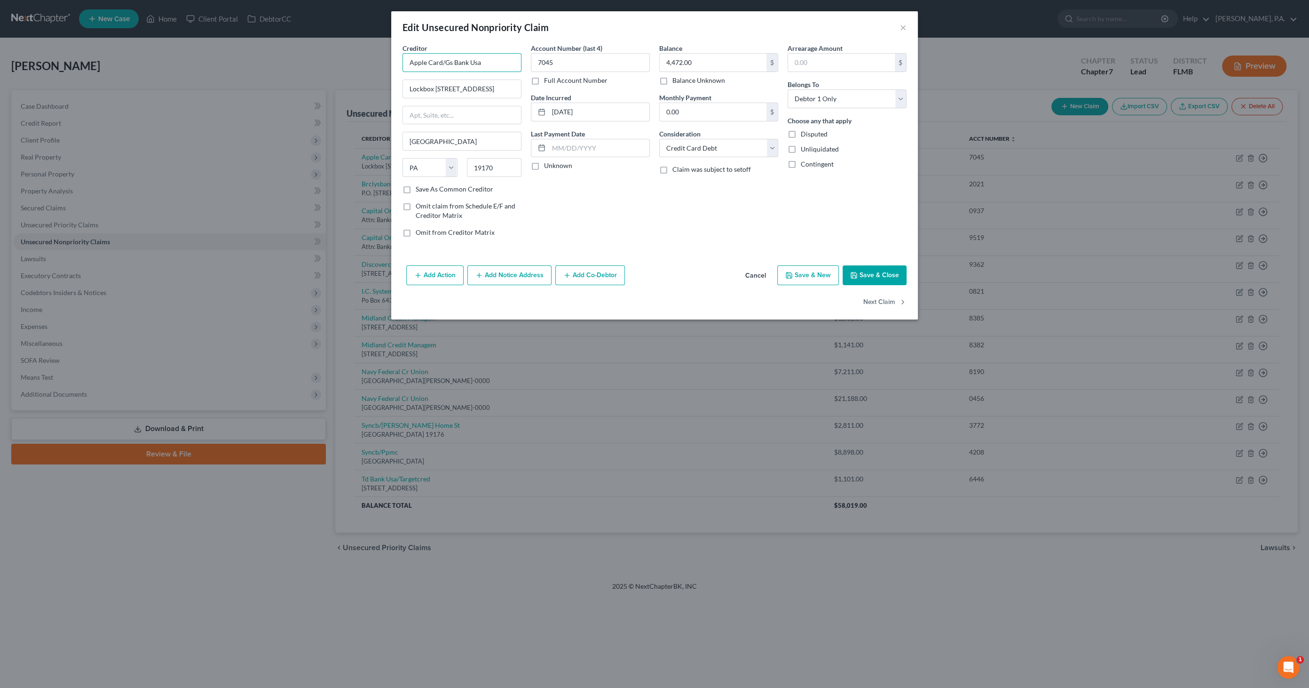
click at [499, 65] on input "Apple Card/Gs Bank Usa" at bounding box center [462, 62] width 119 height 19
drag, startPoint x: 498, startPoint y: 61, endPoint x: 357, endPoint y: 57, distance: 141.6
click at [357, 57] on div "Edit Unsecured Nonpriority Claim × Creditor * Apple Card/Gs Bank Usa Lockbox 61…" at bounding box center [654, 344] width 1309 height 688
type input "Goldman Sachs Bank USA"
click at [503, 168] on input "19170" at bounding box center [494, 167] width 55 height 19
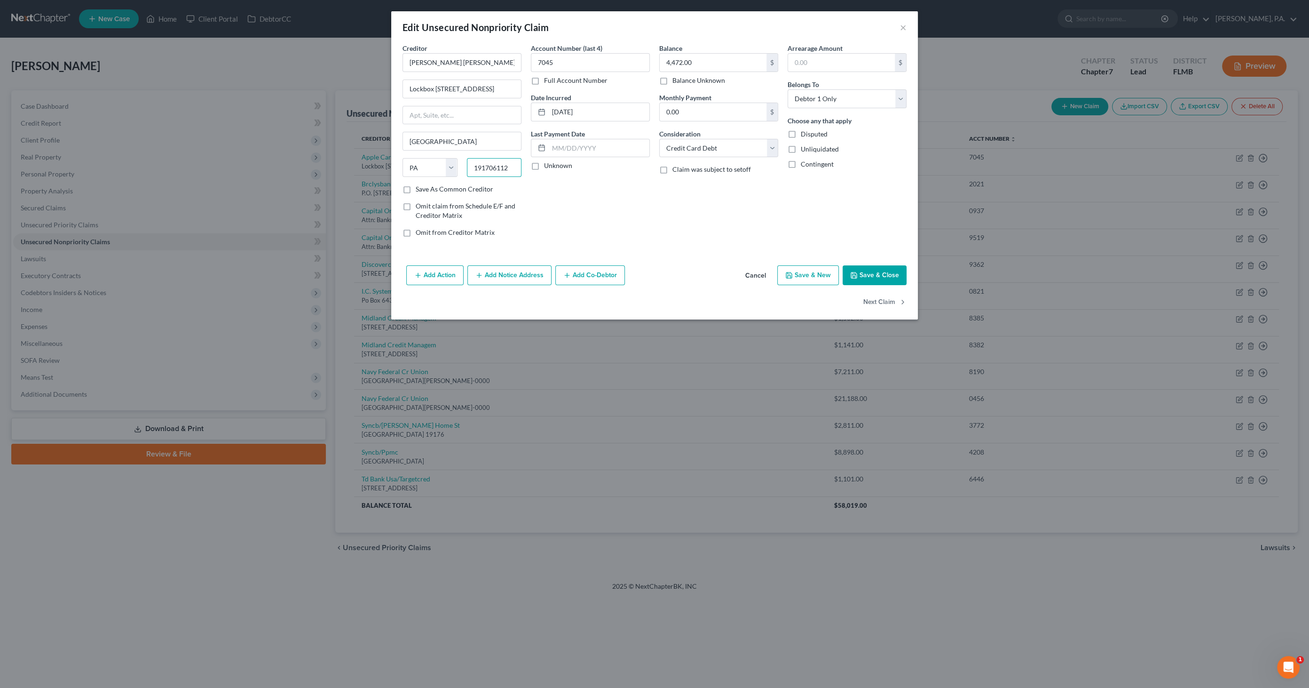
type input "191706112"
click at [693, 151] on select "Select Cable / Satellite Services Collection Agency Credit Card Debt Debt Couns…" at bounding box center [718, 148] width 119 height 19
select select "14"
click at [659, 139] on select "Select Cable / Satellite Services Collection Agency Credit Card Debt Debt Couns…" at bounding box center [718, 148] width 119 height 19
click at [696, 182] on input "text" at bounding box center [719, 184] width 118 height 18
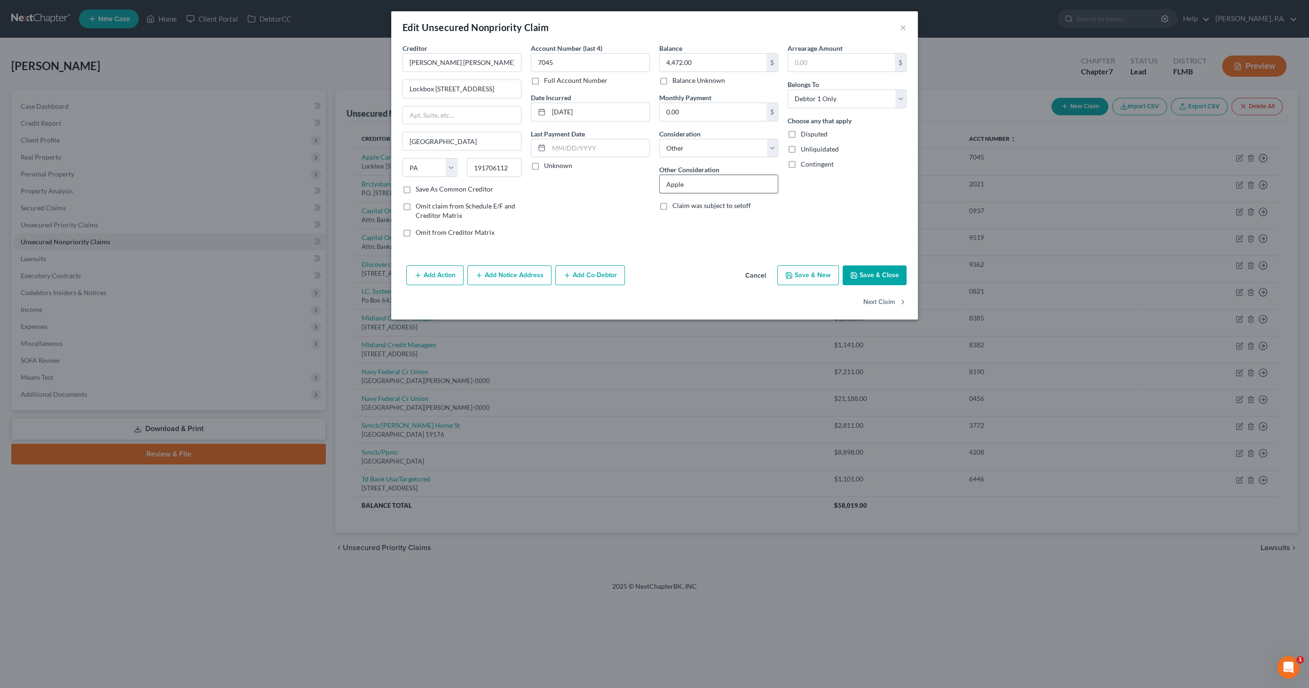
type input "Apple Credit Card"
click at [889, 273] on button "Save & Close" at bounding box center [875, 275] width 64 height 20
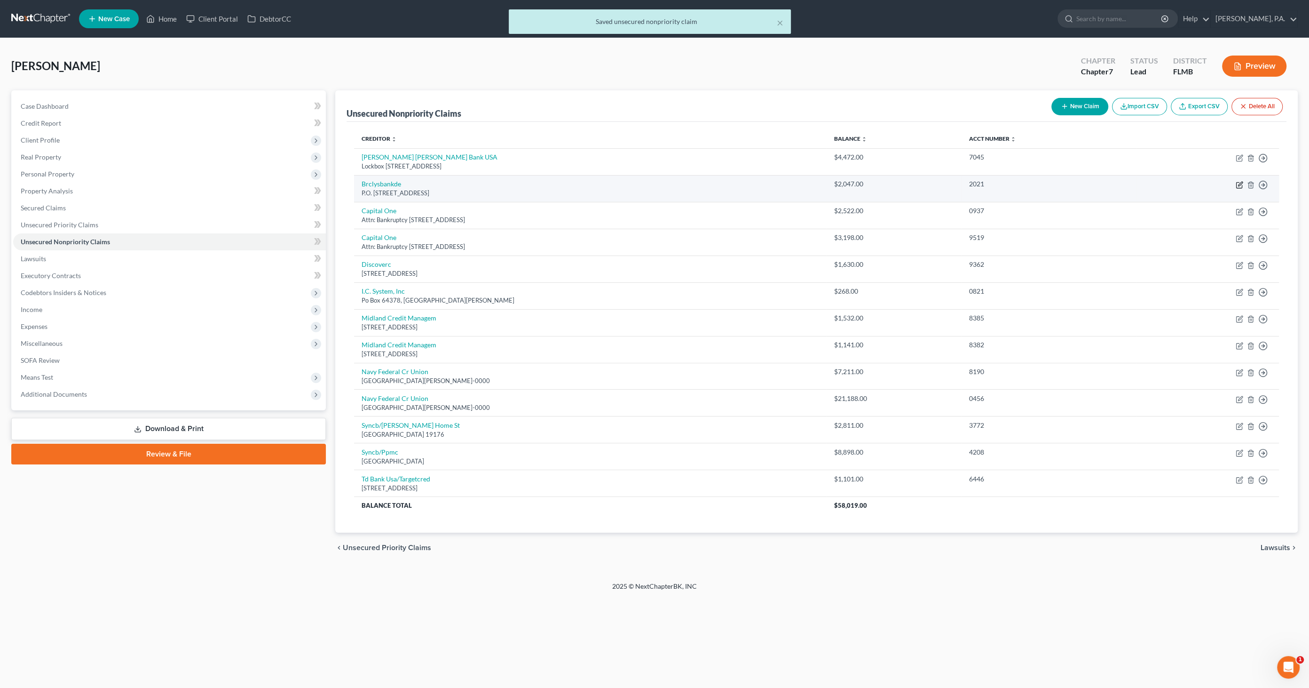
click at [1239, 182] on icon "button" at bounding box center [1240, 185] width 8 height 8
select select "7"
select select "0"
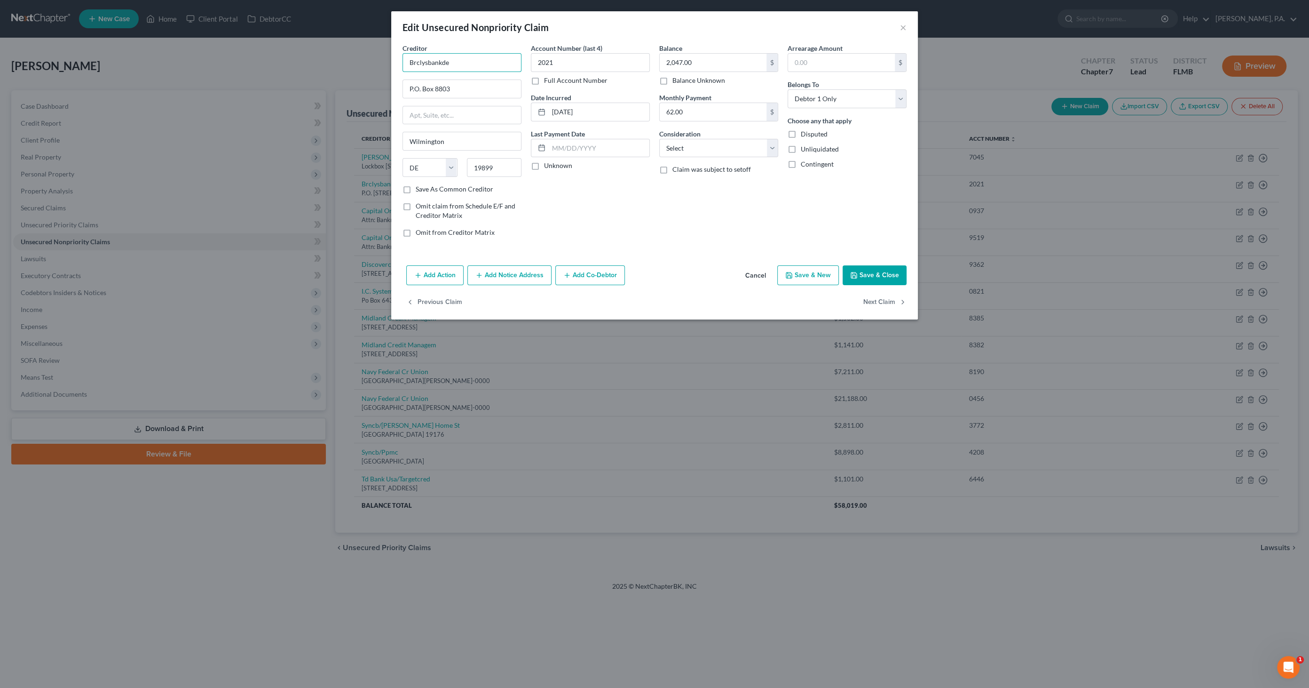
drag, startPoint x: 457, startPoint y: 59, endPoint x: 470, endPoint y: 59, distance: 12.7
click at [457, 59] on input "Brclysbankde" at bounding box center [462, 62] width 119 height 19
drag, startPoint x: 480, startPoint y: 59, endPoint x: 347, endPoint y: 59, distance: 133.1
click at [337, 61] on div "Edit Unsecured Nonpriority Claim × Creditor * Brclysbankde P.O. Box 8803 Wilmin…" at bounding box center [654, 344] width 1309 height 688
type input "Barclays Bank"
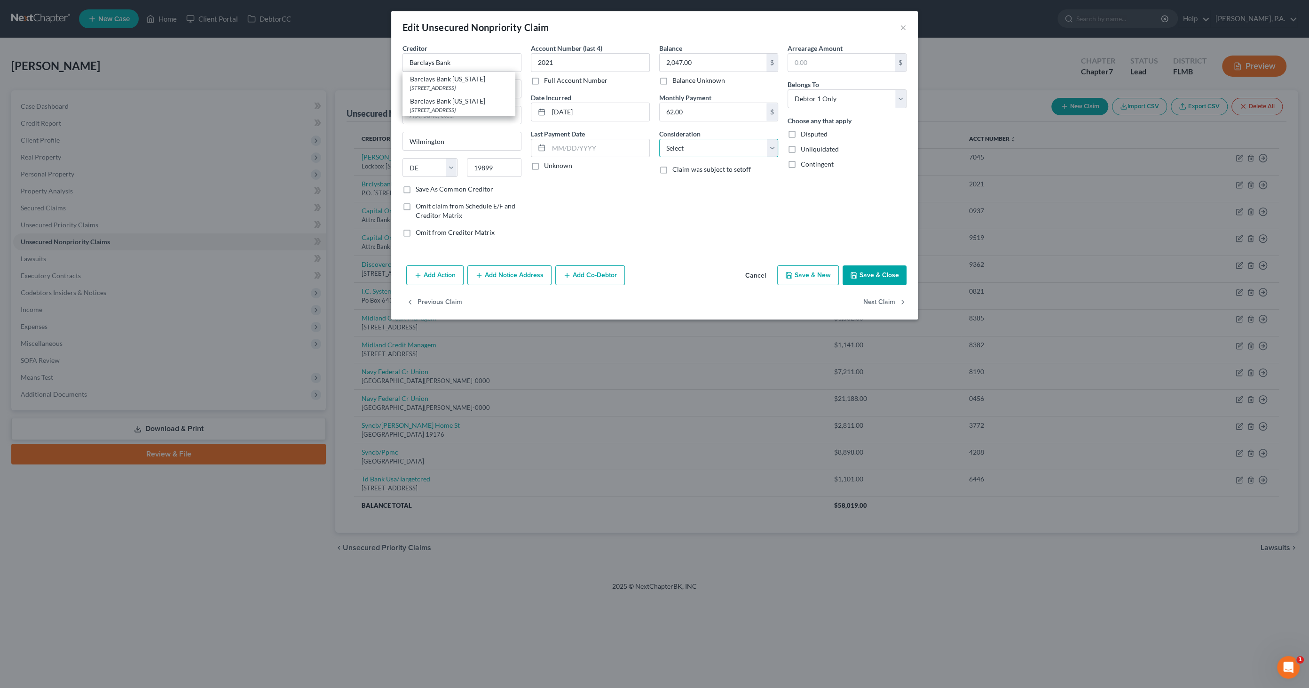
click at [683, 143] on select "Select Cable / Satellite Services Collection Agency Credit Card Debt Debt Couns…" at bounding box center [718, 148] width 119 height 19
select select "2"
click at [659, 139] on select "Select Cable / Satellite Services Collection Agency Credit Card Debt Debt Couns…" at bounding box center [718, 148] width 119 height 19
click at [880, 275] on button "Save & Close" at bounding box center [875, 275] width 64 height 20
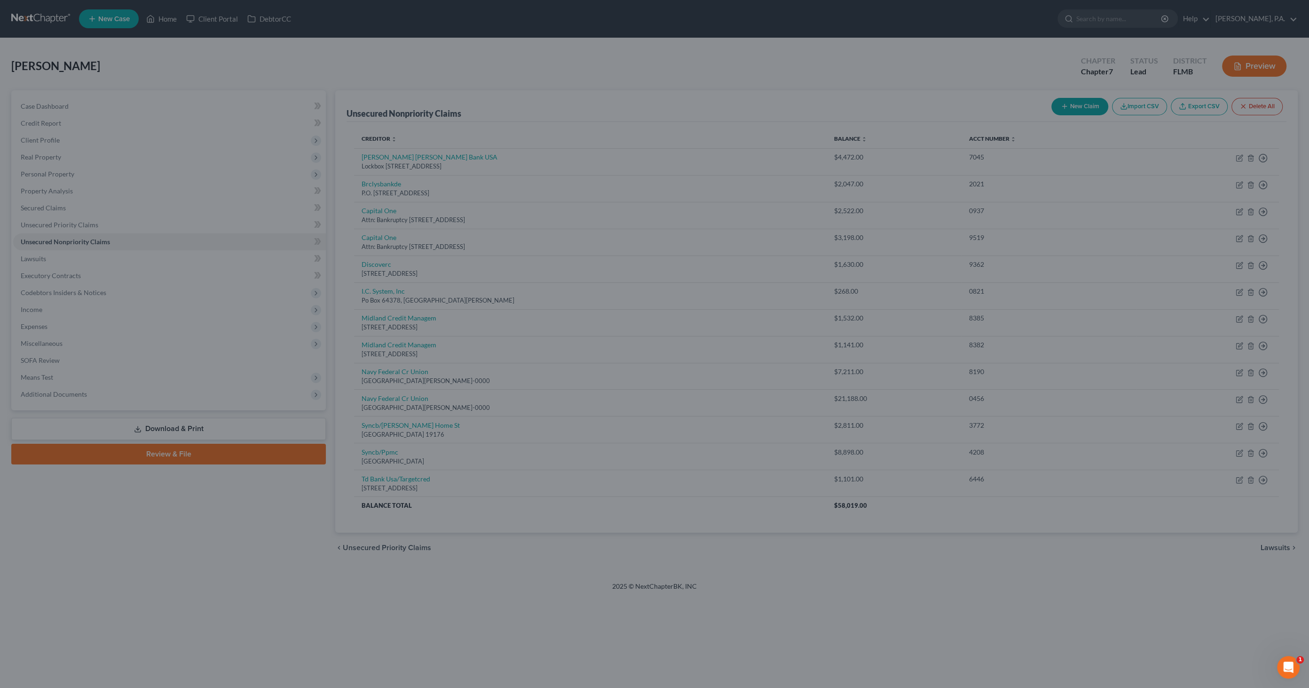
type input "0"
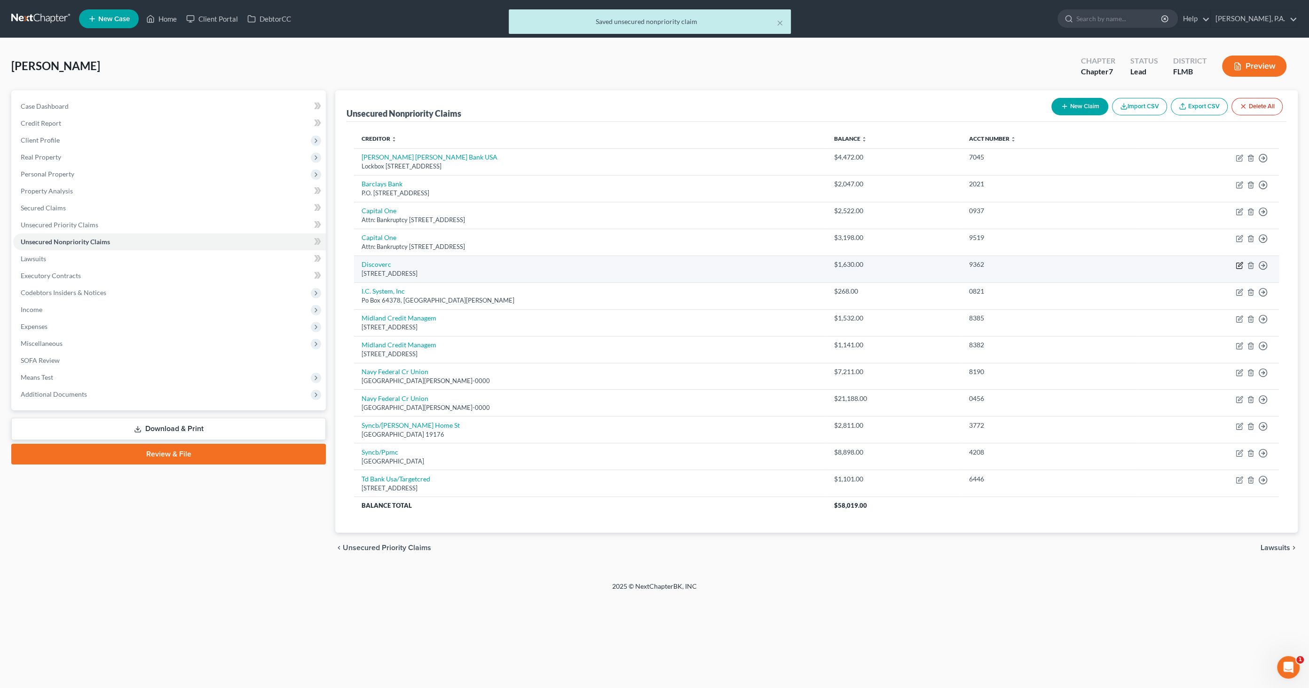
click at [1237, 264] on icon "button" at bounding box center [1240, 266] width 8 height 8
select select "46"
select select "2"
select select "0"
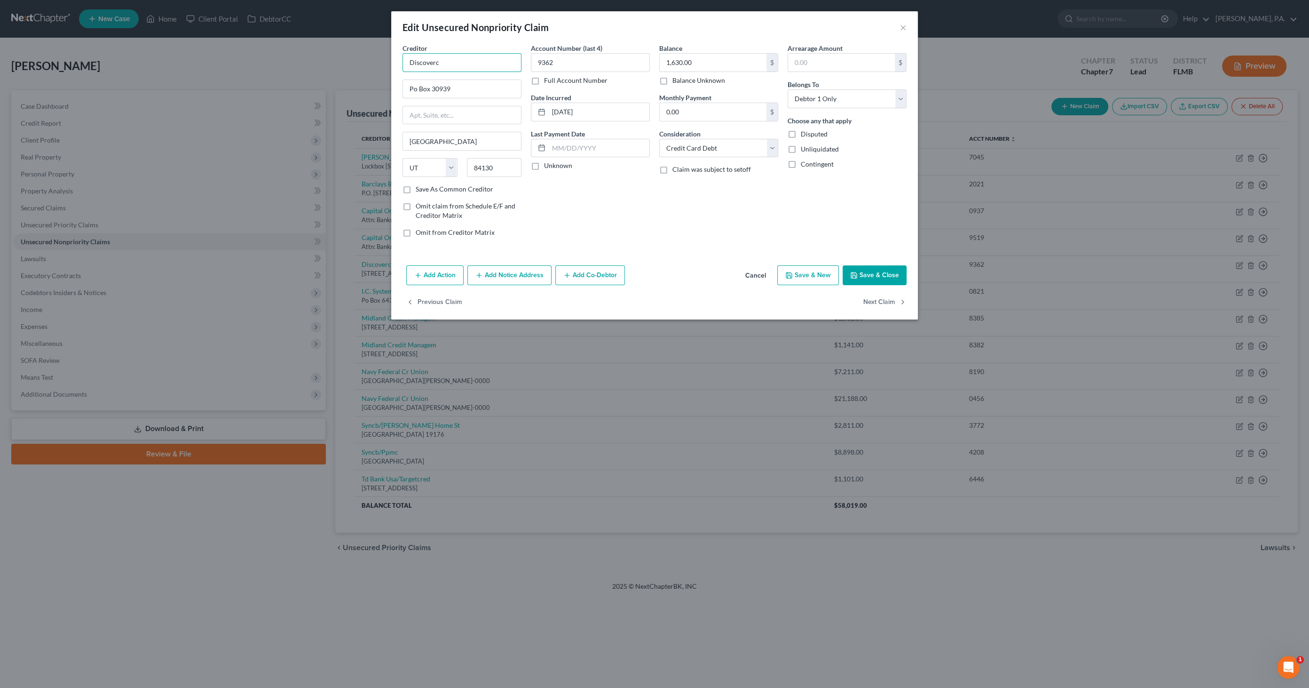
drag, startPoint x: 452, startPoint y: 66, endPoint x: 464, endPoint y: 64, distance: 11.9
click at [452, 66] on input "Discoverc" at bounding box center [462, 62] width 119 height 19
drag, startPoint x: 468, startPoint y: 62, endPoint x: 353, endPoint y: 50, distance: 115.4
click at [342, 51] on div "Edit Unsecured Nonpriority Claim × Creditor * Discoverc Po Box 30939 Salt Lake …" at bounding box center [654, 344] width 1309 height 688
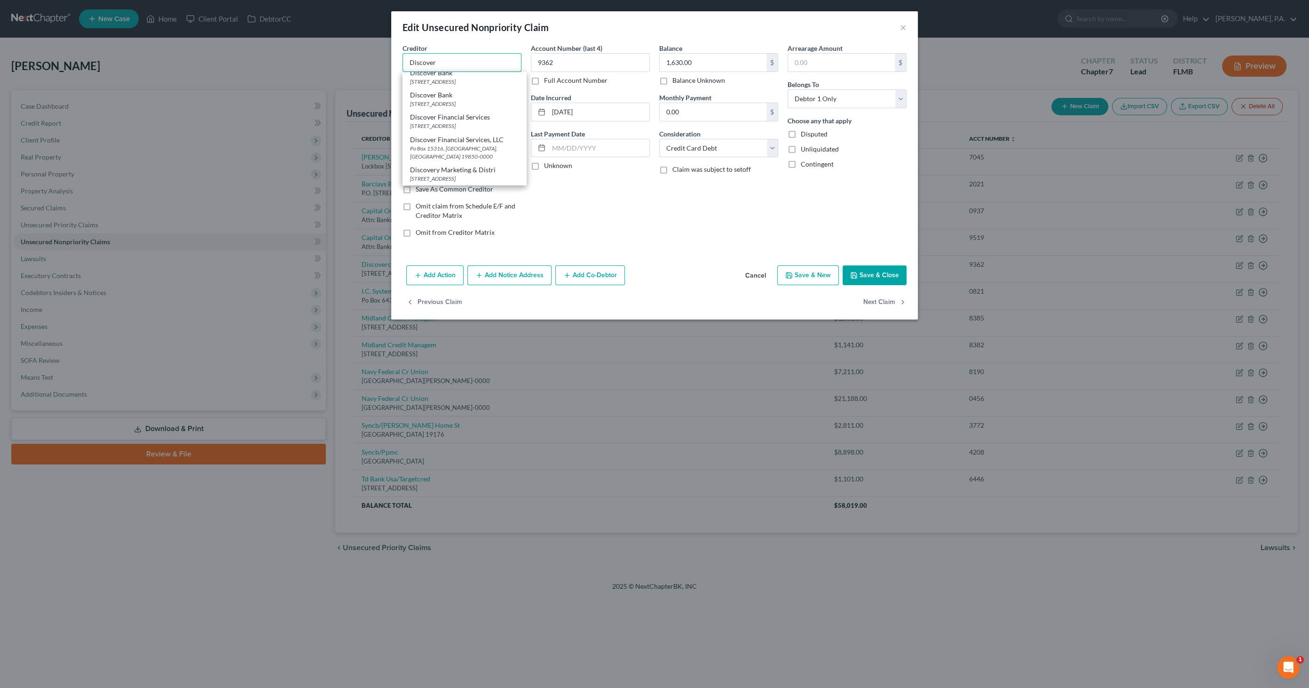
click at [468, 58] on input "Discover" at bounding box center [462, 62] width 119 height 19
click at [463, 144] on div "PO Box 30943, Salt Lake City, UT 84130-0000" at bounding box center [464, 140] width 109 height 8
type input "Discover Bank"
type input "PO Box 30943"
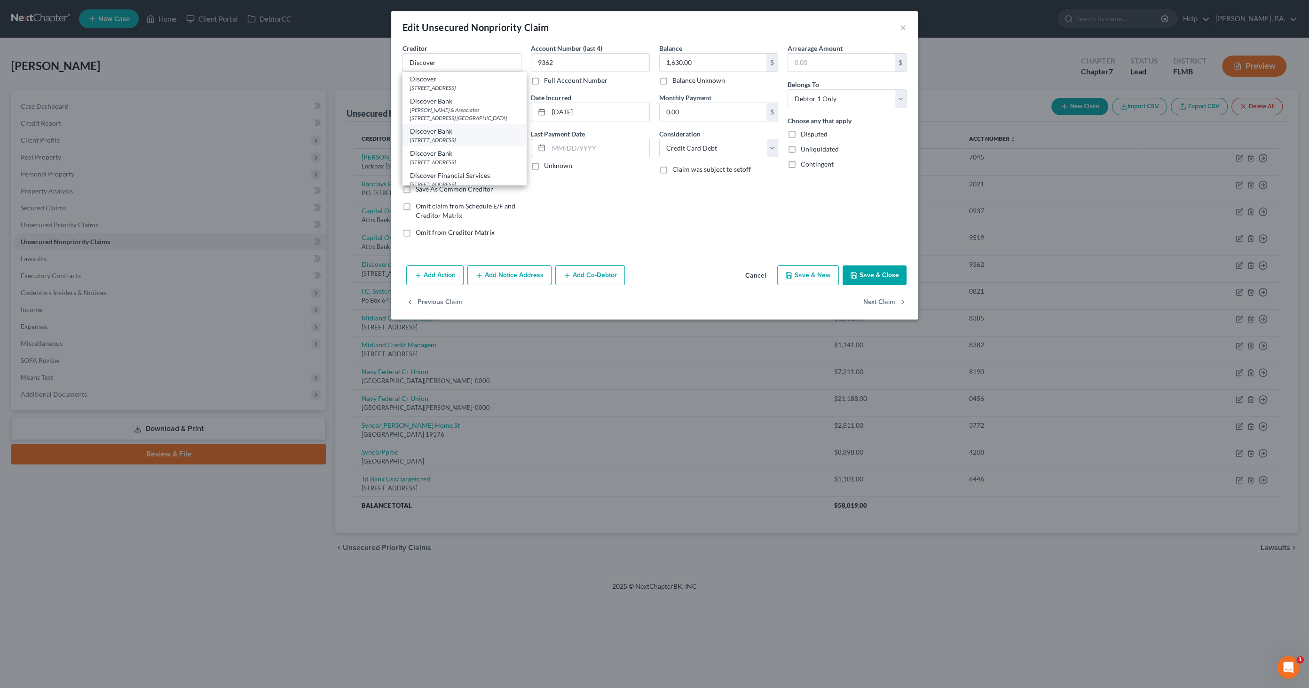
type input "84130-0000"
click at [881, 271] on button "Save & Close" at bounding box center [875, 275] width 64 height 20
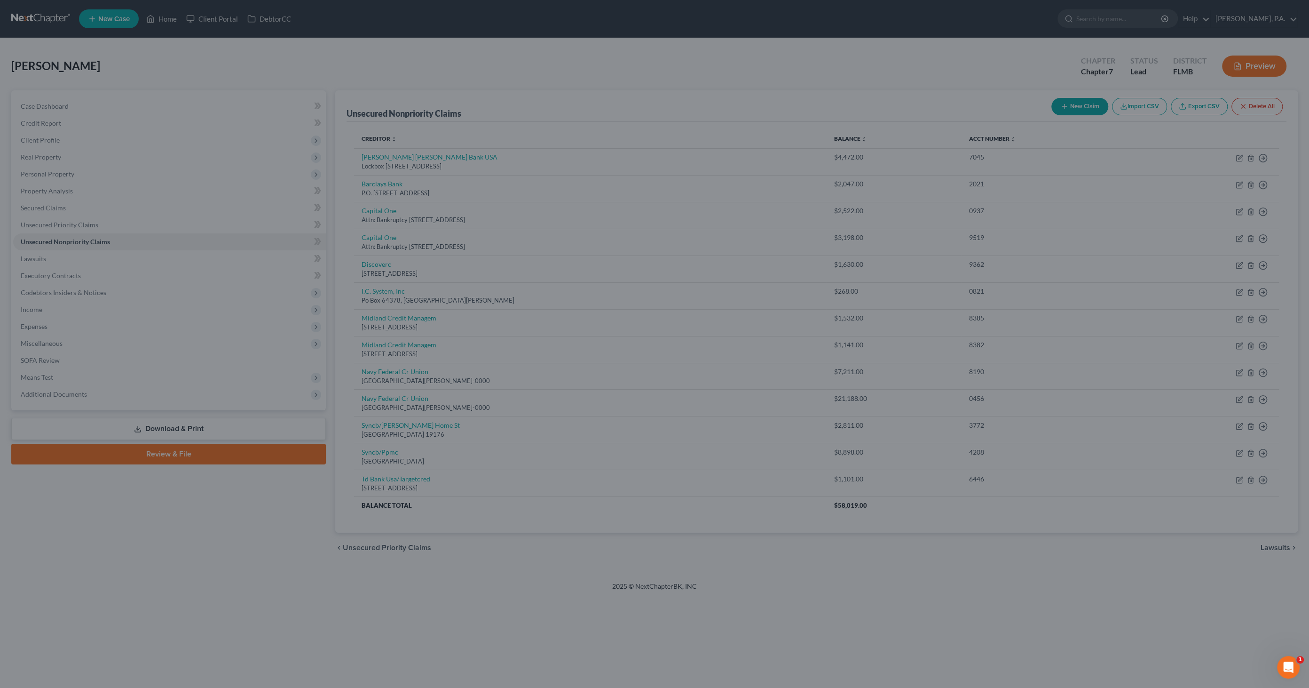
type input "0"
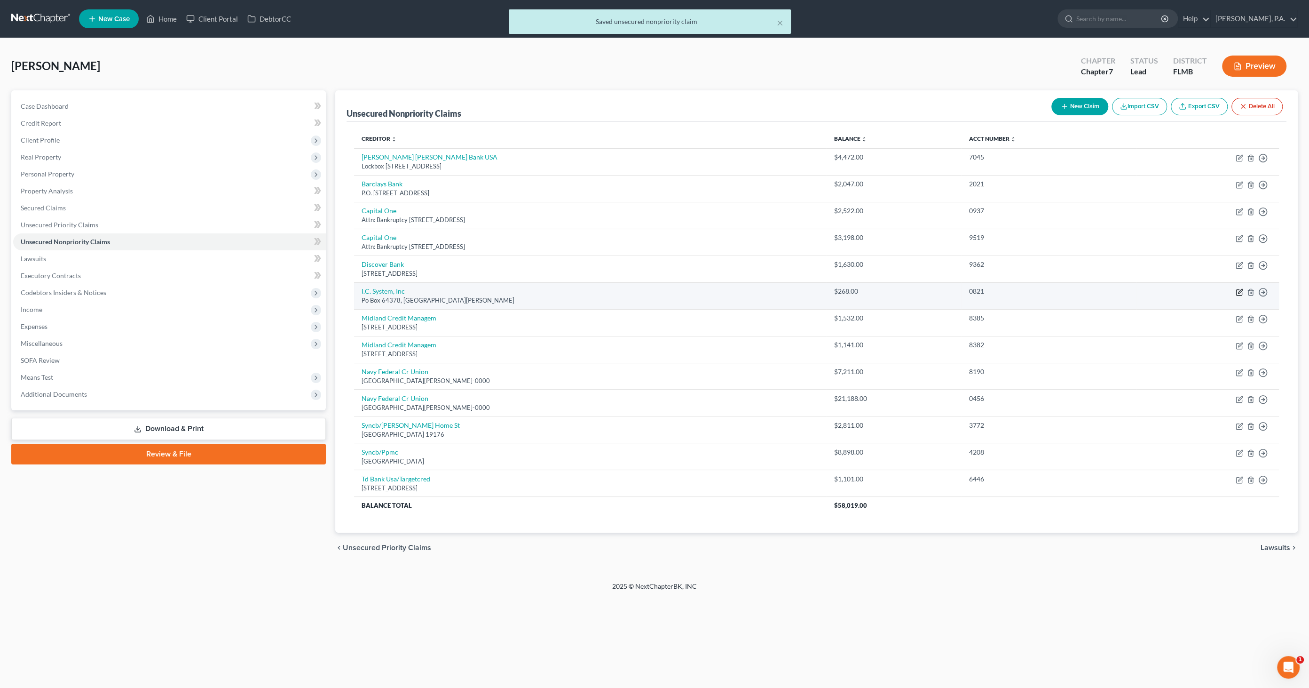
click at [1240, 290] on icon "button" at bounding box center [1240, 292] width 8 height 8
select select "24"
select select "1"
select select "0"
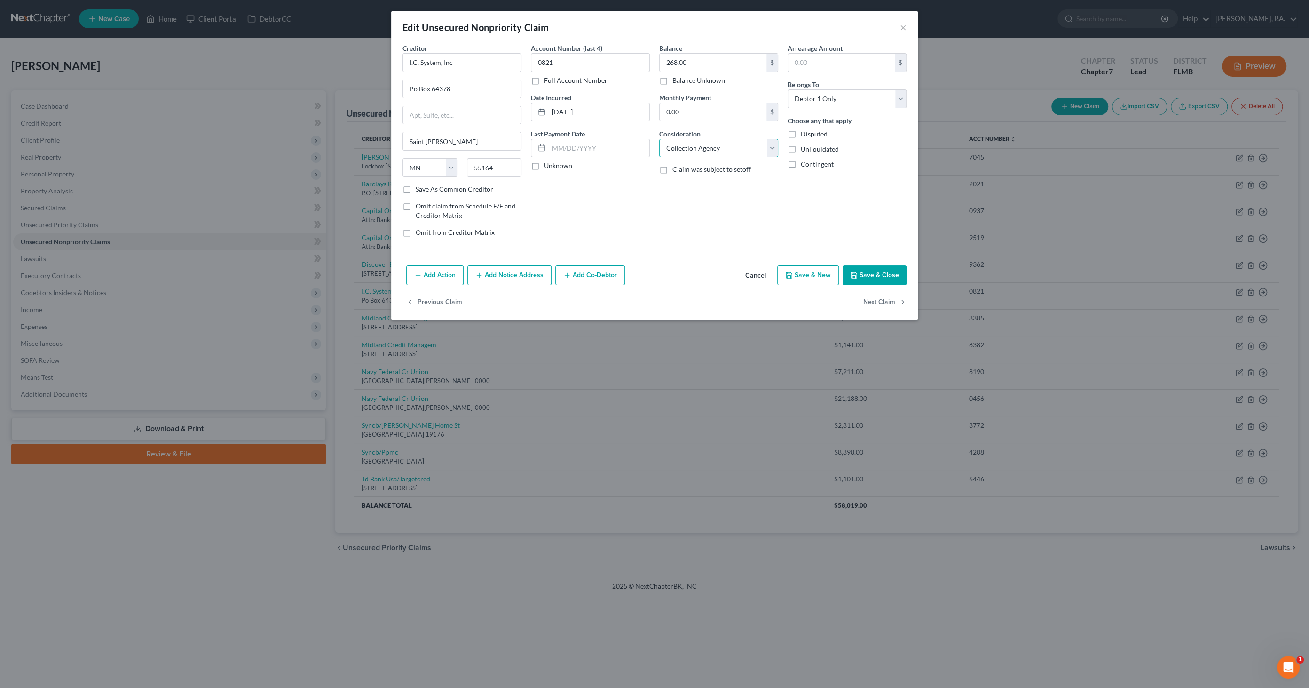
click at [736, 148] on select "Select Cable / Satellite Services Collection Agency Credit Card Debt Debt Couns…" at bounding box center [718, 148] width 119 height 19
select select "14"
click at [659, 139] on select "Select Cable / Satellite Services Collection Agency Credit Card Debt Debt Couns…" at bounding box center [718, 148] width 119 height 19
click at [690, 183] on input "text" at bounding box center [719, 184] width 118 height 18
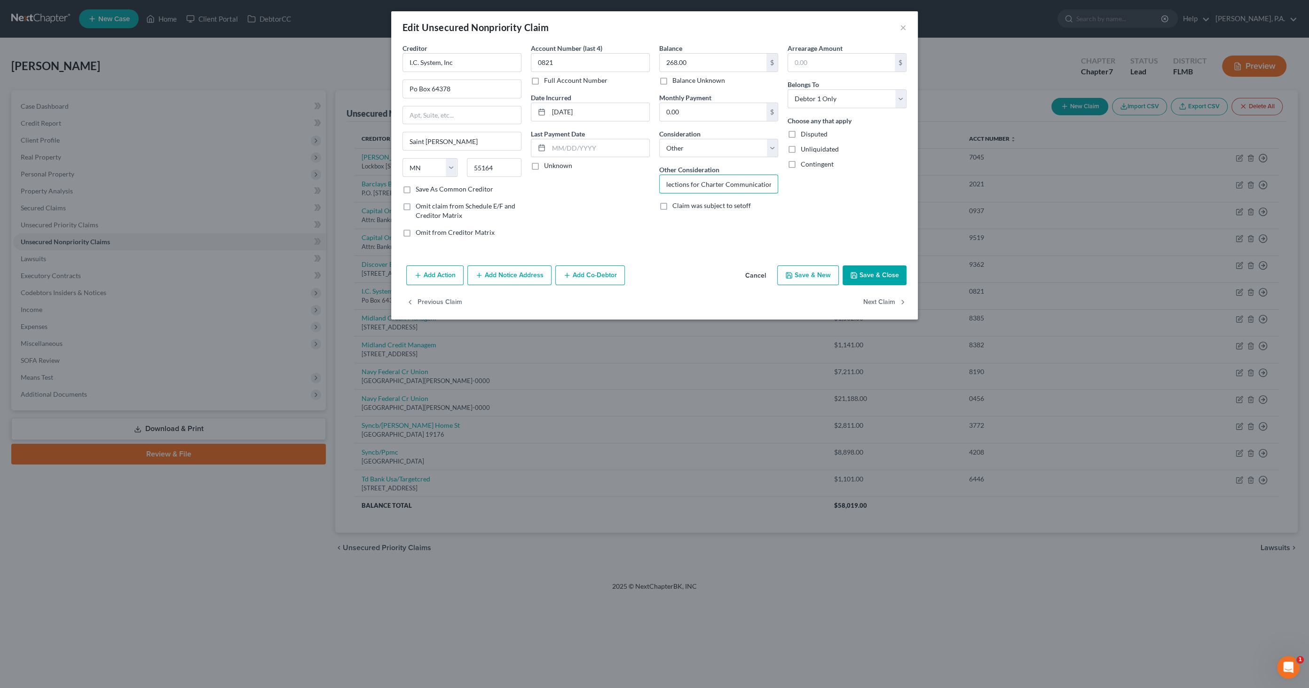
type input "Collections for Charter Communications"
click at [880, 279] on button "Save & Close" at bounding box center [875, 275] width 64 height 20
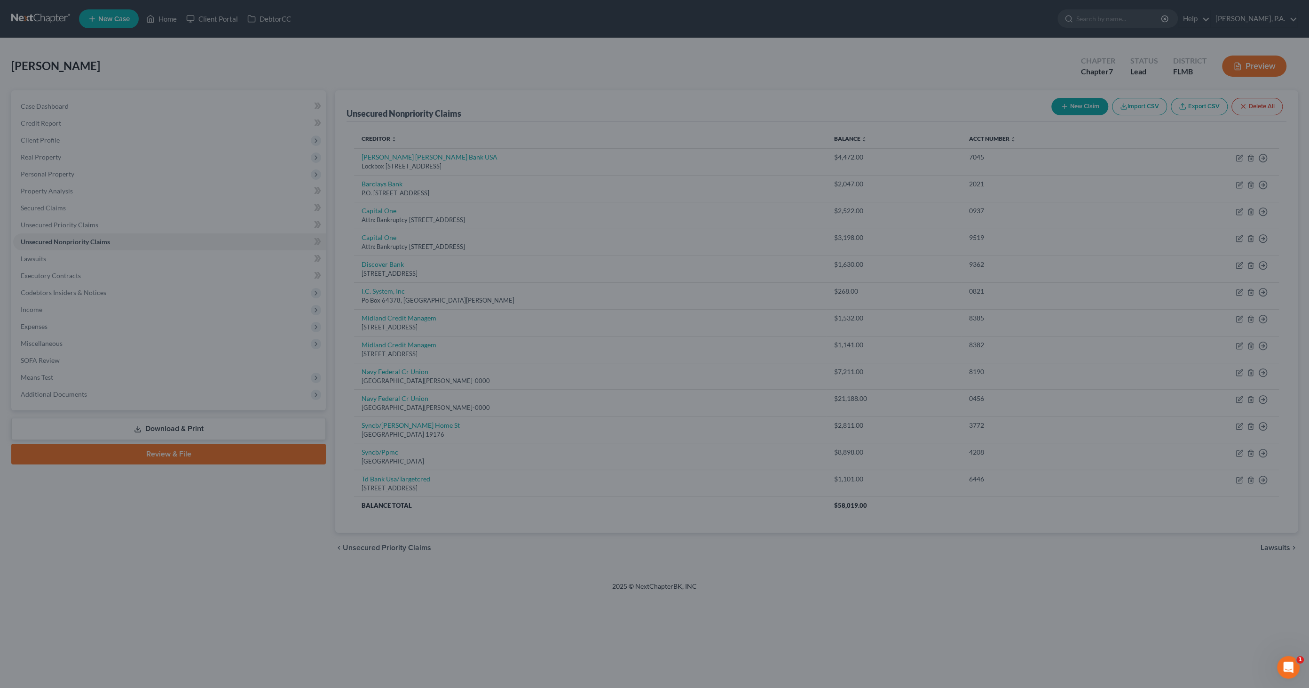
type input "0"
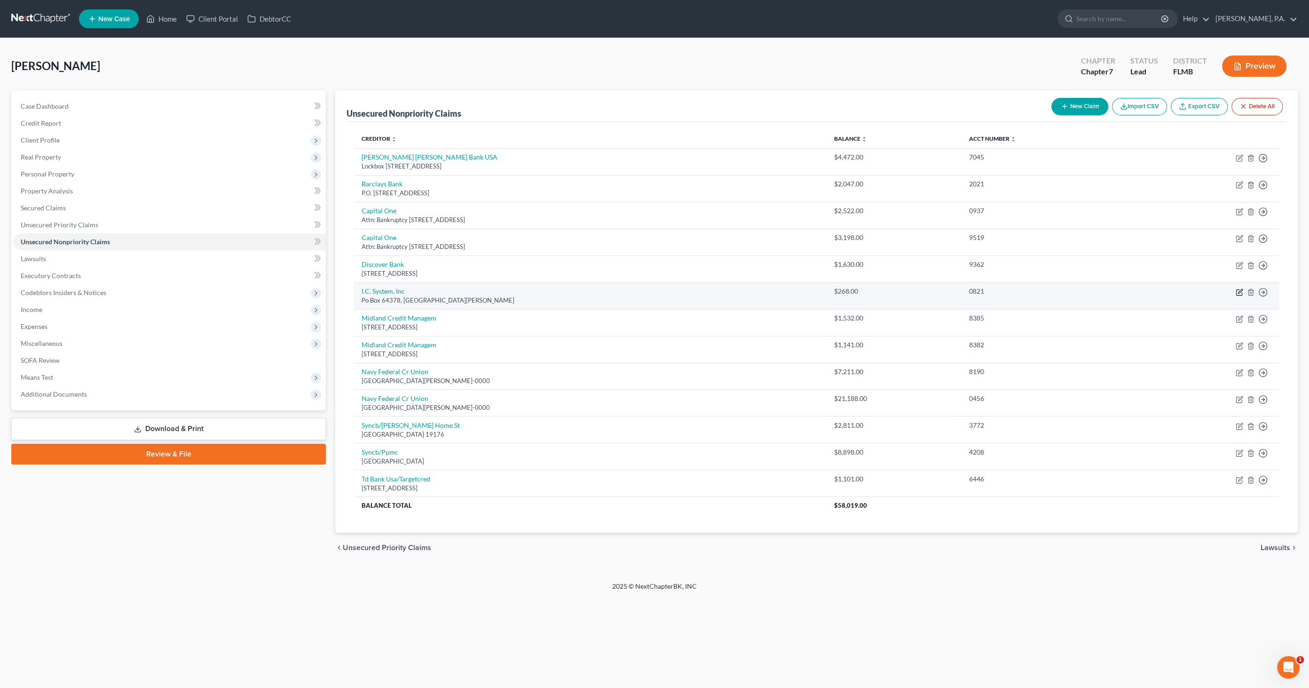
click at [1238, 290] on icon "button" at bounding box center [1240, 292] width 8 height 8
select select "24"
select select "14"
select select "0"
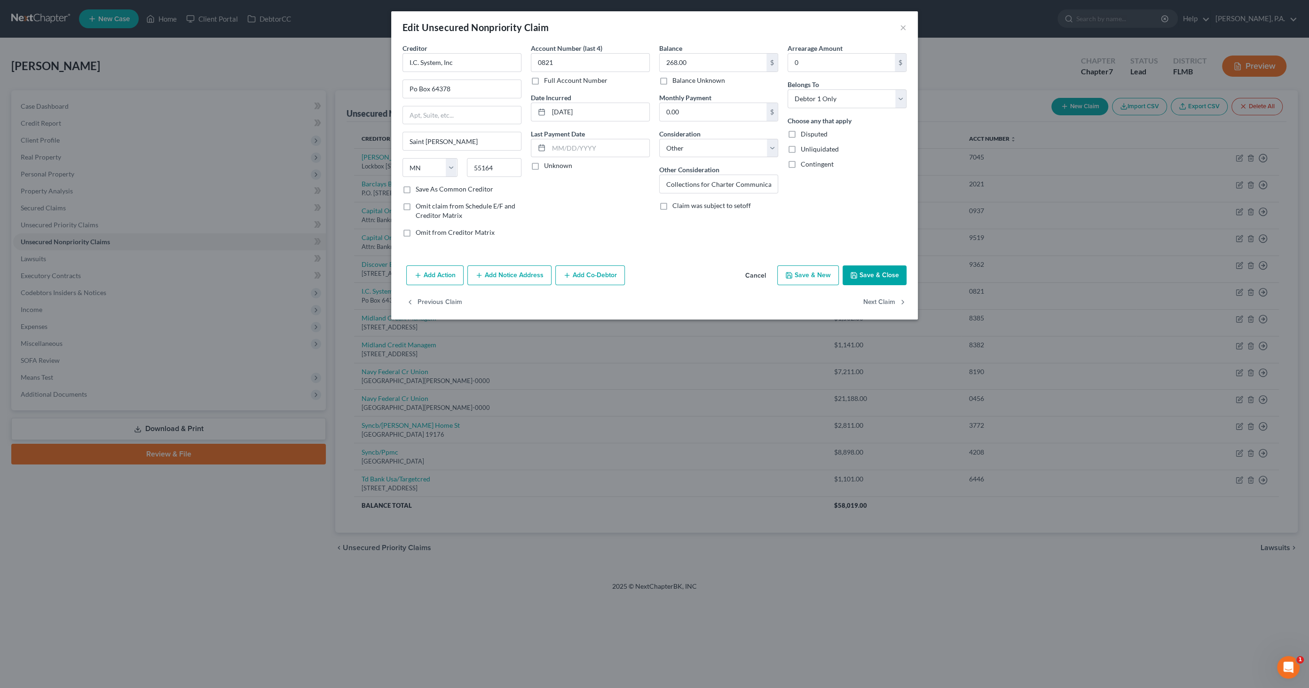
click at [505, 274] on button "Add Notice Address" at bounding box center [510, 275] width 84 height 20
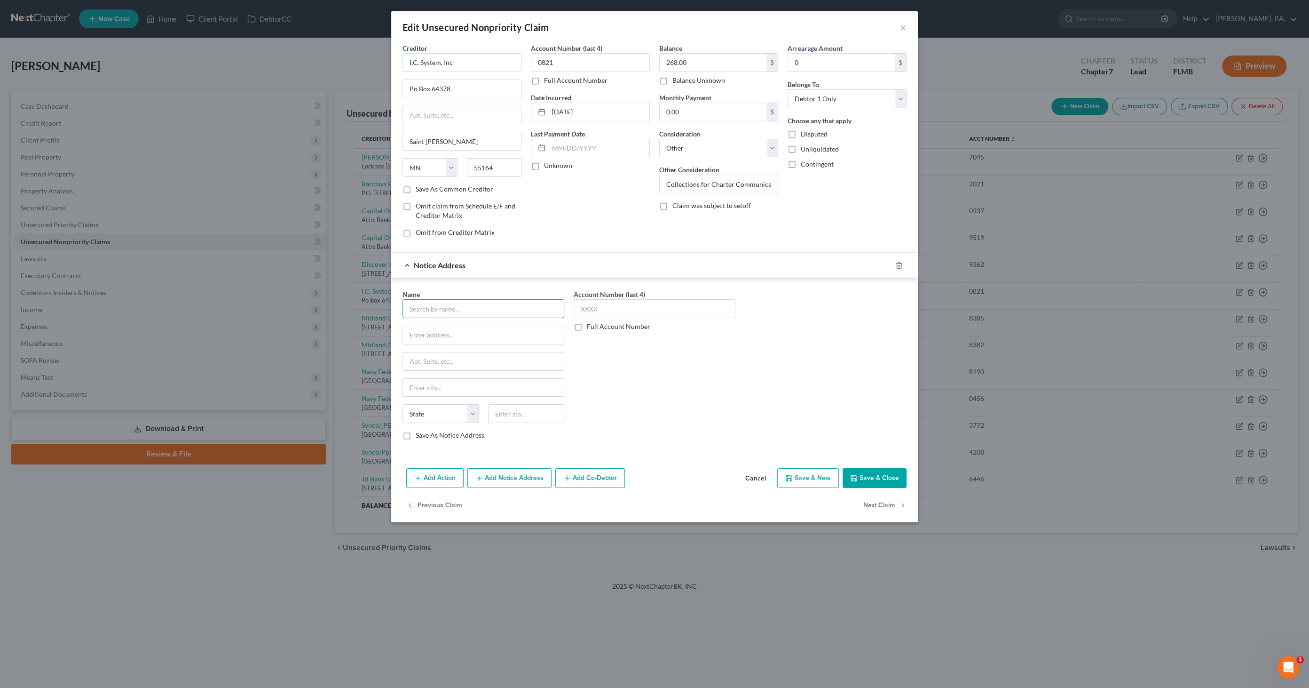
click at [471, 308] on input "text" at bounding box center [484, 308] width 162 height 19
click at [515, 306] on input "Charter Communications" at bounding box center [484, 308] width 162 height 19
drag, startPoint x: 511, startPoint y: 306, endPoint x: 320, endPoint y: 292, distance: 191.5
click at [297, 300] on div "Edit Unsecured Nonpriority Claim × Creditor * I.C. System, Inc Po Box 64378 Sai…" at bounding box center [654, 344] width 1309 height 688
type input "Charter Communications"
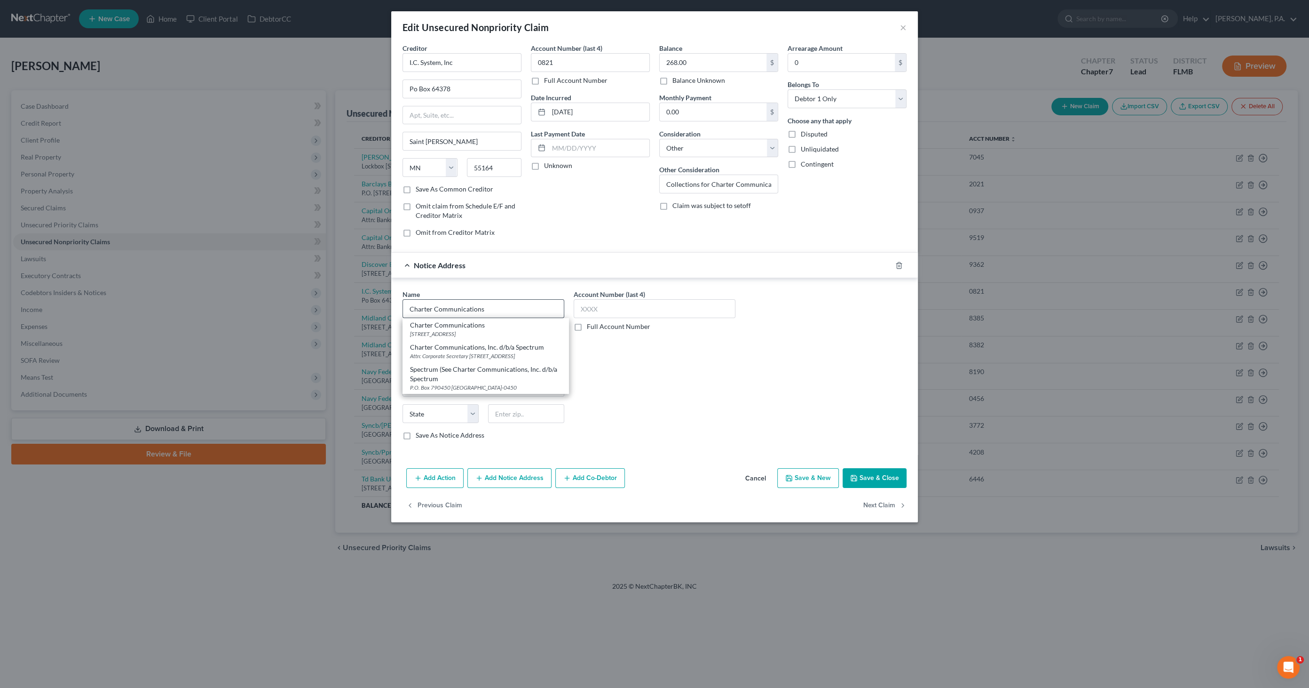
type input "400 Atlantic St."
type input "Stamford"
select select "6"
type input "06901-0000"
type input "400 Washington Blvd"
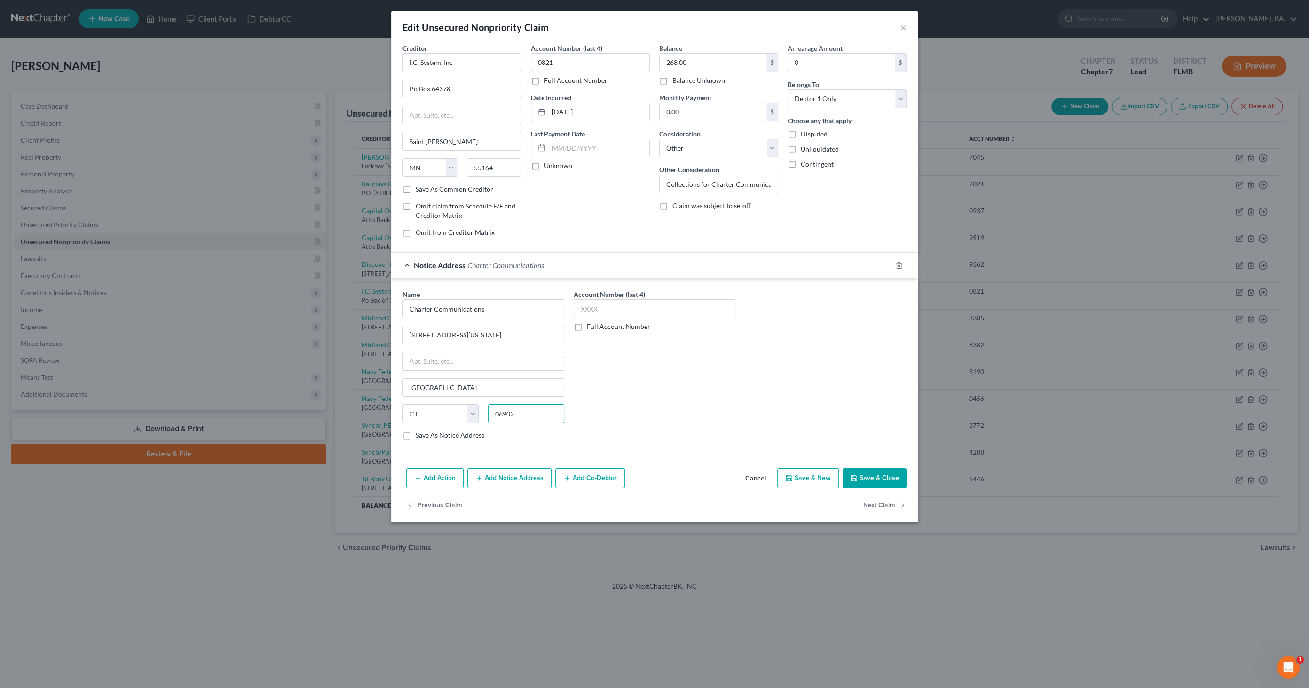
type input "06902"
click at [886, 470] on button "Save & Close" at bounding box center [875, 478] width 64 height 20
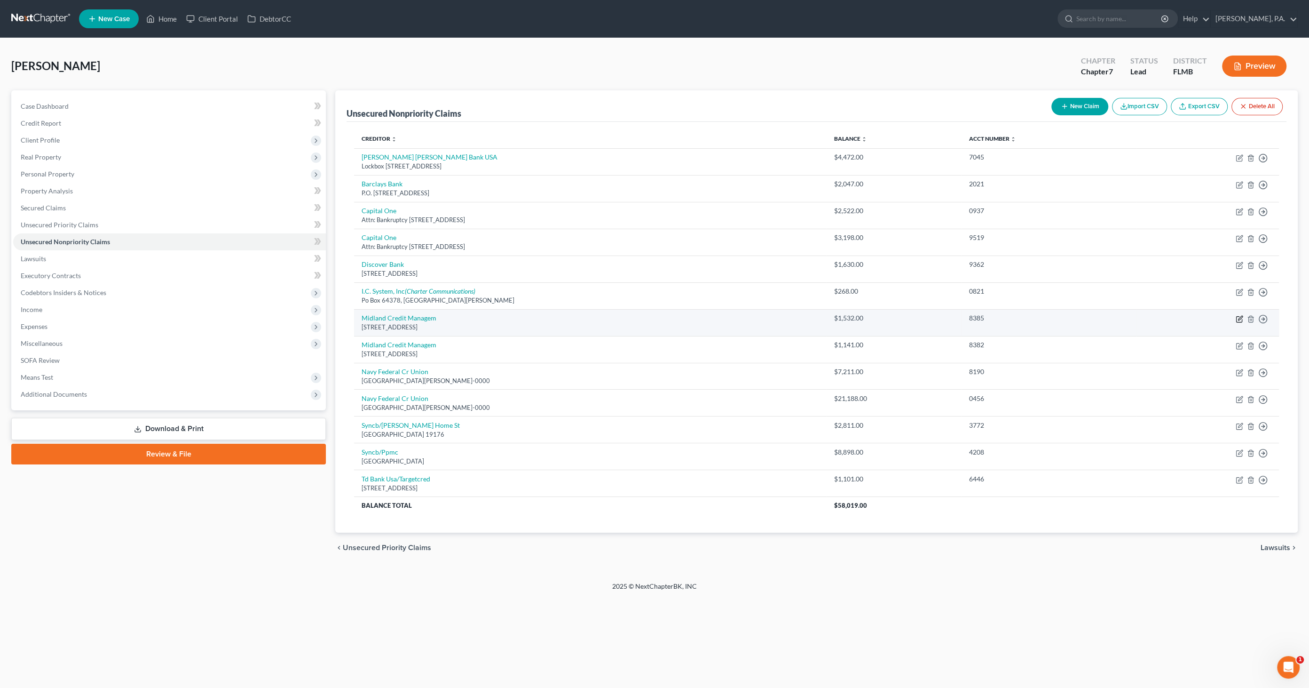
click at [1239, 317] on icon "button" at bounding box center [1240, 319] width 8 height 8
select select "23"
select select "0"
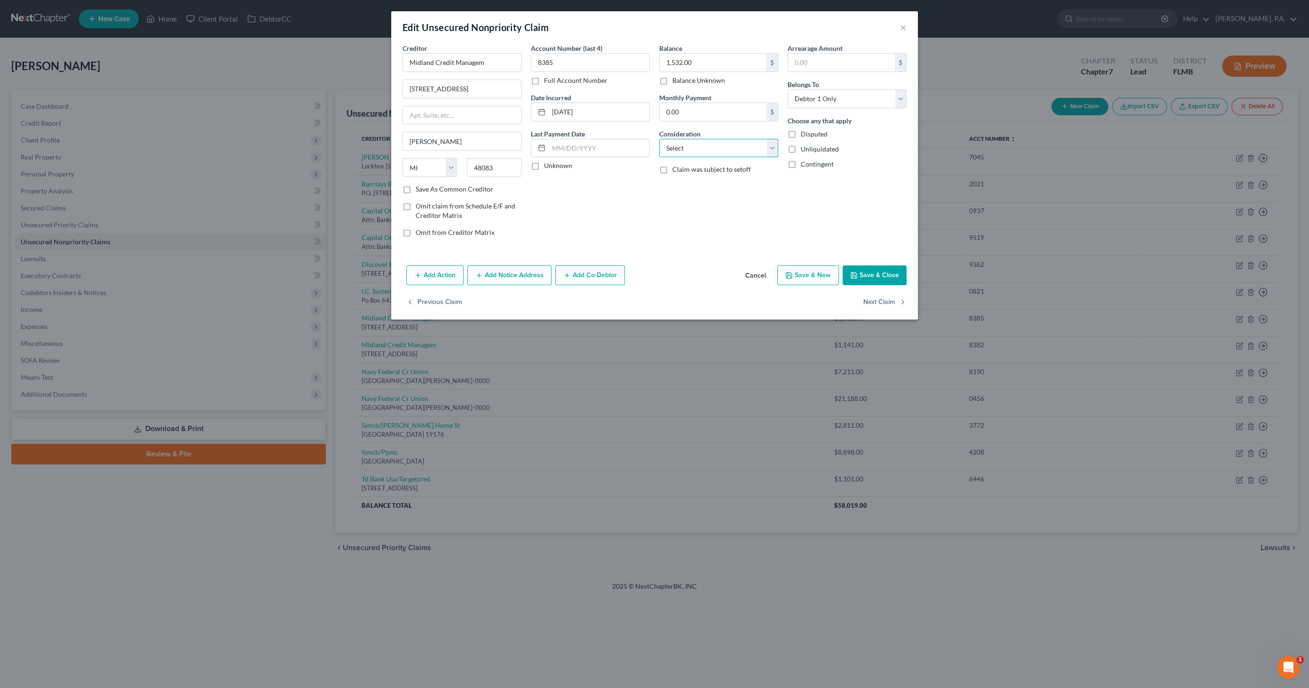
drag, startPoint x: 679, startPoint y: 151, endPoint x: 678, endPoint y: 146, distance: 5.3
click at [679, 151] on select "Select Cable / Satellite Services Collection Agency Credit Card Debt Debt Couns…" at bounding box center [718, 148] width 119 height 19
select select "14"
click at [659, 139] on select "Select Cable / Satellite Services Collection Agency Credit Card Debt Debt Couns…" at bounding box center [718, 148] width 119 height 19
click at [690, 179] on input "text" at bounding box center [719, 184] width 118 height 18
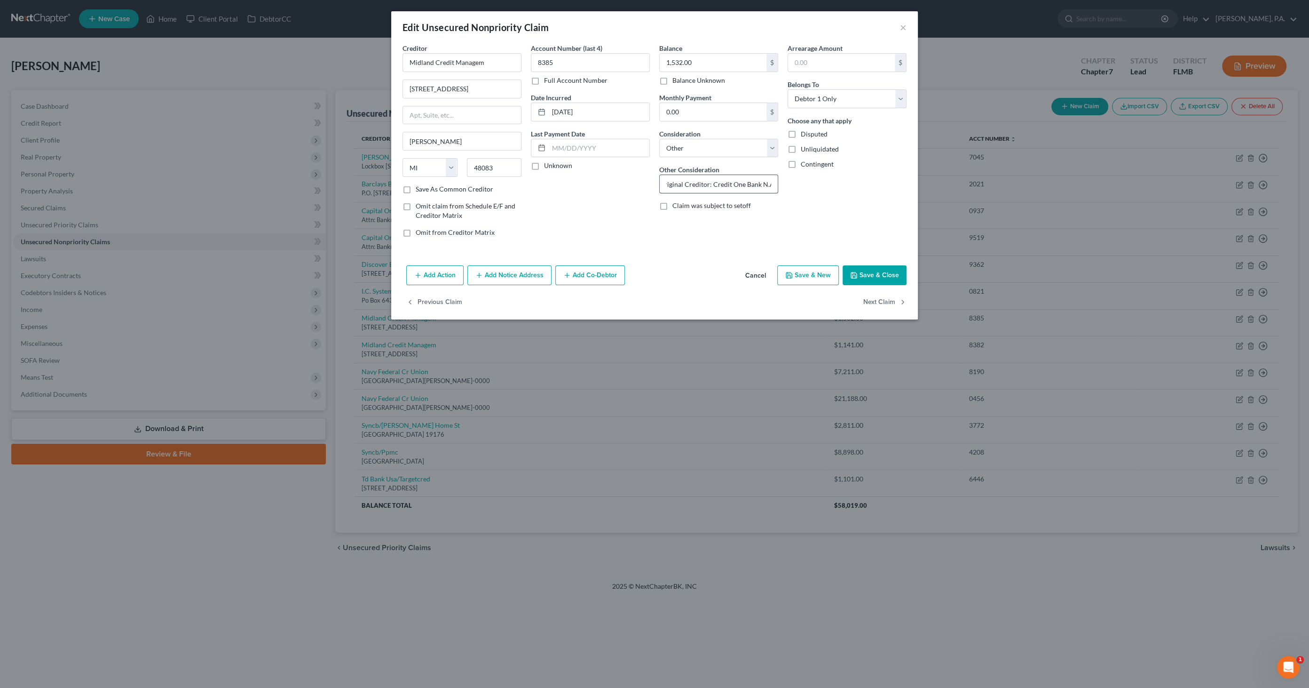
scroll to position [0, 8]
type input "Original Creditor: Credit One Bank N.A."
click at [885, 271] on button "Save & Close" at bounding box center [875, 275] width 64 height 20
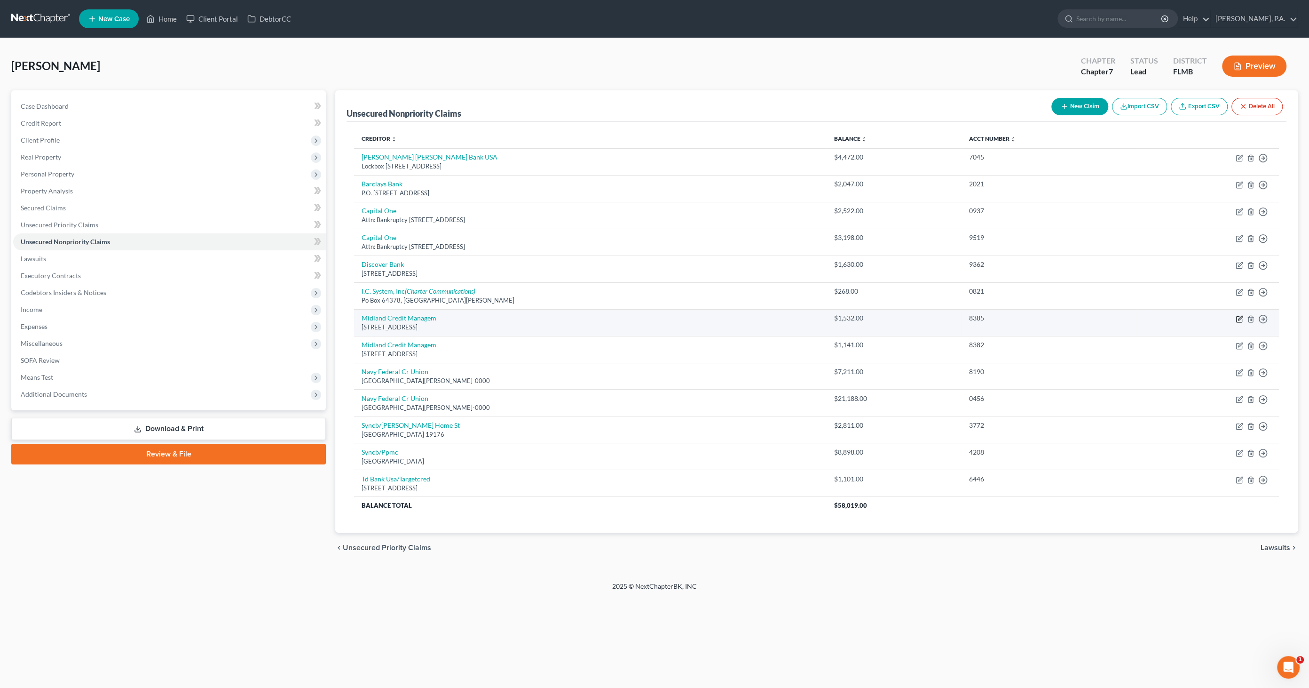
click at [1237, 318] on icon "button" at bounding box center [1240, 319] width 8 height 8
select select "23"
select select "14"
select select "0"
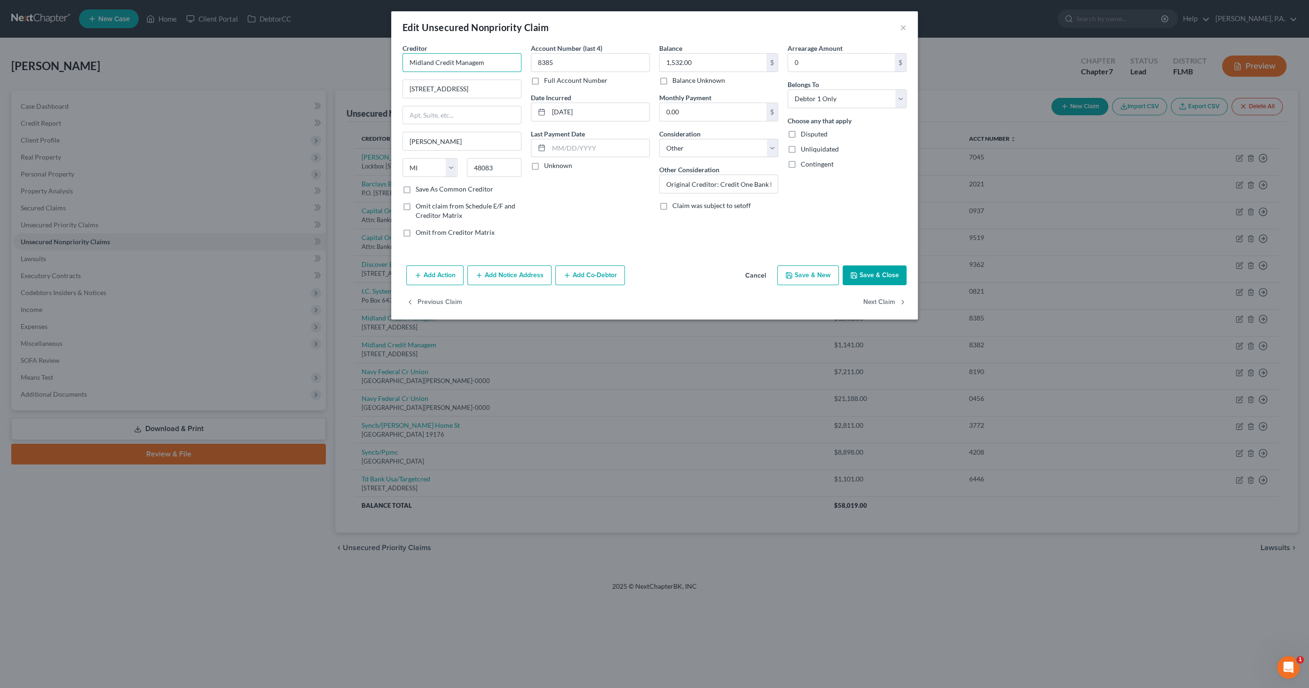
click at [483, 60] on input "Midland Credit Managem" at bounding box center [462, 62] width 119 height 19
drag, startPoint x: 507, startPoint y: 62, endPoint x: 291, endPoint y: 55, distance: 216.5
click at [291, 55] on div "Edit Unsecured Nonpriority Claim × Creditor * Midland Credit Managem 320 E Big …" at bounding box center [654, 344] width 1309 height 688
type input "Midland Credit Managment"
click at [891, 271] on button "Save & Close" at bounding box center [875, 275] width 64 height 20
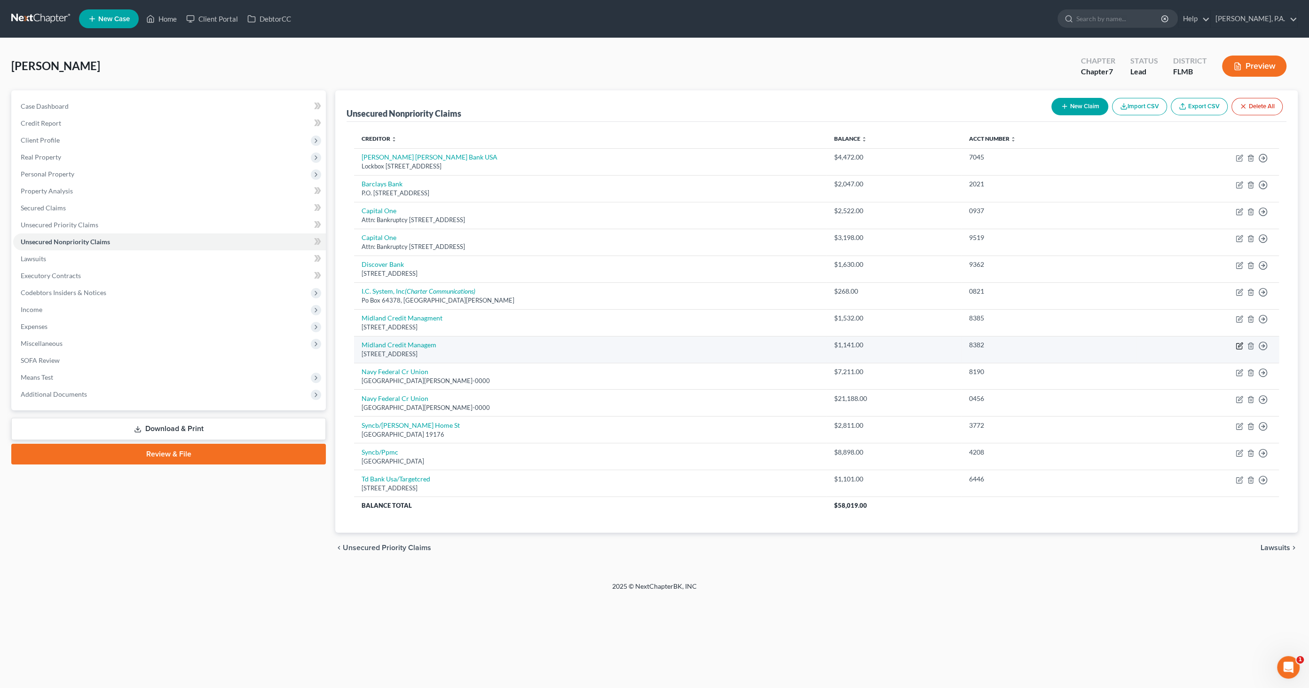
click at [1238, 343] on icon "button" at bounding box center [1239, 346] width 6 height 6
select select "23"
select select "0"
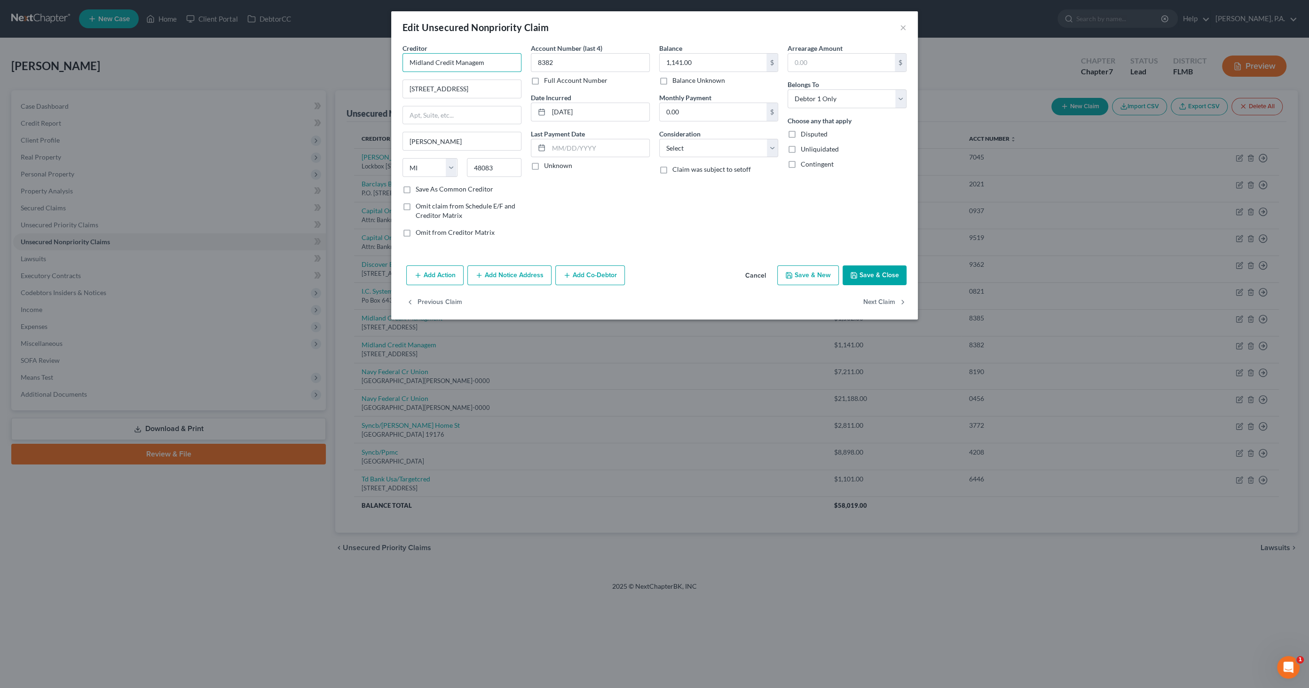
click at [492, 63] on input "Midland Credit Managem" at bounding box center [462, 62] width 119 height 19
type input "Midland Credit Management"
click at [692, 146] on select "Select Cable / Satellite Services Collection Agency Credit Card Debt Debt Couns…" at bounding box center [718, 148] width 119 height 19
select select "14"
click at [659, 139] on select "Select Cable / Satellite Services Collection Agency Credit Card Debt Debt Couns…" at bounding box center [718, 148] width 119 height 19
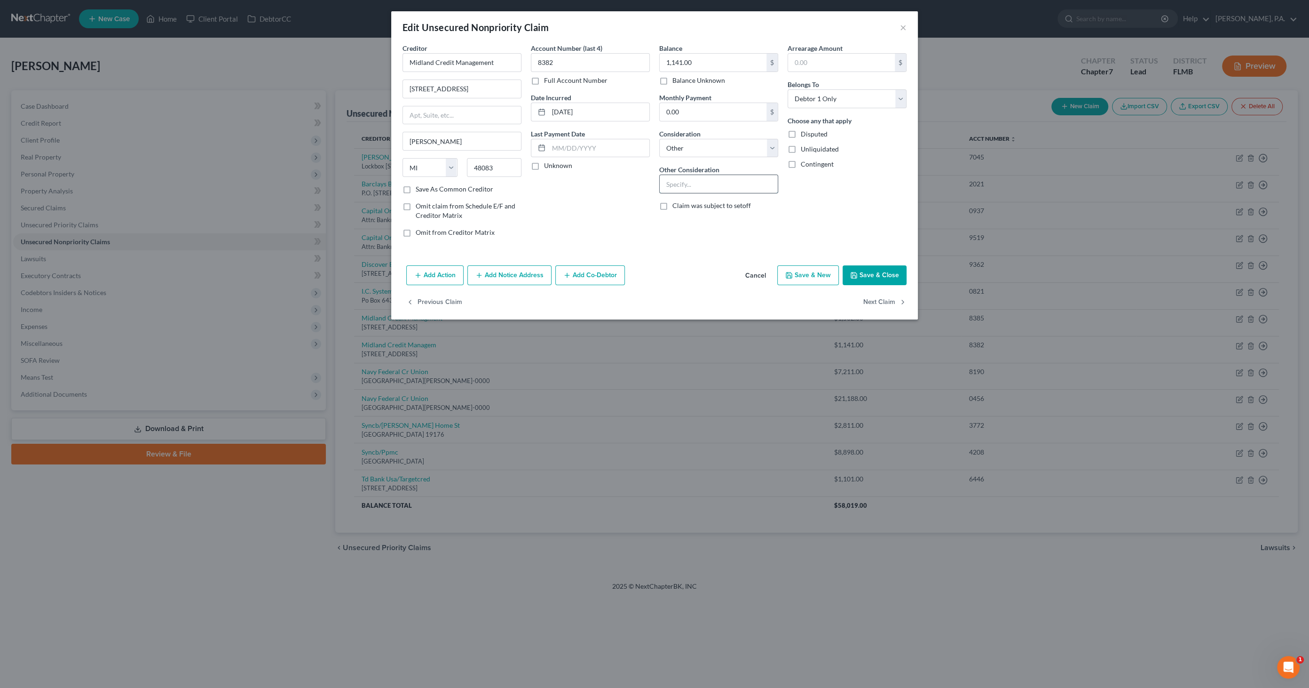
click at [690, 182] on input "text" at bounding box center [719, 184] width 118 height 18
type input "Original Creditor: Credit One Bank N.A."
click at [869, 267] on button "Save & Close" at bounding box center [875, 275] width 64 height 20
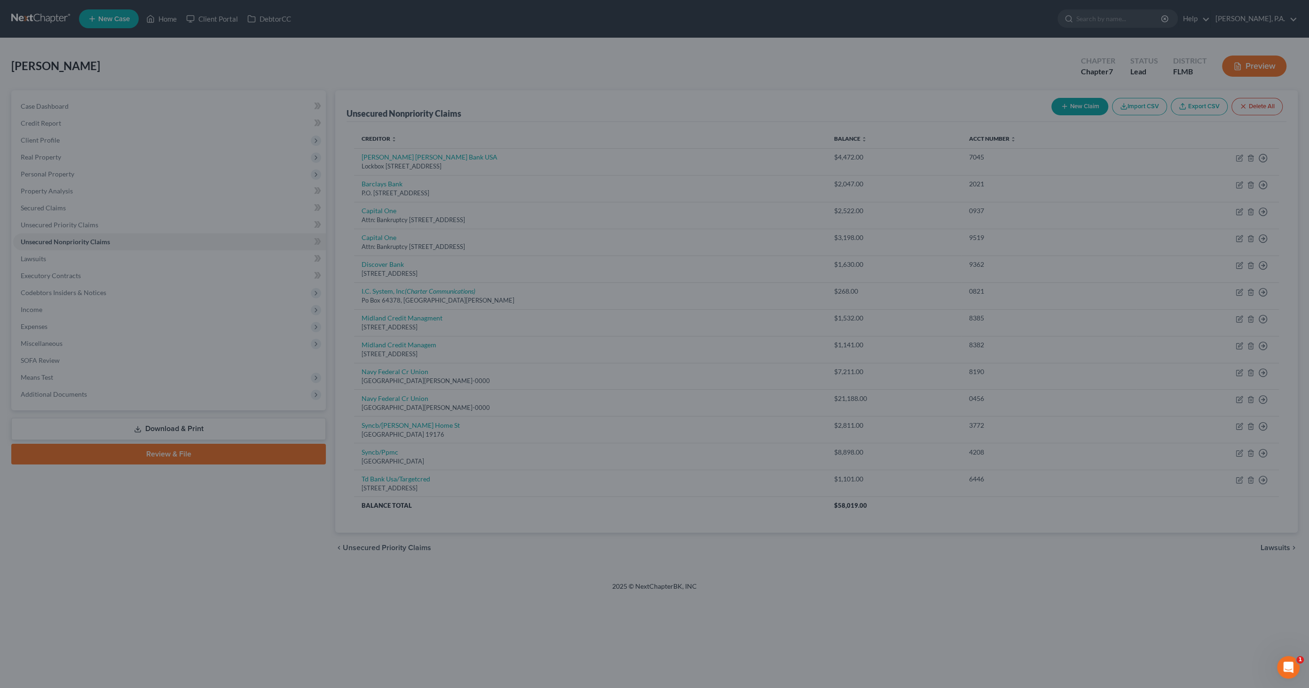
type input "0"
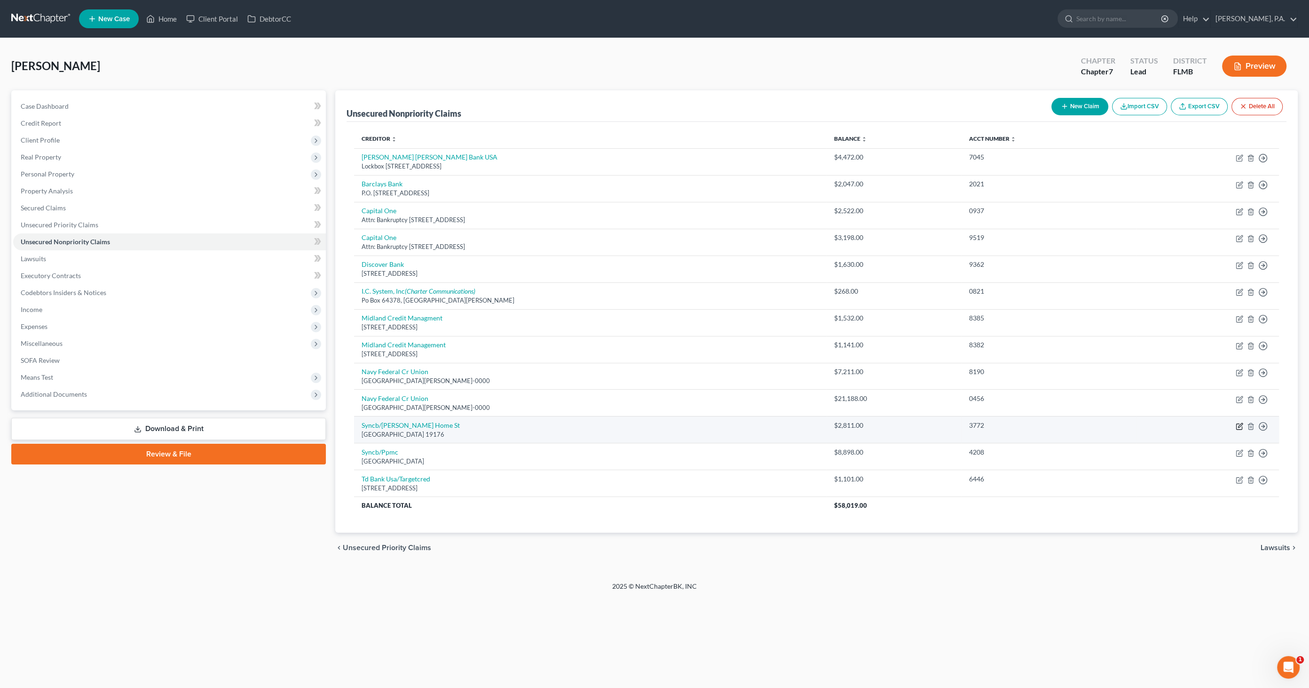
click at [1241, 426] on icon "button" at bounding box center [1240, 426] width 8 height 8
select select "39"
select select "1"
select select "0"
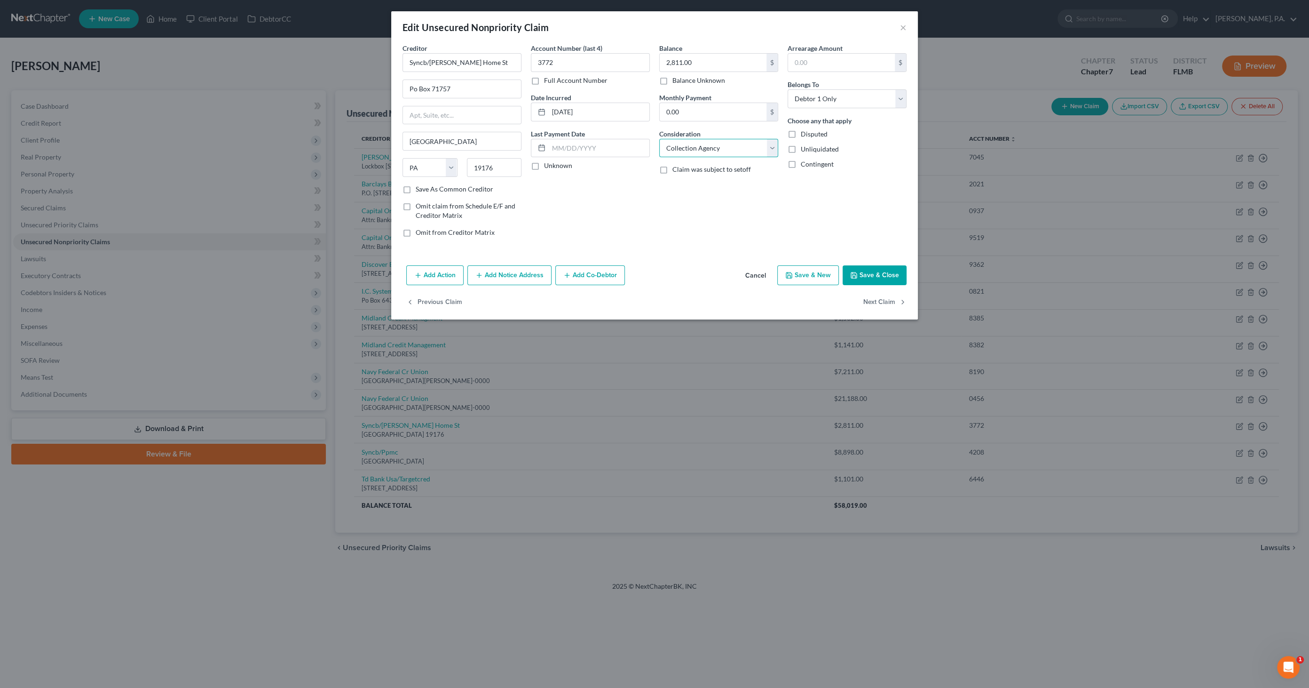
click at [680, 149] on select "Select Cable / Satellite Services Collection Agency Credit Card Debt Debt Couns…" at bounding box center [718, 148] width 119 height 19
select select "14"
click at [659, 139] on select "Select Cable / Satellite Services Collection Agency Credit Card Debt Debt Couns…" at bounding box center [718, 148] width 119 height 19
click at [690, 185] on input "text" at bounding box center [719, 184] width 118 height 18
type input "Ashley Home Credit Card"
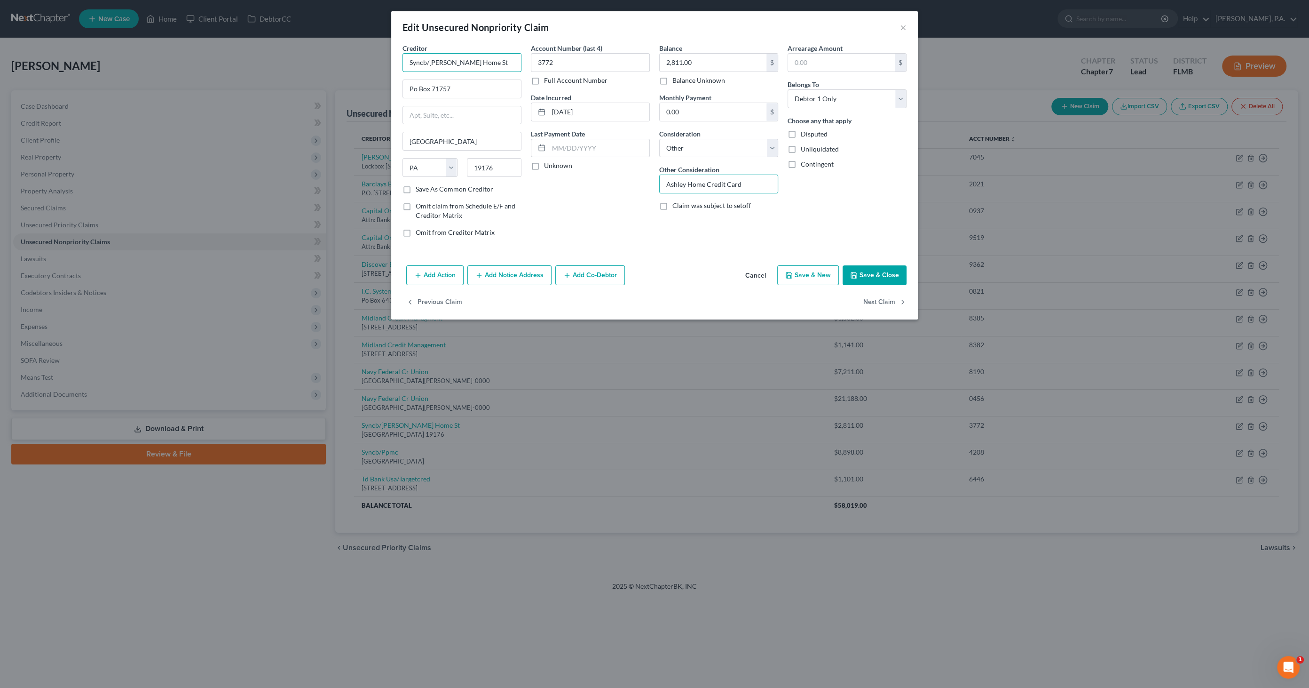
click at [490, 60] on input "Syncb/Ashley Home St" at bounding box center [462, 62] width 119 height 19
drag, startPoint x: 502, startPoint y: 60, endPoint x: 360, endPoint y: 56, distance: 142.1
click at [359, 56] on div "Edit Unsecured Nonpriority Claim × Creditor * Syncb/Ashley Home St Po Box 71757…" at bounding box center [654, 344] width 1309 height 688
click at [431, 109] on div "Attn: Bankruptcy Dept. PO Box 965060, Orlando, FL 32896-5060" at bounding box center [464, 114] width 109 height 16
type input "Synchrcny Bank"
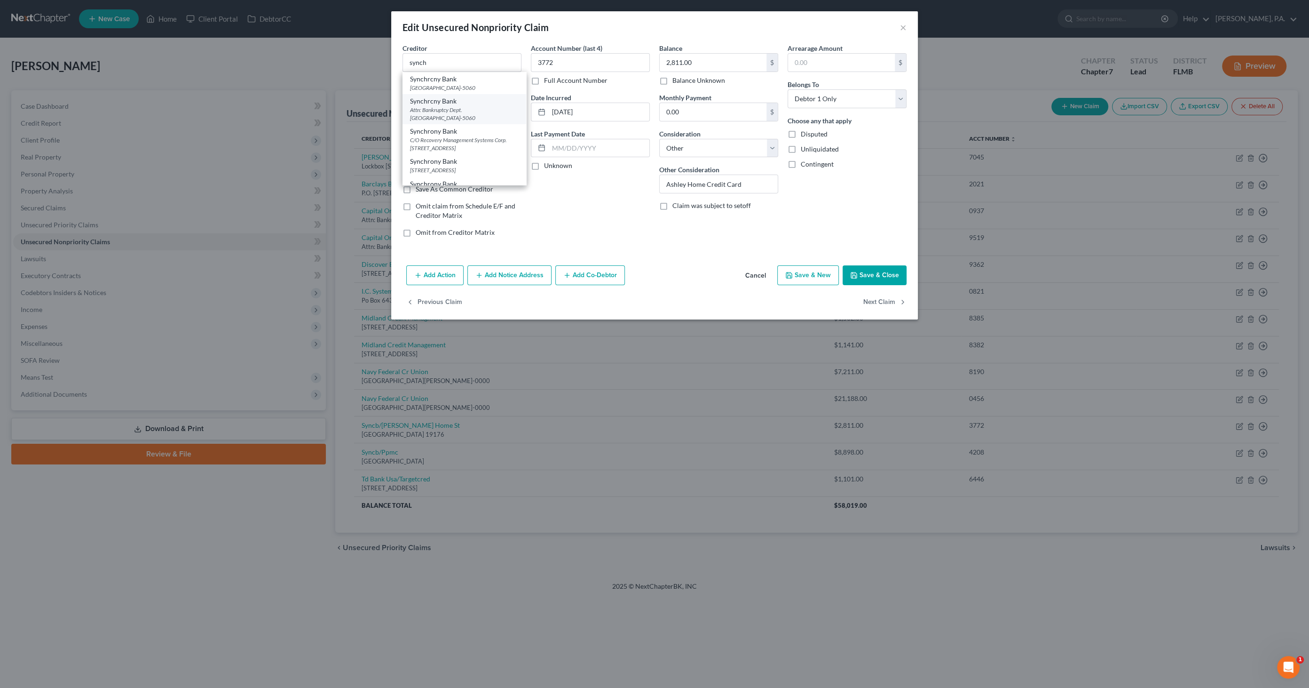
type input "Attn: Bankruptcy Dept."
type input "PO Box 965060"
type input "Orlando"
select select "9"
type input "32896-5060"
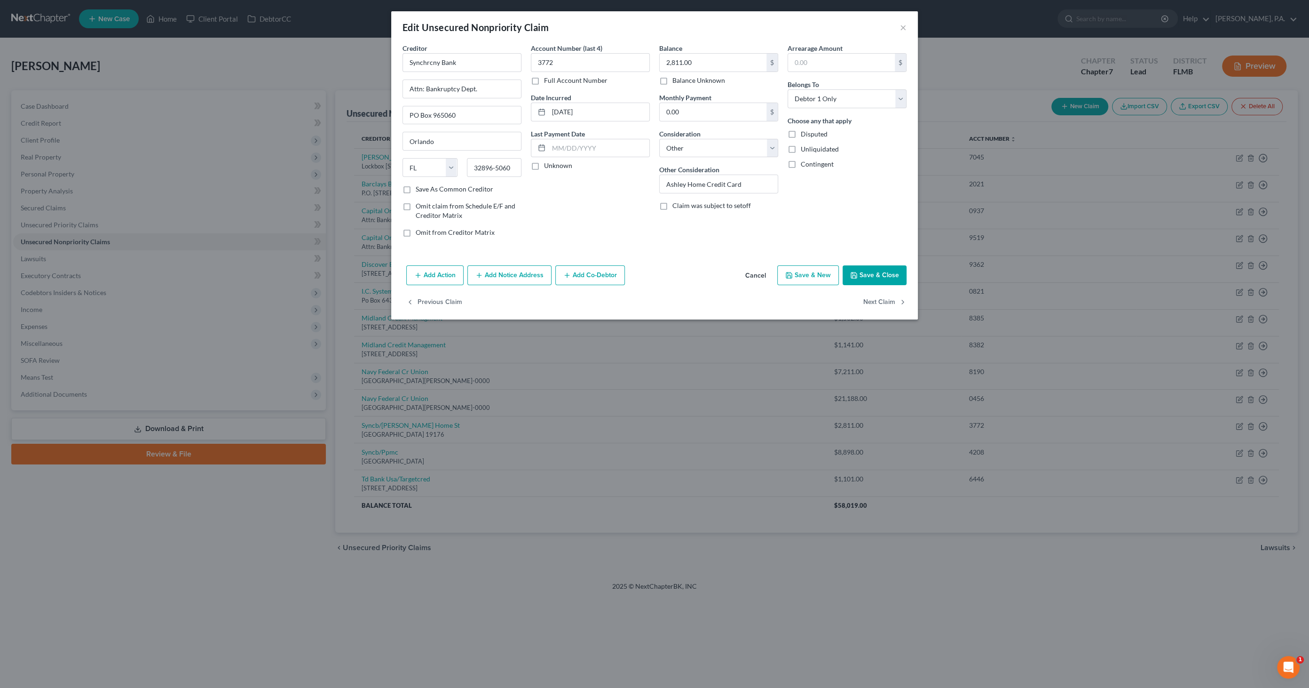
click at [878, 274] on button "Save & Close" at bounding box center [875, 275] width 64 height 20
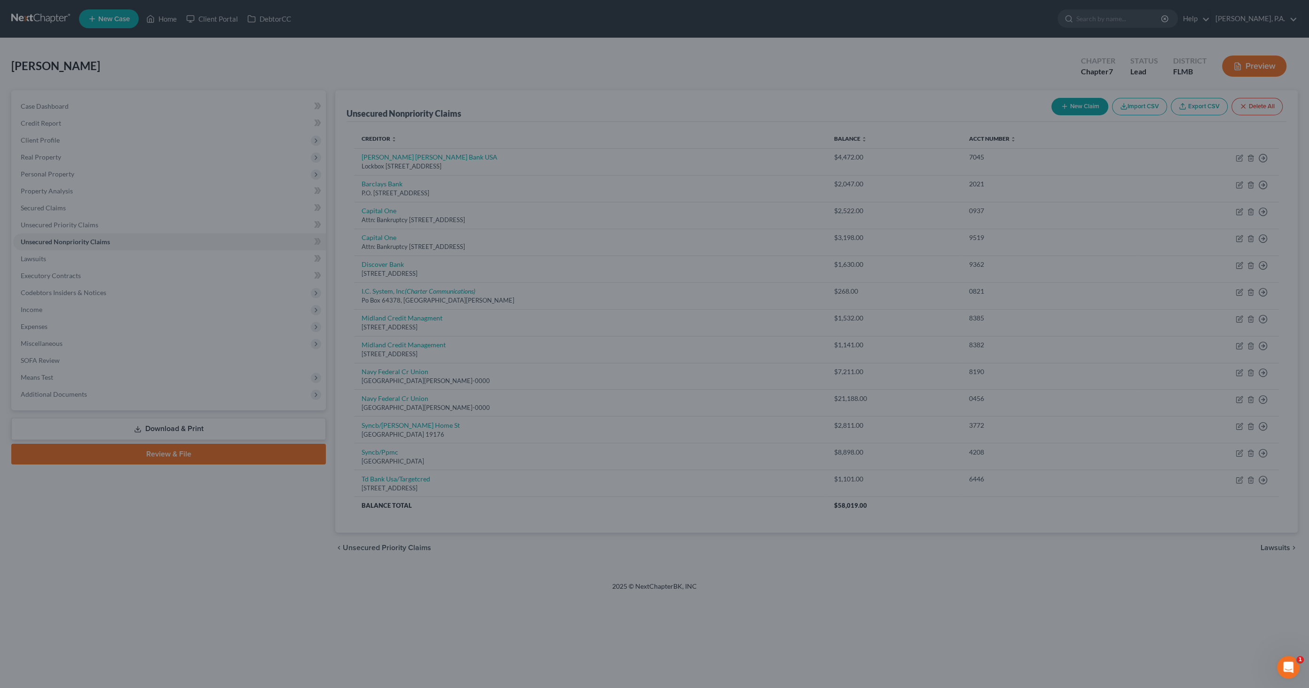
type input "0"
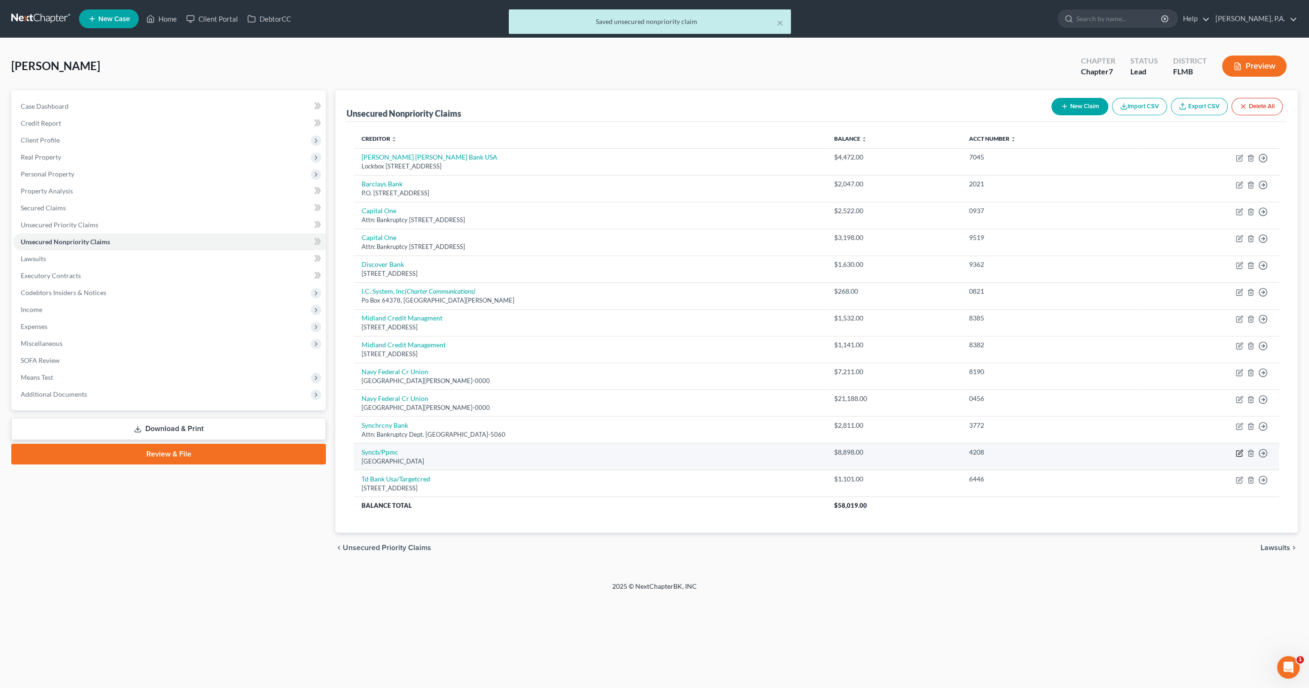
click at [1238, 452] on icon "button" at bounding box center [1240, 452] width 4 height 4
select select "39"
select select "2"
select select "0"
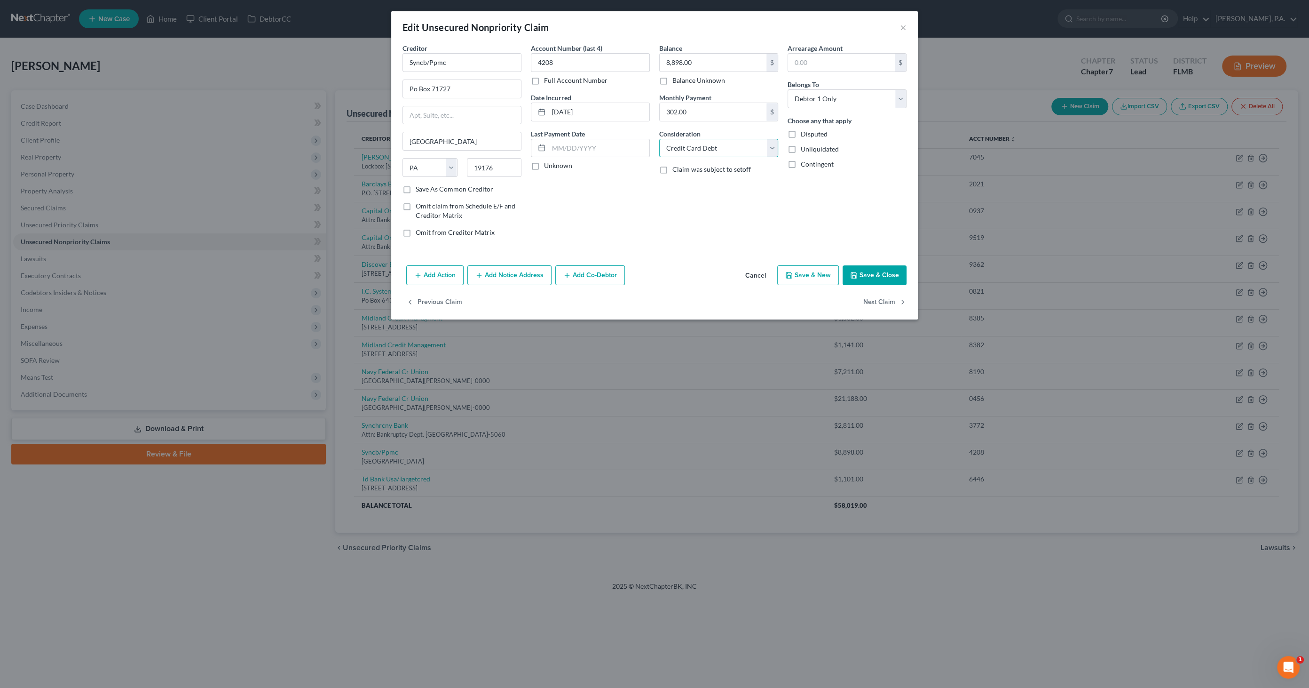
click at [723, 143] on select "Select Cable / Satellite Services Collection Agency Credit Card Debt Debt Couns…" at bounding box center [718, 148] width 119 height 19
select select "14"
click at [659, 139] on select "Select Cable / Satellite Services Collection Agency Credit Card Debt Debt Couns…" at bounding box center [718, 148] width 119 height 19
click at [705, 183] on input "text" at bounding box center [719, 184] width 118 height 18
type input "Paypal Credit"
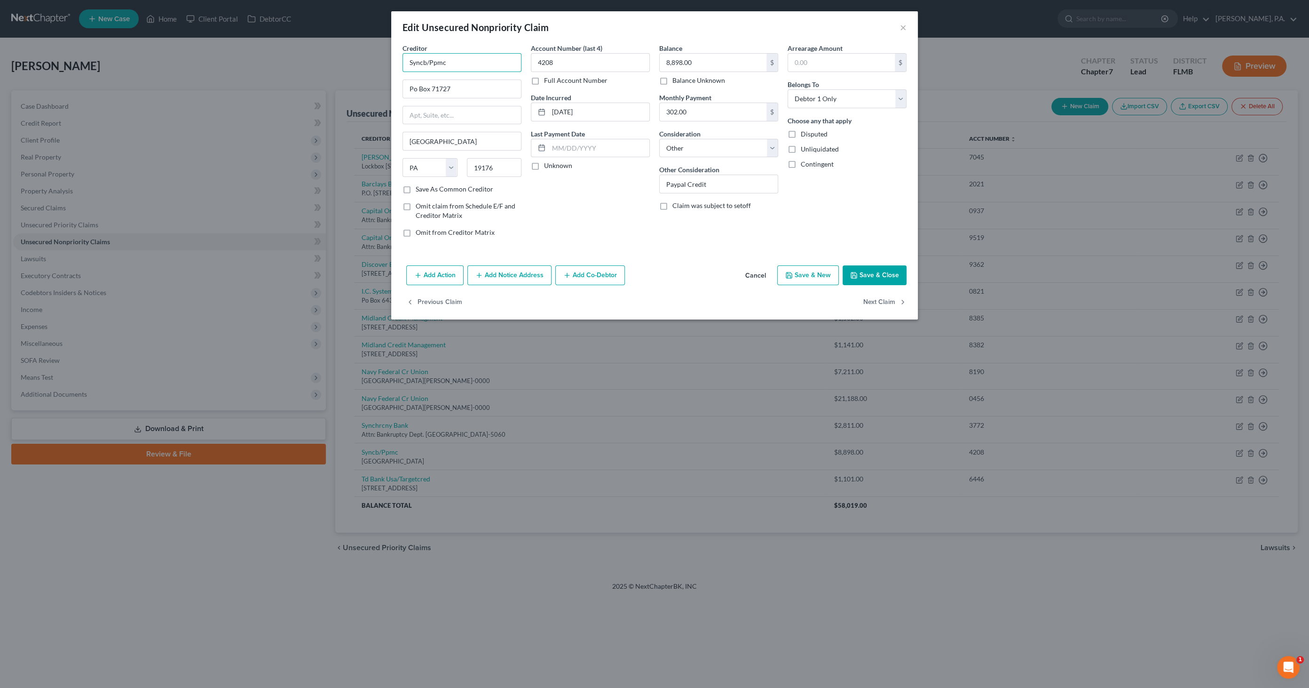
drag, startPoint x: 470, startPoint y: 60, endPoint x: 352, endPoint y: 62, distance: 118.1
click at [352, 62] on div "Edit Unsecured Nonpriority Claim × Creditor * Syncb/Ppmc Po Box 71727 Philadelp…" at bounding box center [654, 344] width 1309 height 688
click at [429, 112] on div "Attn: Bankruptcy Dept. PO Box 965060, Orlando, FL 32896-5060" at bounding box center [464, 114] width 109 height 16
type input "Synchrcny Bank"
type input "Attn: Bankruptcy Dept."
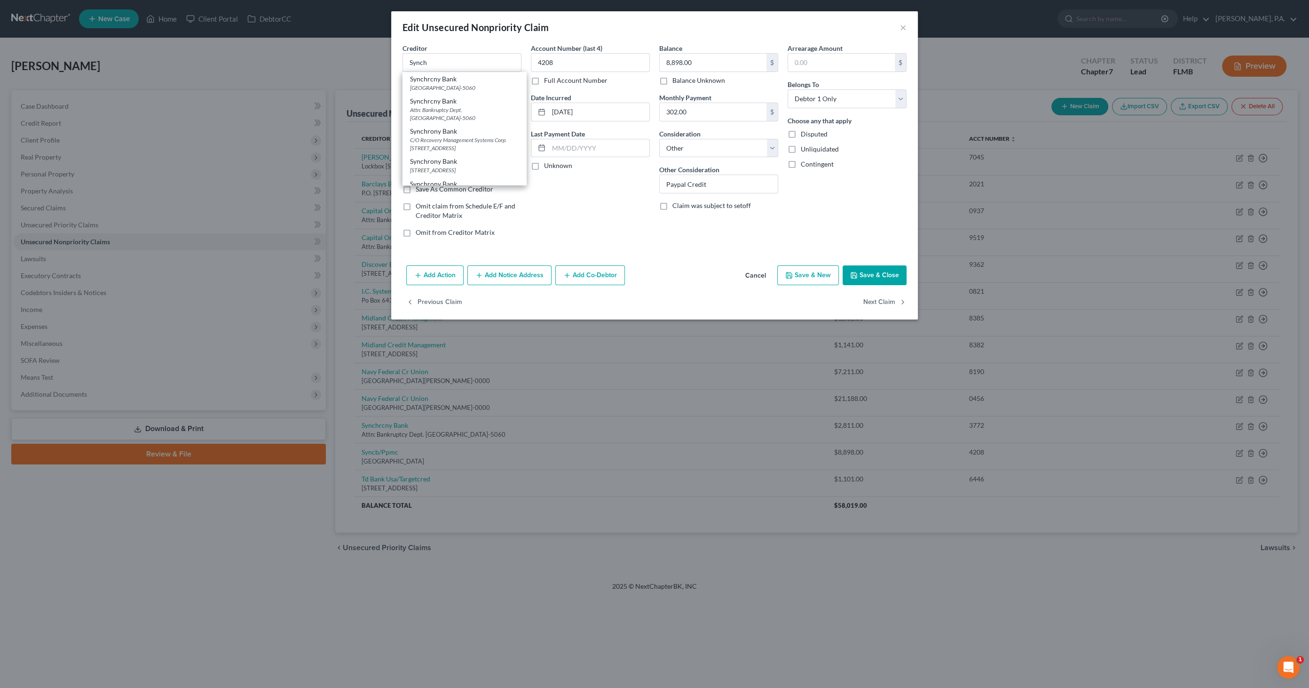
type input "PO Box 965060"
type input "Orlando"
select select "9"
type input "32896-5060"
click at [728, 184] on input "Paypal Credit" at bounding box center [719, 184] width 118 height 18
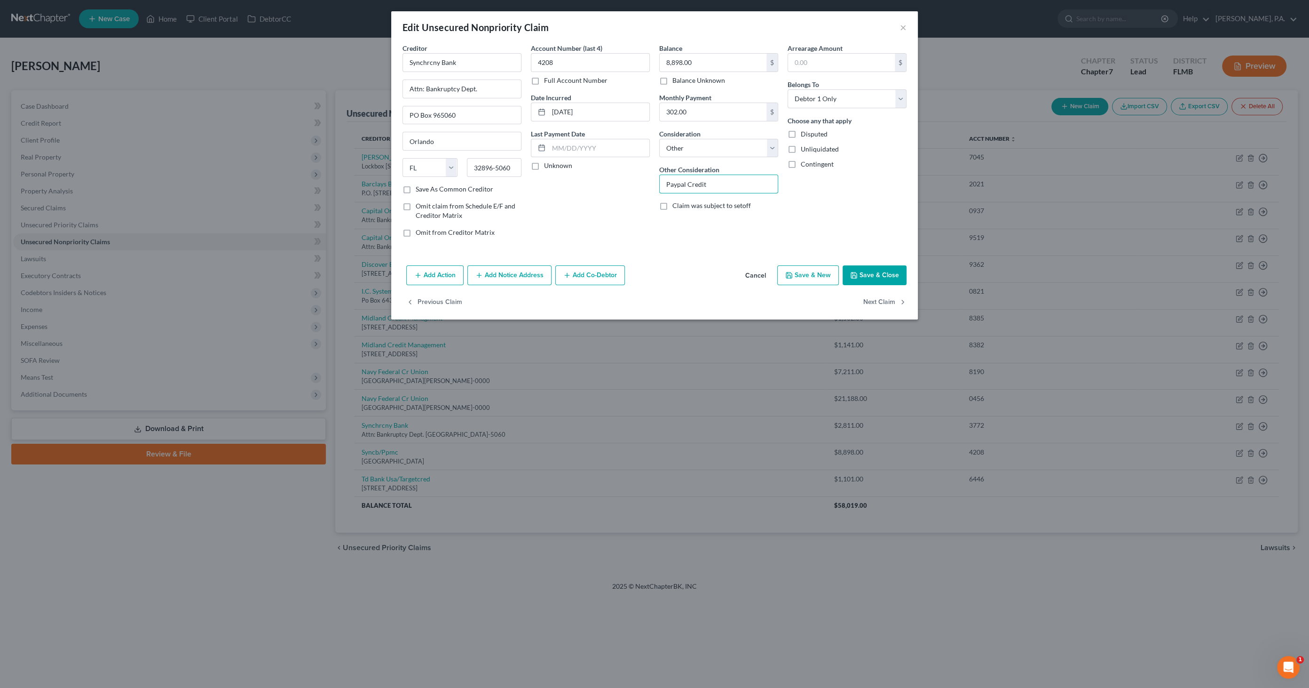
drag, startPoint x: 630, startPoint y: 188, endPoint x: 603, endPoint y: 187, distance: 26.8
click at [602, 189] on div "Creditor * Synchrcny Bank Attn: Bankruptcy Dept. PO Box 965060 Orlando State AL…" at bounding box center [655, 143] width 514 height 201
click at [688, 181] on input "Paypal" at bounding box center [719, 184] width 118 height 18
drag, startPoint x: 684, startPoint y: 184, endPoint x: 705, endPoint y: 187, distance: 20.4
click at [687, 184] on input "Paypal" at bounding box center [719, 184] width 118 height 18
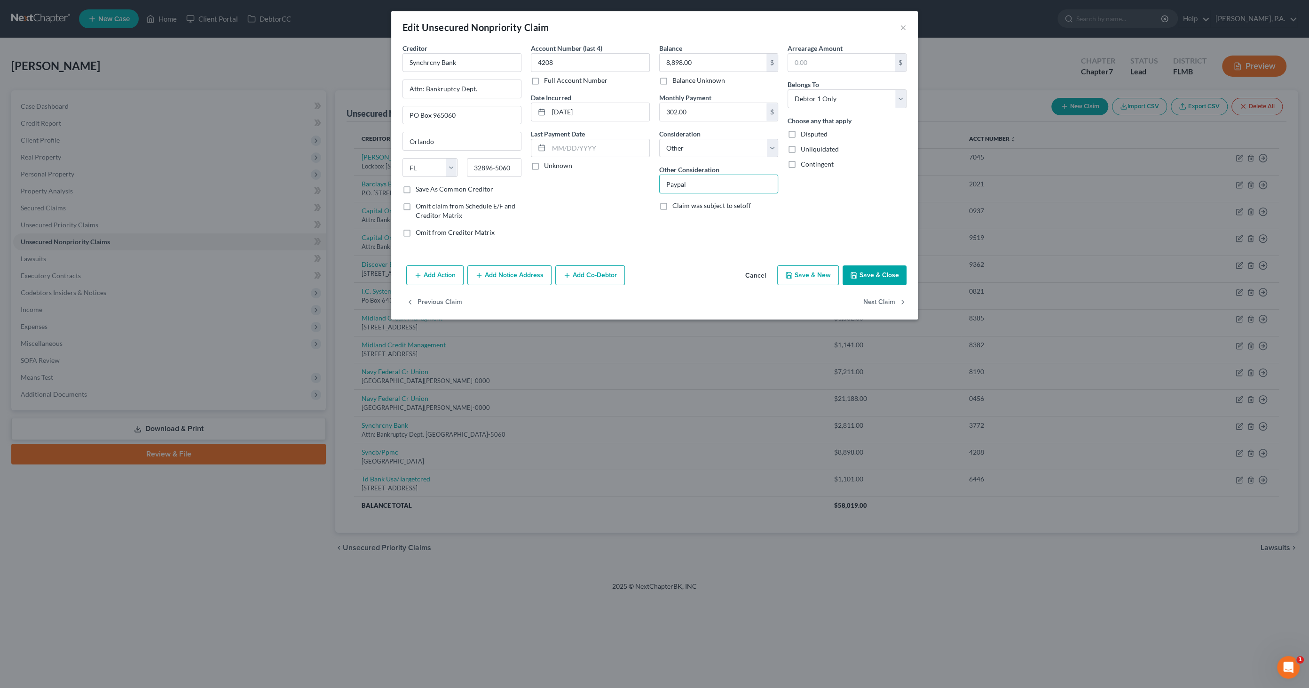
type input "Paypal"
click at [880, 268] on button "Save & Close" at bounding box center [875, 275] width 64 height 20
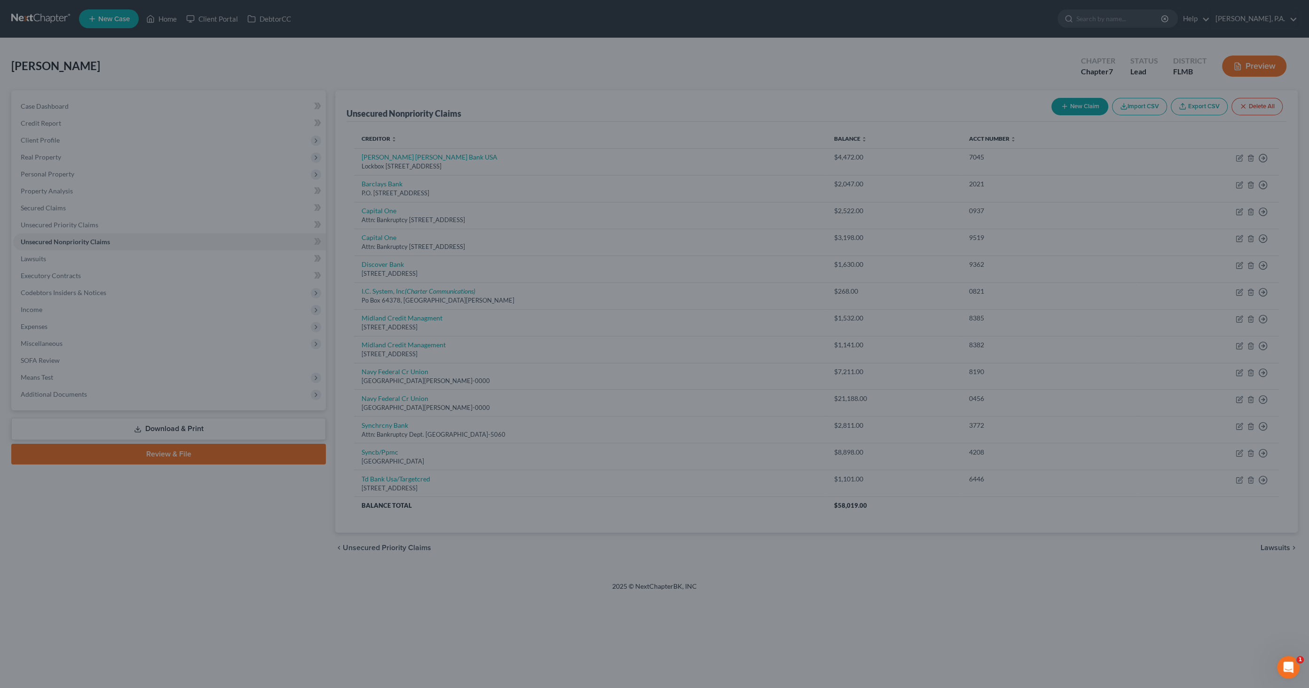
type input "0"
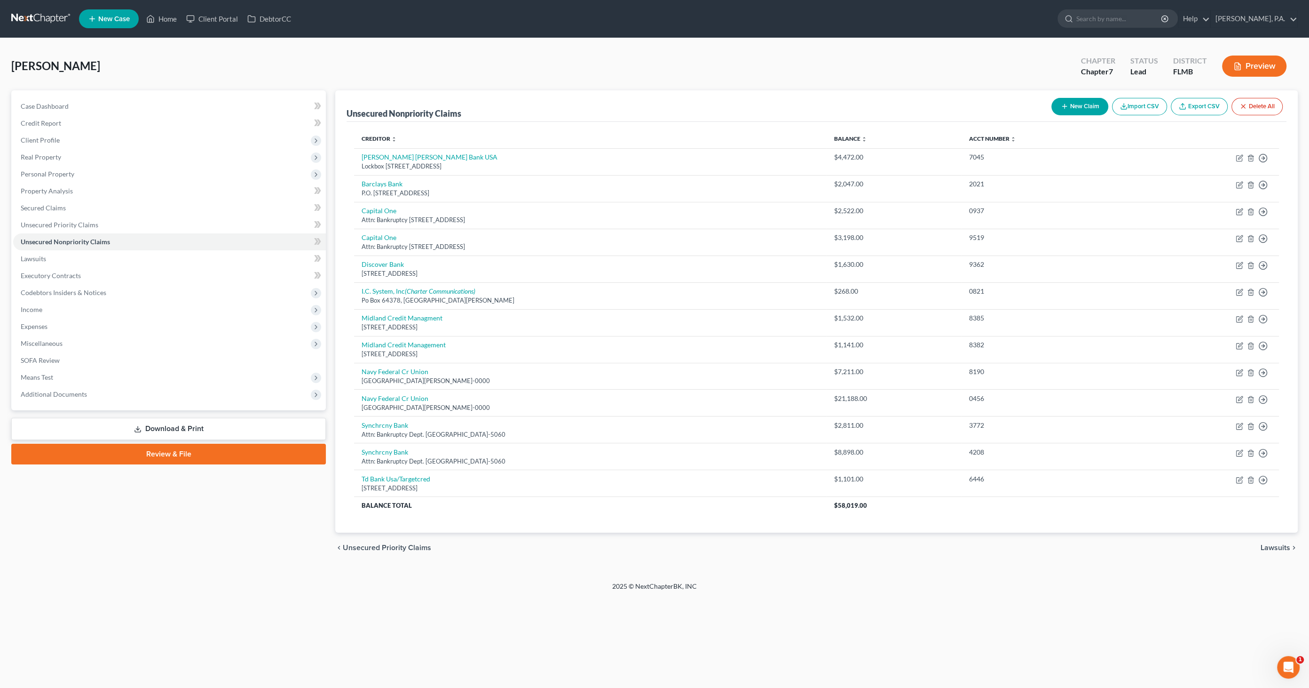
click at [1254, 64] on button "Preview" at bounding box center [1254, 65] width 64 height 21
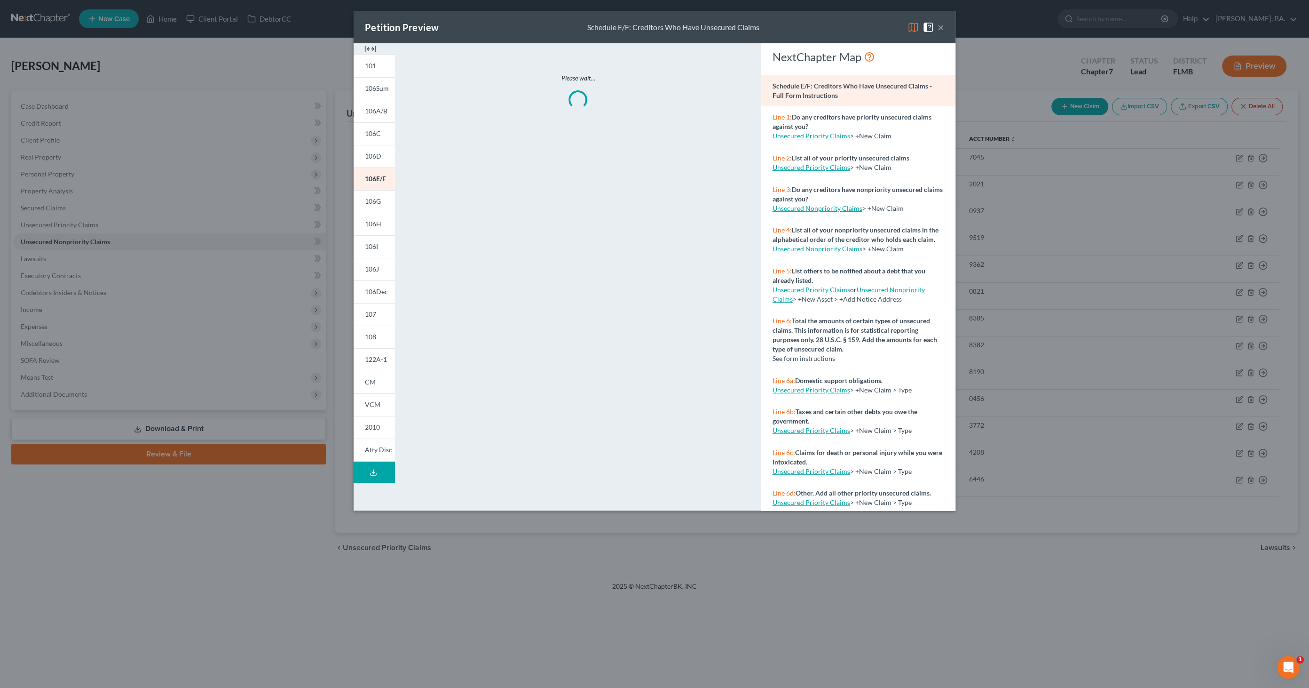
click at [367, 48] on img at bounding box center [370, 48] width 11 height 11
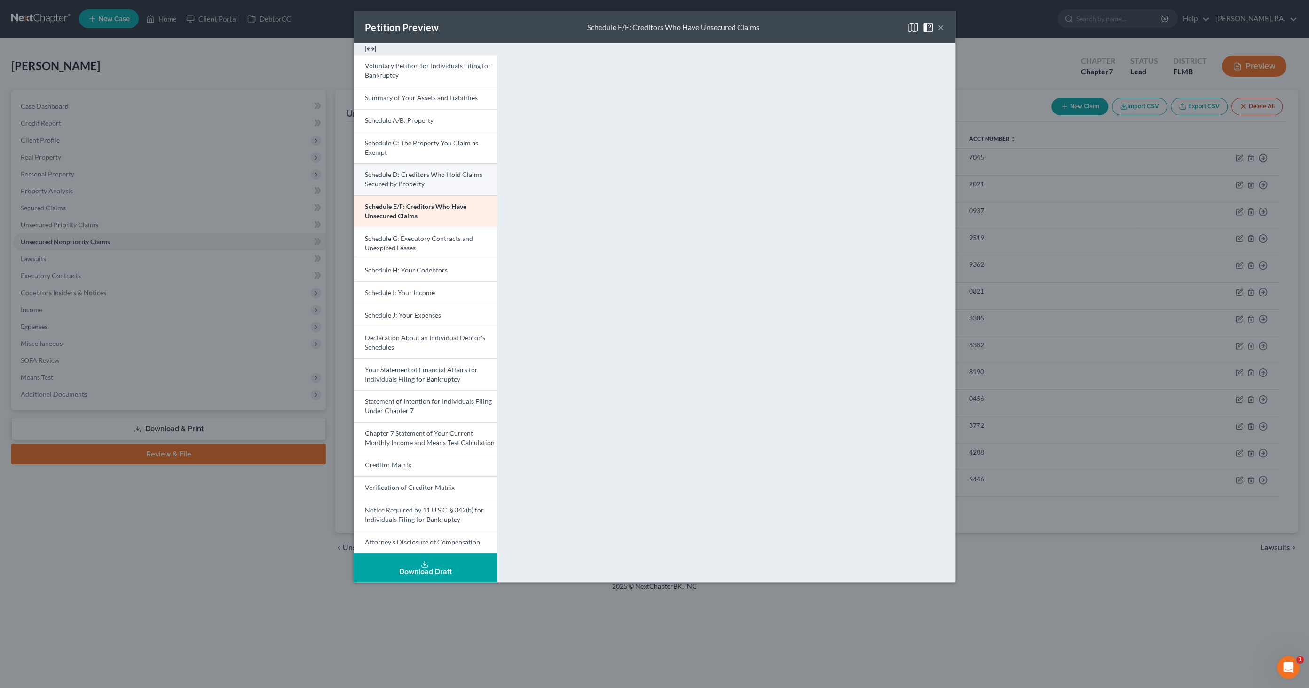
click at [442, 185] on link "Schedule D: Creditors Who Hold Claims Secured by Property" at bounding box center [425, 179] width 143 height 32
drag, startPoint x: 220, startPoint y: 428, endPoint x: 231, endPoint y: 421, distance: 13.5
click at [220, 428] on div "Petition Preview Schedule D: Creditors Who Hold Claims Secured by Property × Vo…" at bounding box center [654, 344] width 1309 height 688
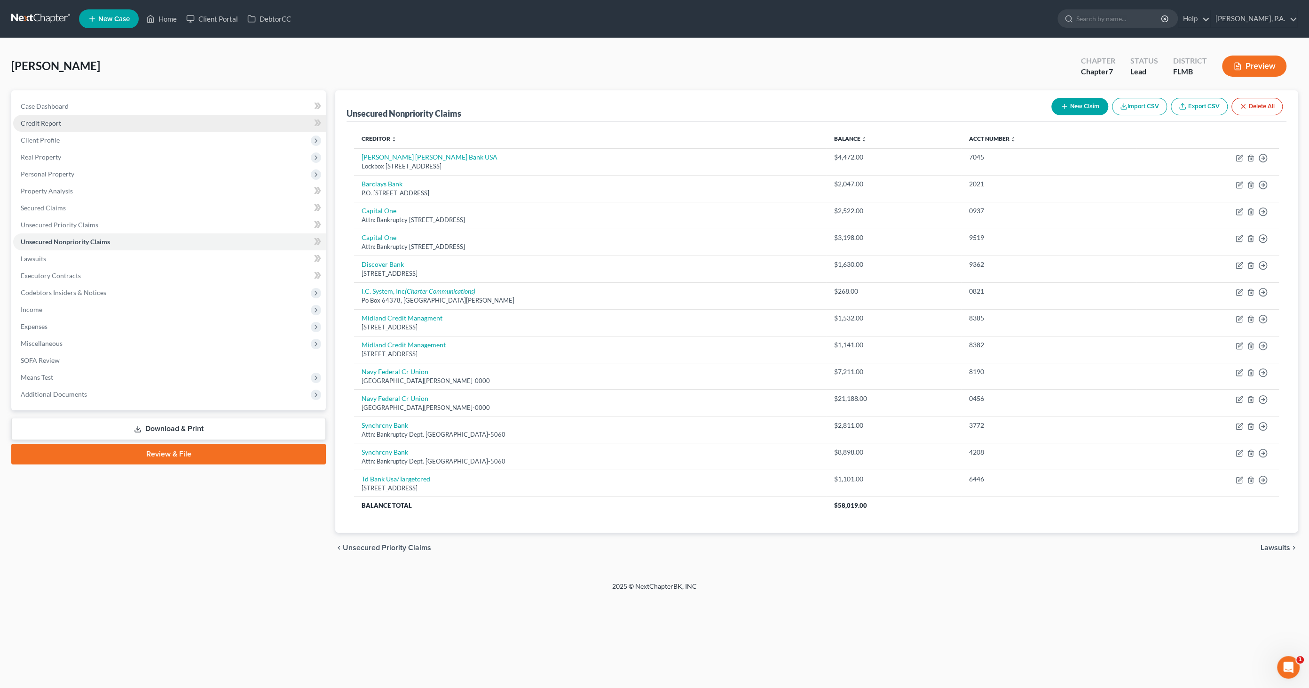
click at [51, 120] on span "Credit Report" at bounding box center [41, 123] width 40 height 8
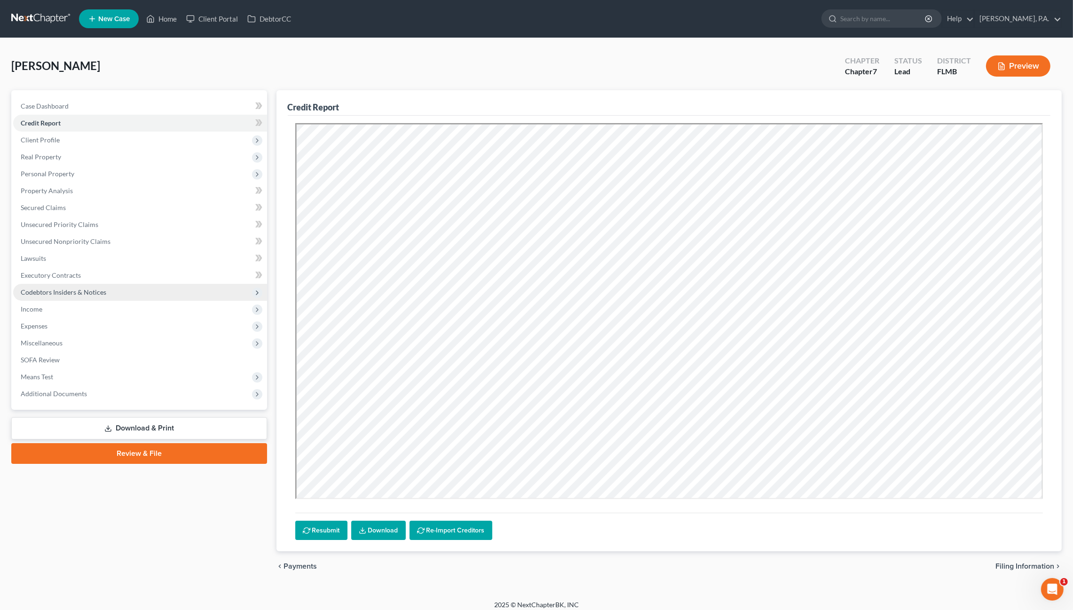
click at [54, 292] on span "Codebtors Insiders & Notices" at bounding box center [64, 292] width 86 height 8
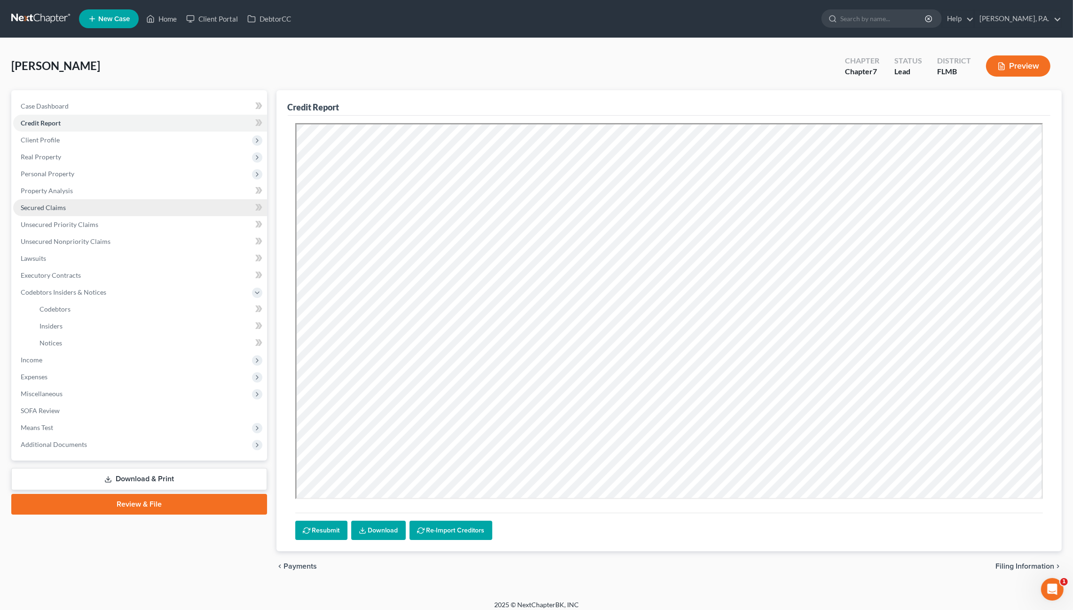
click at [44, 205] on span "Secured Claims" at bounding box center [43, 208] width 45 height 8
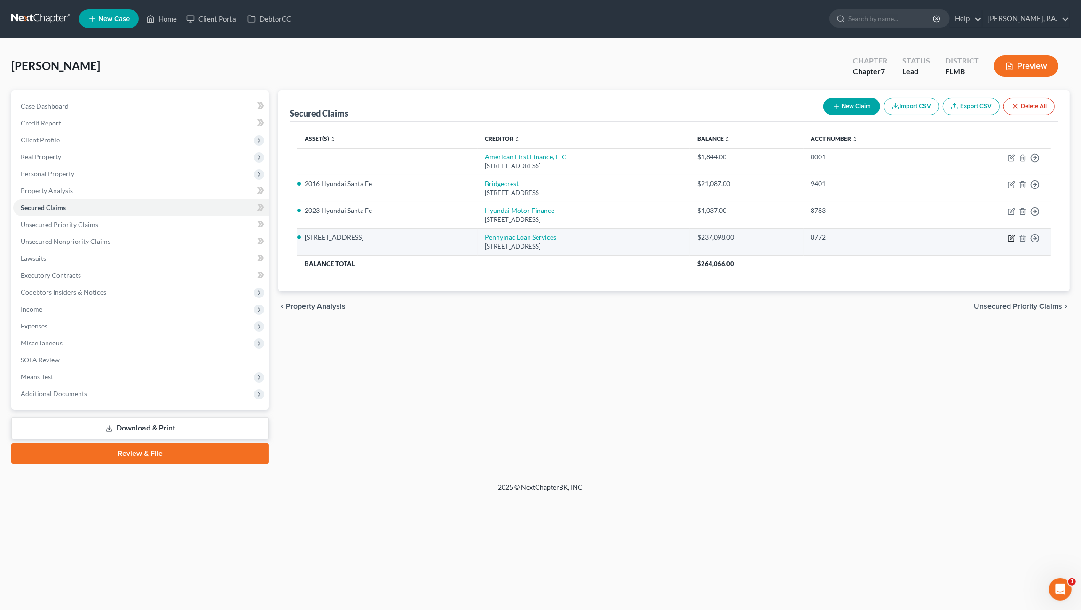
click at [1010, 237] on icon "button" at bounding box center [1012, 239] width 8 height 8
select select "4"
select select "2"
select select "0"
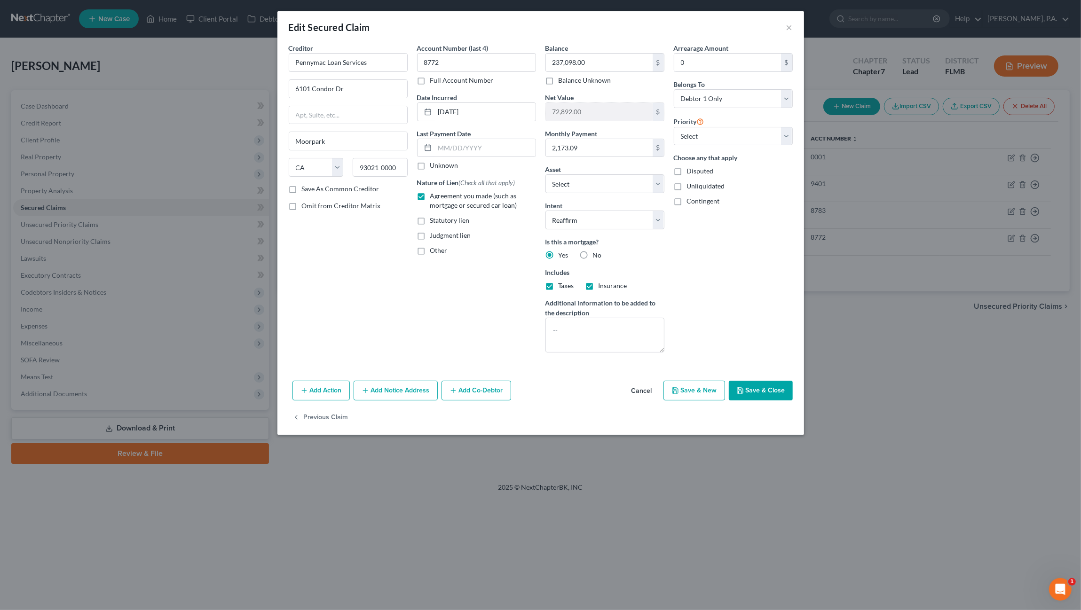
click at [499, 394] on button "Add Co-Debtor" at bounding box center [477, 391] width 70 height 20
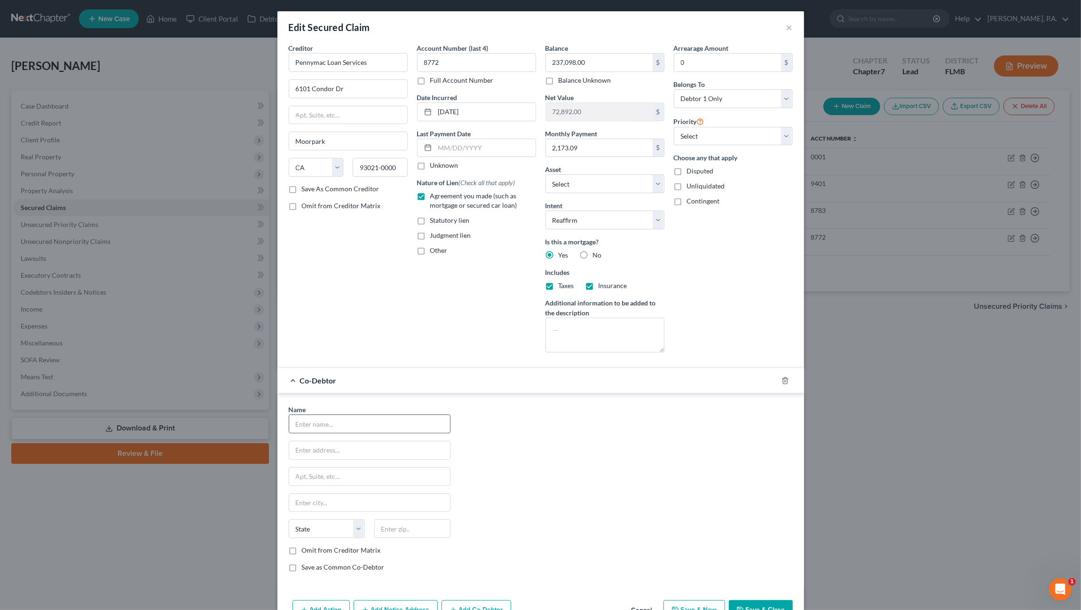
click at [331, 423] on input "text" at bounding box center [369, 424] width 161 height 18
type input "Jordan Jovon Meadors"
type input "2711 Red Egret Dr."
type input "Bartow"
select select "9"
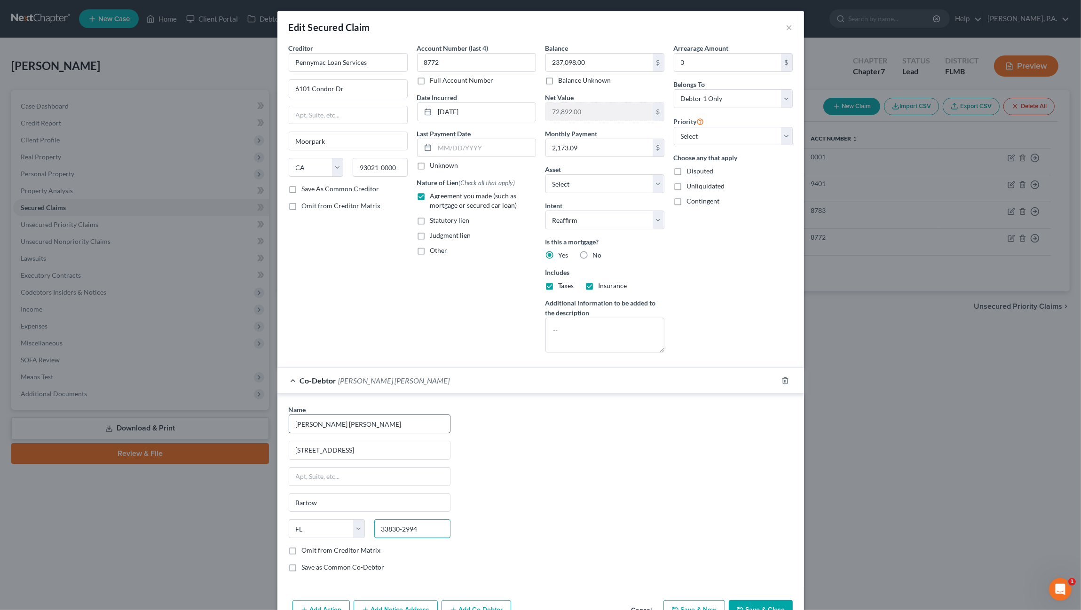
type input "33830-2994"
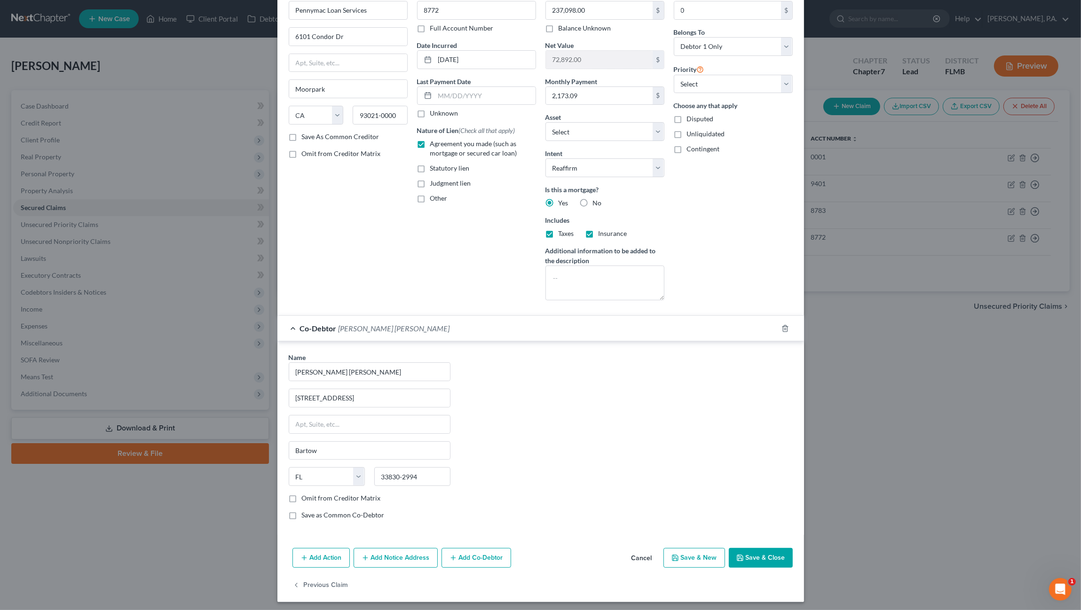
click at [741, 549] on button "Save & Close" at bounding box center [761, 558] width 64 height 20
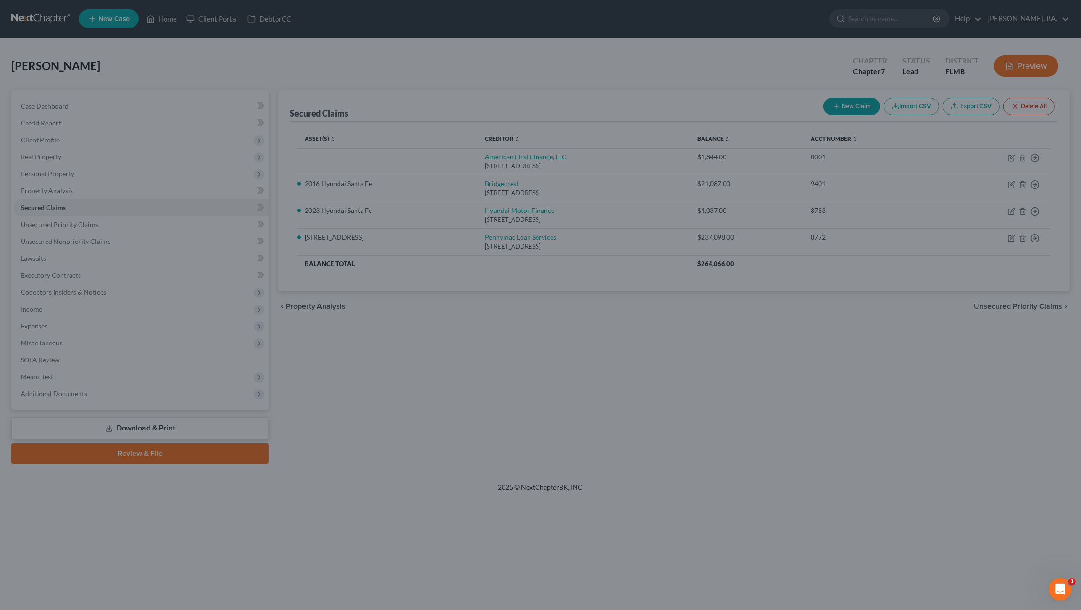
select select "6"
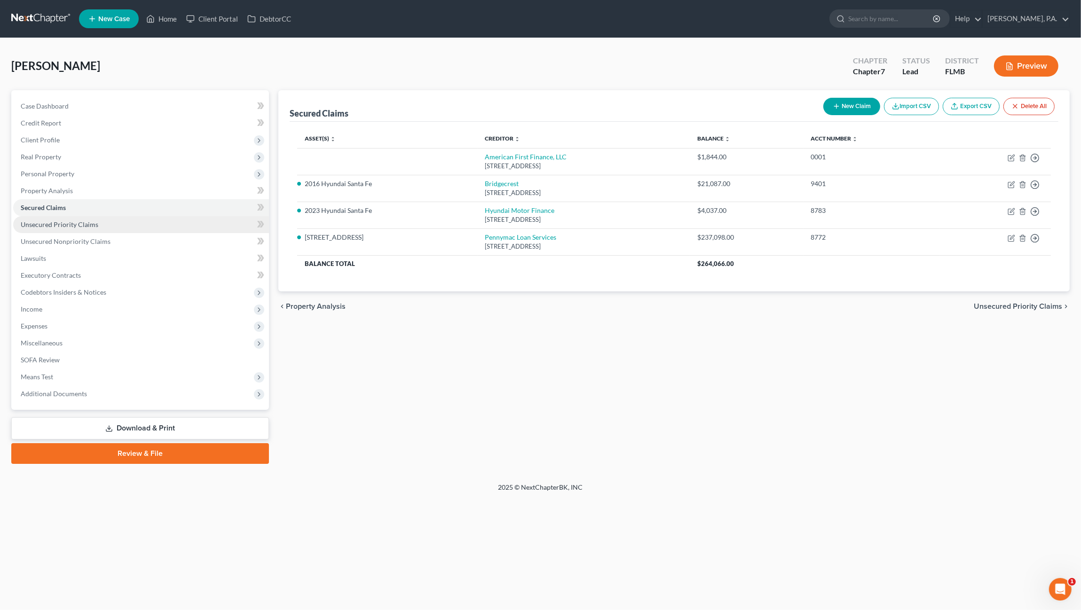
click at [36, 229] on link "Unsecured Priority Claims" at bounding box center [141, 224] width 256 height 17
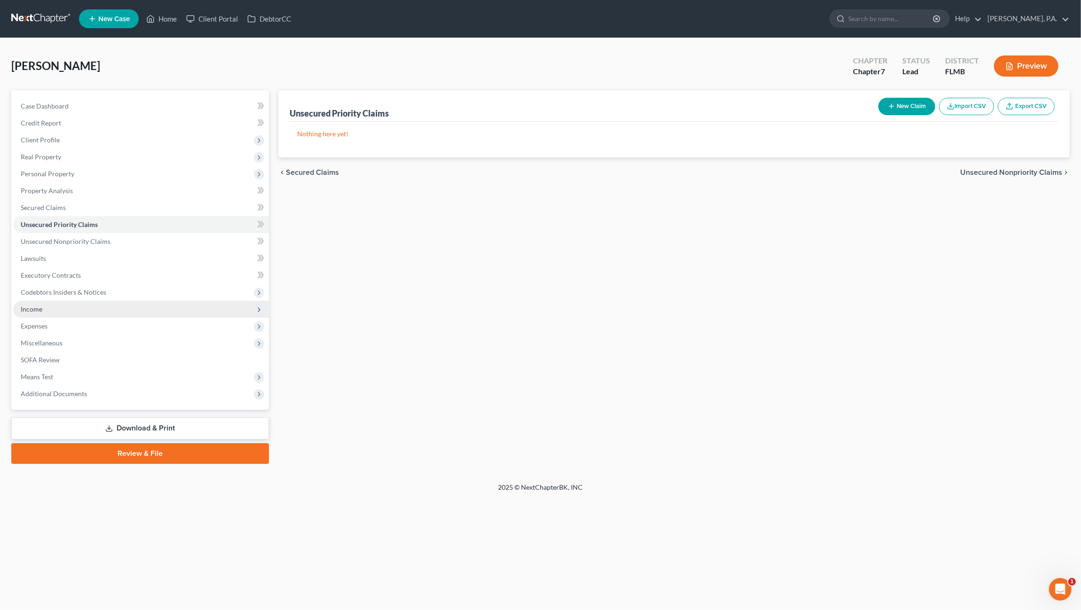
click at [40, 309] on span "Income" at bounding box center [32, 309] width 22 height 8
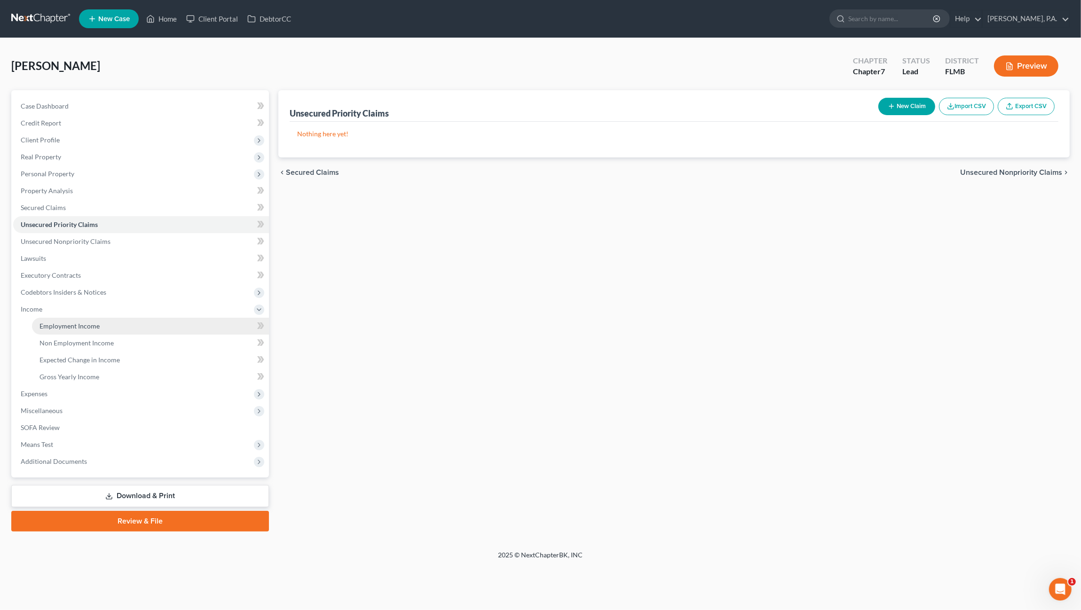
click at [81, 332] on link "Employment Income" at bounding box center [150, 326] width 237 height 17
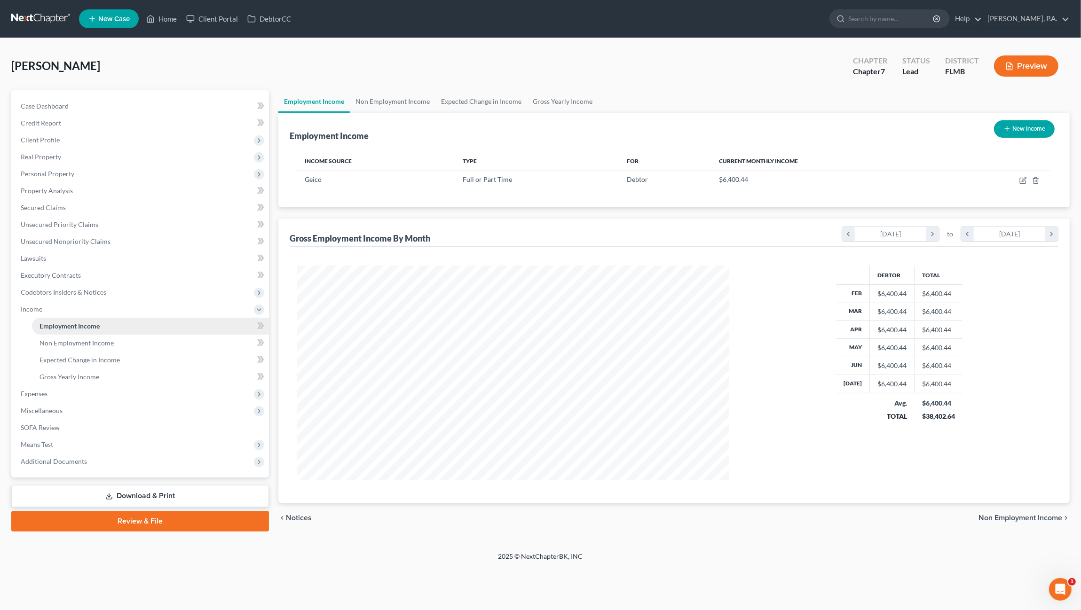
scroll to position [215, 451]
click at [414, 97] on link "Non Employment Income" at bounding box center [393, 101] width 86 height 23
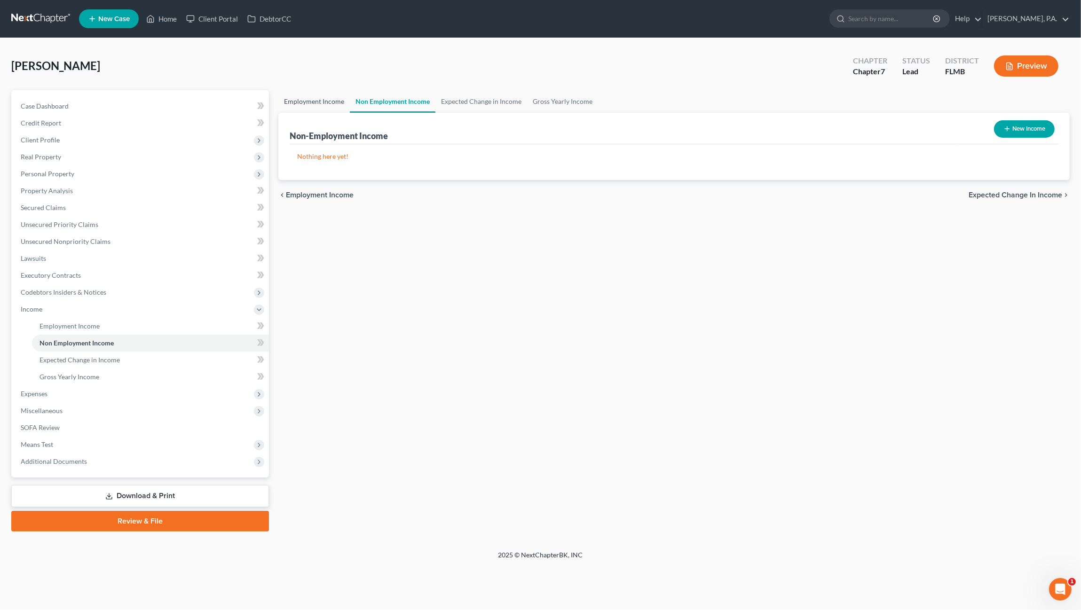
click at [304, 104] on link "Employment Income" at bounding box center [313, 101] width 71 height 23
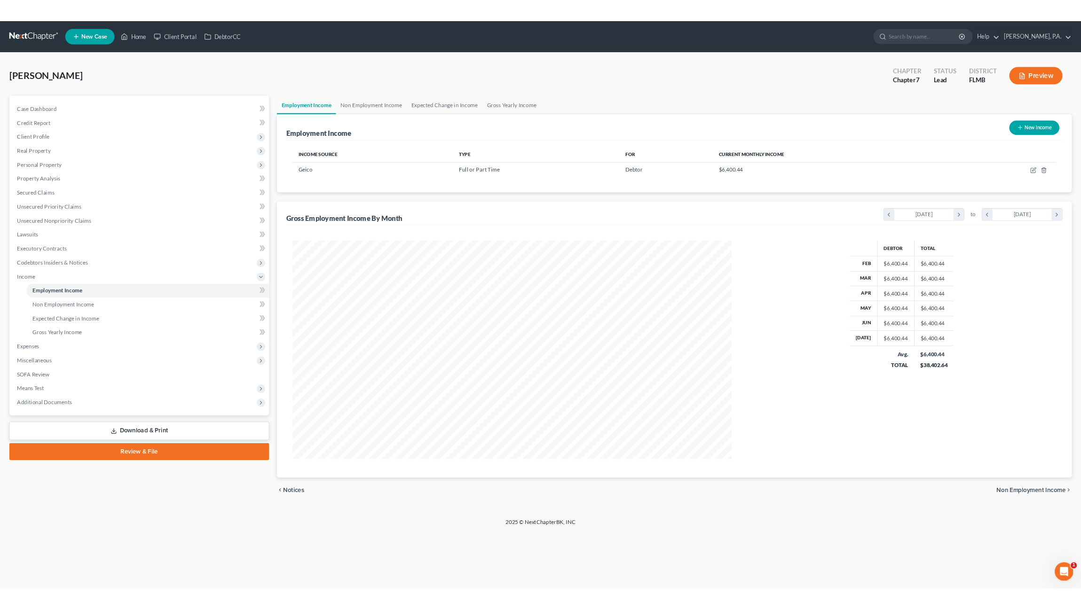
scroll to position [264, 551]
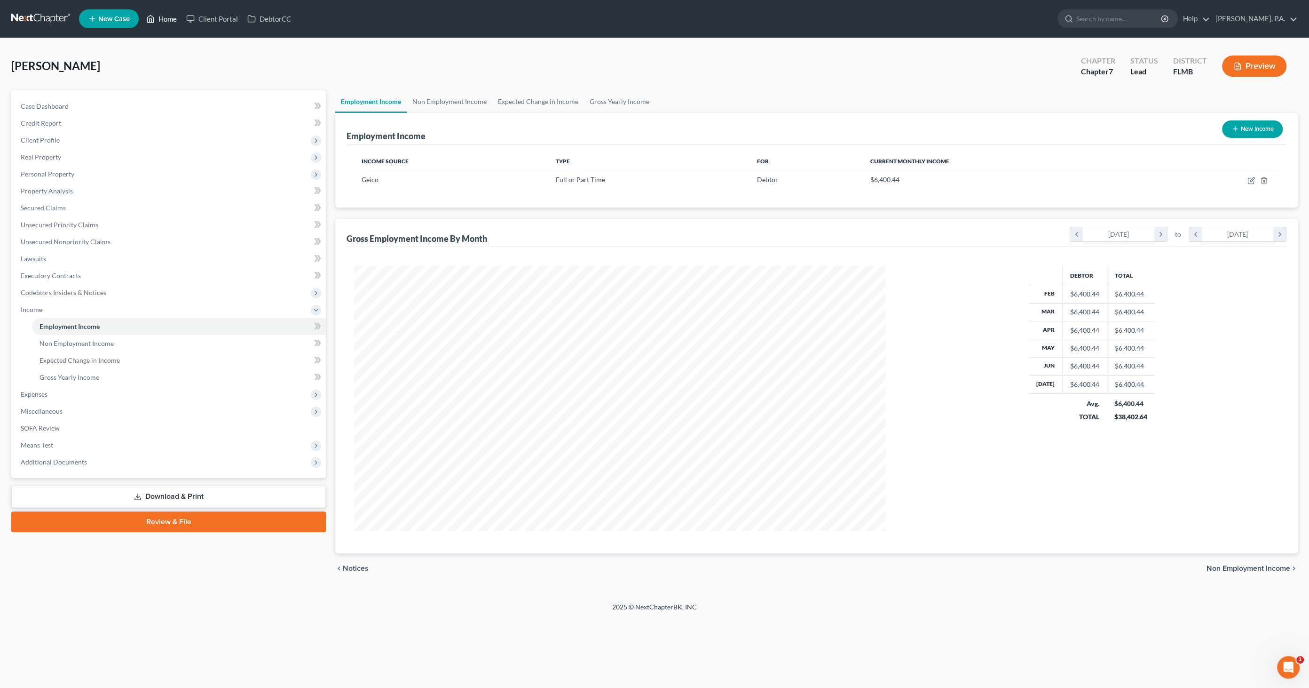
drag, startPoint x: 166, startPoint y: 19, endPoint x: 169, endPoint y: 27, distance: 8.8
click at [166, 18] on link "Home" at bounding box center [162, 18] width 40 height 17
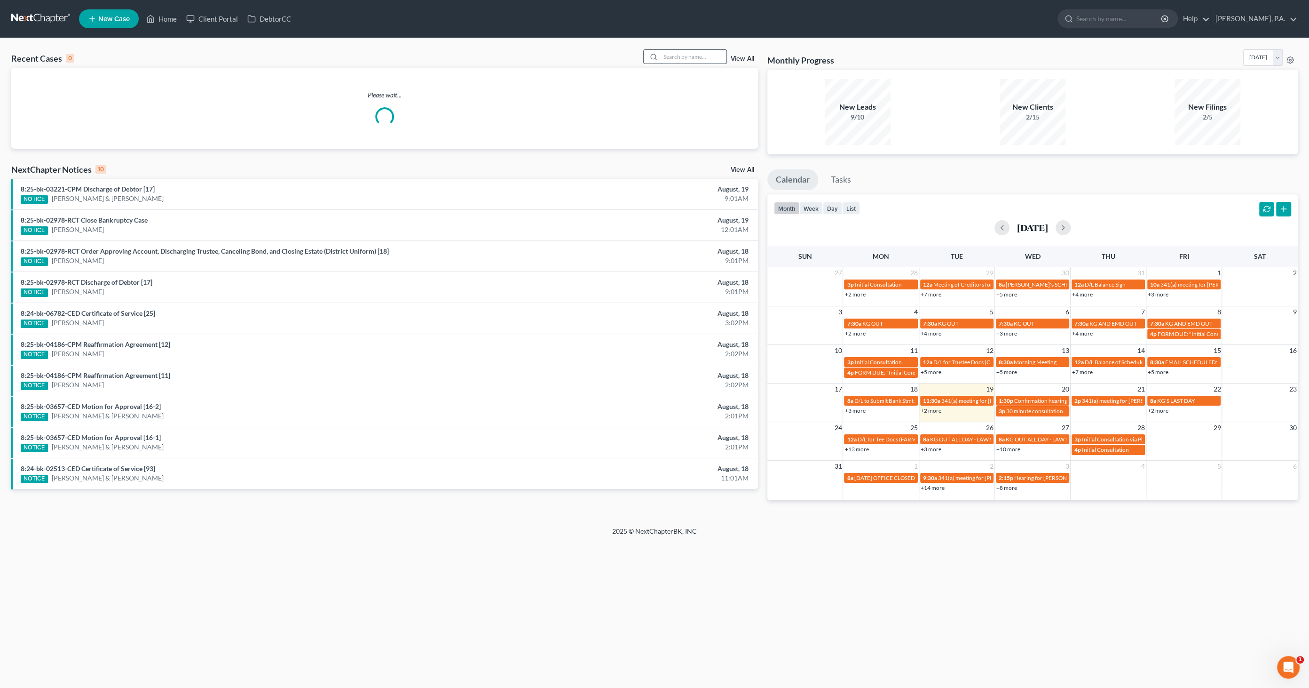
click at [675, 57] on input "search" at bounding box center [694, 57] width 66 height 14
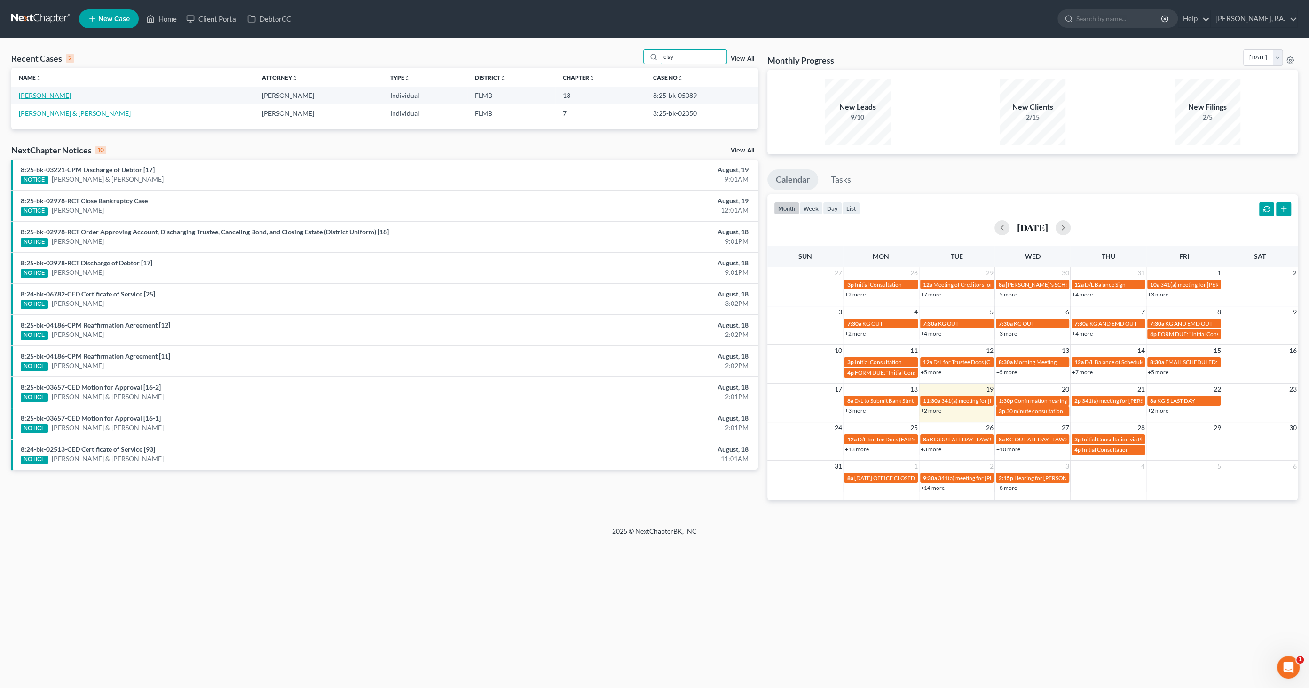
type input "clay"
click at [45, 95] on link "Clay, Mary" at bounding box center [45, 95] width 52 height 8
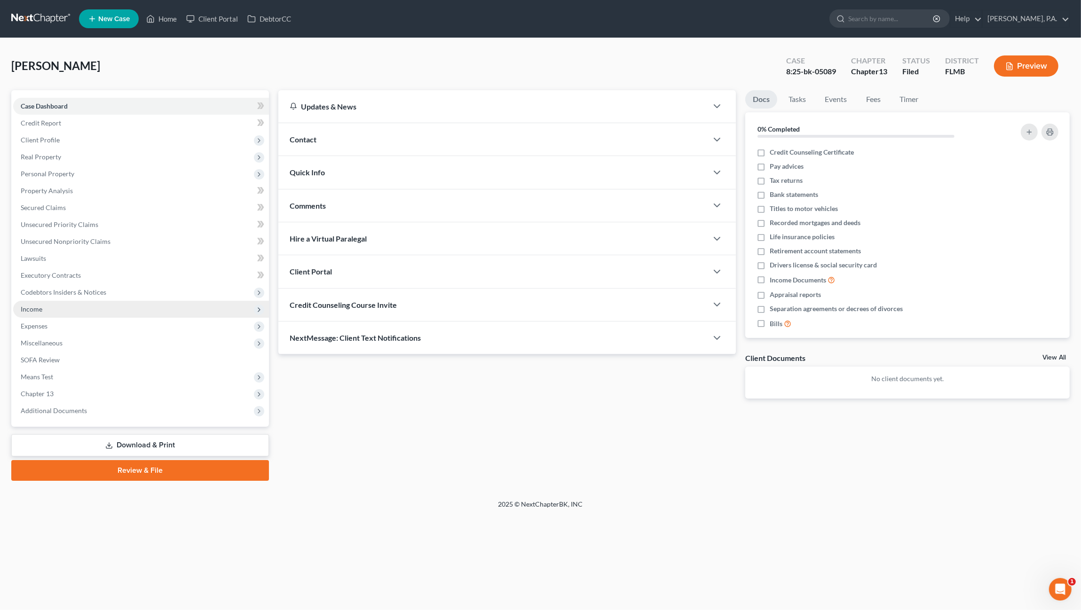
click at [46, 311] on span "Income" at bounding box center [141, 309] width 256 height 17
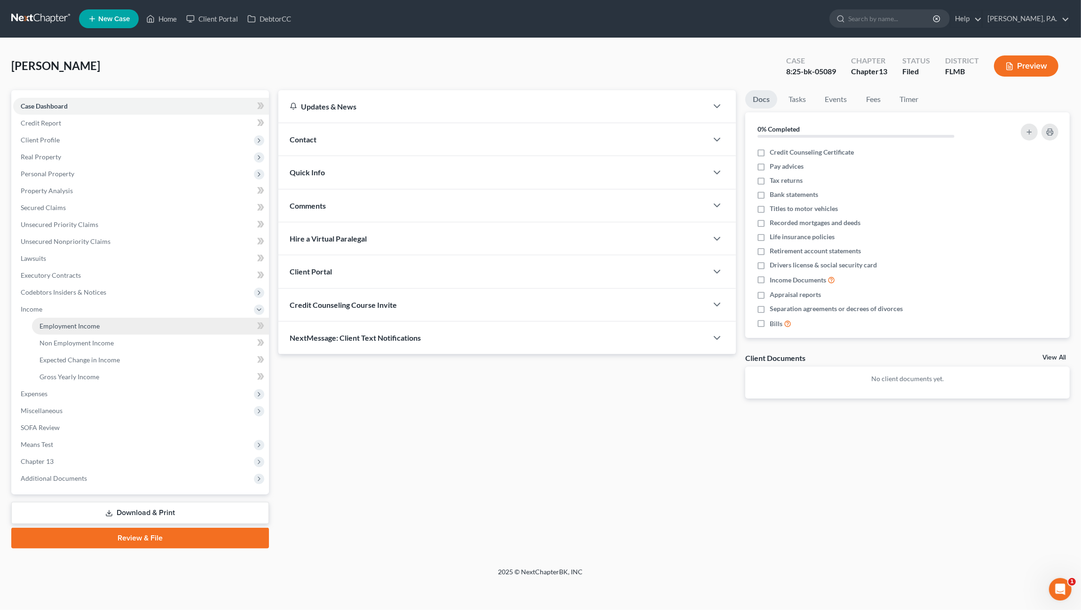
click at [57, 329] on span "Employment Income" at bounding box center [70, 326] width 60 height 8
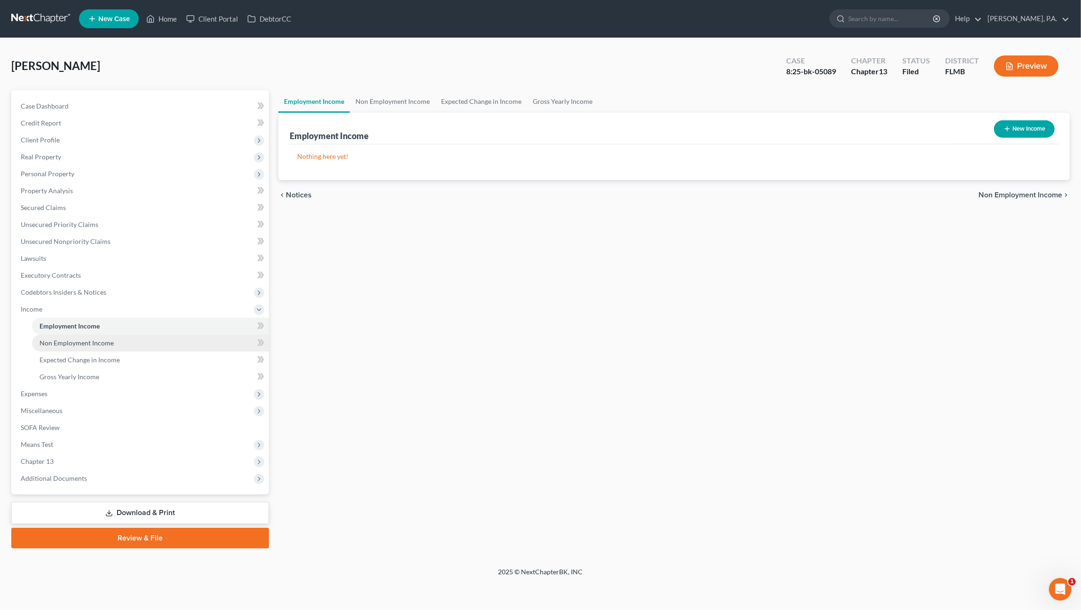
click at [60, 343] on span "Non Employment Income" at bounding box center [77, 343] width 74 height 8
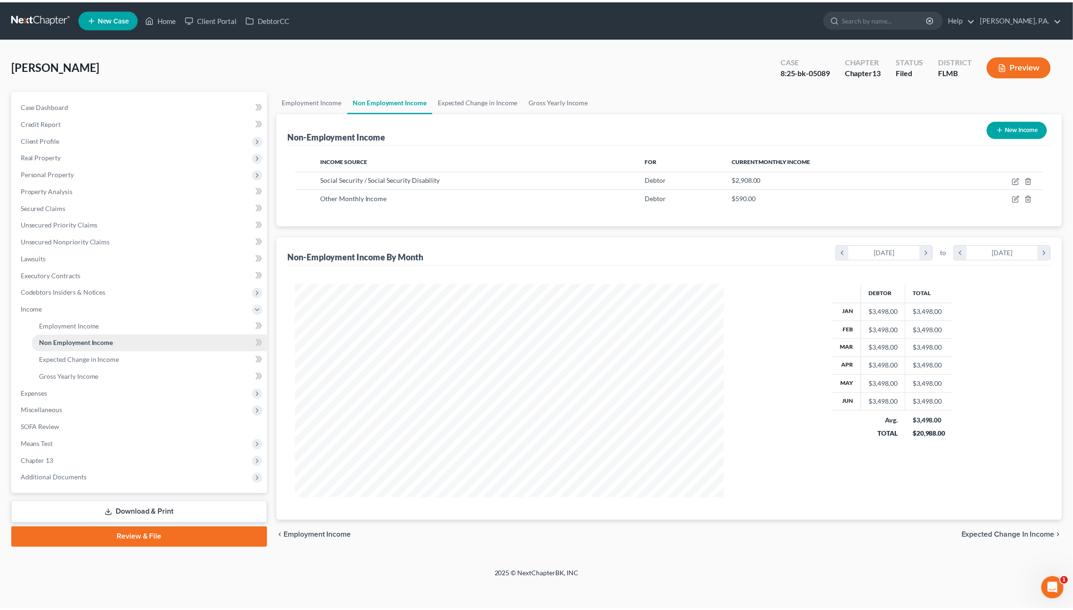
scroll to position [215, 451]
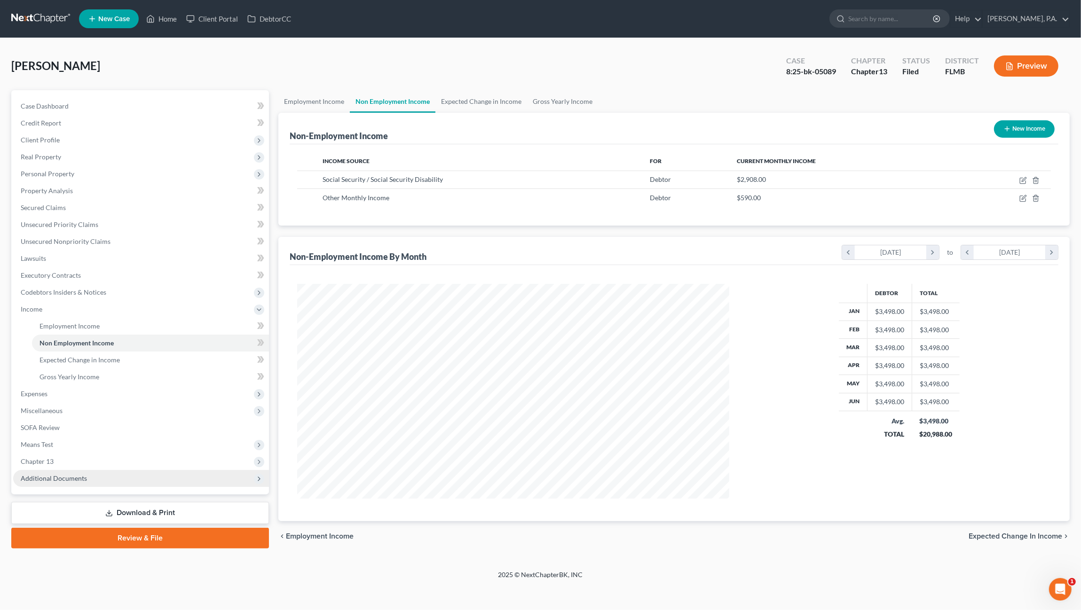
click at [66, 479] on span "Additional Documents" at bounding box center [54, 479] width 66 height 8
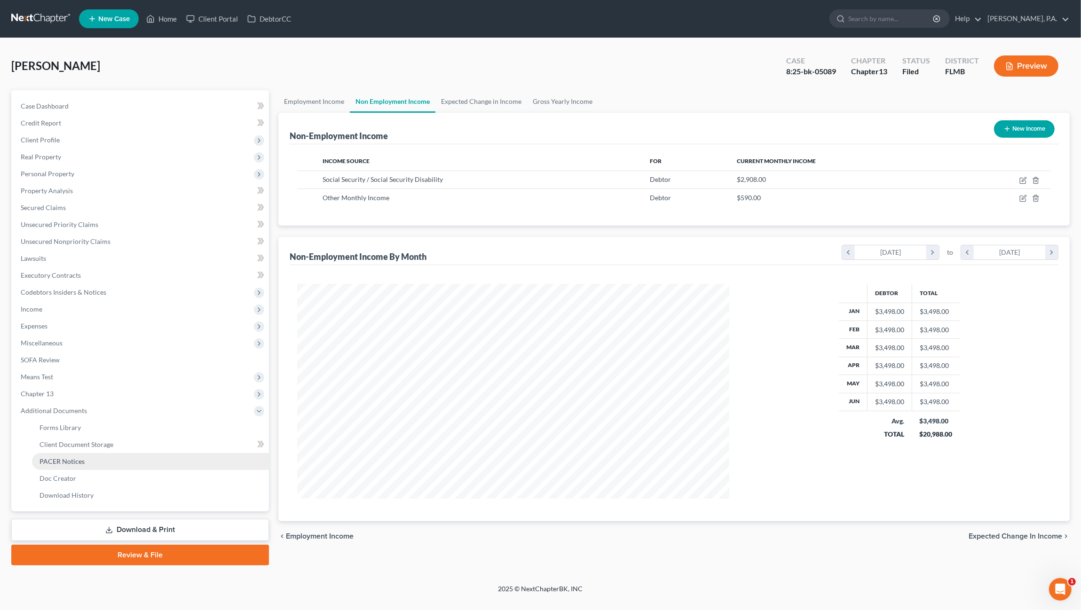
click at [80, 465] on span "PACER Notices" at bounding box center [62, 462] width 45 height 8
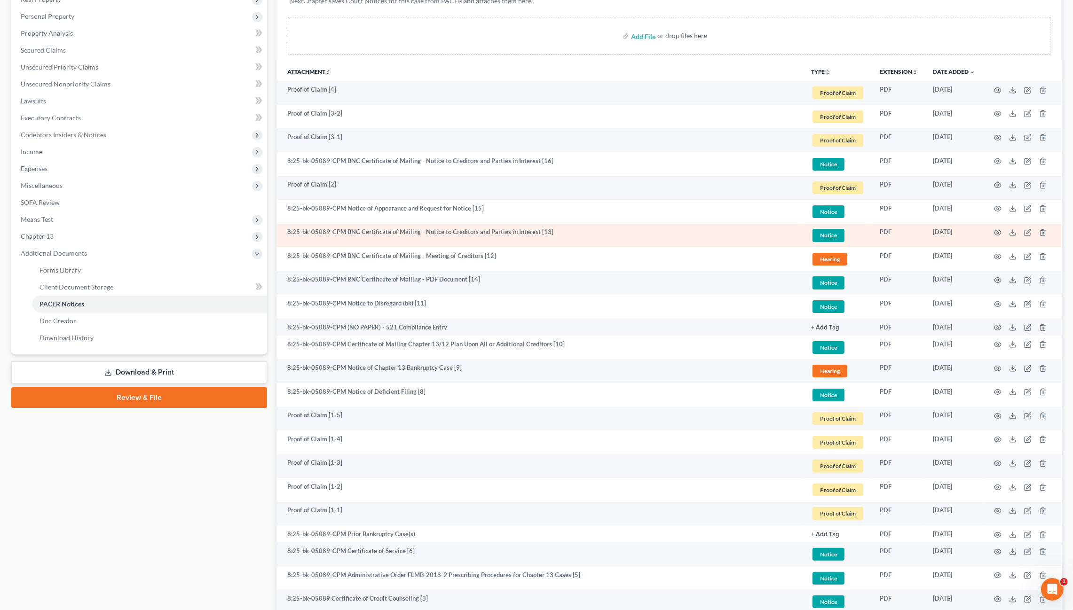
scroll to position [141, 0]
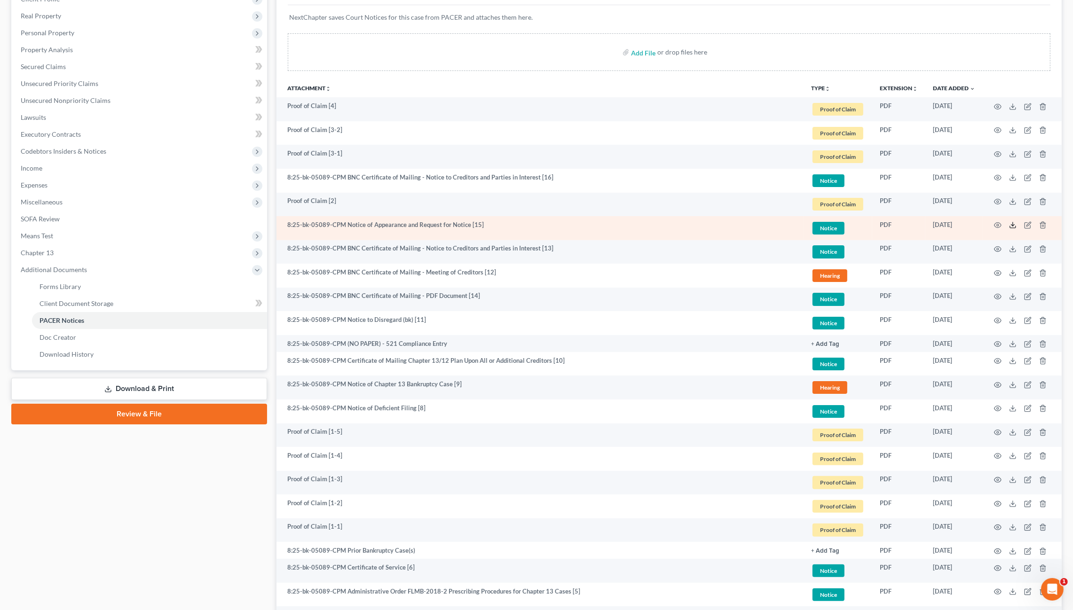
click at [1012, 222] on icon at bounding box center [1013, 226] width 8 height 8
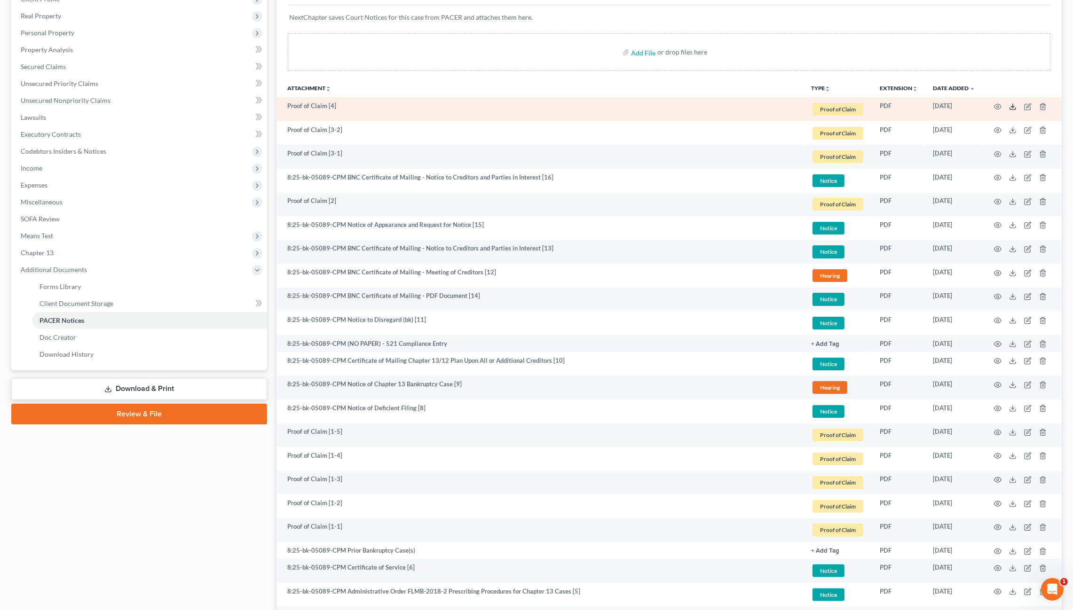
click at [1014, 105] on icon at bounding box center [1013, 107] width 8 height 8
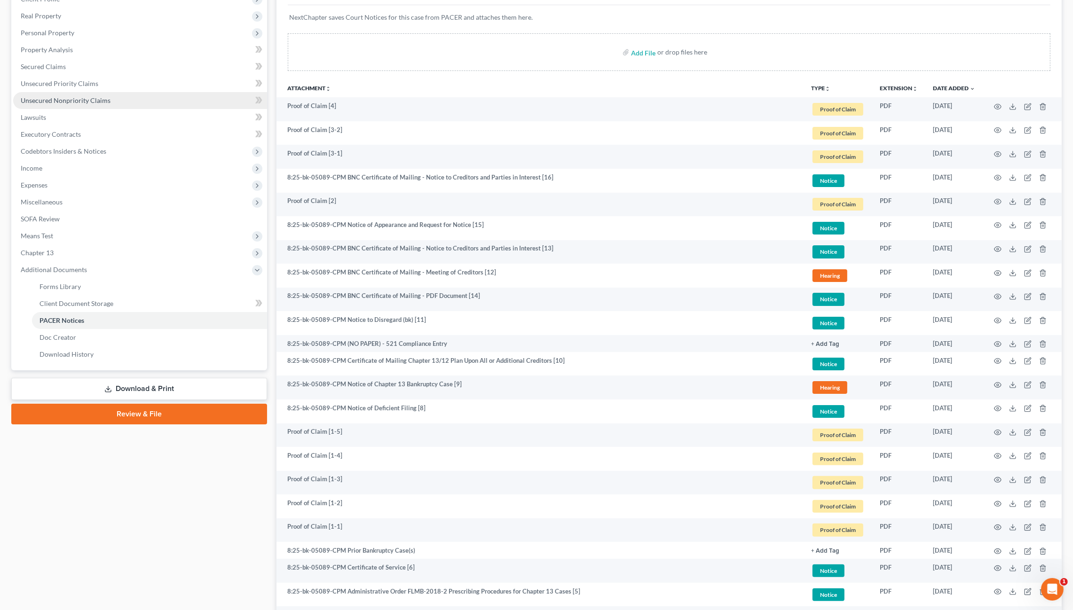
click at [55, 104] on link "Unsecured Nonpriority Claims" at bounding box center [140, 100] width 254 height 17
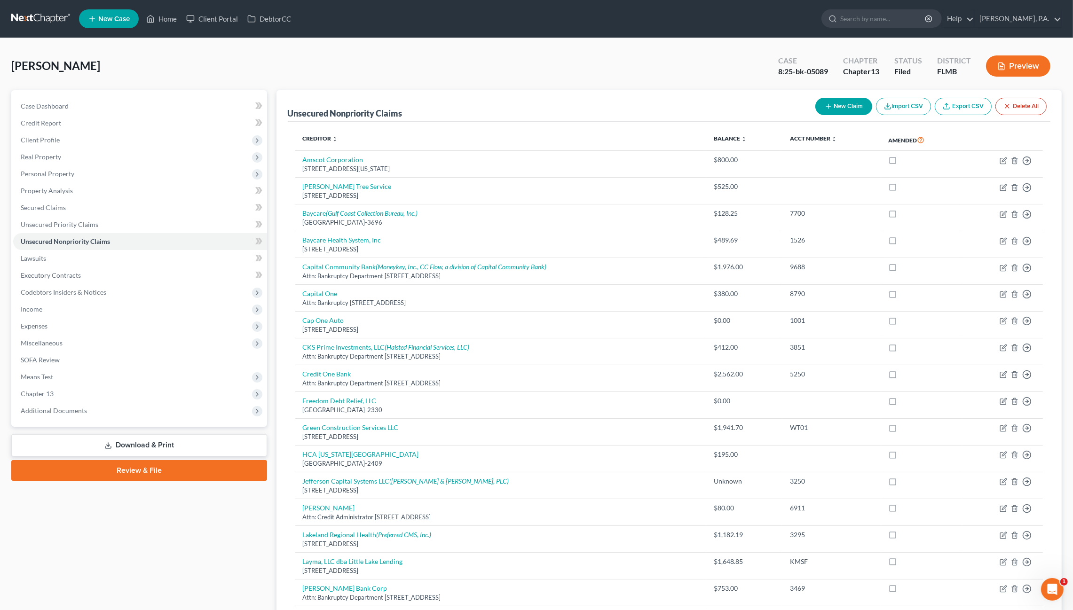
click at [974, 106] on link "Export CSV" at bounding box center [963, 106] width 57 height 17
click at [68, 225] on span "Unsecured Priority Claims" at bounding box center [60, 225] width 78 height 8
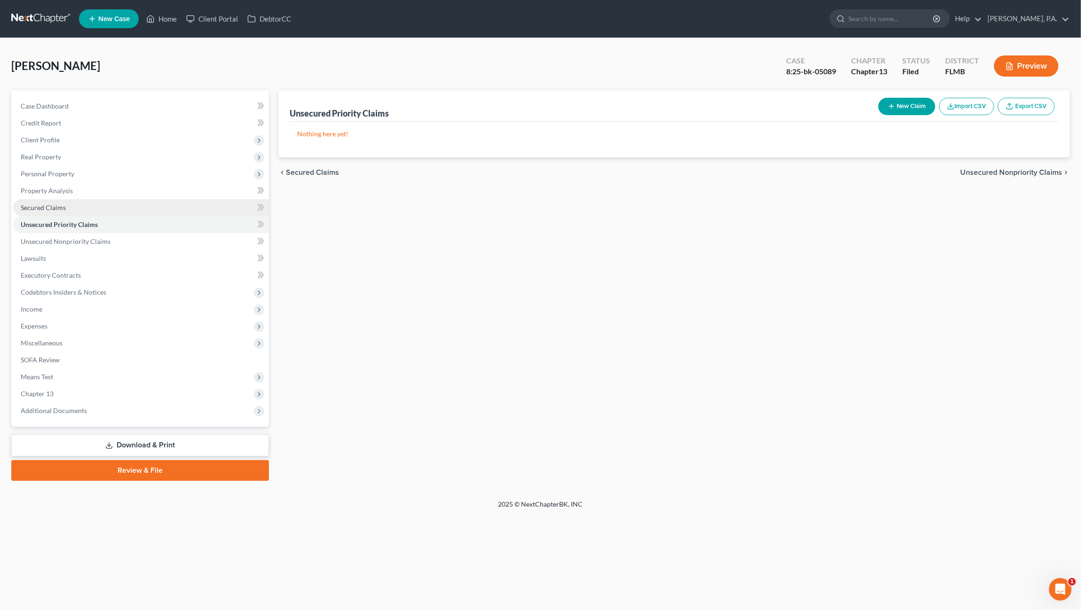
click at [75, 213] on link "Secured Claims" at bounding box center [141, 207] width 256 height 17
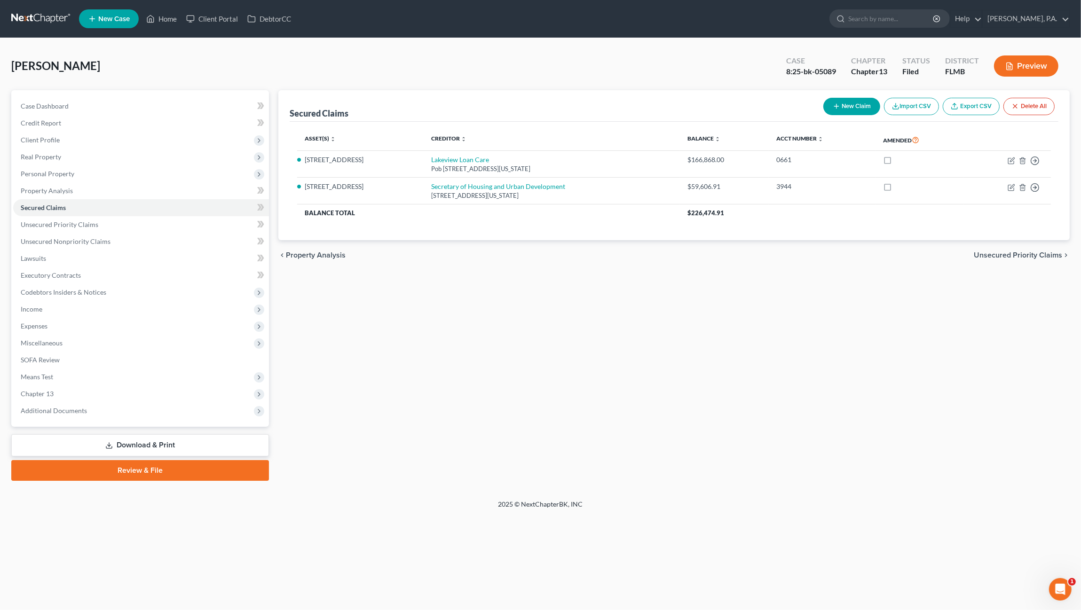
click at [975, 99] on link "Export CSV" at bounding box center [971, 106] width 57 height 17
click at [42, 155] on span "Real Property" at bounding box center [41, 157] width 40 height 8
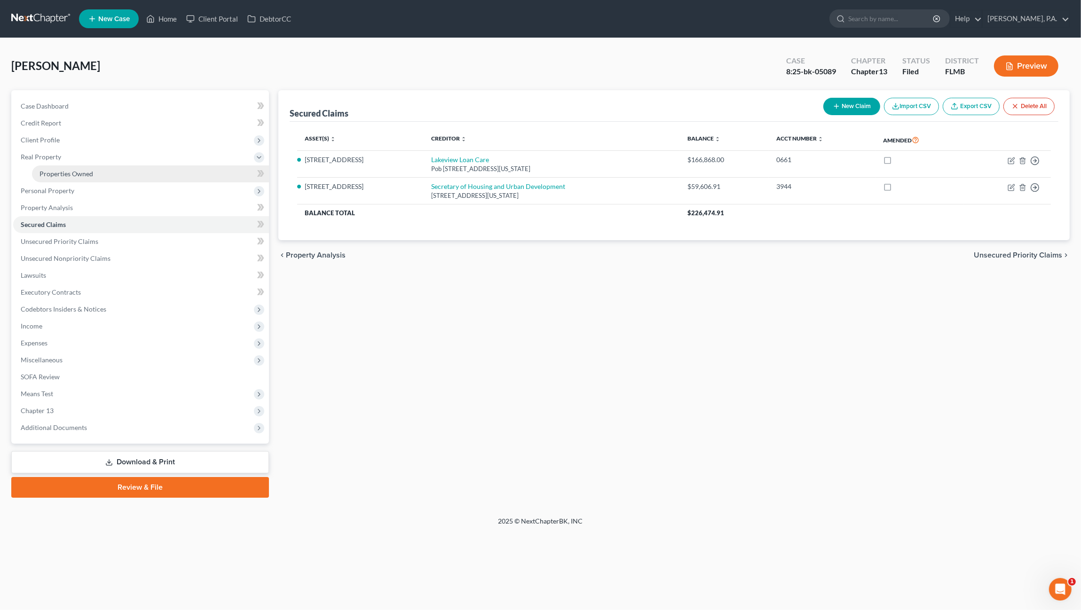
click at [46, 172] on span "Properties Owned" at bounding box center [67, 174] width 54 height 8
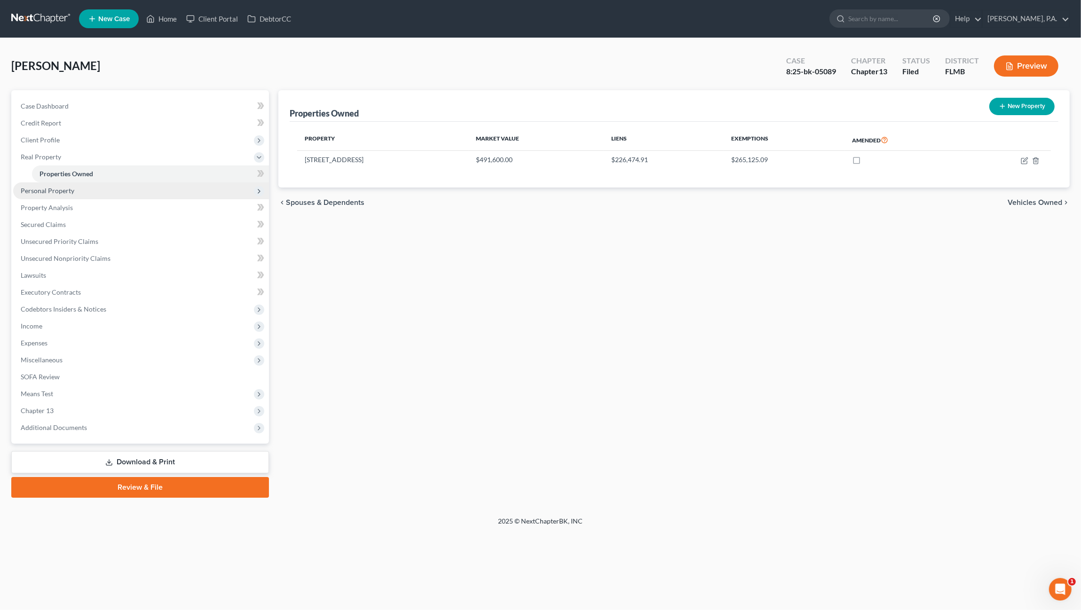
click at [38, 191] on span "Personal Property" at bounding box center [48, 191] width 54 height 8
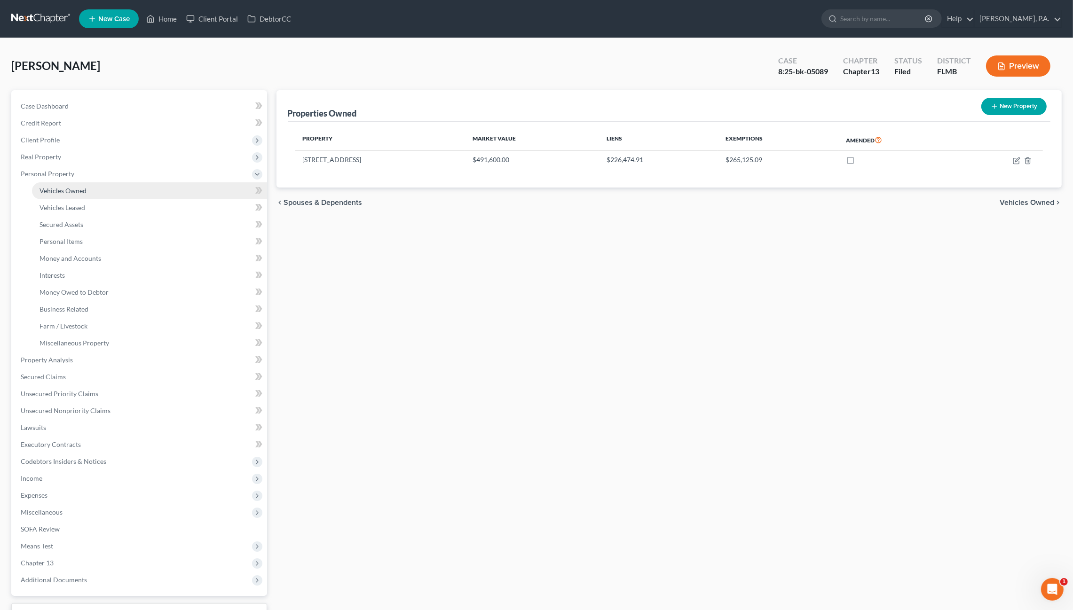
click at [51, 192] on span "Vehicles Owned" at bounding box center [63, 191] width 47 height 8
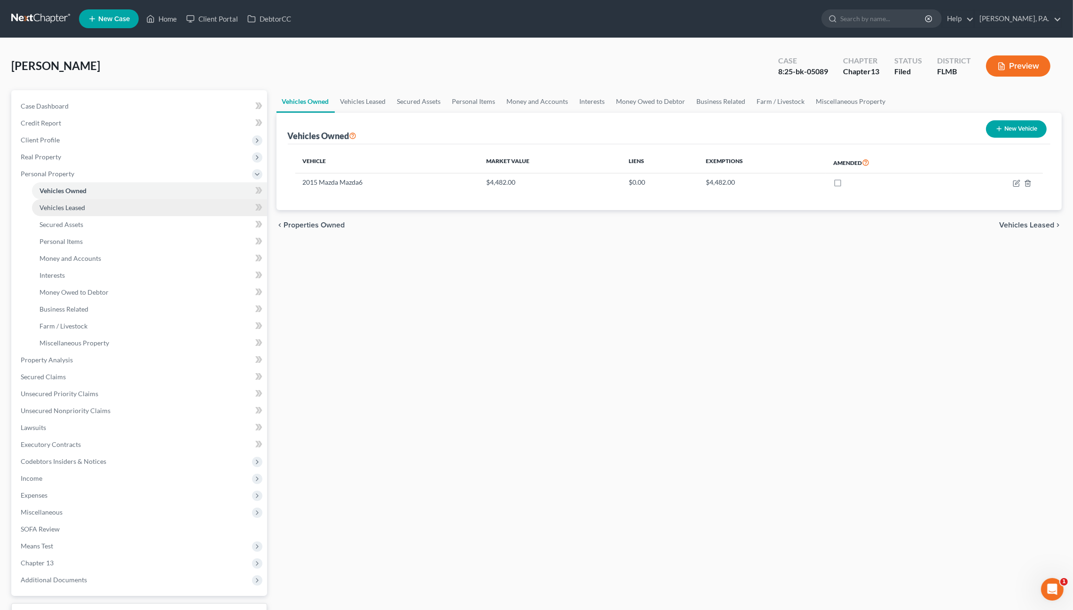
click at [45, 206] on span "Vehicles Leased" at bounding box center [63, 208] width 46 height 8
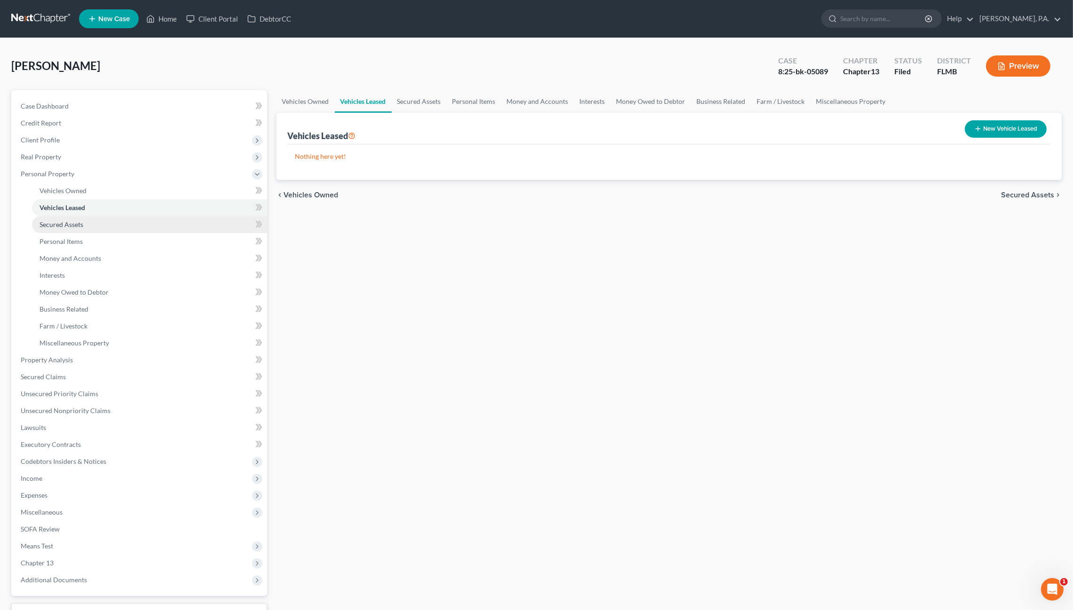
click at [50, 222] on span "Secured Assets" at bounding box center [62, 225] width 44 height 8
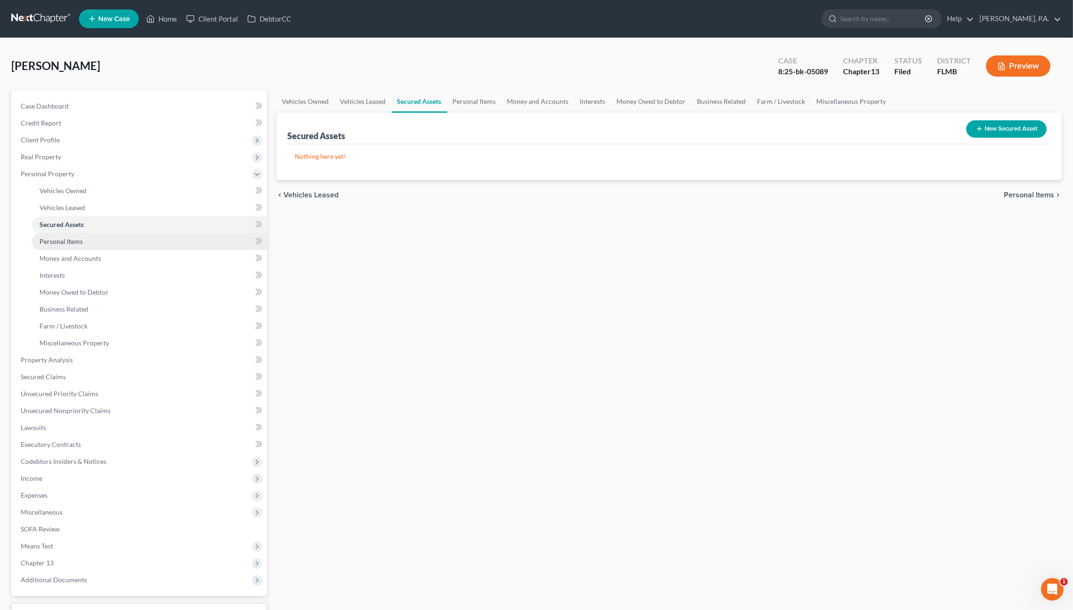
click at [55, 246] on link "Personal Items" at bounding box center [149, 241] width 235 height 17
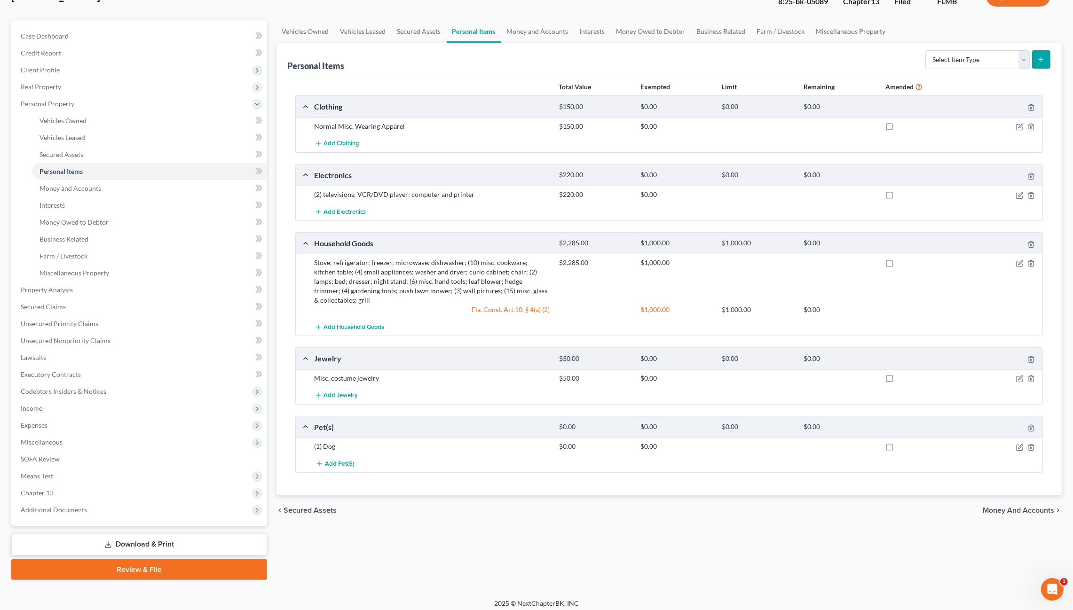
scroll to position [74, 0]
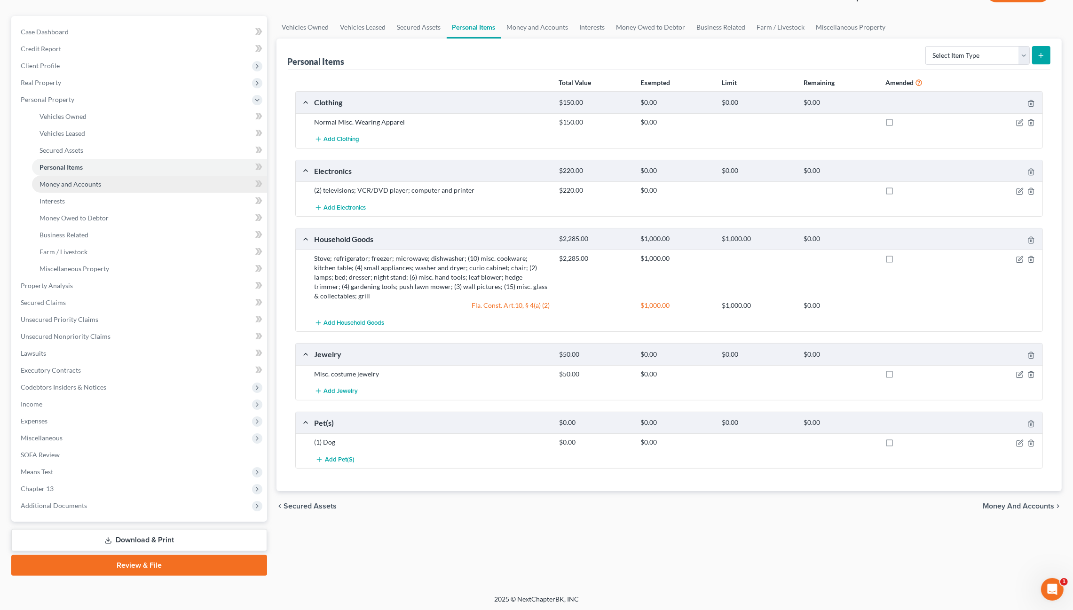
click at [65, 186] on span "Money and Accounts" at bounding box center [71, 184] width 62 height 8
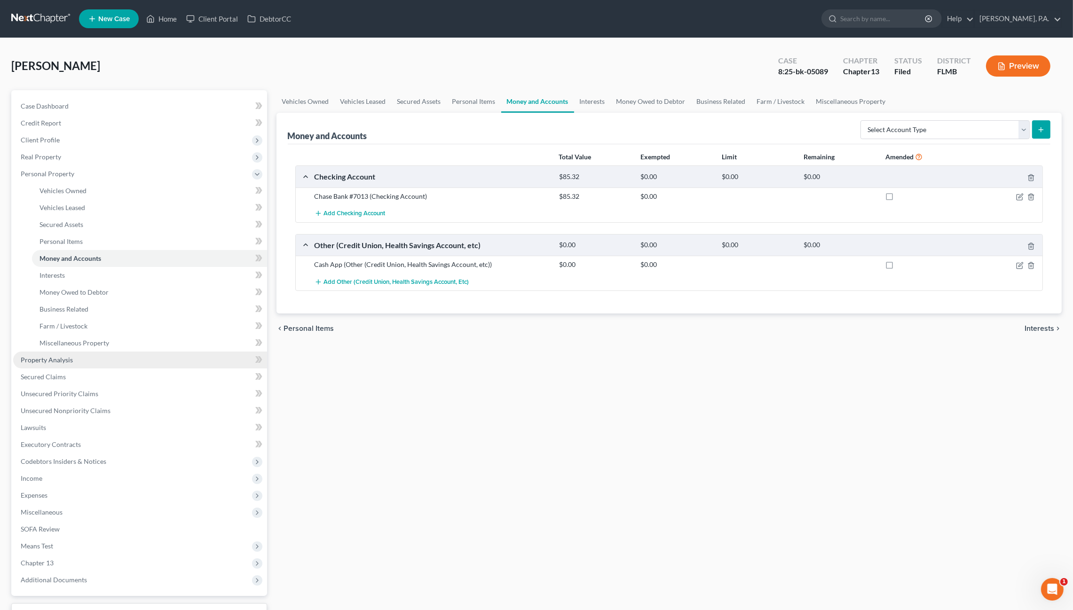
click at [51, 364] on link "Property Analysis" at bounding box center [140, 360] width 254 height 17
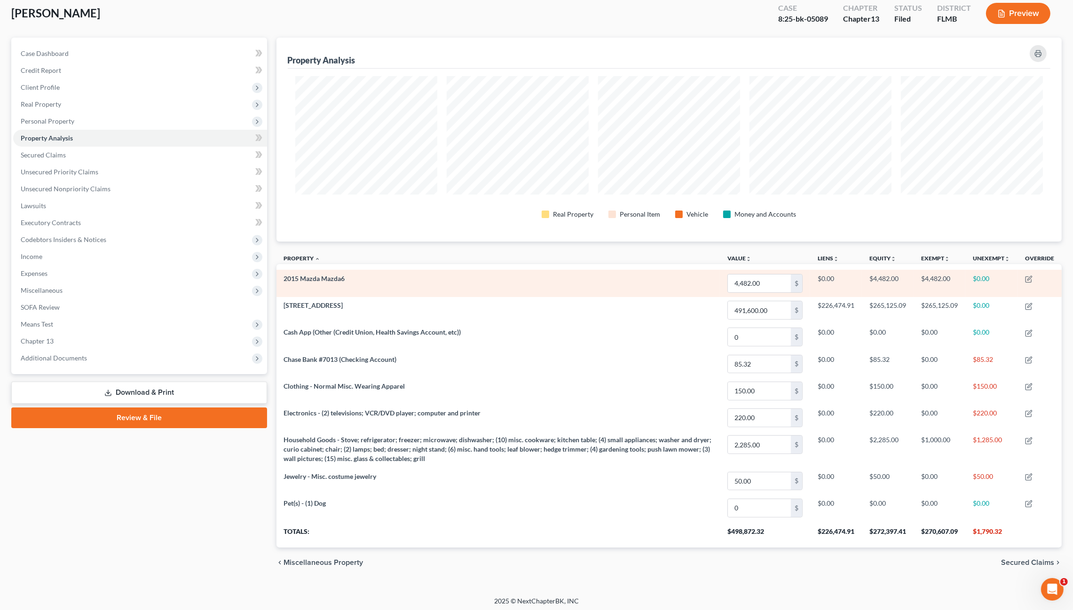
scroll to position [53, 0]
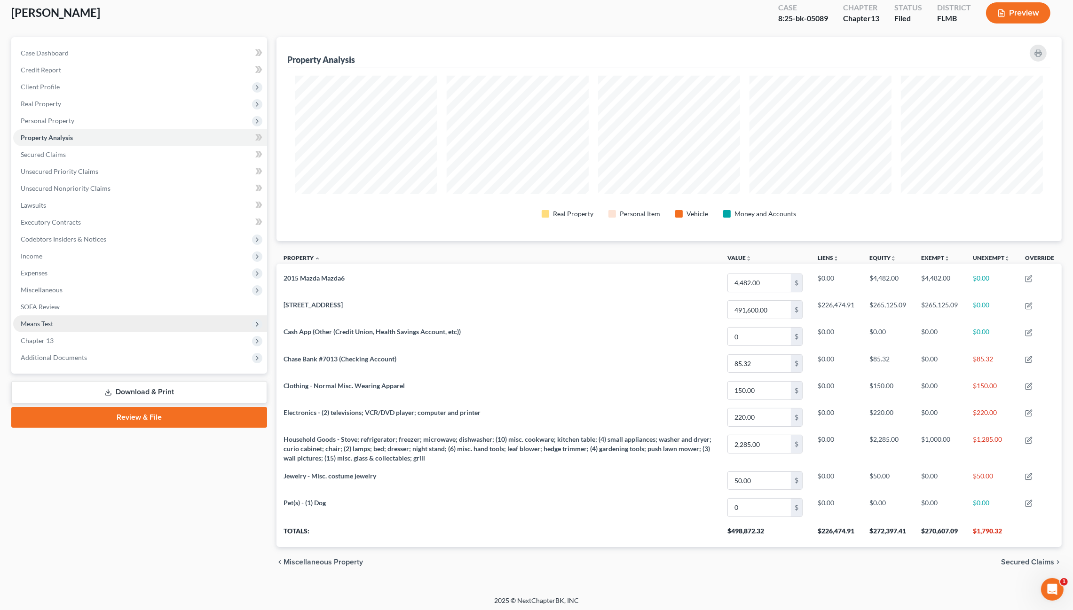
click at [44, 325] on span "Means Test" at bounding box center [37, 324] width 32 height 8
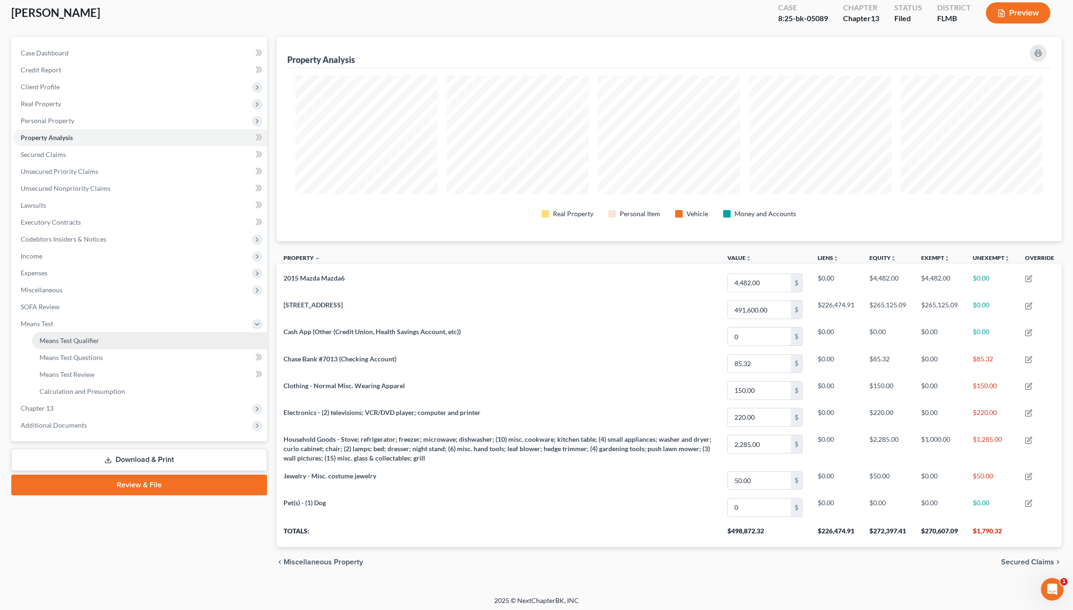
click at [55, 344] on link "Means Test Qualifier" at bounding box center [149, 341] width 235 height 17
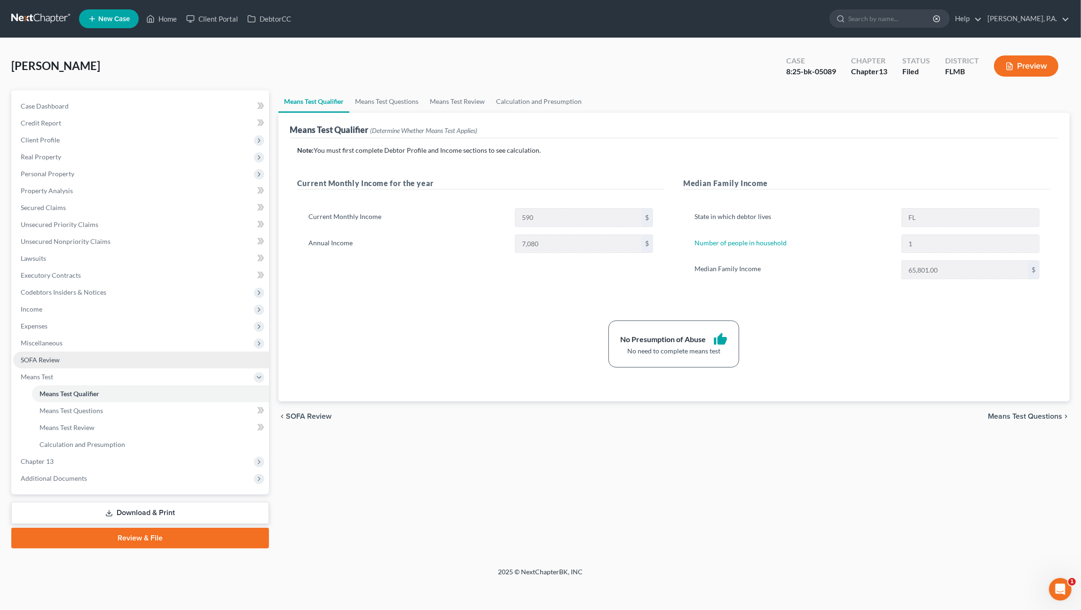
click at [59, 356] on span "SOFA Review" at bounding box center [40, 360] width 39 height 8
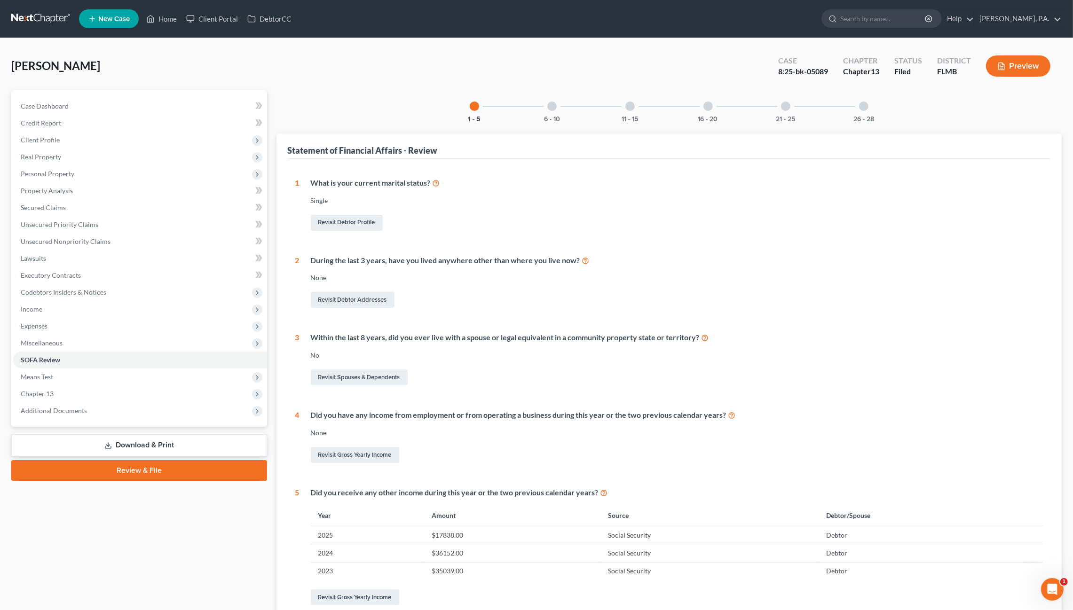
click at [550, 103] on div at bounding box center [551, 106] width 9 height 9
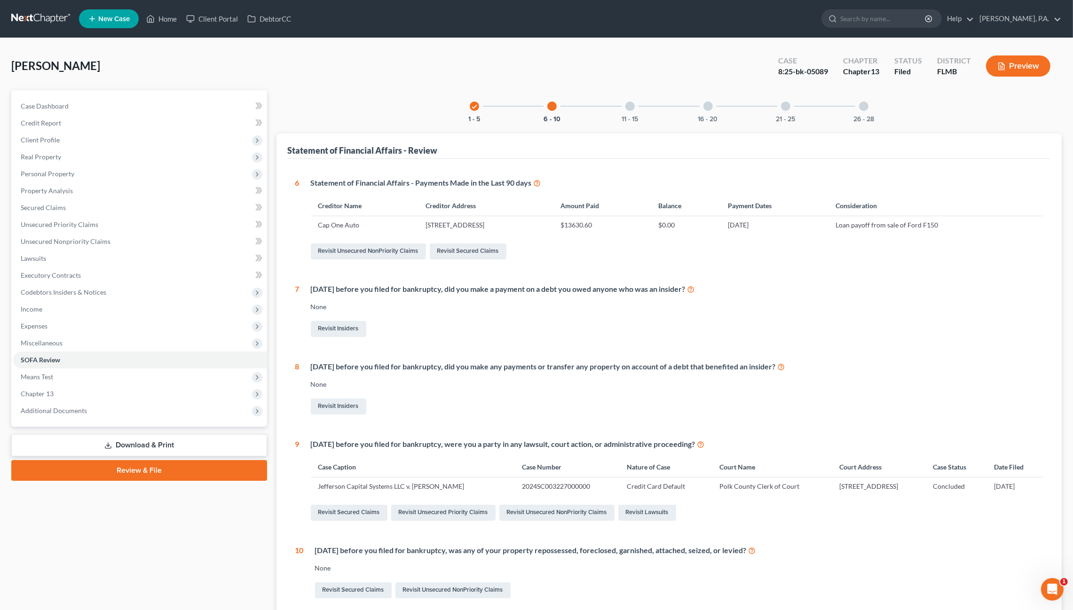
click at [633, 104] on div at bounding box center [630, 106] width 9 height 9
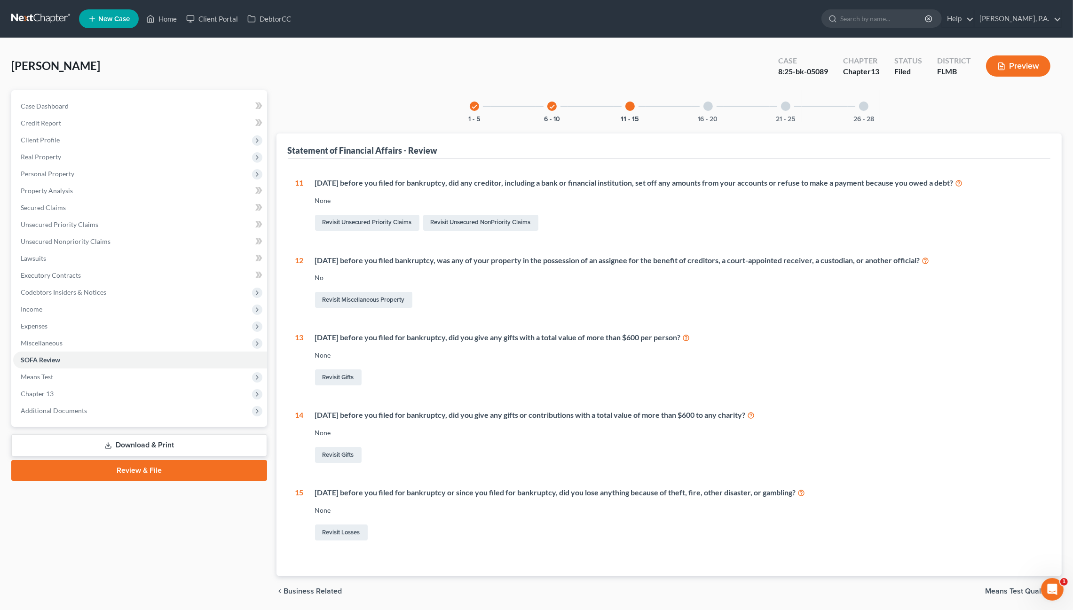
click at [708, 103] on div at bounding box center [708, 106] width 9 height 9
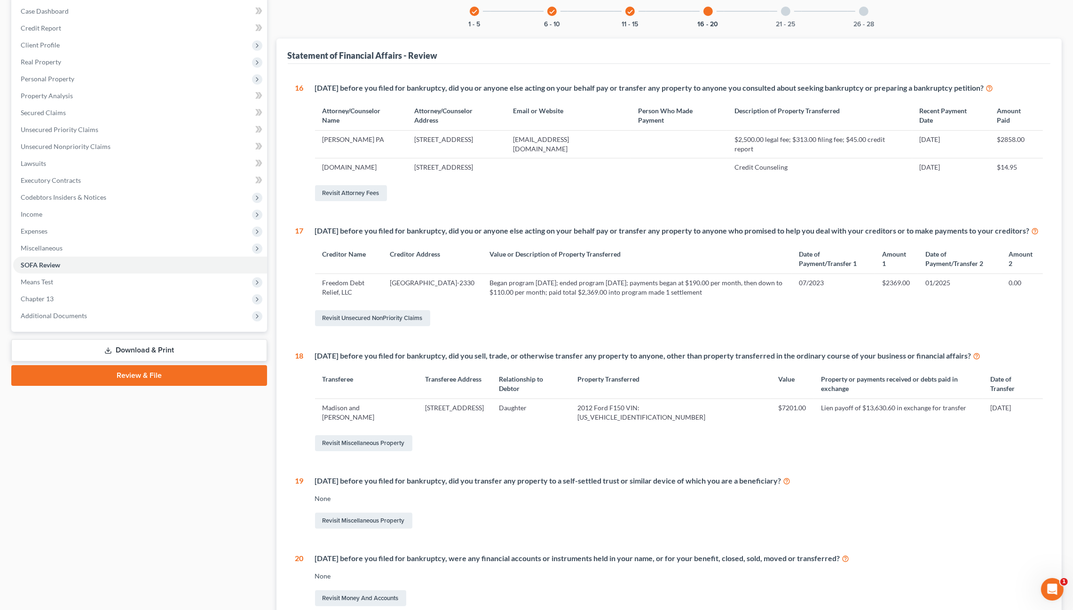
scroll to position [104, 0]
